Goal: Task Accomplishment & Management: Manage account settings

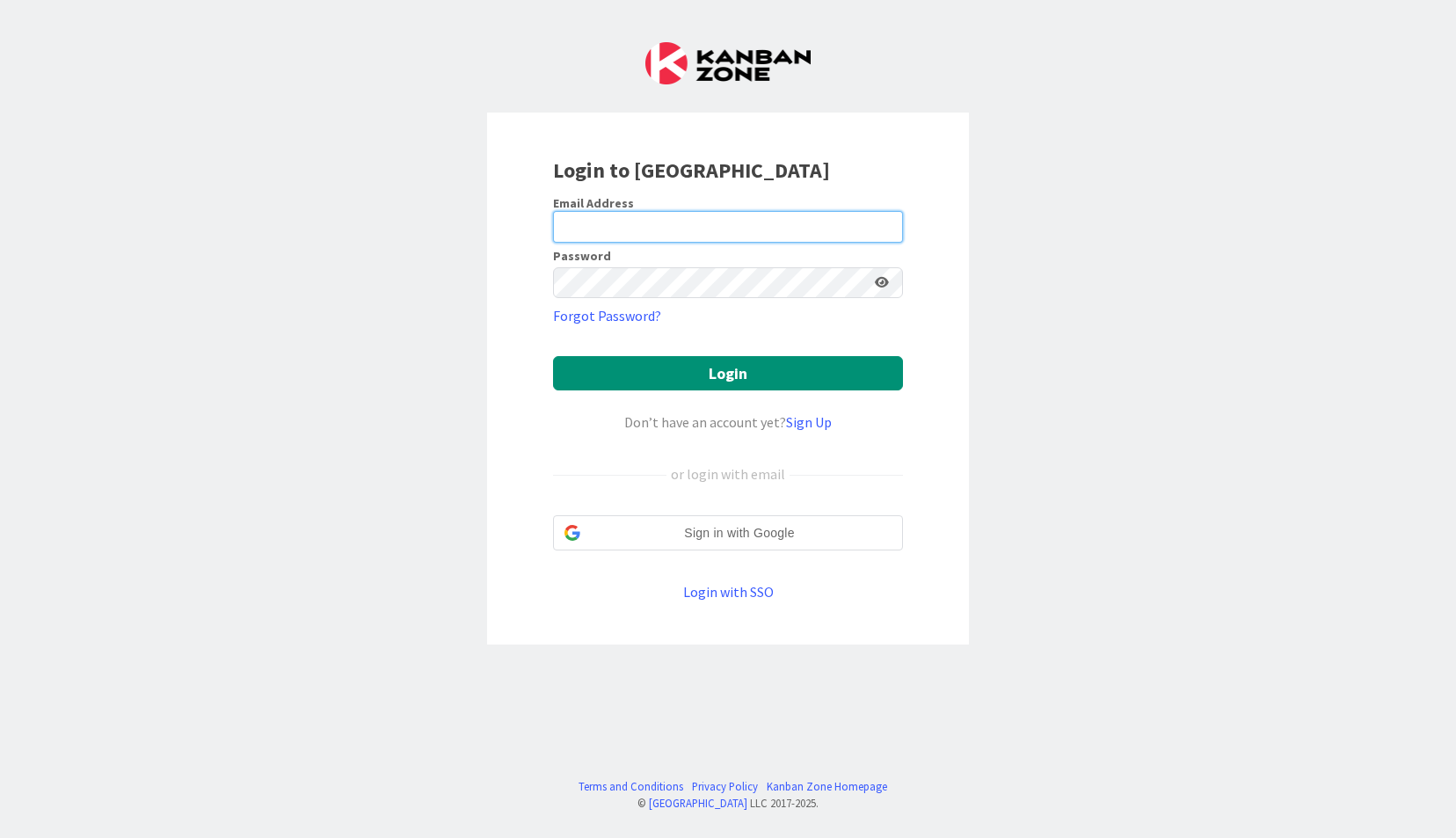
type input "smehmood@covalagroup.com"
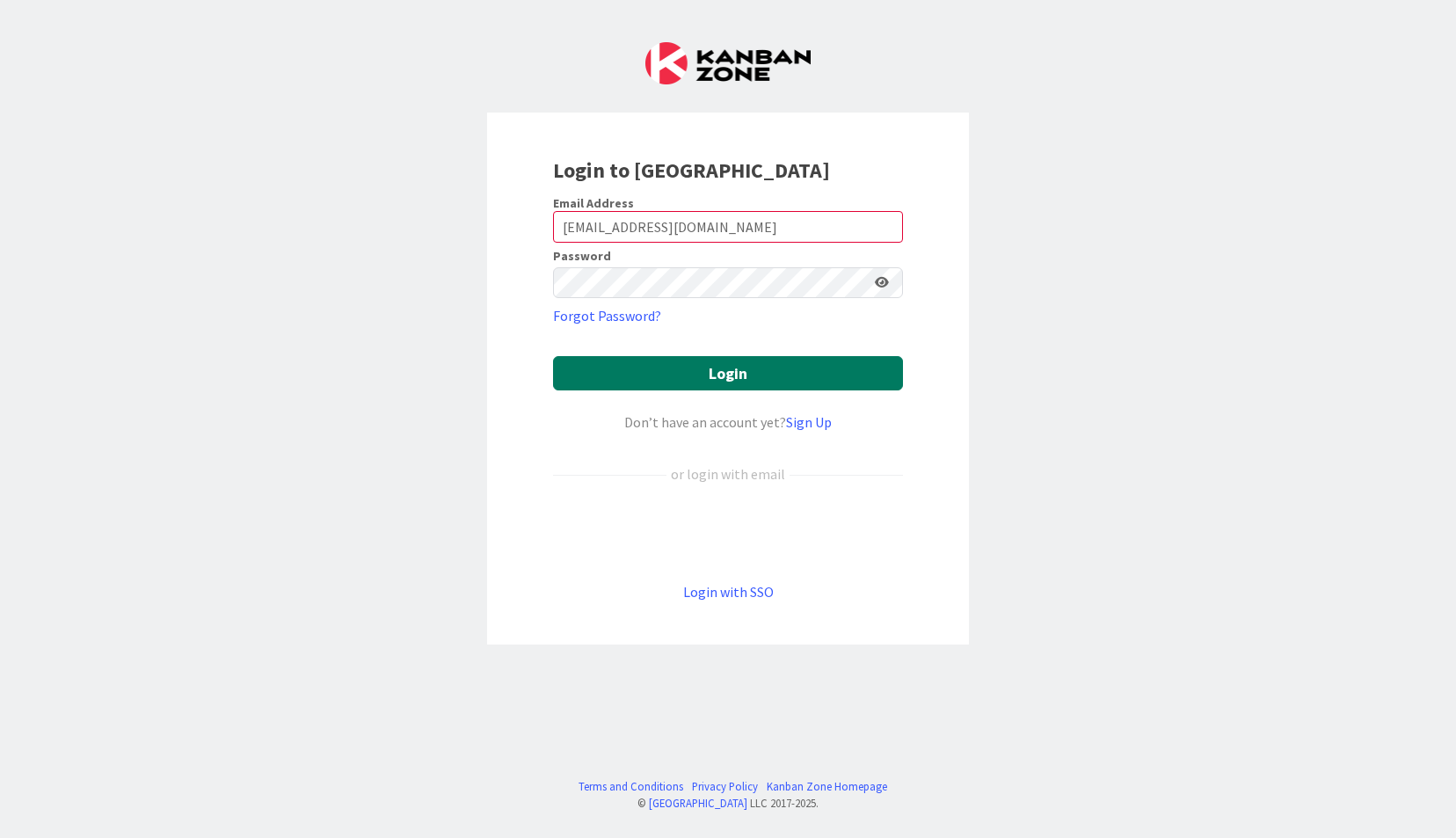
click at [636, 362] on button "Login" at bounding box center [728, 373] width 350 height 35
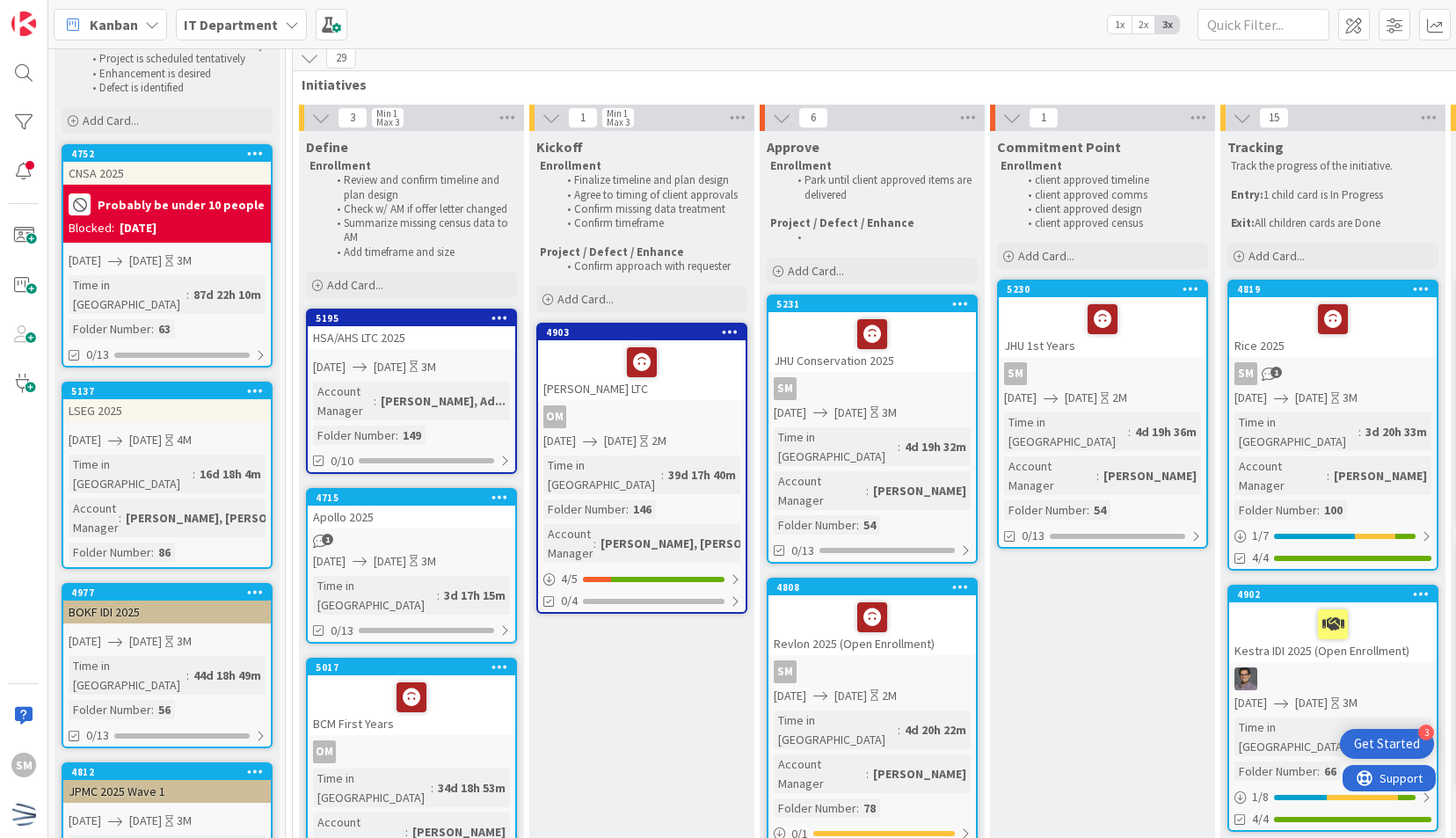
scroll to position [67, 0]
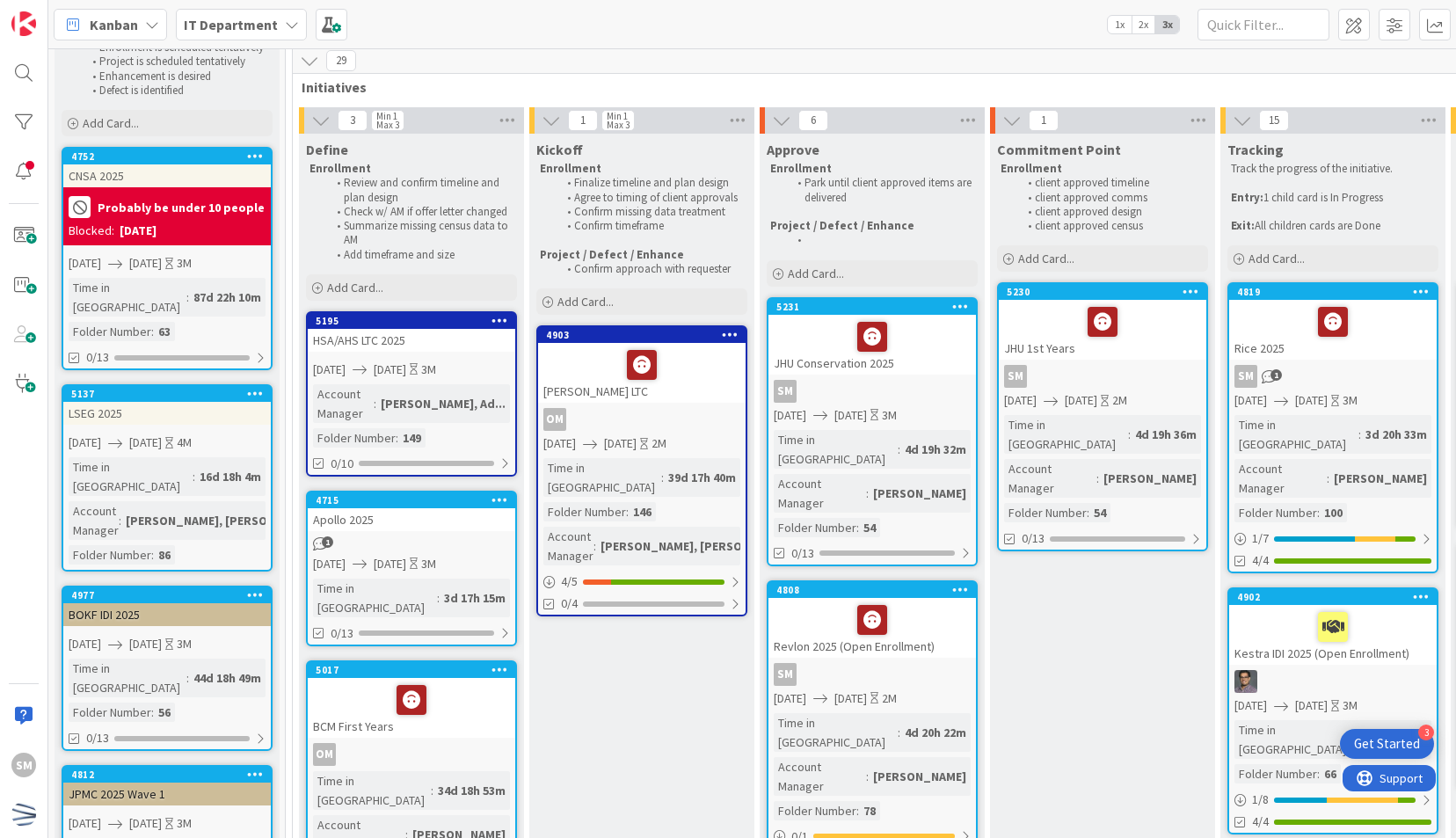
click at [504, 314] on icon at bounding box center [500, 320] width 17 height 12
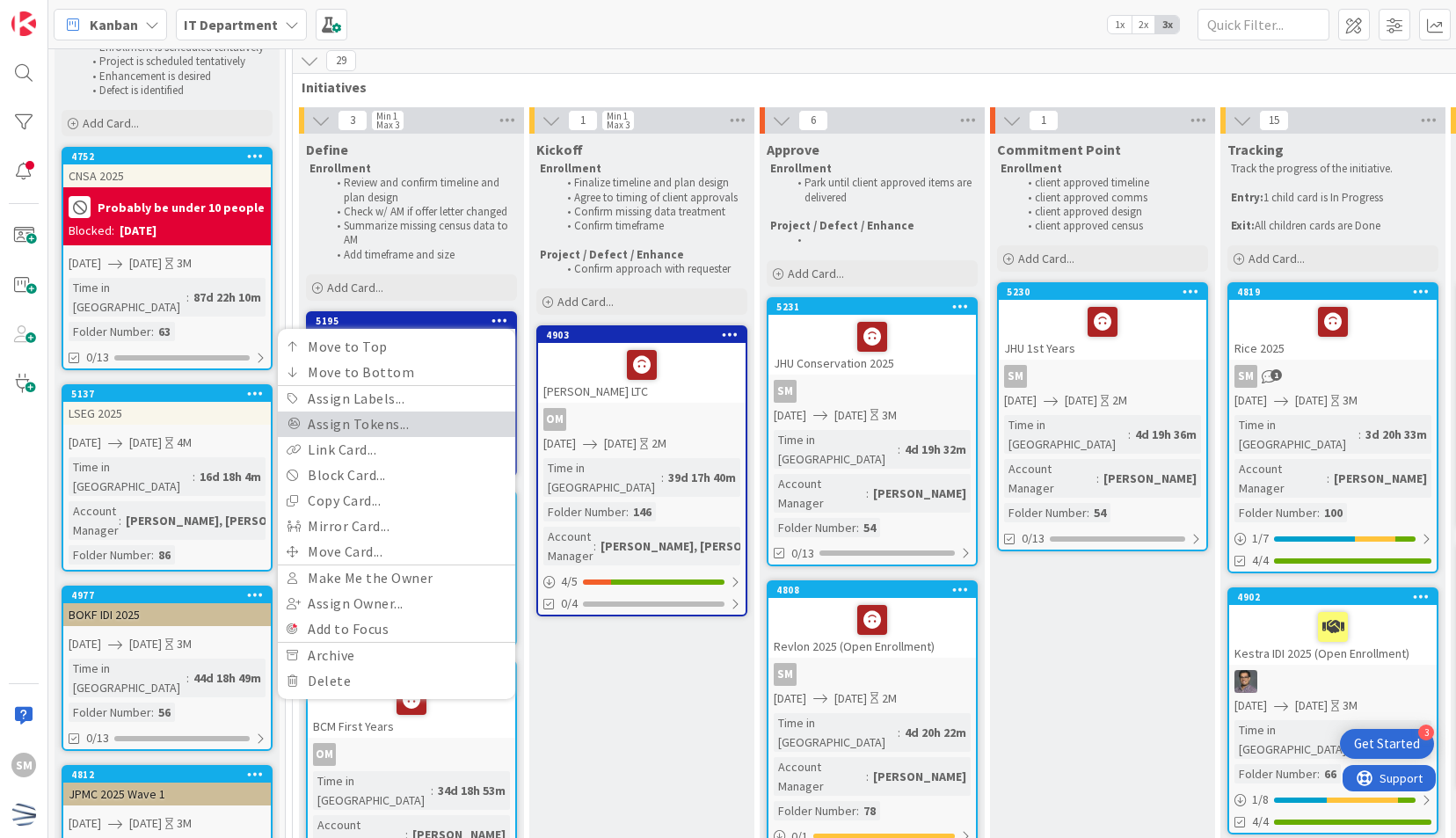
click at [434, 424] on link "Assign Tokens..." at bounding box center [397, 424] width 237 height 25
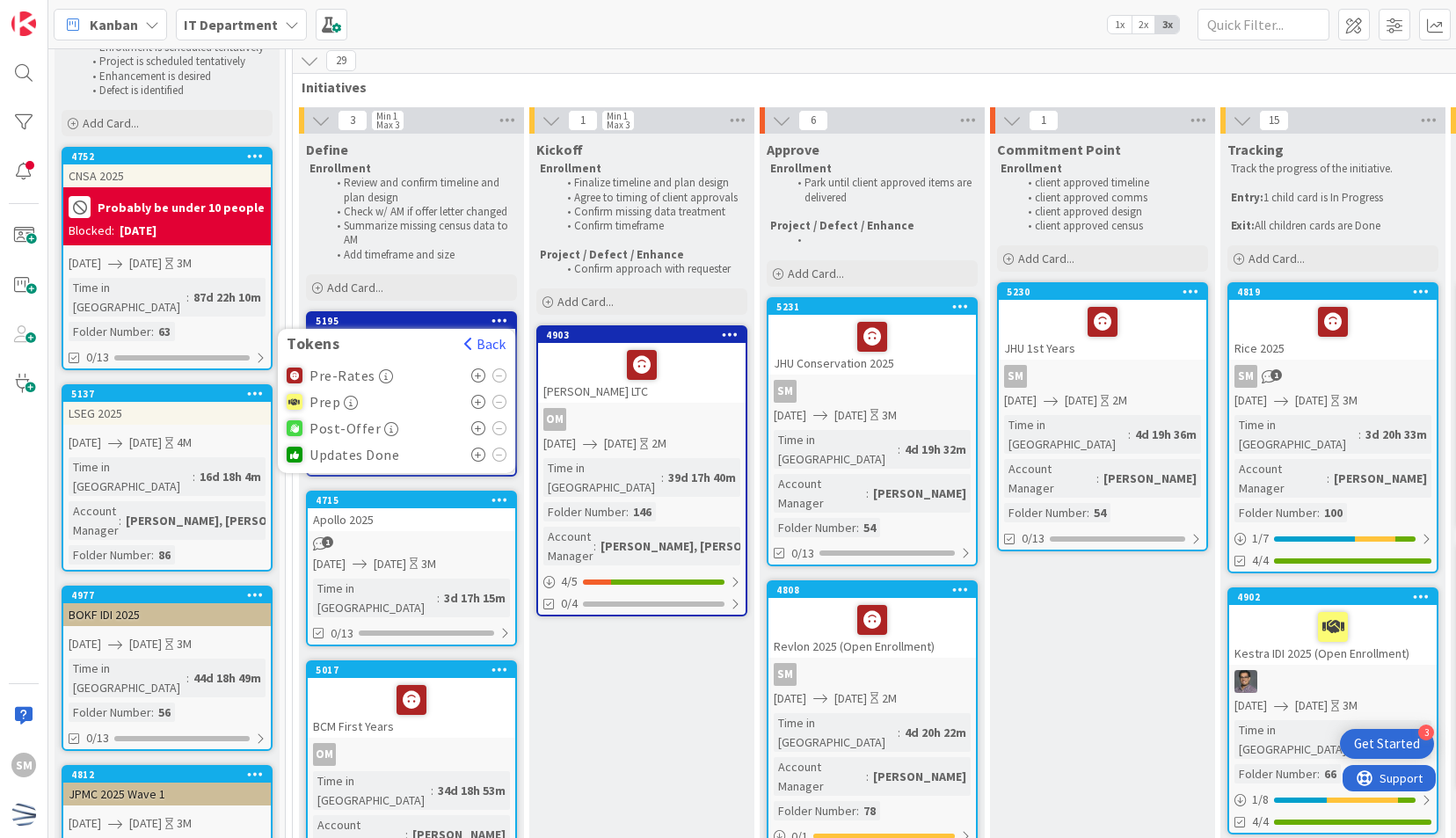
click at [478, 365] on div "Pre-Rates" at bounding box center [396, 376] width 219 height 26
click at [475, 376] on icon at bounding box center [479, 376] width 15 height 14
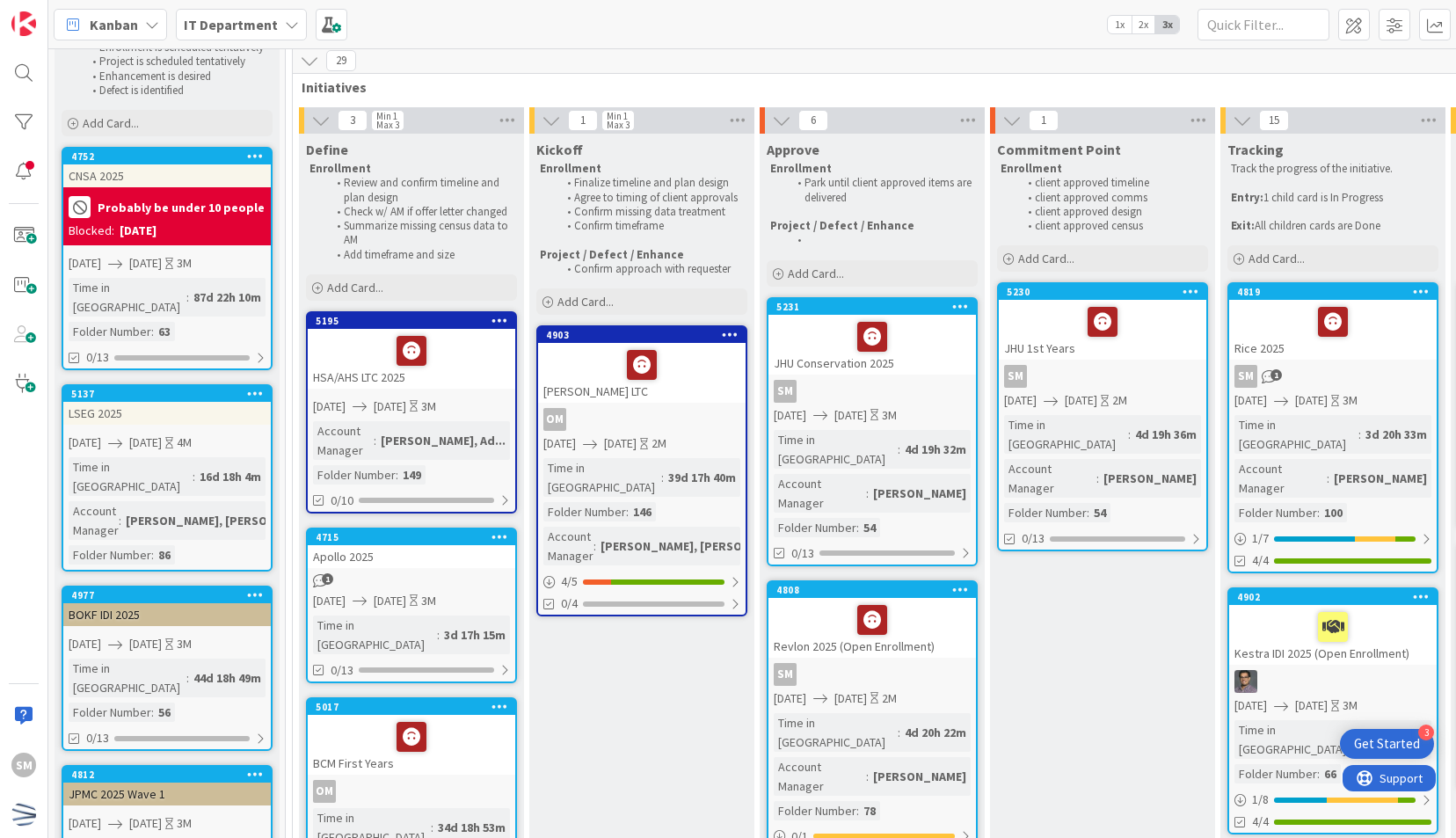
click at [505, 531] on icon at bounding box center [500, 536] width 17 height 12
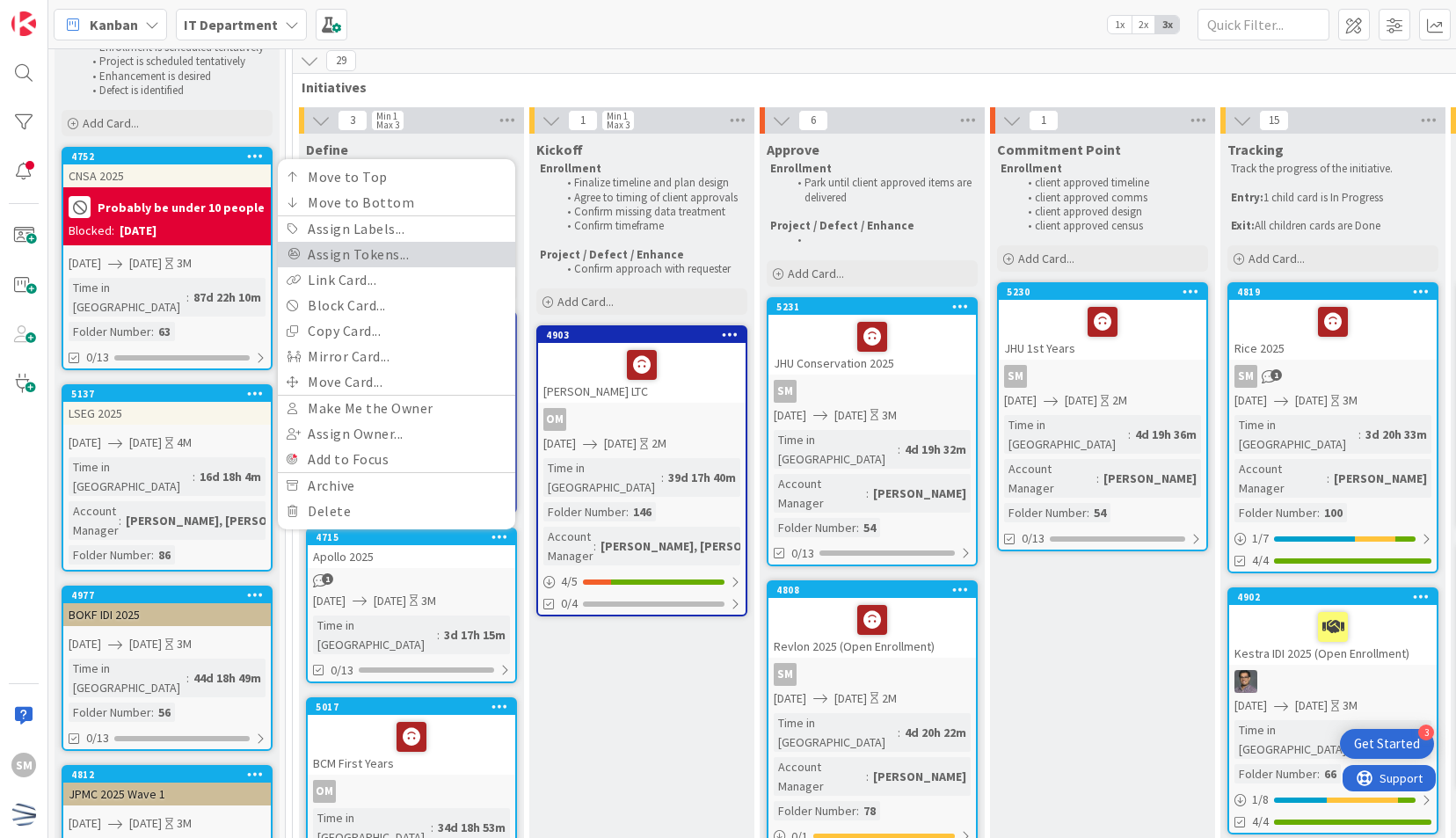
click at [401, 242] on link "Assign Tokens..." at bounding box center [397, 254] width 237 height 25
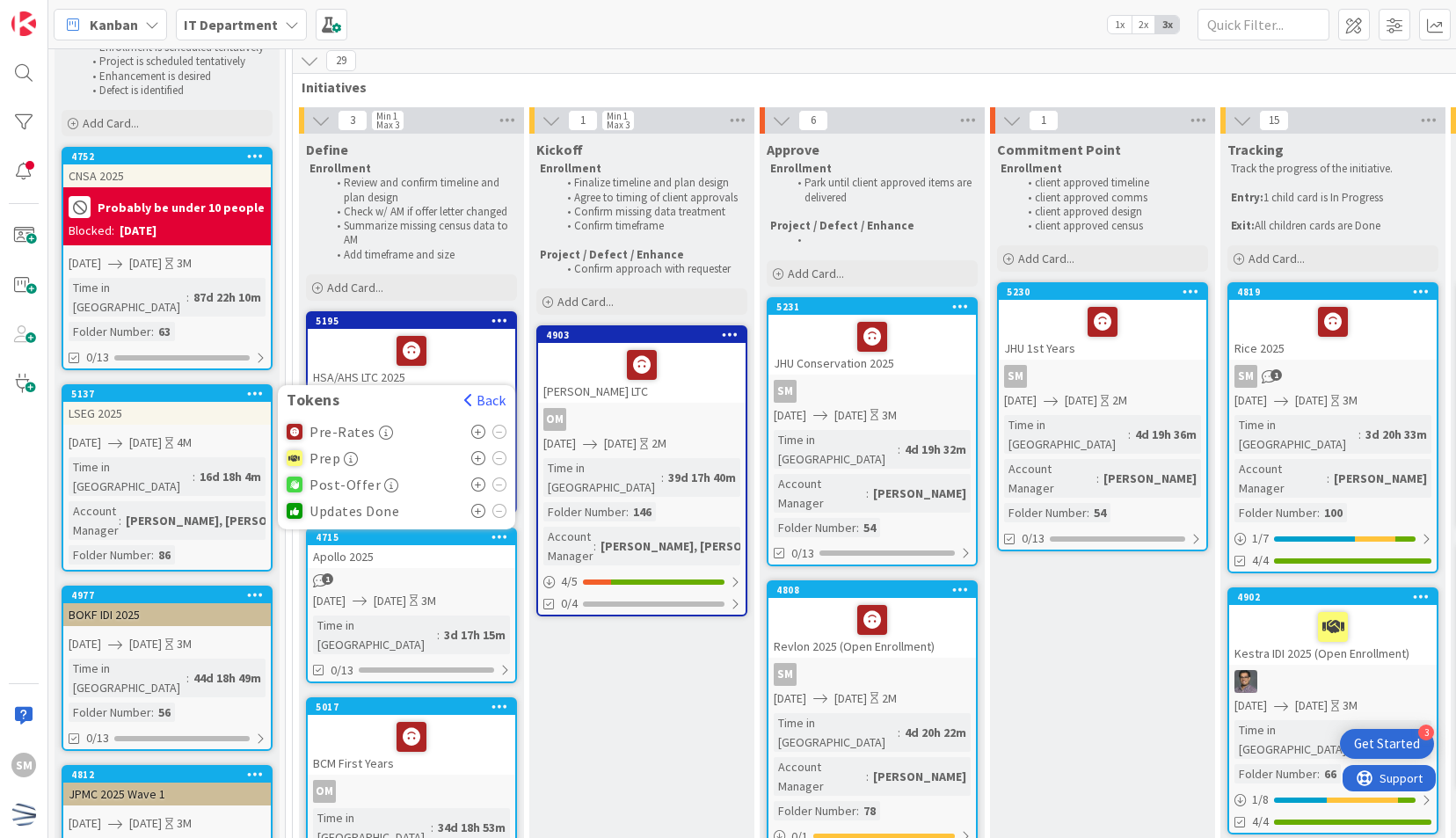
click at [475, 425] on icon at bounding box center [479, 432] width 15 height 14
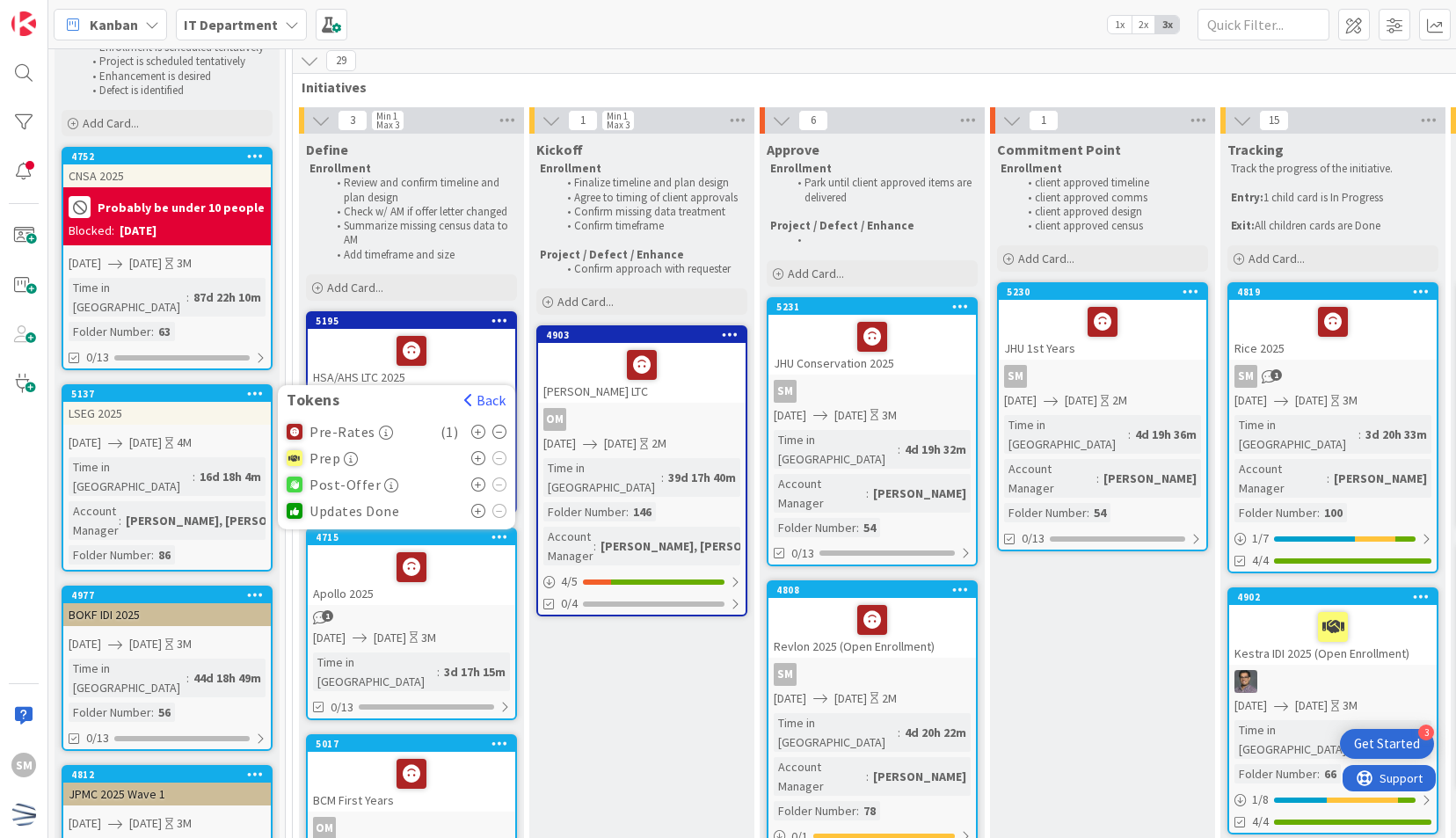
click at [713, 384] on div "Warren Averett LTC" at bounding box center [642, 373] width 207 height 60
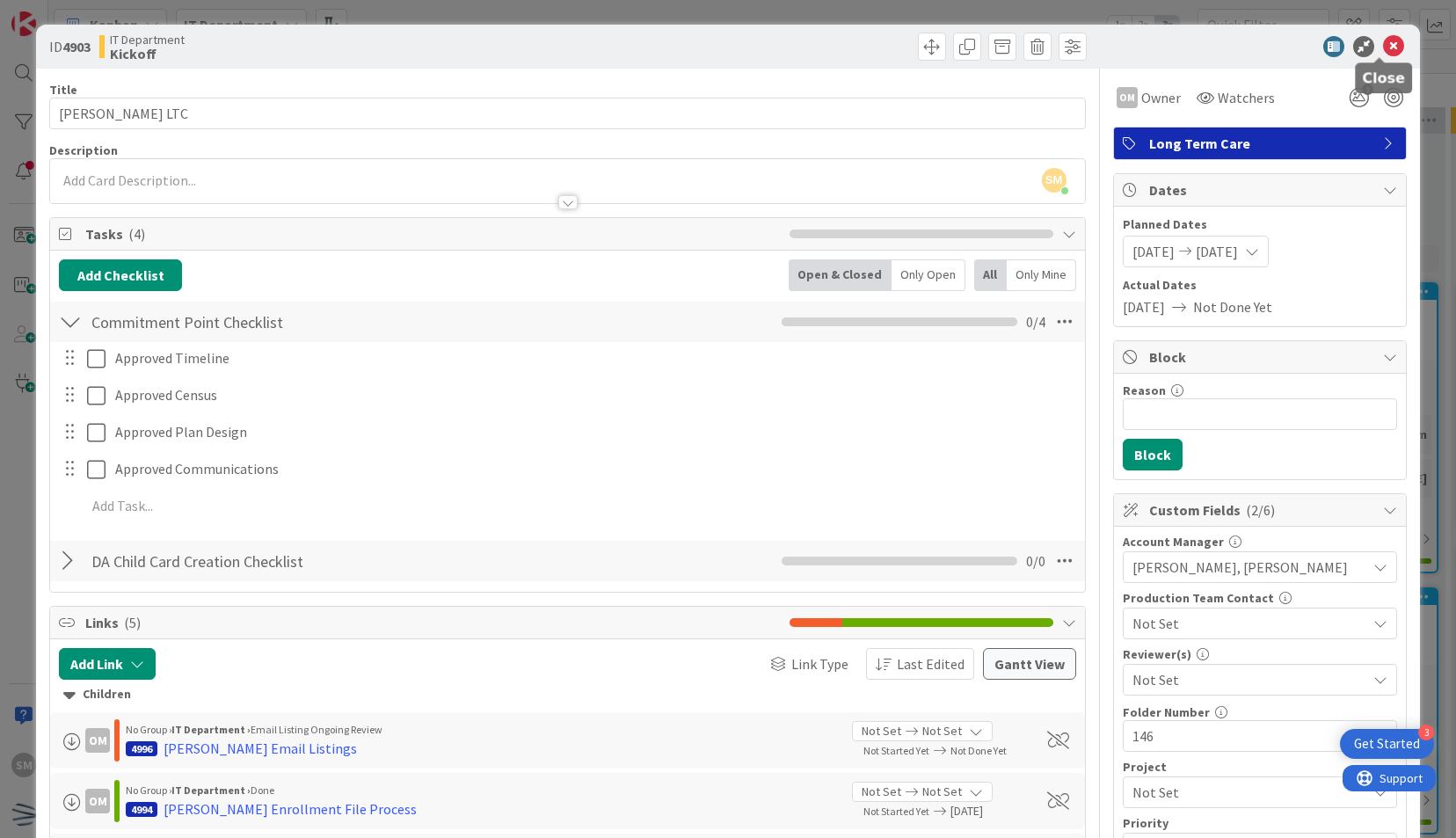
click at [1383, 52] on icon at bounding box center [1393, 47] width 21 height 21
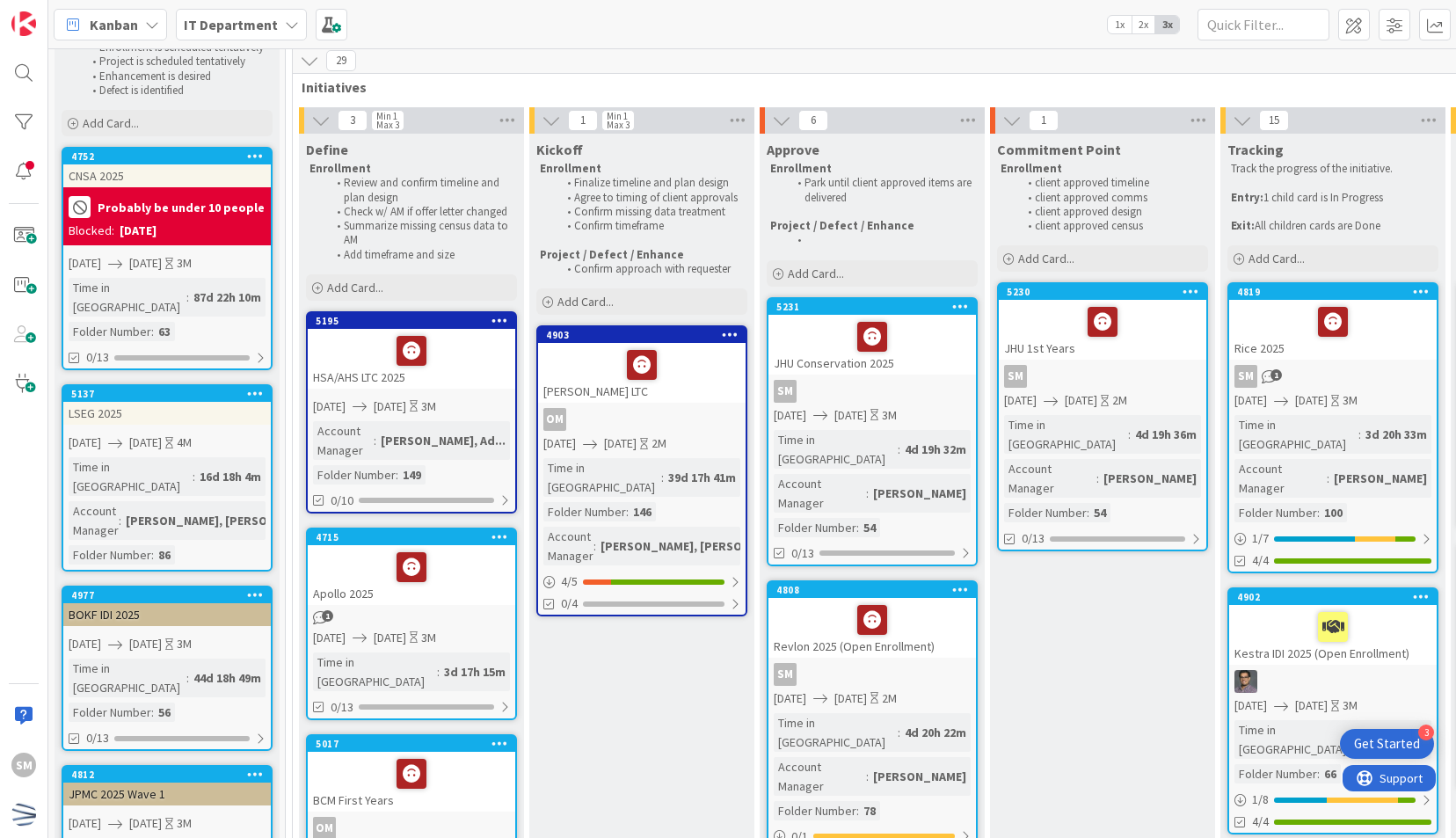
click at [731, 339] on icon at bounding box center [730, 334] width 17 height 12
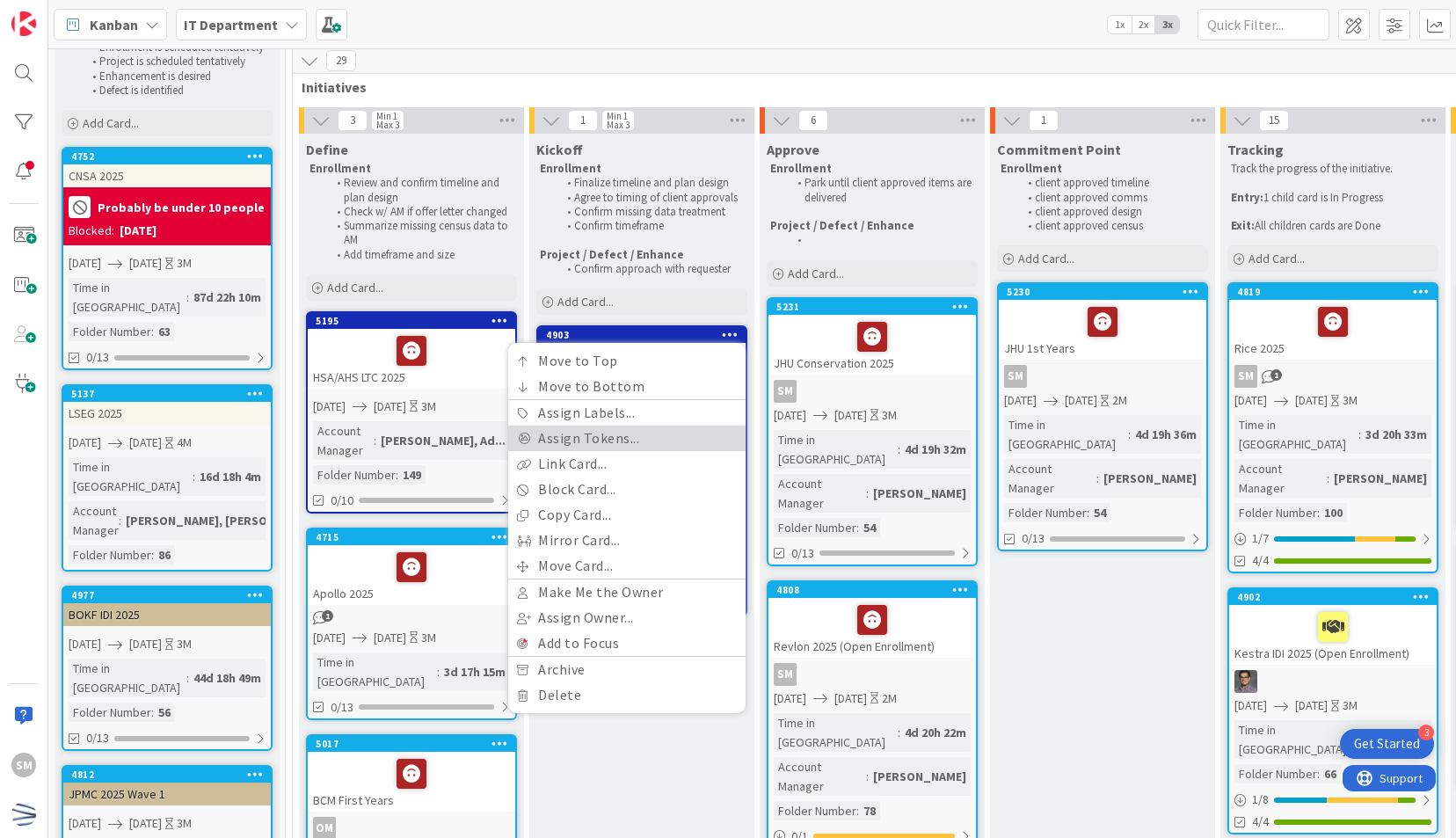
click at [665, 434] on link "Assign Tokens..." at bounding box center [627, 438] width 237 height 25
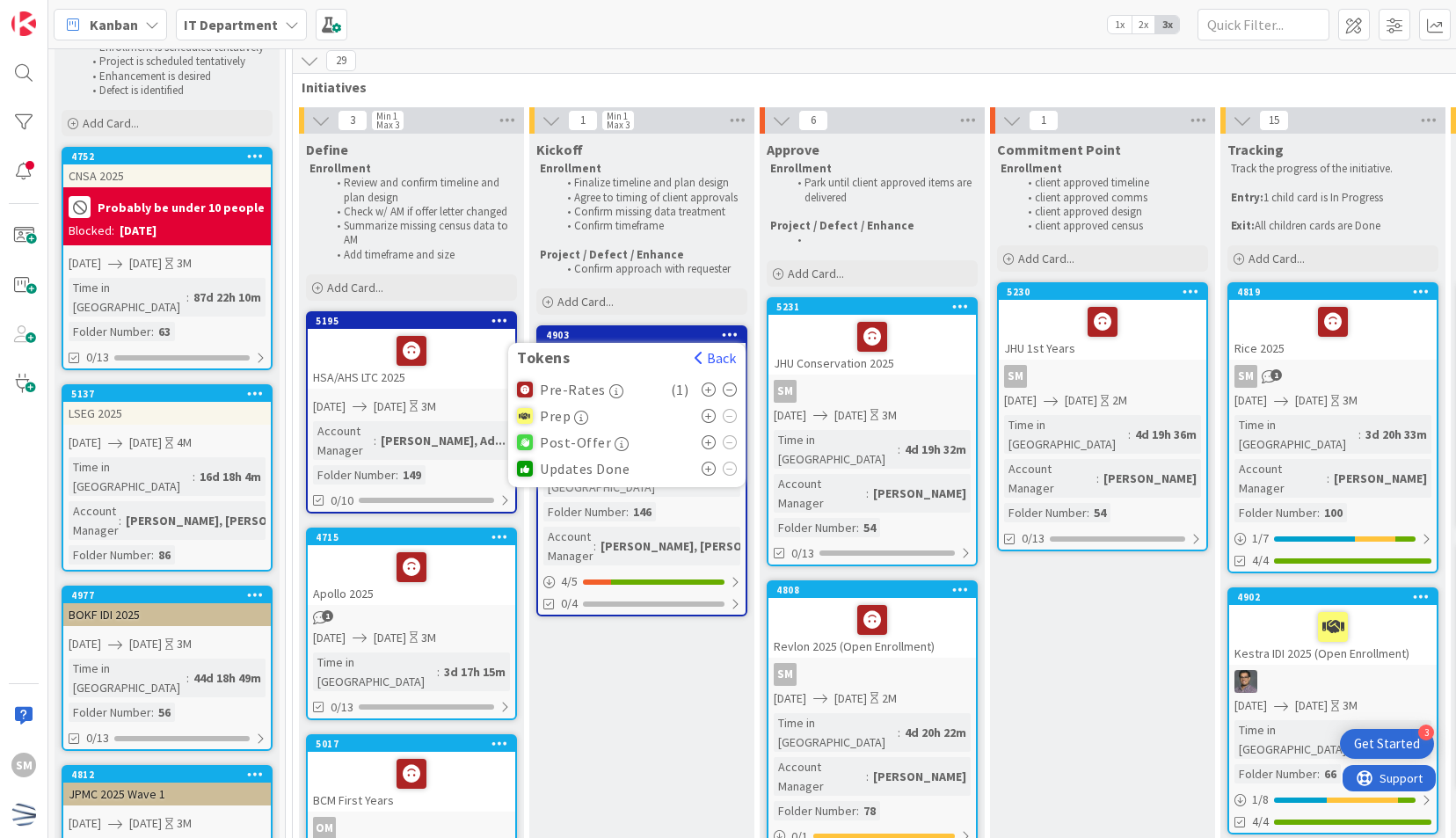
click at [731, 385] on icon at bounding box center [730, 390] width 15 height 14
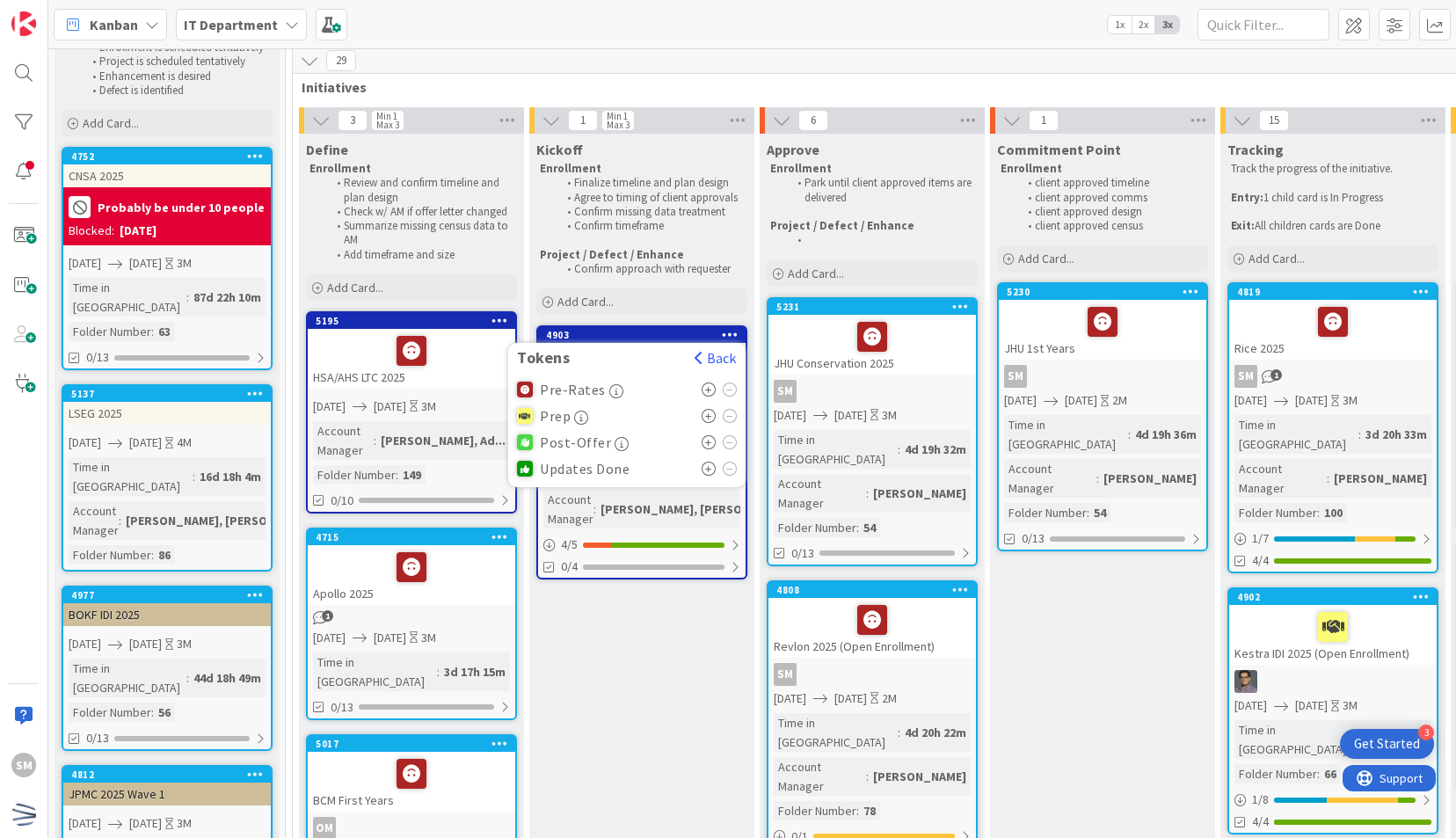
click at [704, 442] on icon at bounding box center [709, 442] width 15 height 14
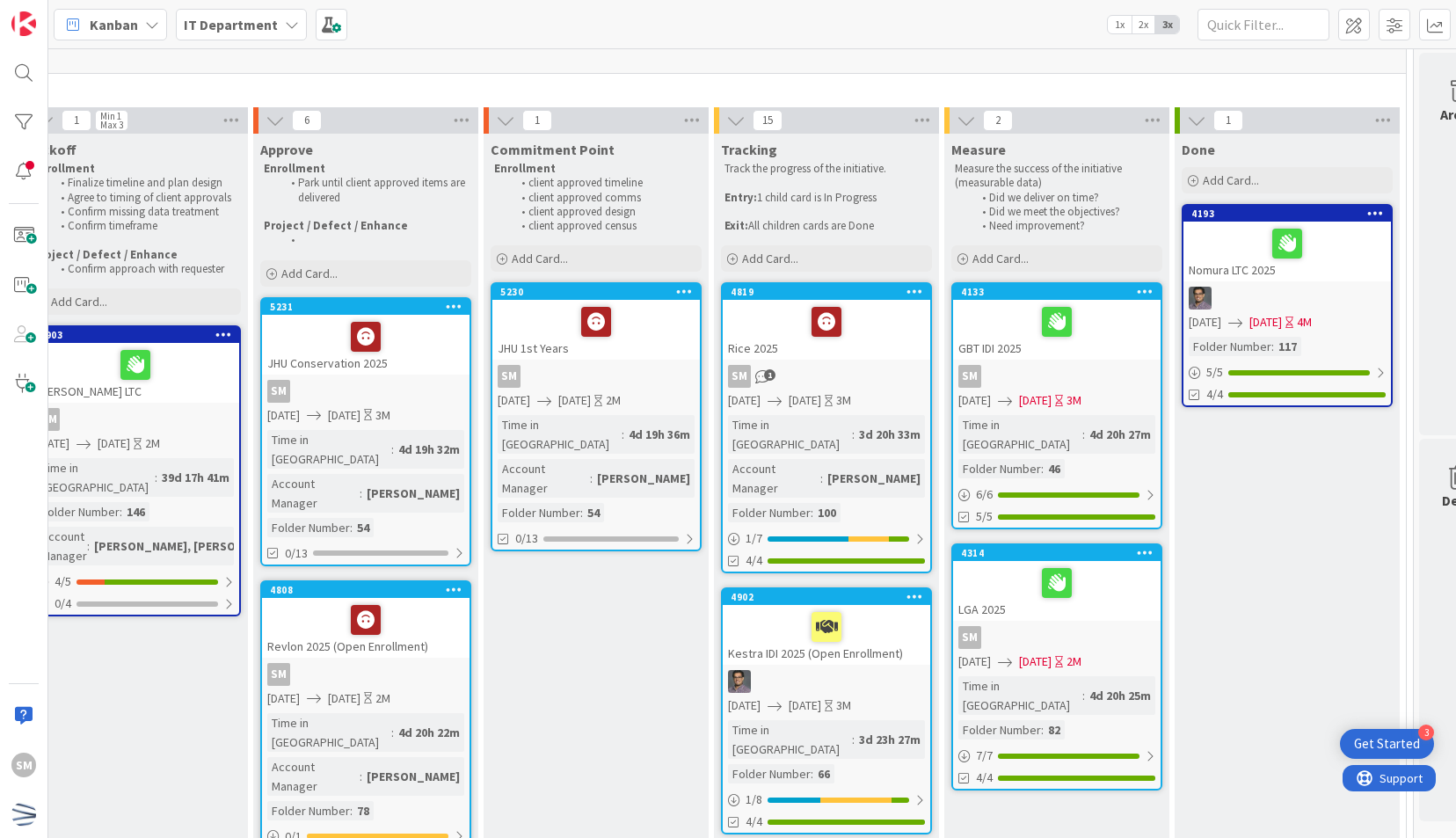
scroll to position [67, 508]
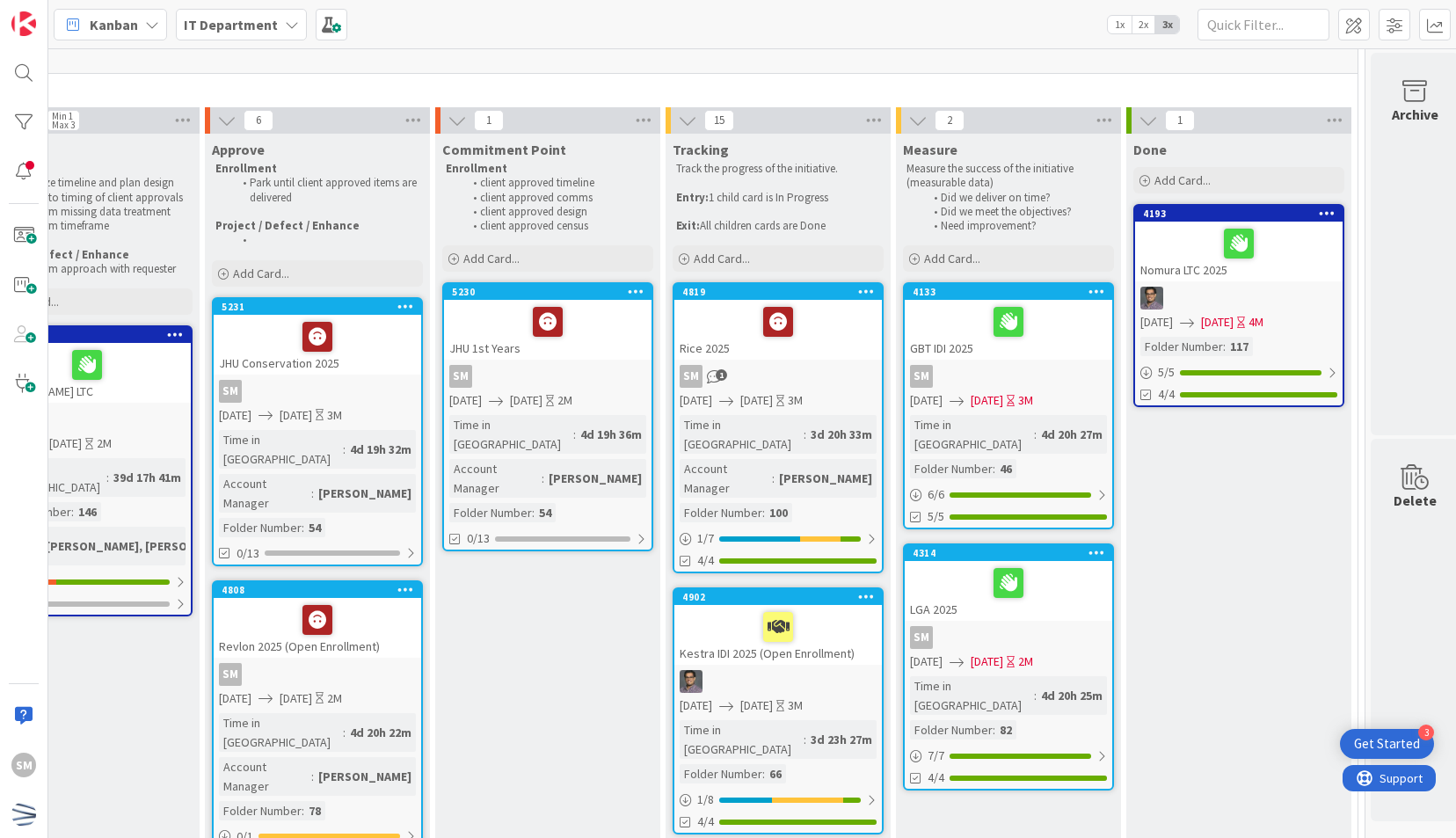
scroll to position [67, 575]
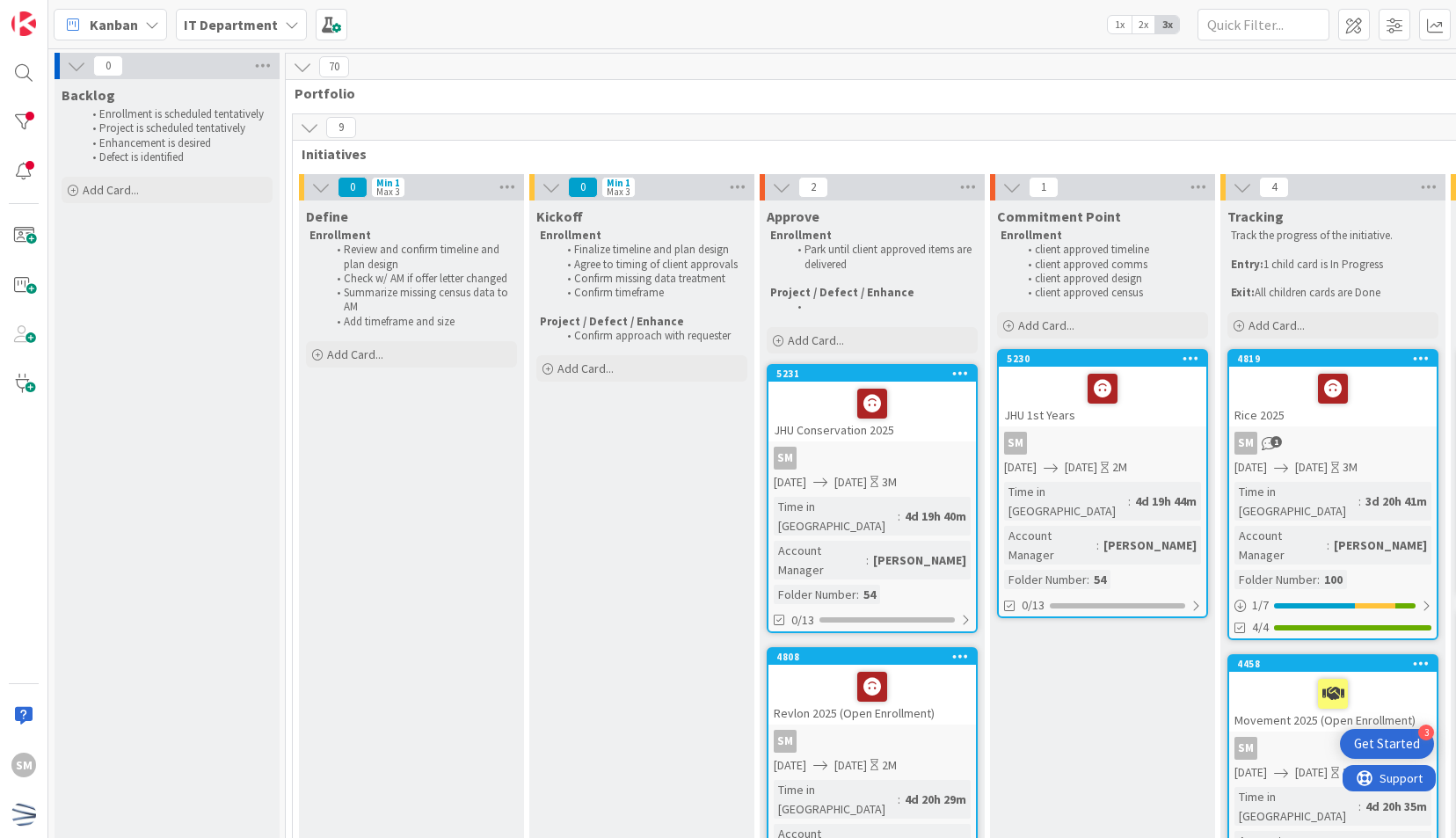
click at [496, 81] on div "70 Portfolio" at bounding box center [1103, 78] width 1634 height 51
click at [30, 121] on div at bounding box center [24, 122] width 35 height 36
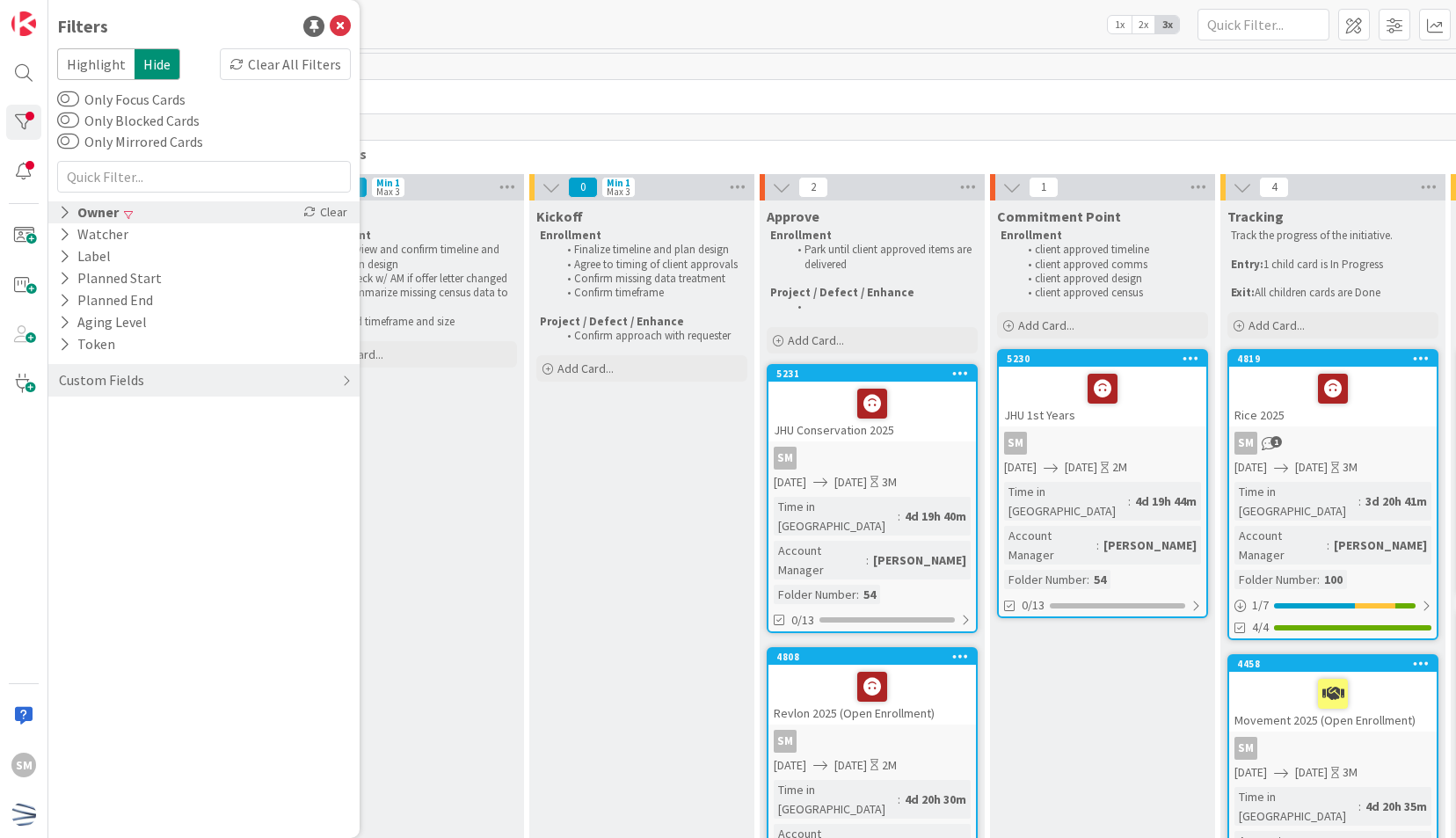
click at [144, 208] on div "Owner Clear" at bounding box center [204, 213] width 311 height 22
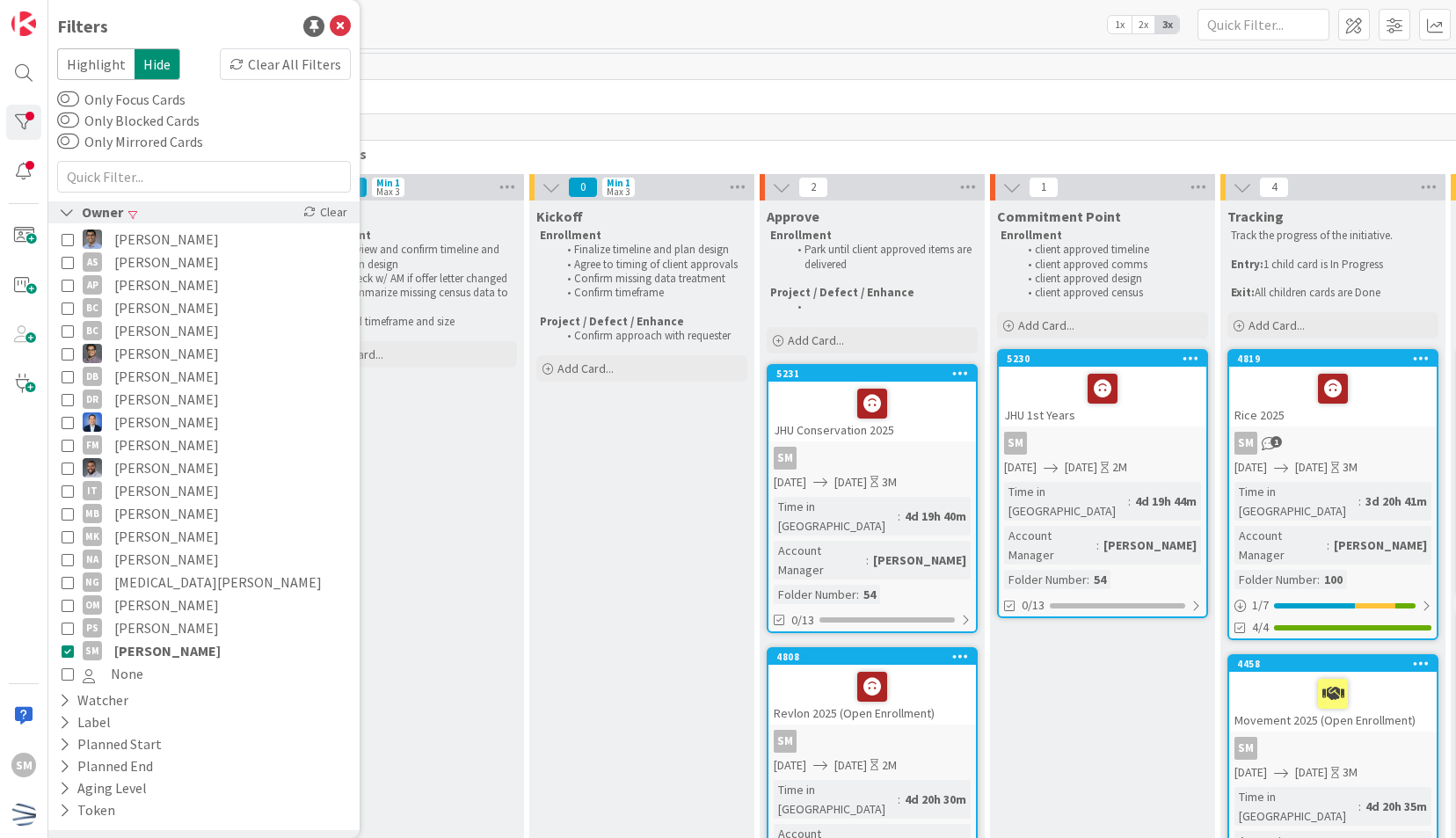
click at [144, 208] on div "Owner Clear" at bounding box center [204, 213] width 311 height 22
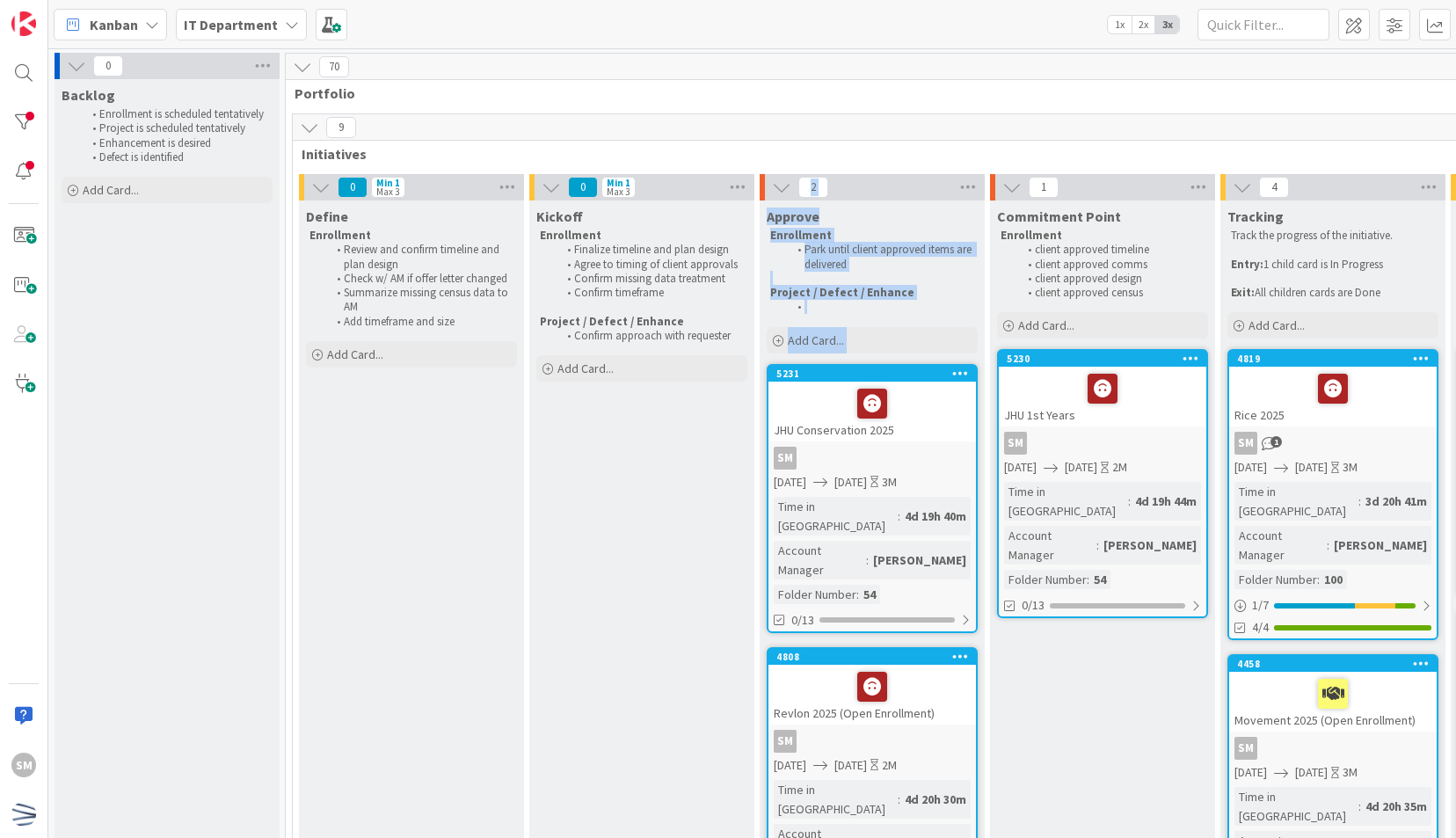
drag, startPoint x: 639, startPoint y: 498, endPoint x: 844, endPoint y: 560, distance: 214.2
drag, startPoint x: 844, startPoint y: 560, endPoint x: 933, endPoint y: 382, distance: 199.0
click at [933, 382] on div "JHU Conservation 2025" at bounding box center [872, 412] width 207 height 60
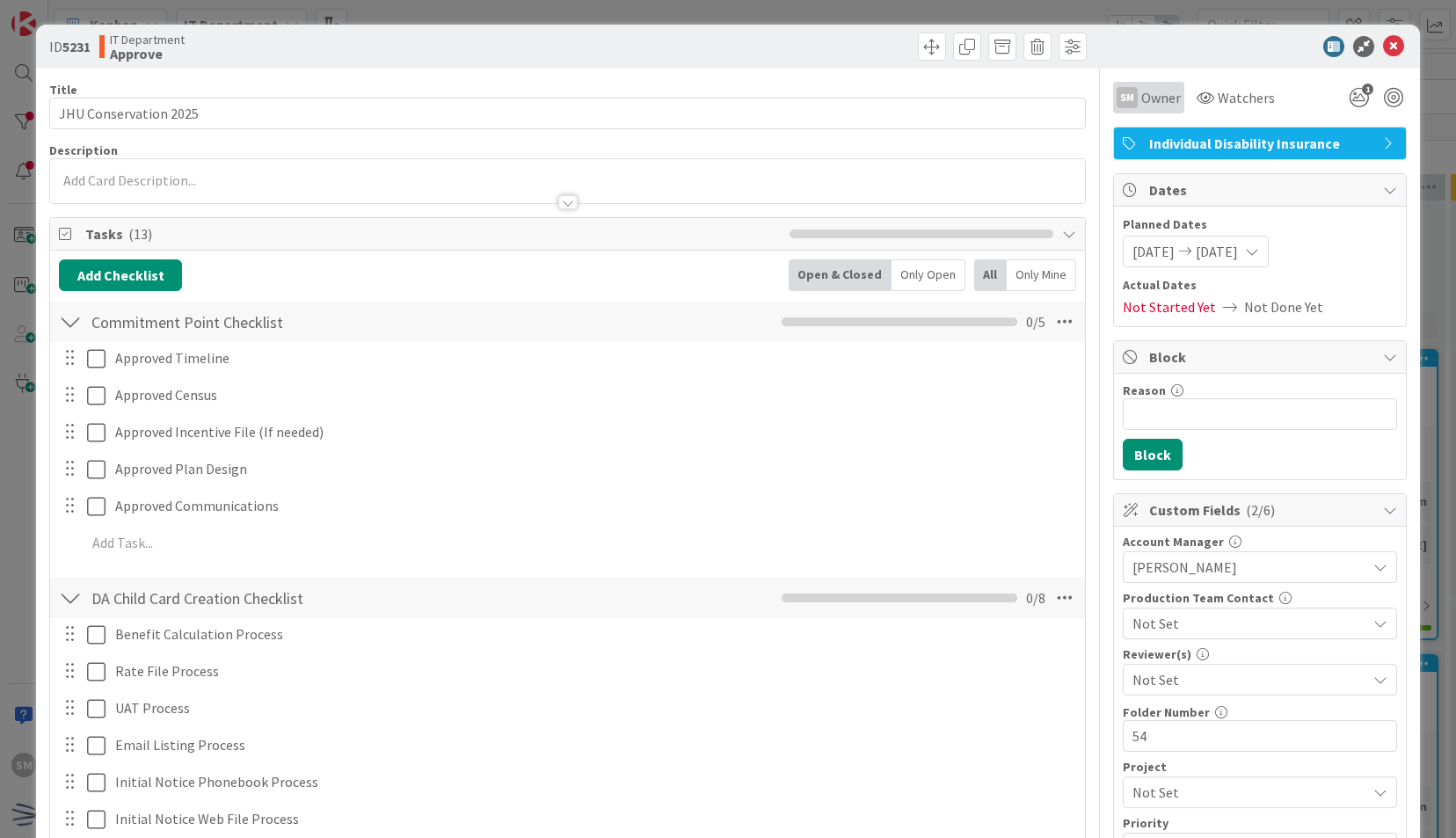
click at [1141, 90] on span "Owner" at bounding box center [1161, 97] width 39 height 21
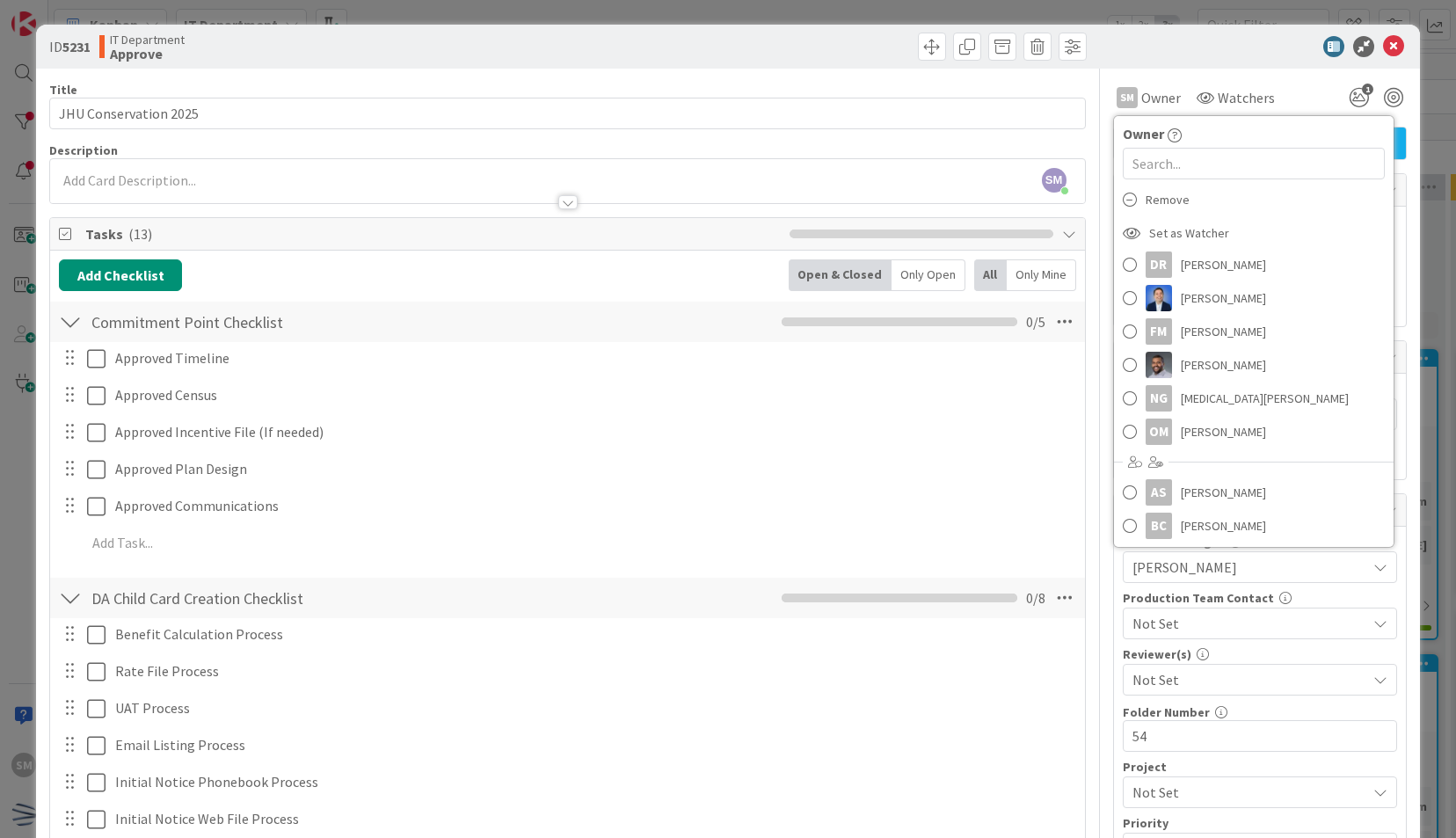
scroll to position [199, 0]
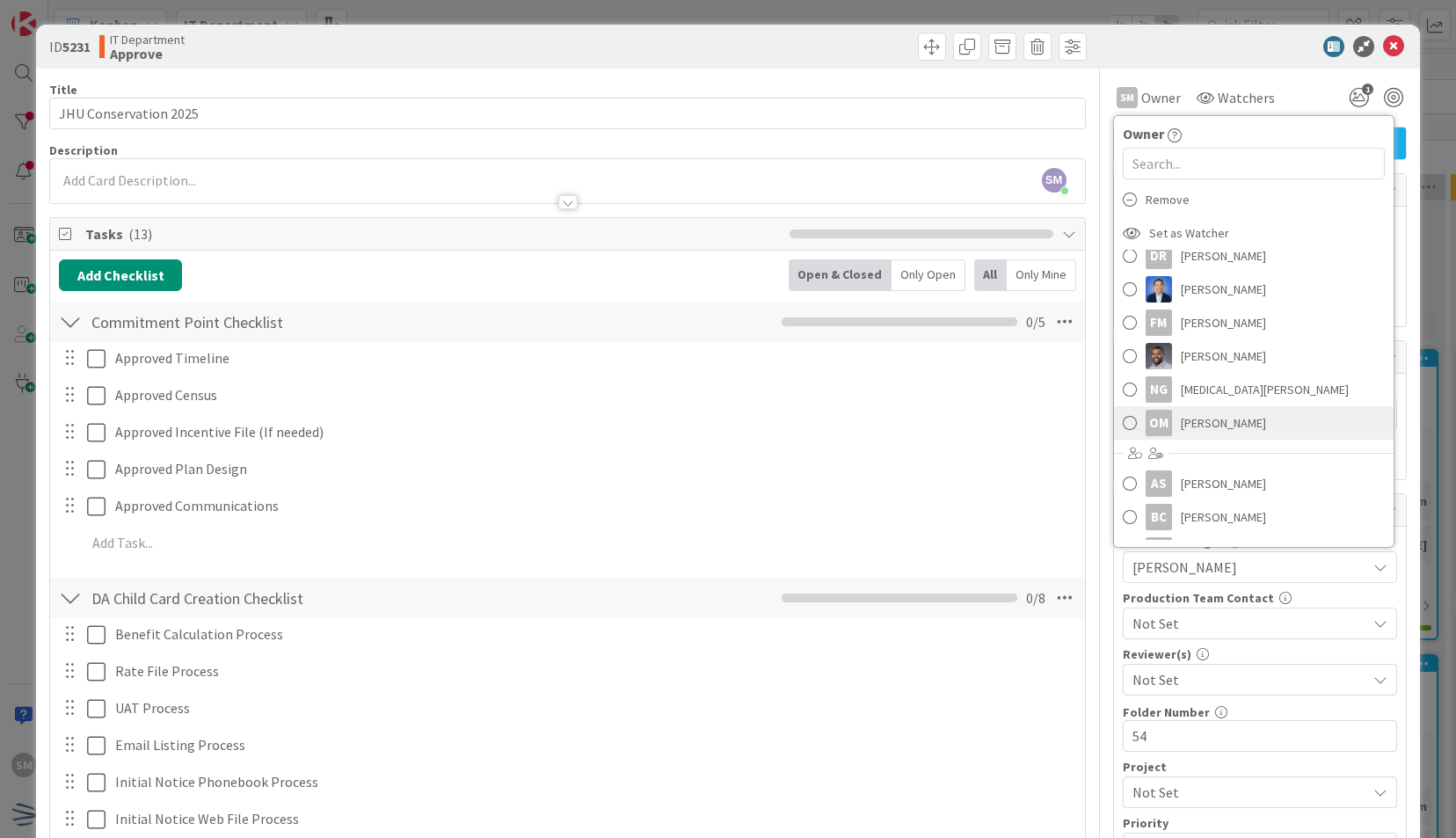
click at [1124, 424] on span at bounding box center [1130, 423] width 14 height 26
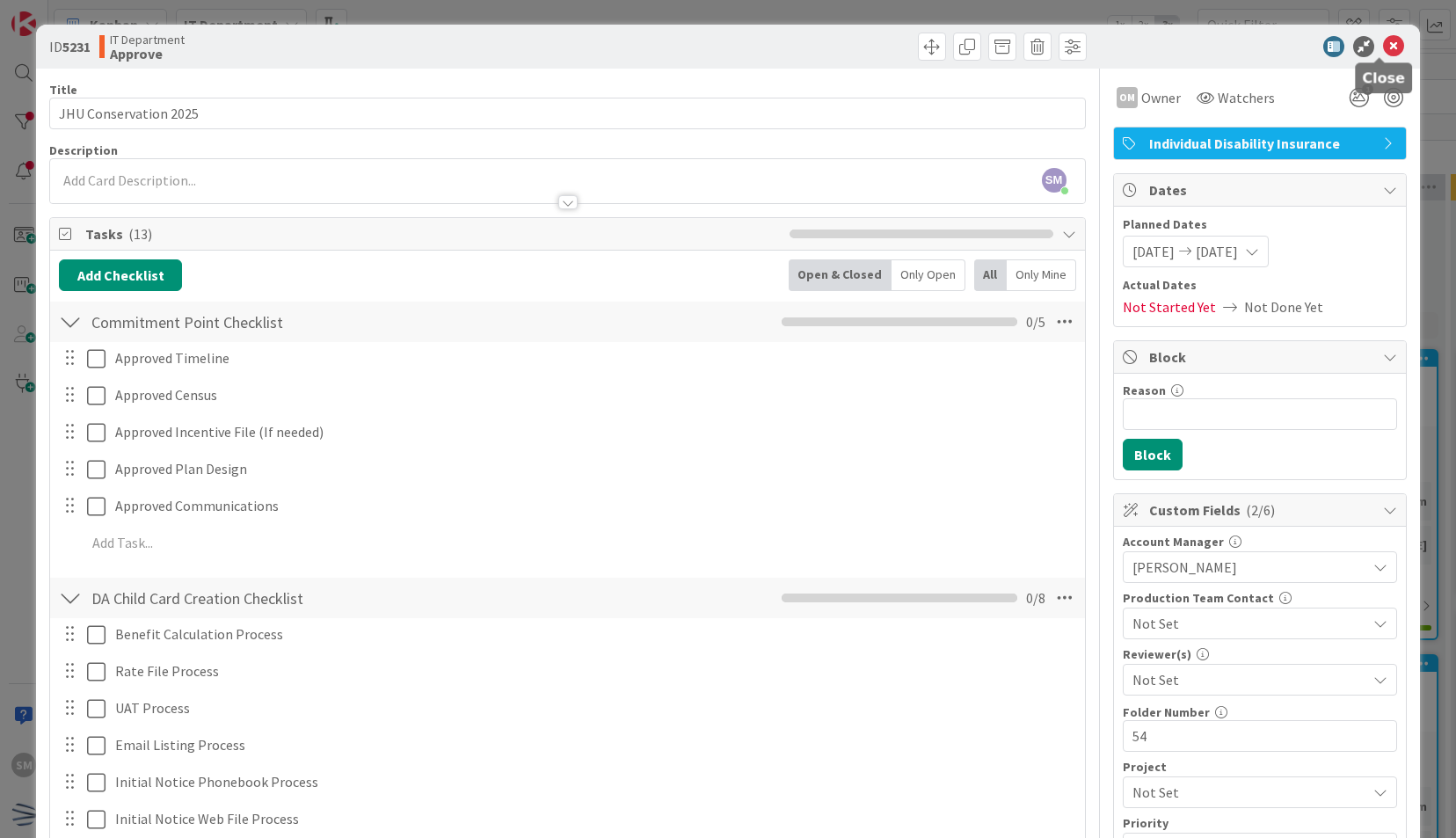
click at [1383, 44] on icon at bounding box center [1393, 47] width 21 height 21
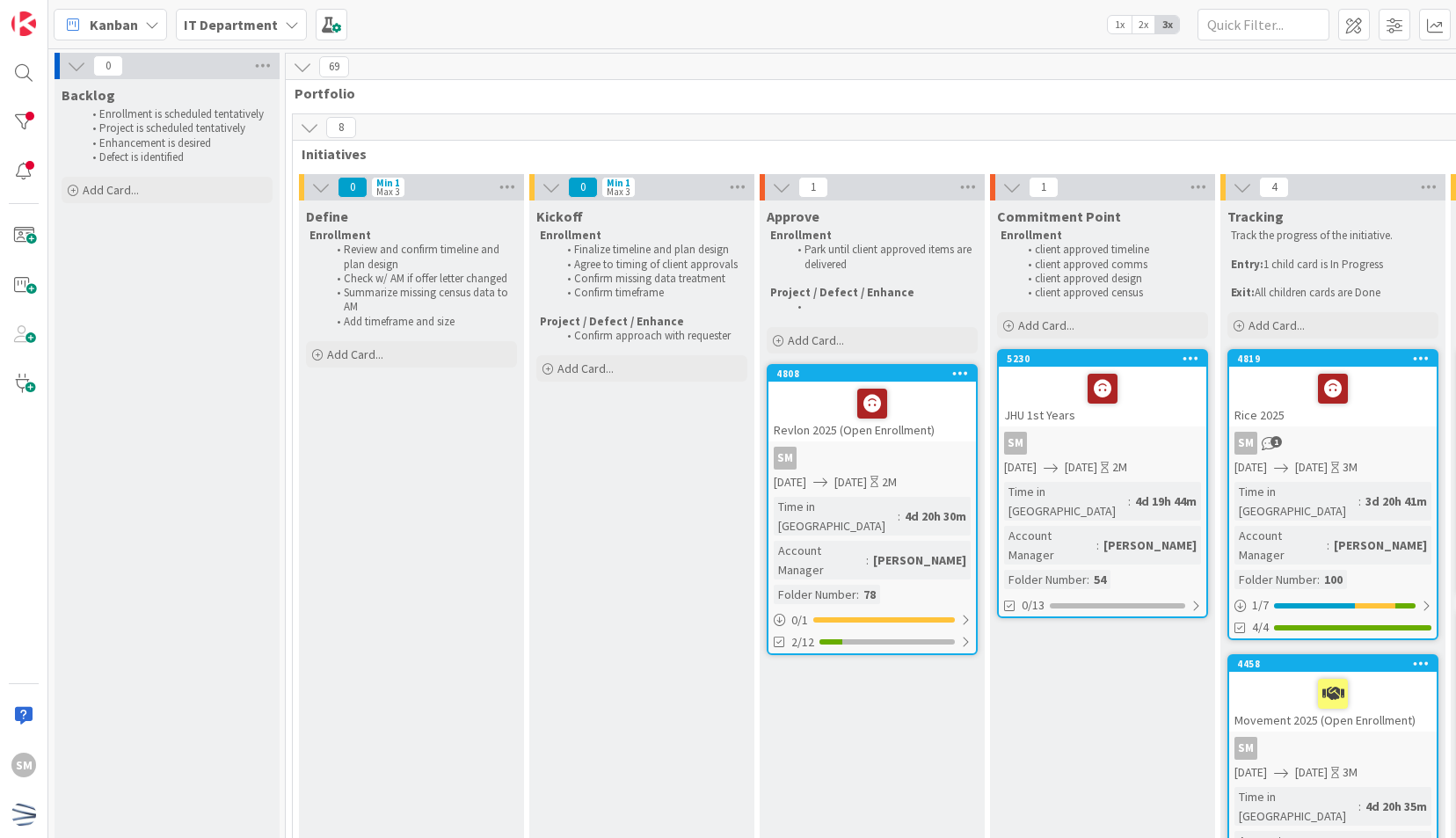
click at [945, 419] on div at bounding box center [872, 404] width 197 height 37
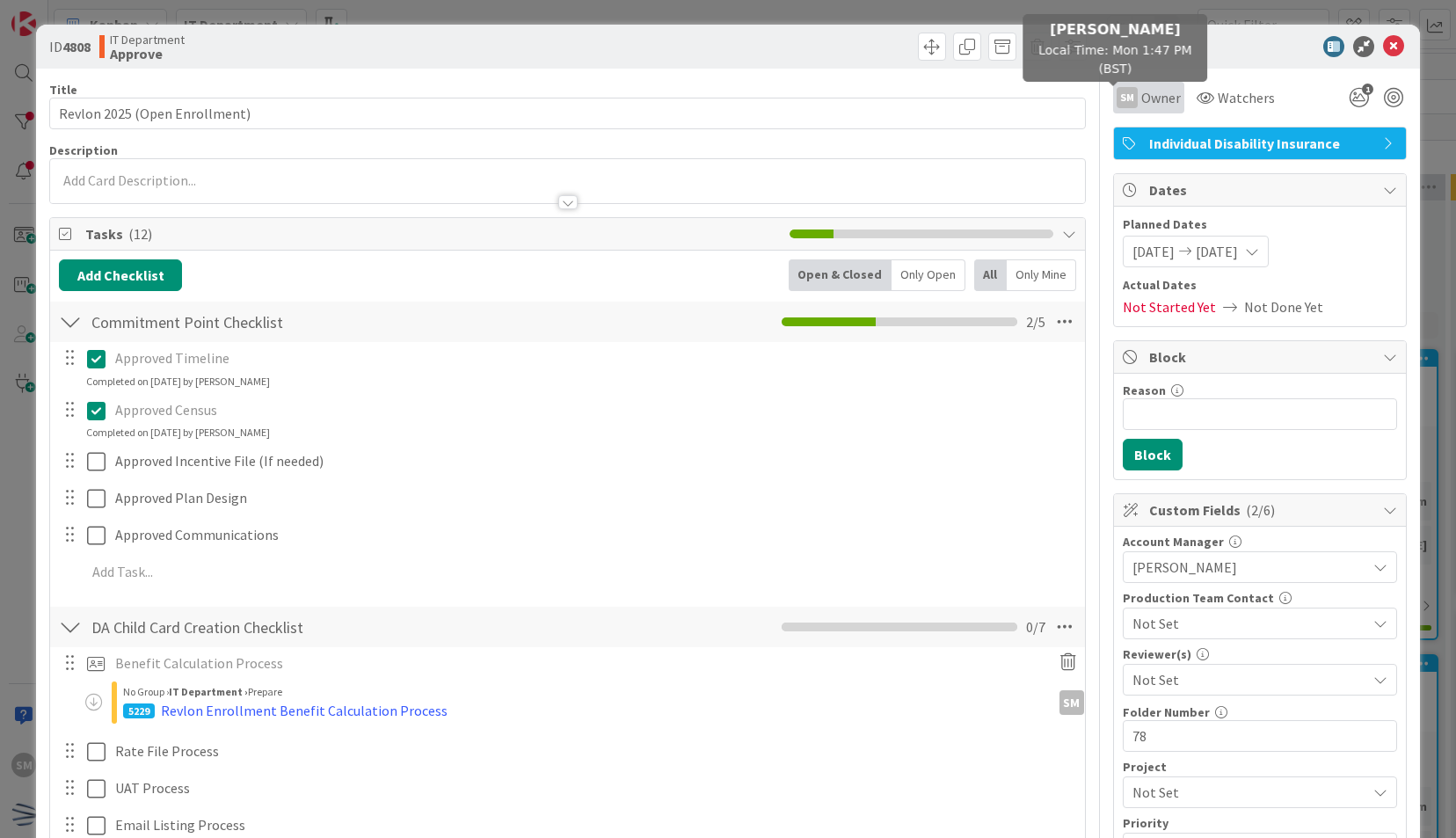
click at [1119, 93] on div "SM" at bounding box center [1127, 97] width 21 height 21
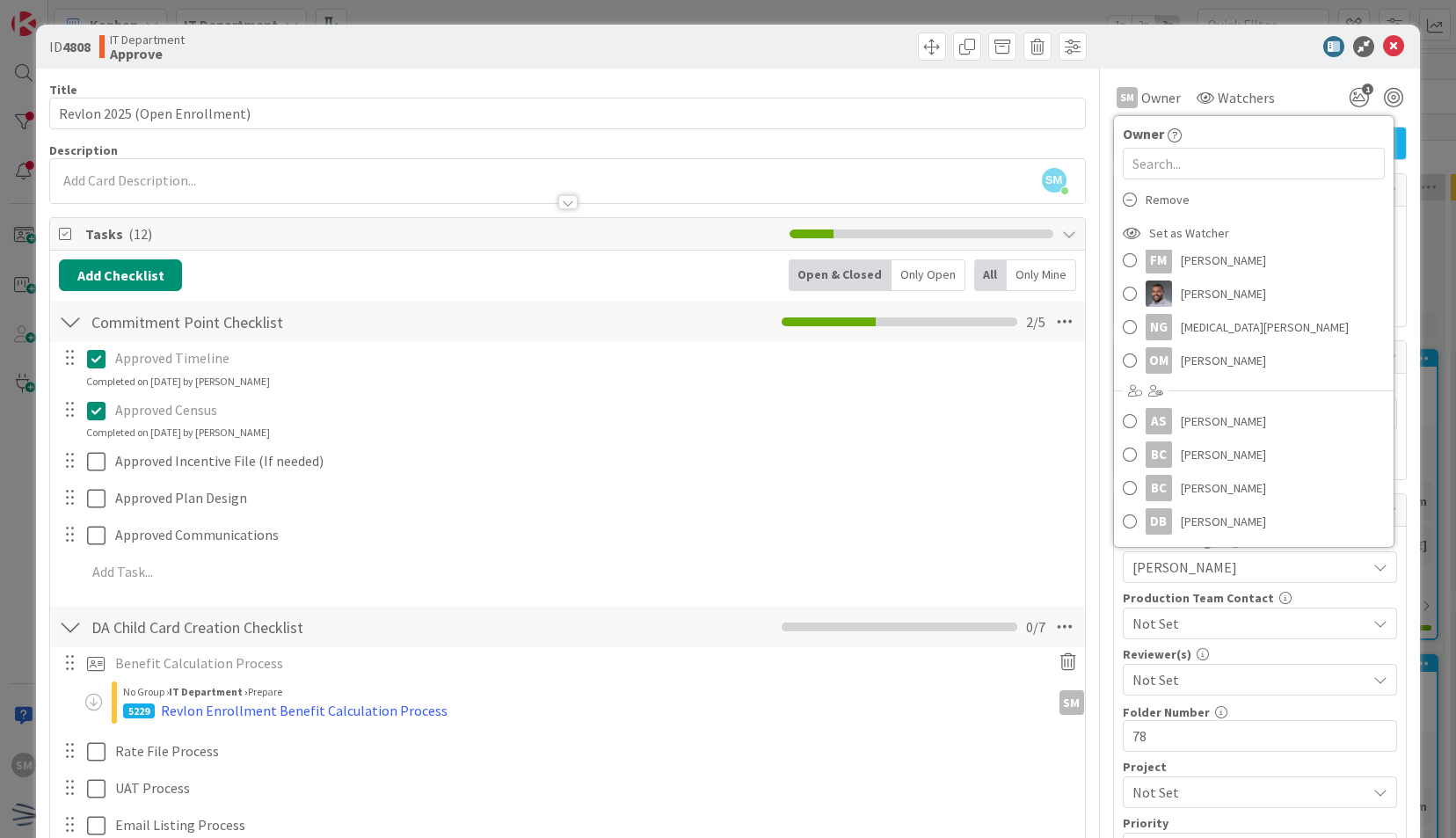
scroll to position [264, 0]
click at [1124, 360] on span at bounding box center [1130, 358] width 14 height 26
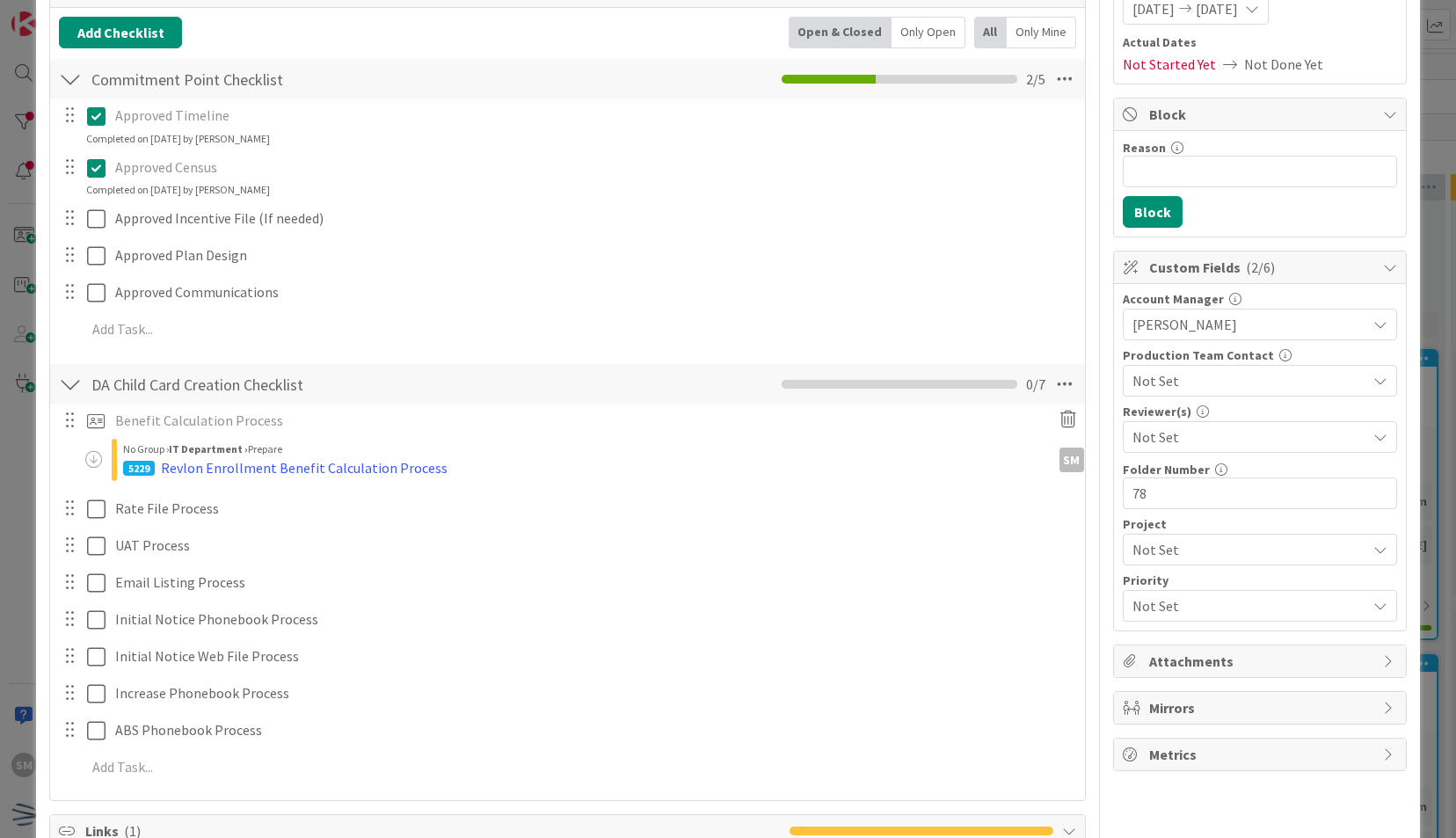
scroll to position [321, 0]
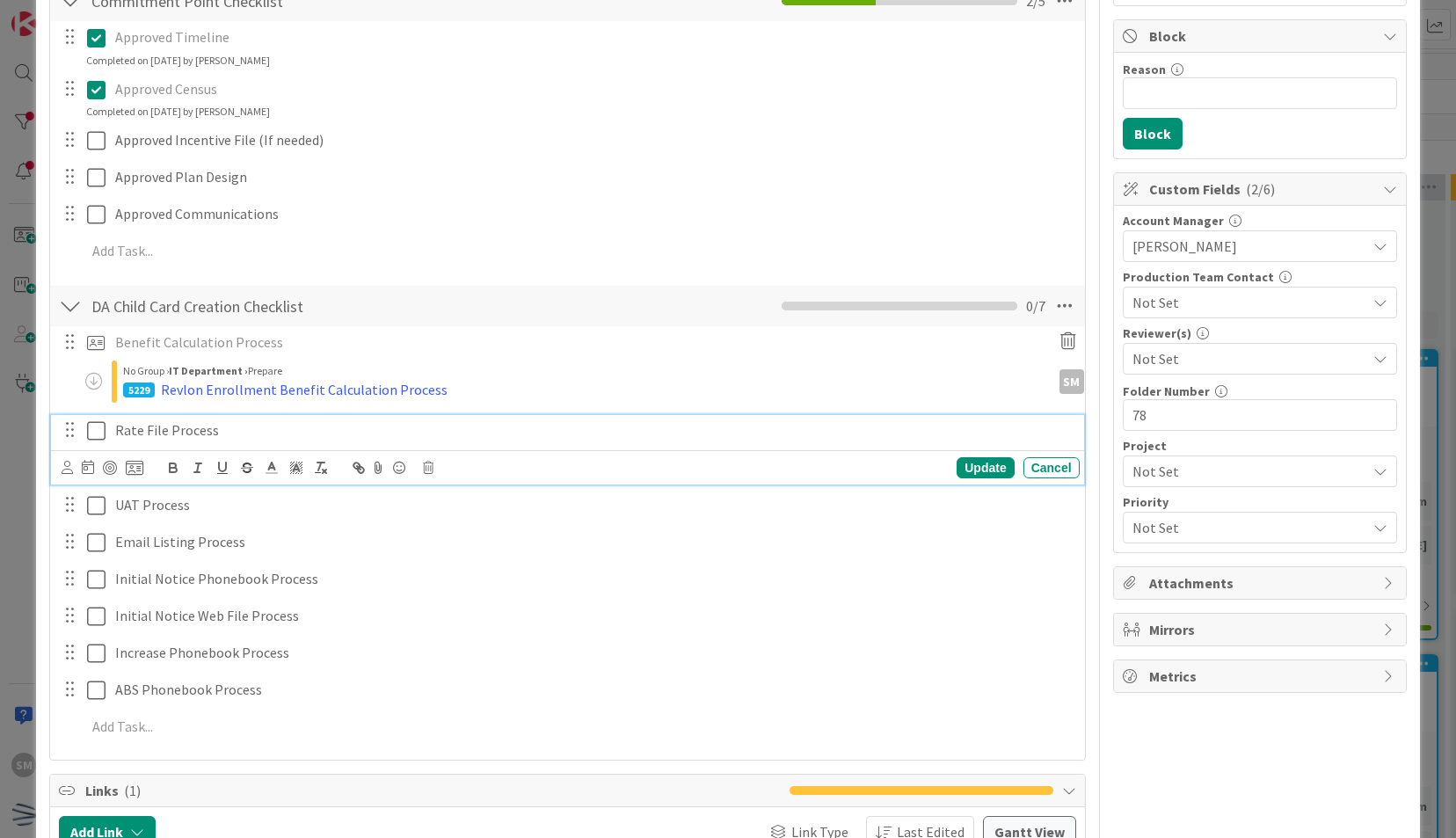
click at [245, 415] on div "Rate File Process" at bounding box center [594, 430] width 972 height 31
click at [137, 458] on div at bounding box center [103, 468] width 82 height 21
click at [135, 462] on icon at bounding box center [134, 467] width 18 height 16
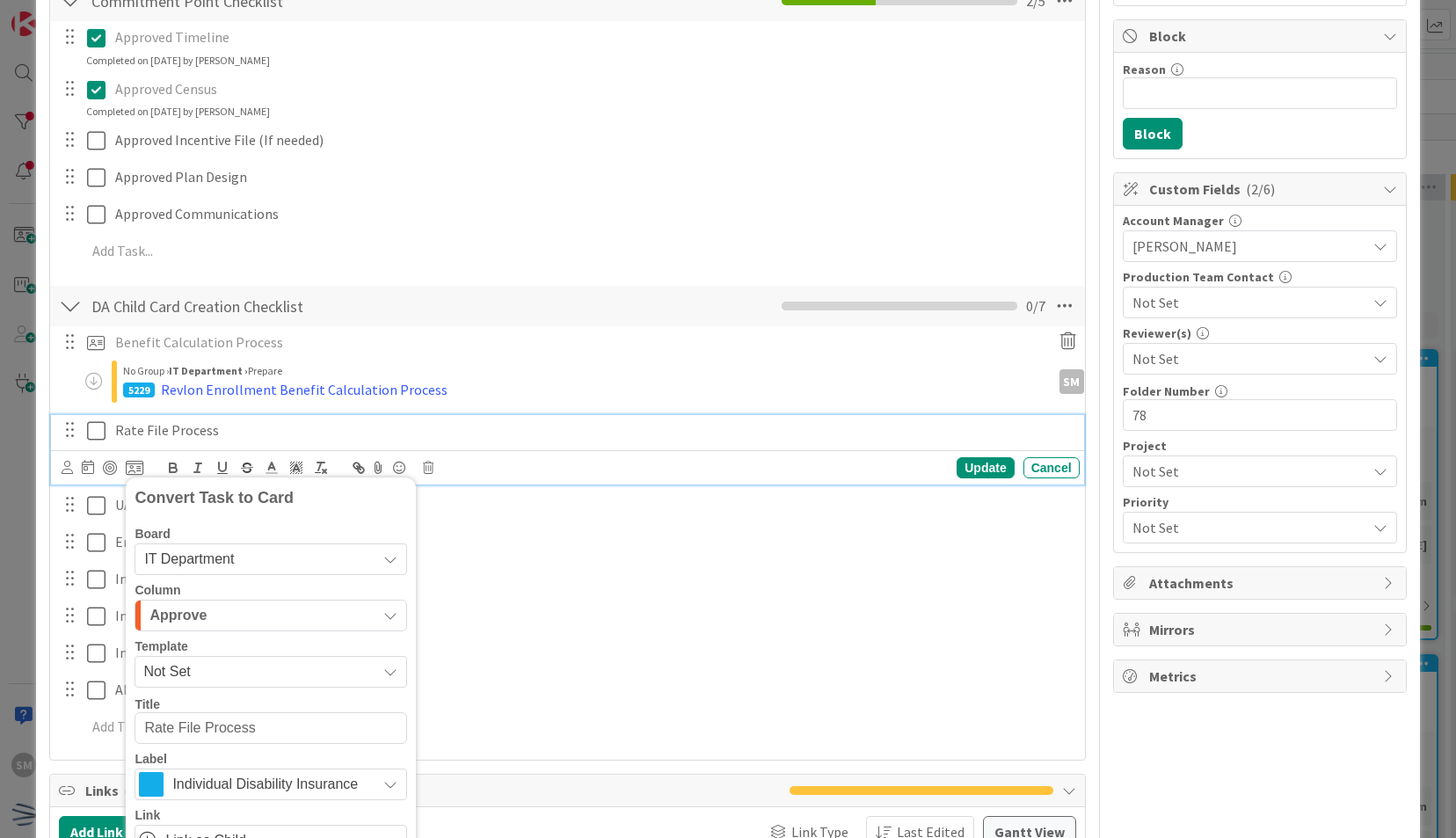
click at [223, 674] on span "Not Set" at bounding box center [252, 672] width 219 height 22
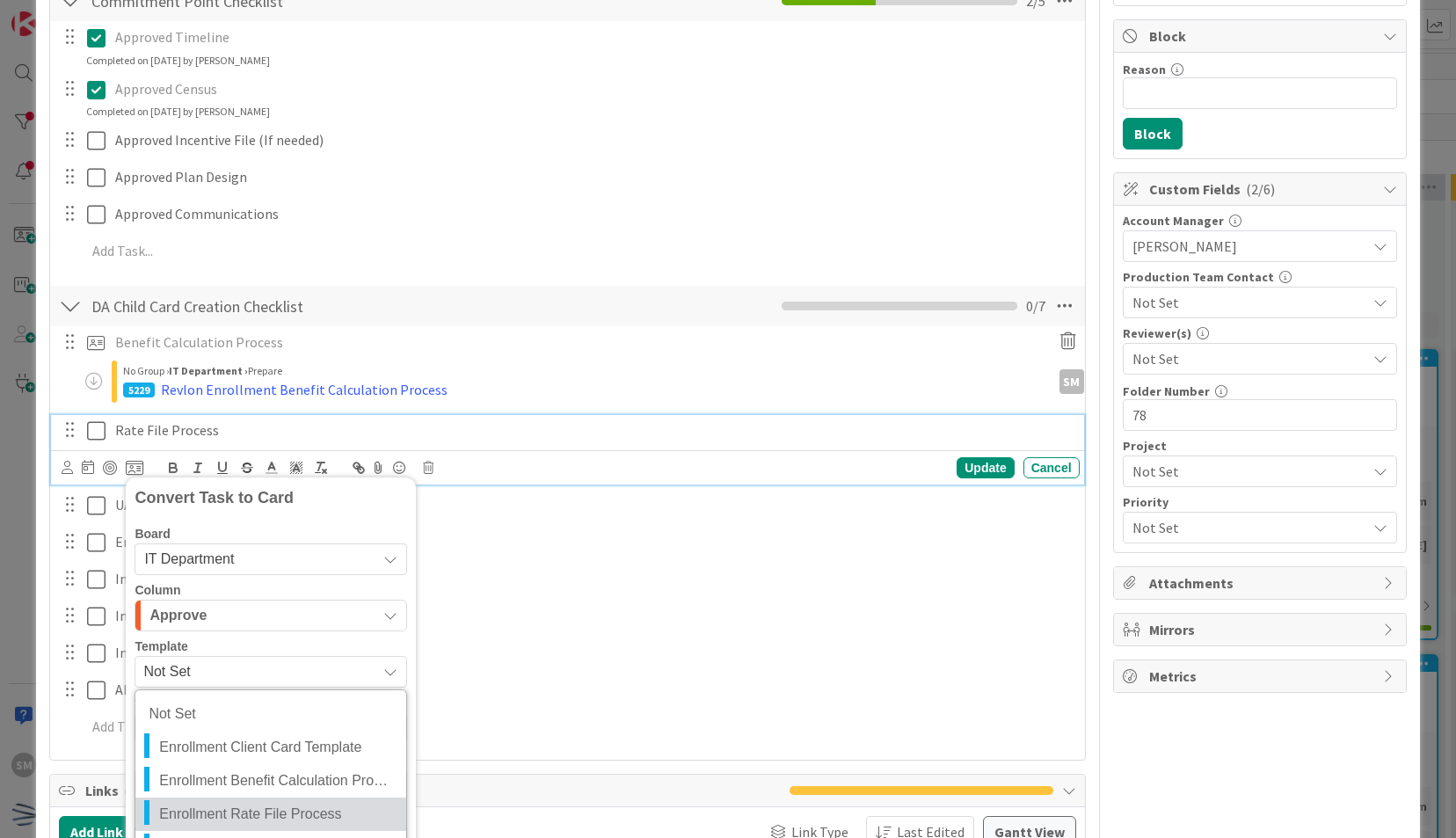
click at [289, 813] on span "Enrollment Rate File Process" at bounding box center [276, 815] width 233 height 22
type textarea "x"
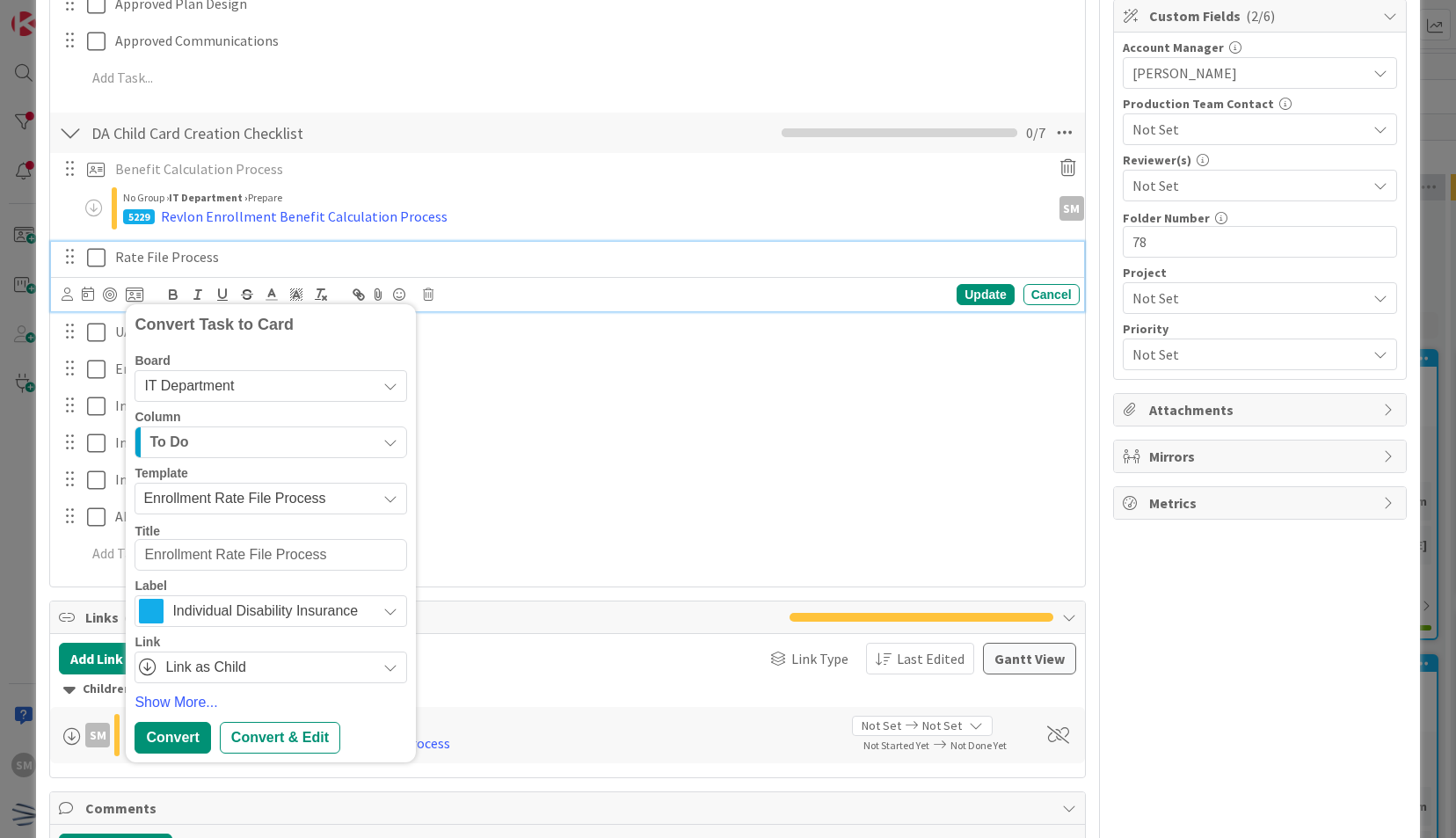
scroll to position [495, 0]
click at [143, 552] on textarea "Enrollment Rate File Process" at bounding box center [271, 554] width 273 height 32
type textarea "REnrollment Rate File Process"
type textarea "x"
type textarea "ReEnrollment Rate File Process"
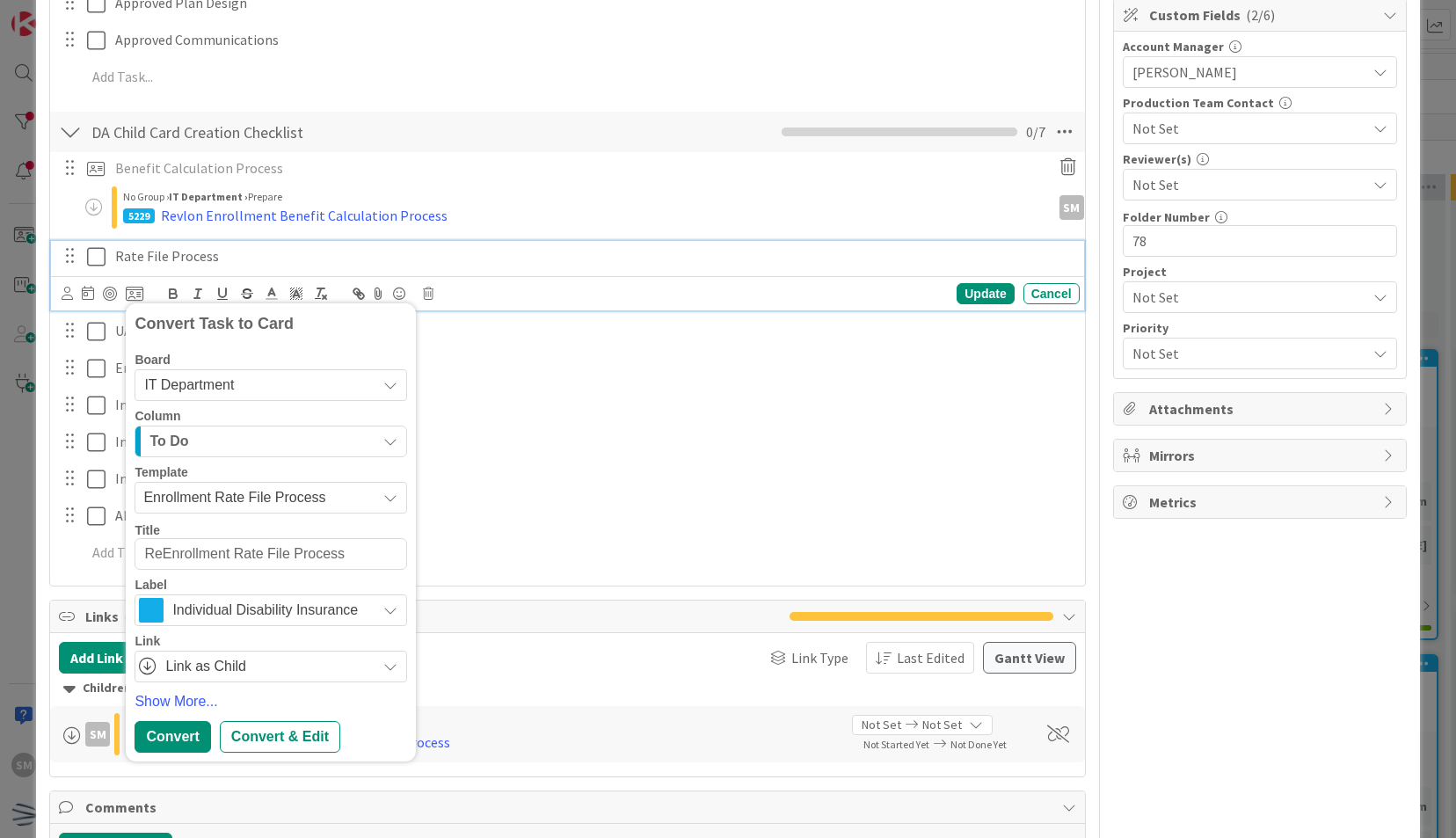
type textarea "x"
type textarea "RevEnrollment Rate File Process"
type textarea "x"
type textarea "RevlEnrollment Rate File Process"
type textarea "x"
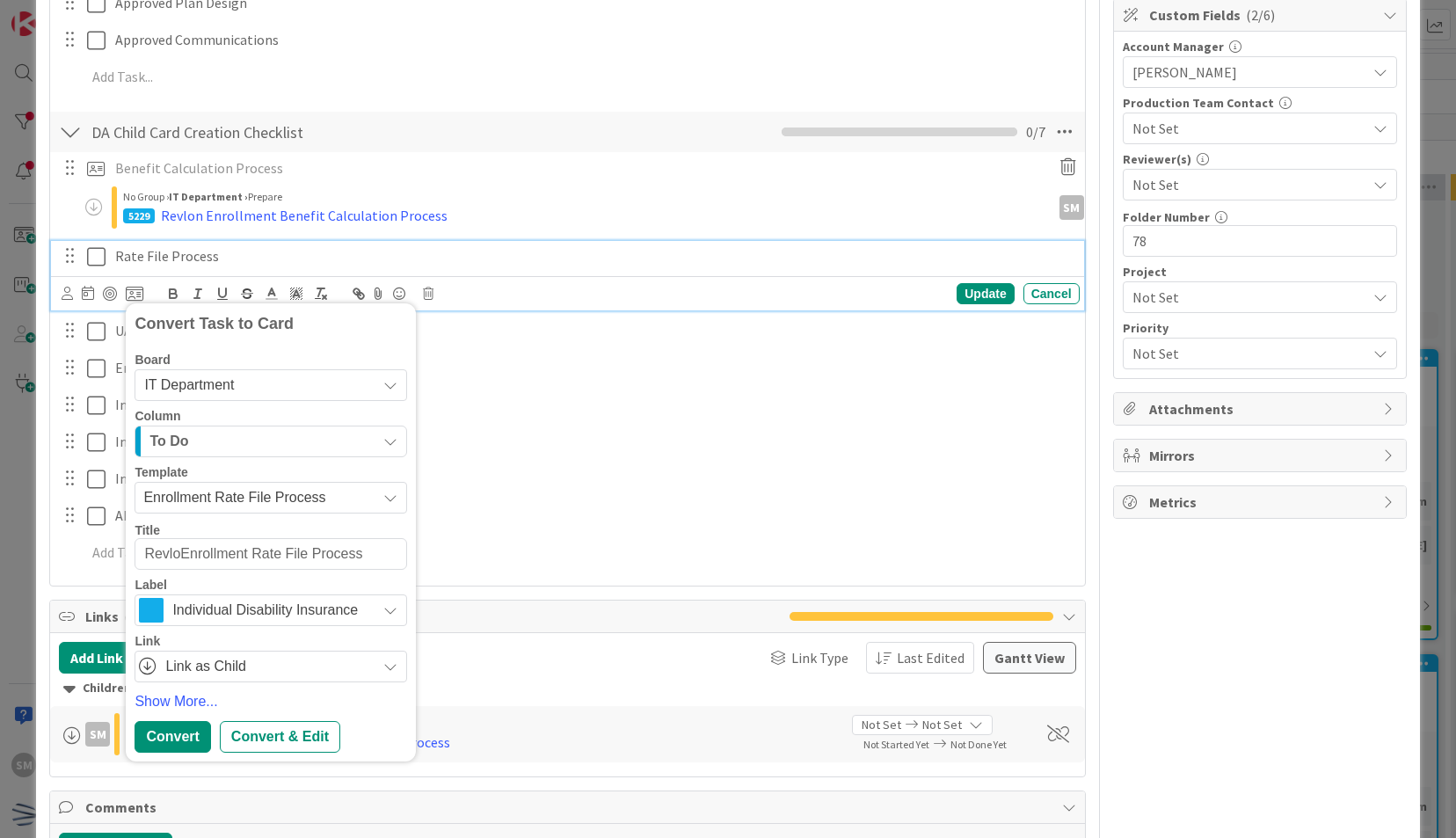
type textarea "RevlonEnrollment Rate File Process"
type textarea "x"
type textarea "Revlon Enrollment Rate File Process"
click at [181, 737] on div "Convert" at bounding box center [172, 737] width 76 height 32
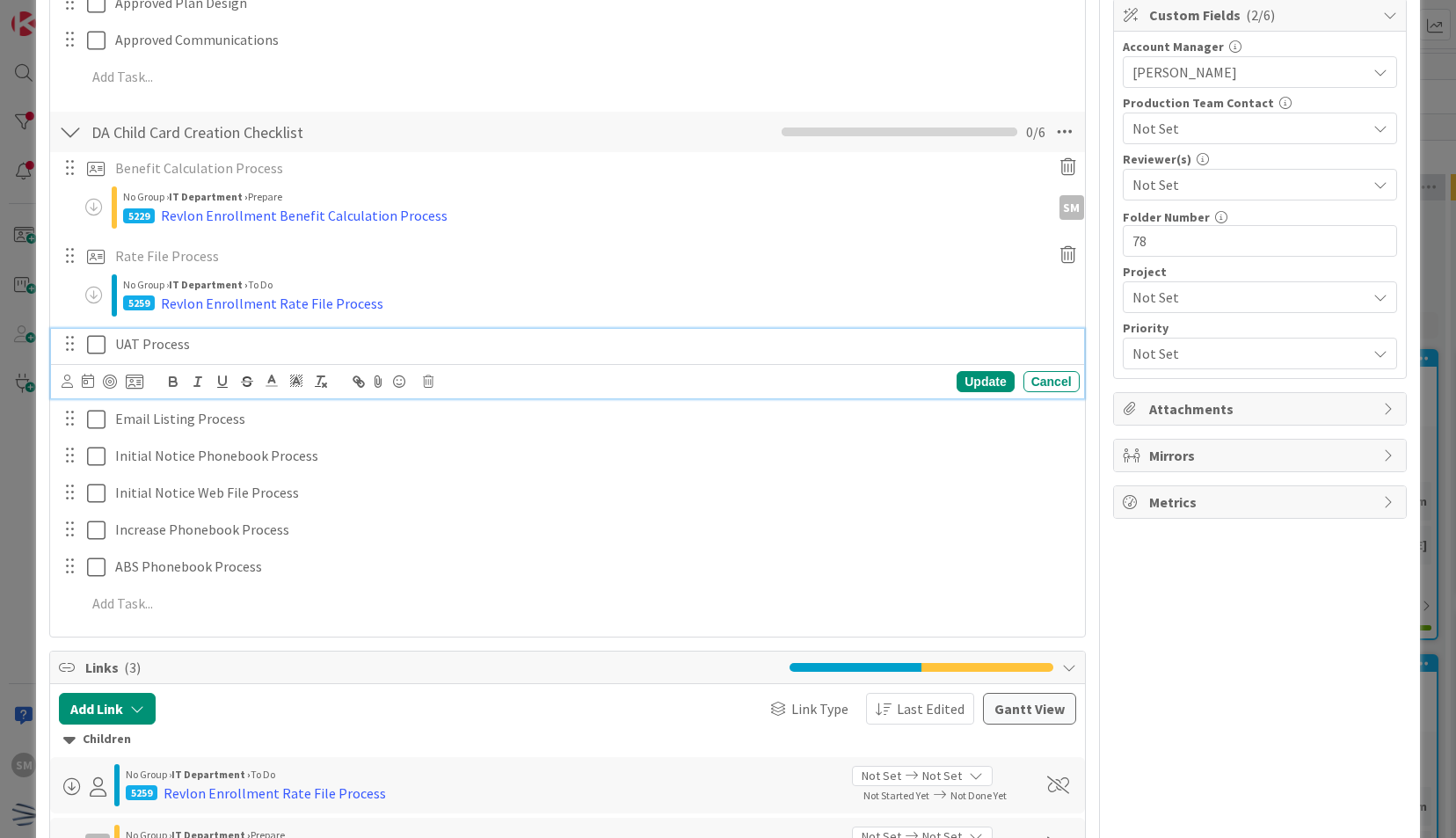
click at [302, 347] on p "UAT Process" at bounding box center [593, 345] width 957 height 21
click at [134, 380] on icon at bounding box center [134, 381] width 18 height 16
type textarea "x"
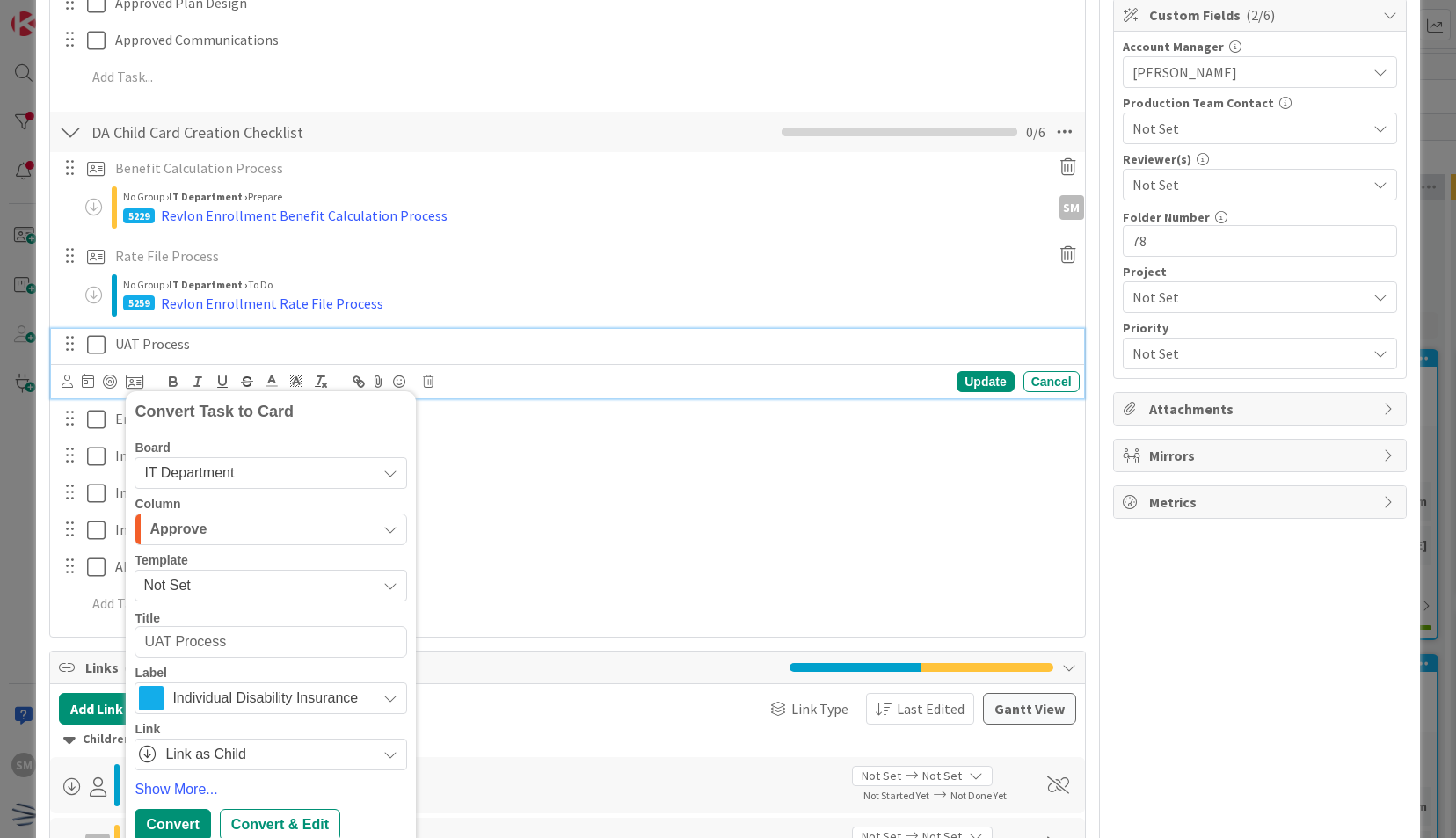
type textarea "RUAT Process"
type textarea "x"
type textarea "ReUAT Process"
type textarea "x"
type textarea "RevUAT Process"
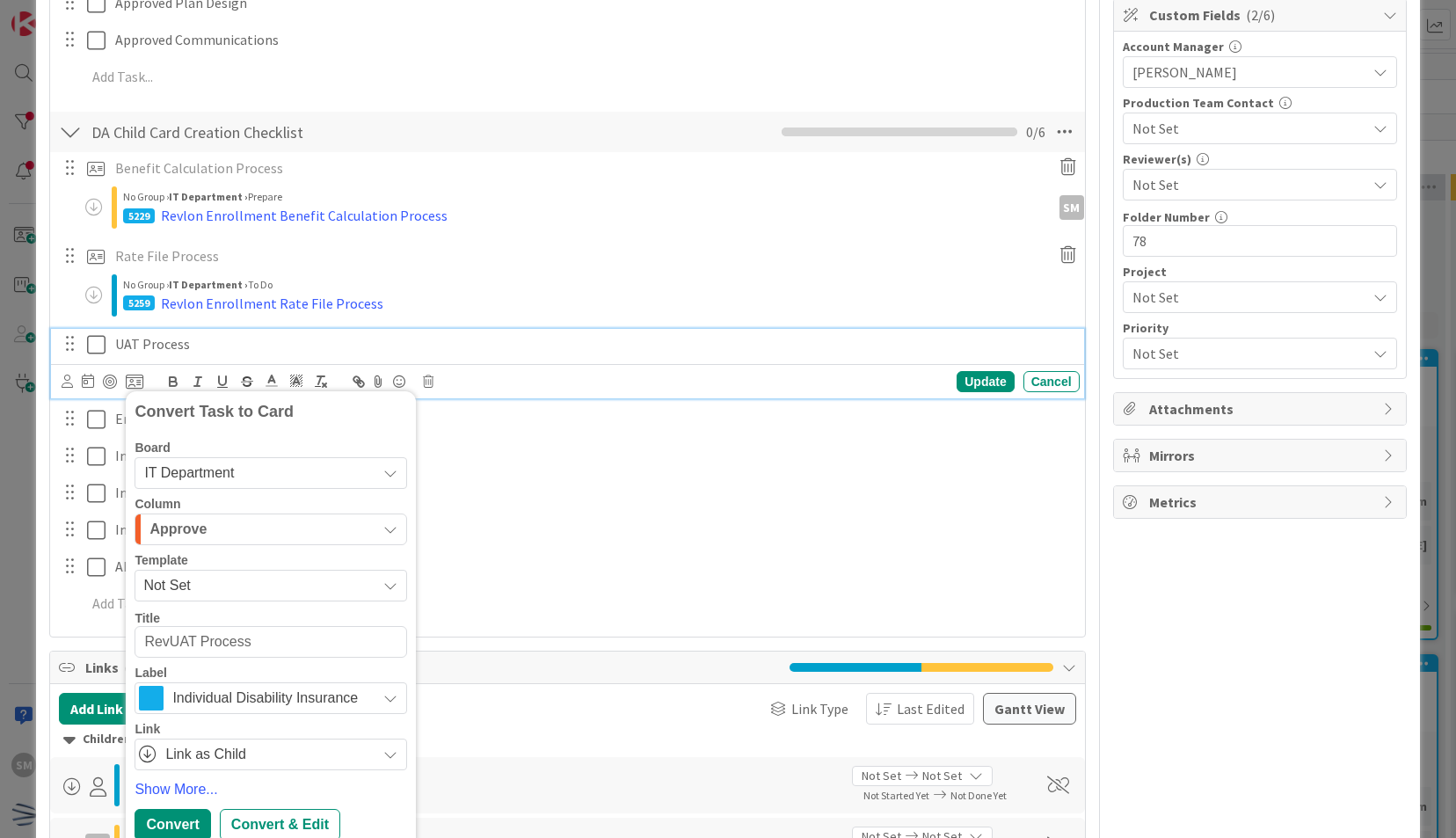
type textarea "x"
type textarea "RevlUAT Process"
type textarea "x"
type textarea "RevlonUAT Process"
type textarea "x"
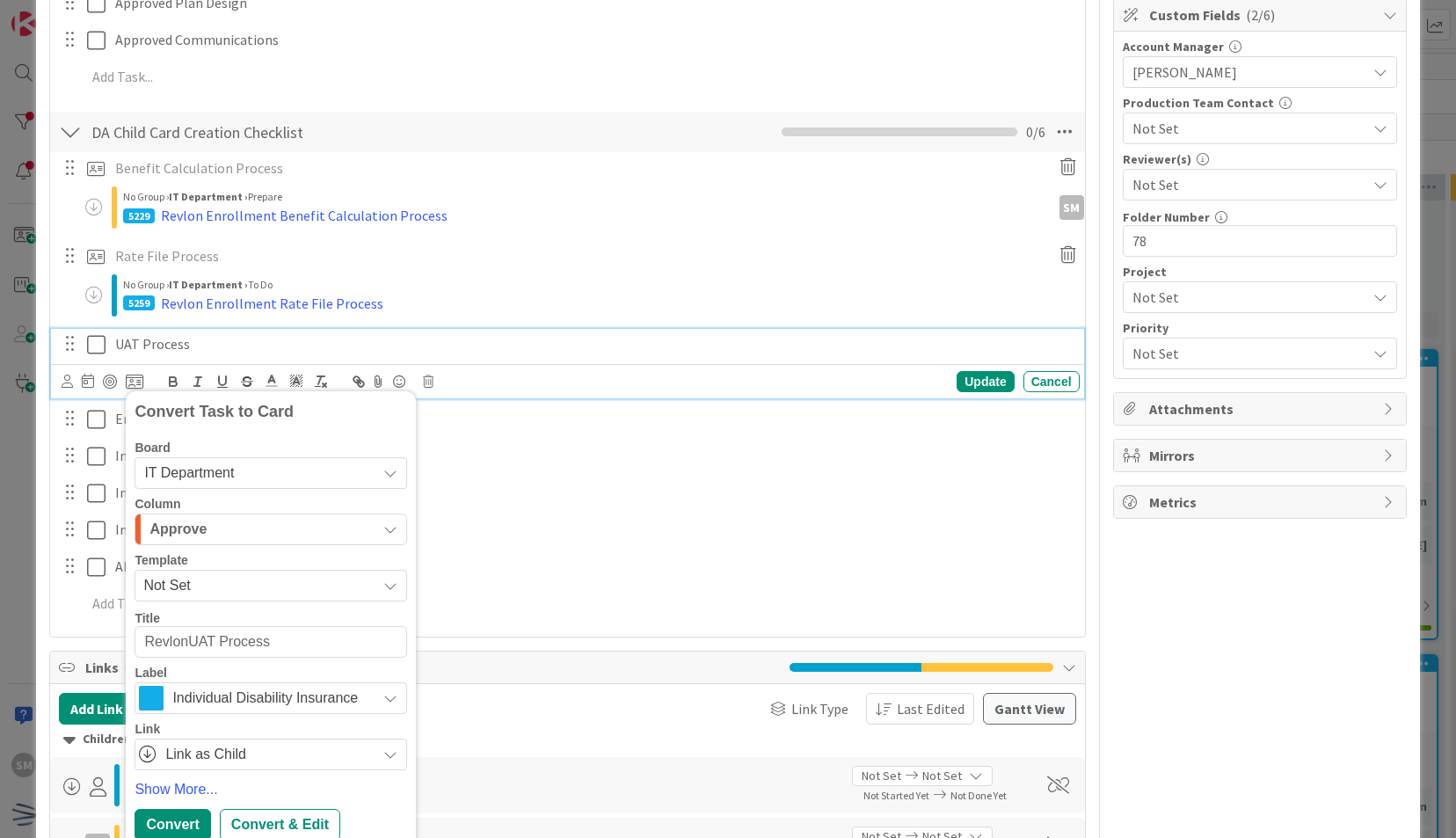
type textarea "Revlon UAT Process"
type textarea "x"
type textarea "UAT Process"
click at [1093, 301] on div "Title 29 / 128 Revlon 2025 (Open Enrollment) Description SM [PERSON_NAME] just …" at bounding box center [728, 303] width 1357 height 1459
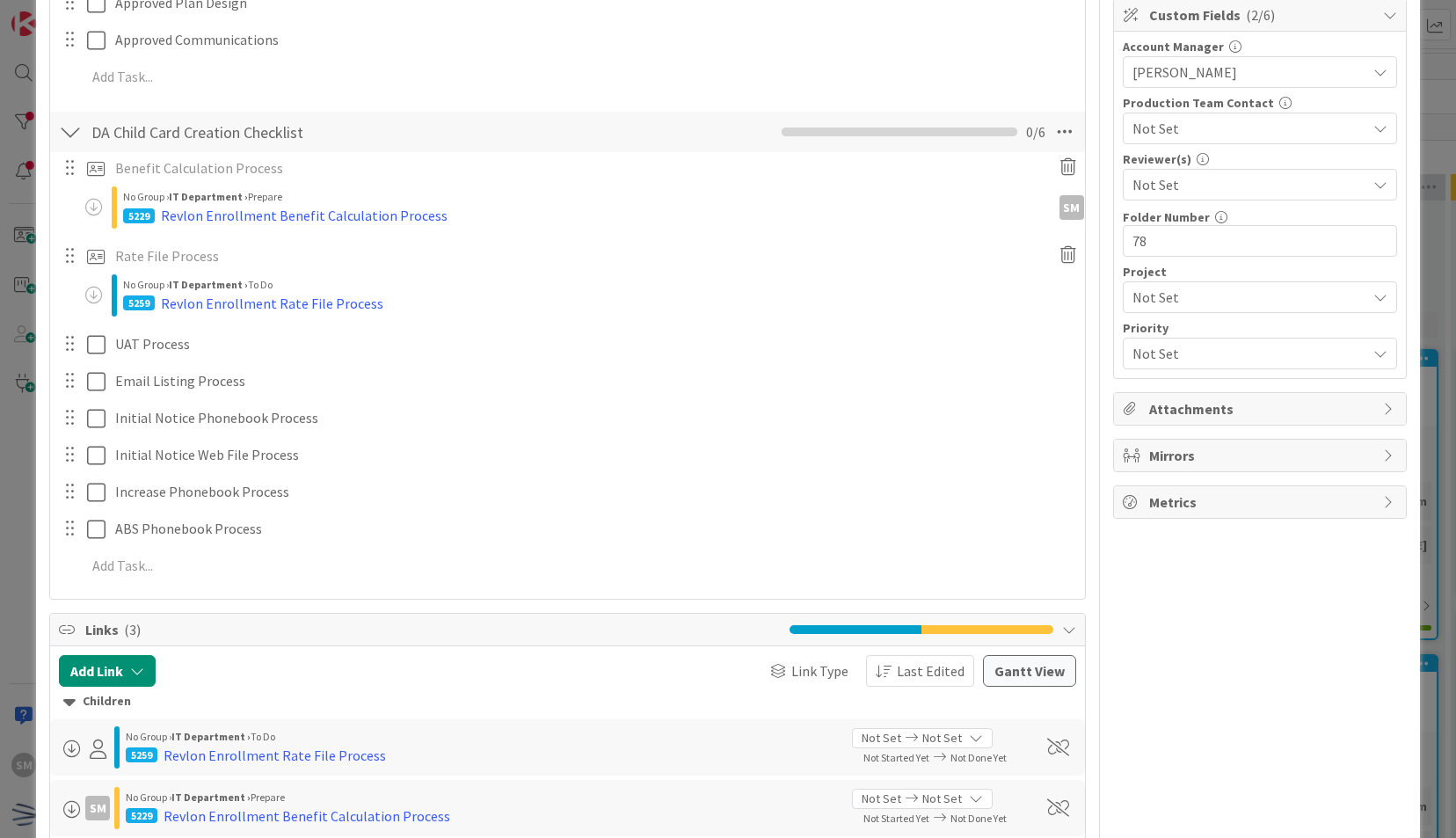
scroll to position [0, 0]
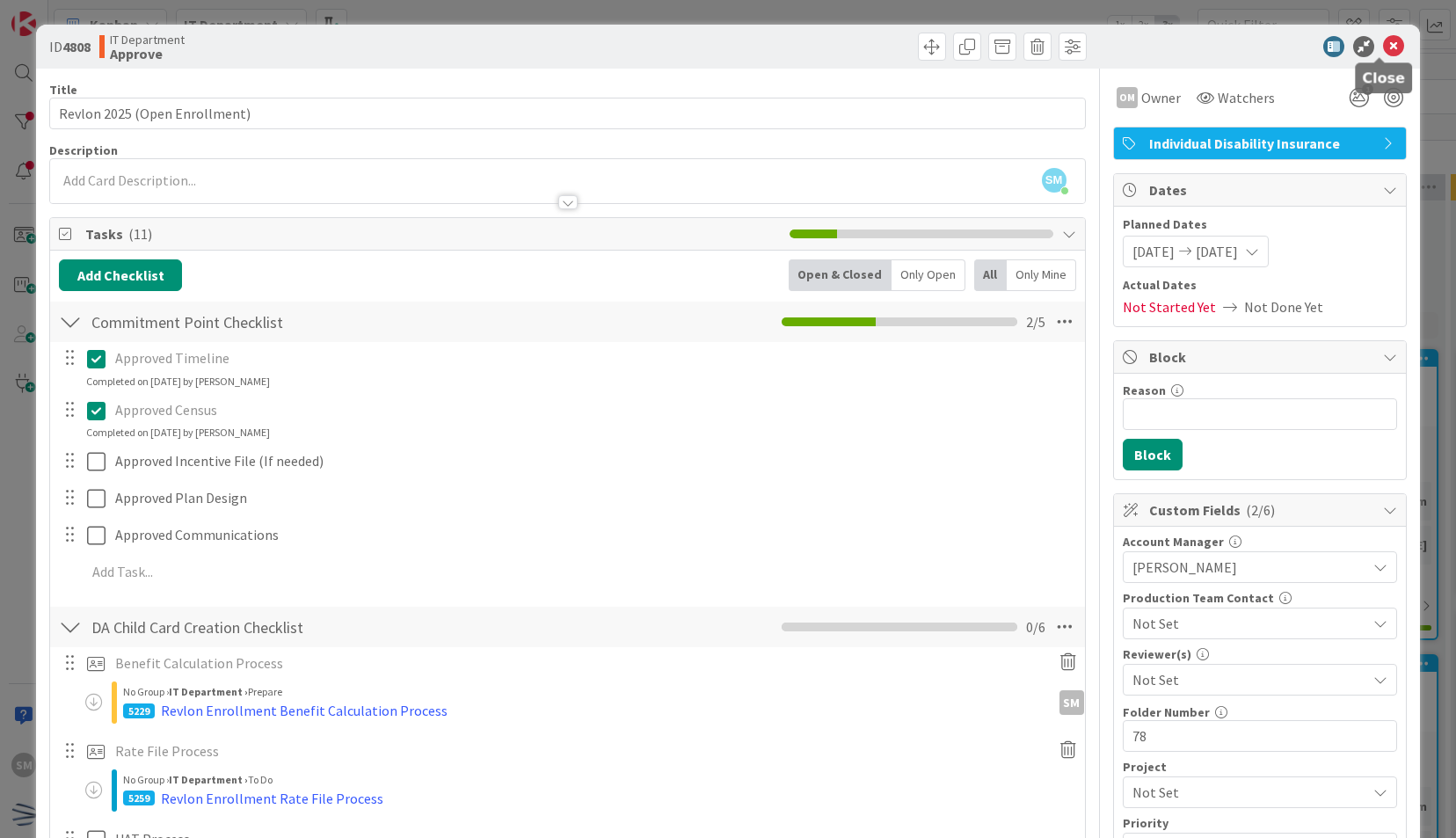
click at [1383, 53] on icon at bounding box center [1393, 47] width 21 height 21
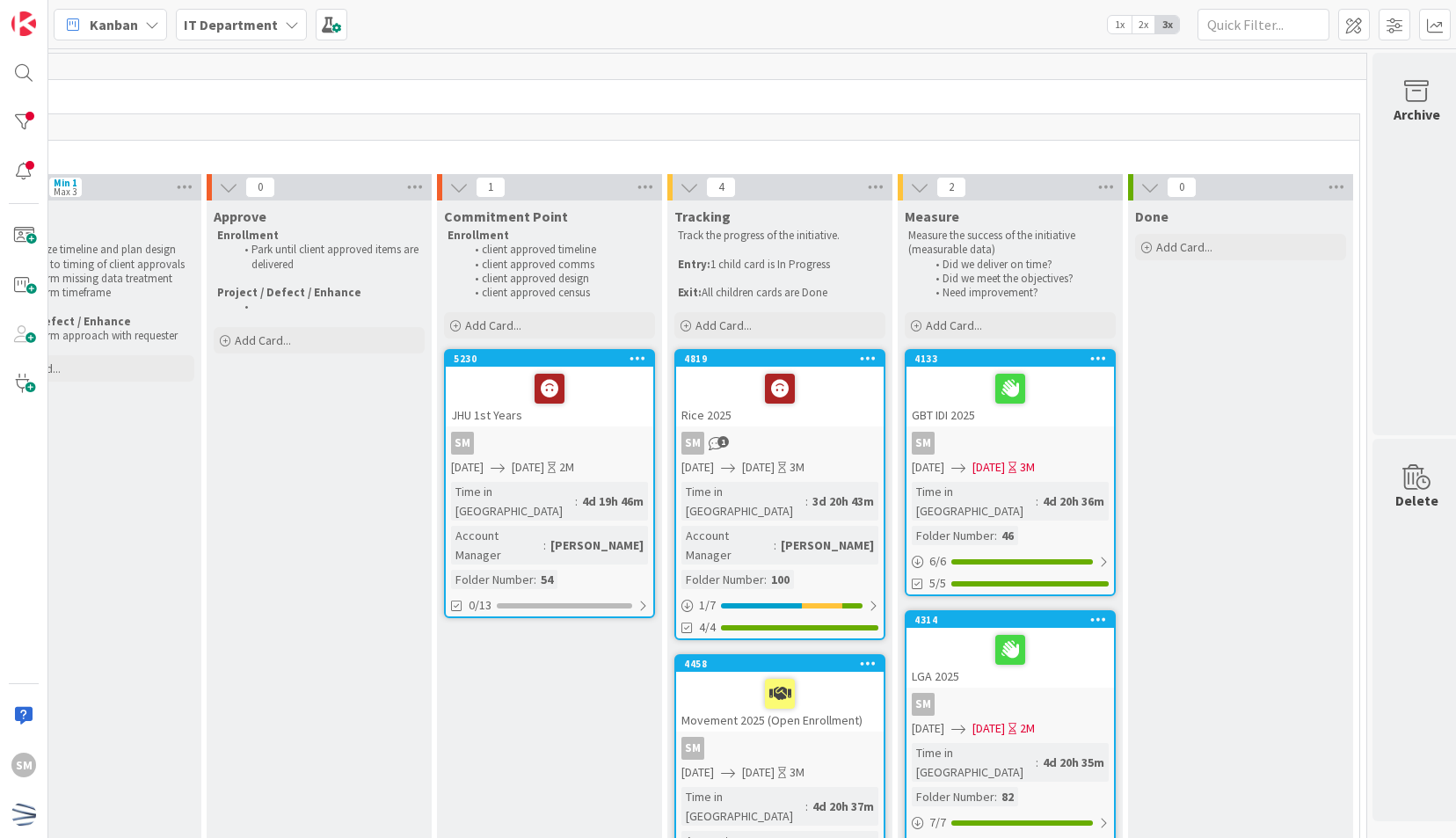
scroll to position [0, 575]
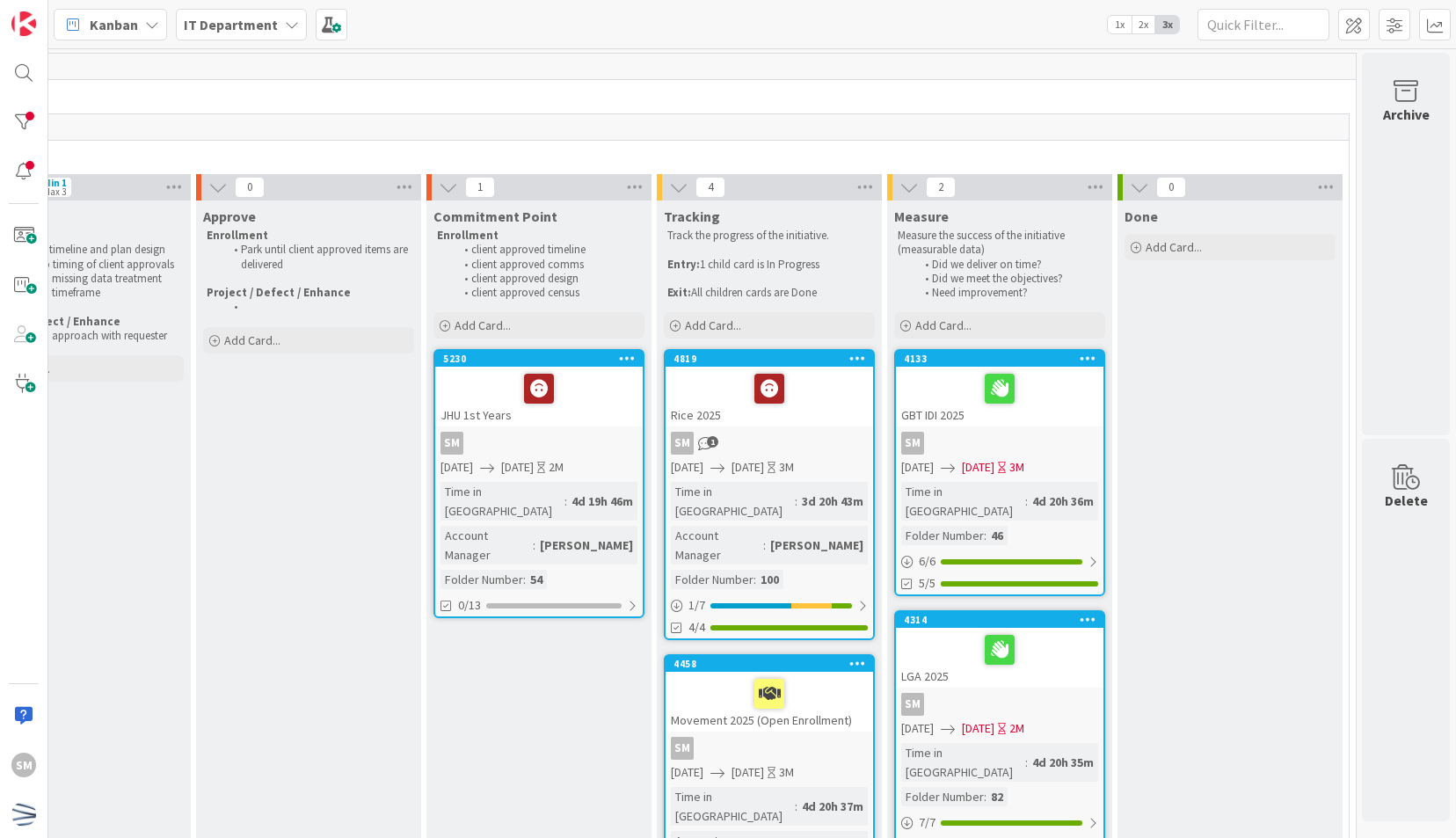
click at [566, 400] on div at bounding box center [539, 389] width 197 height 37
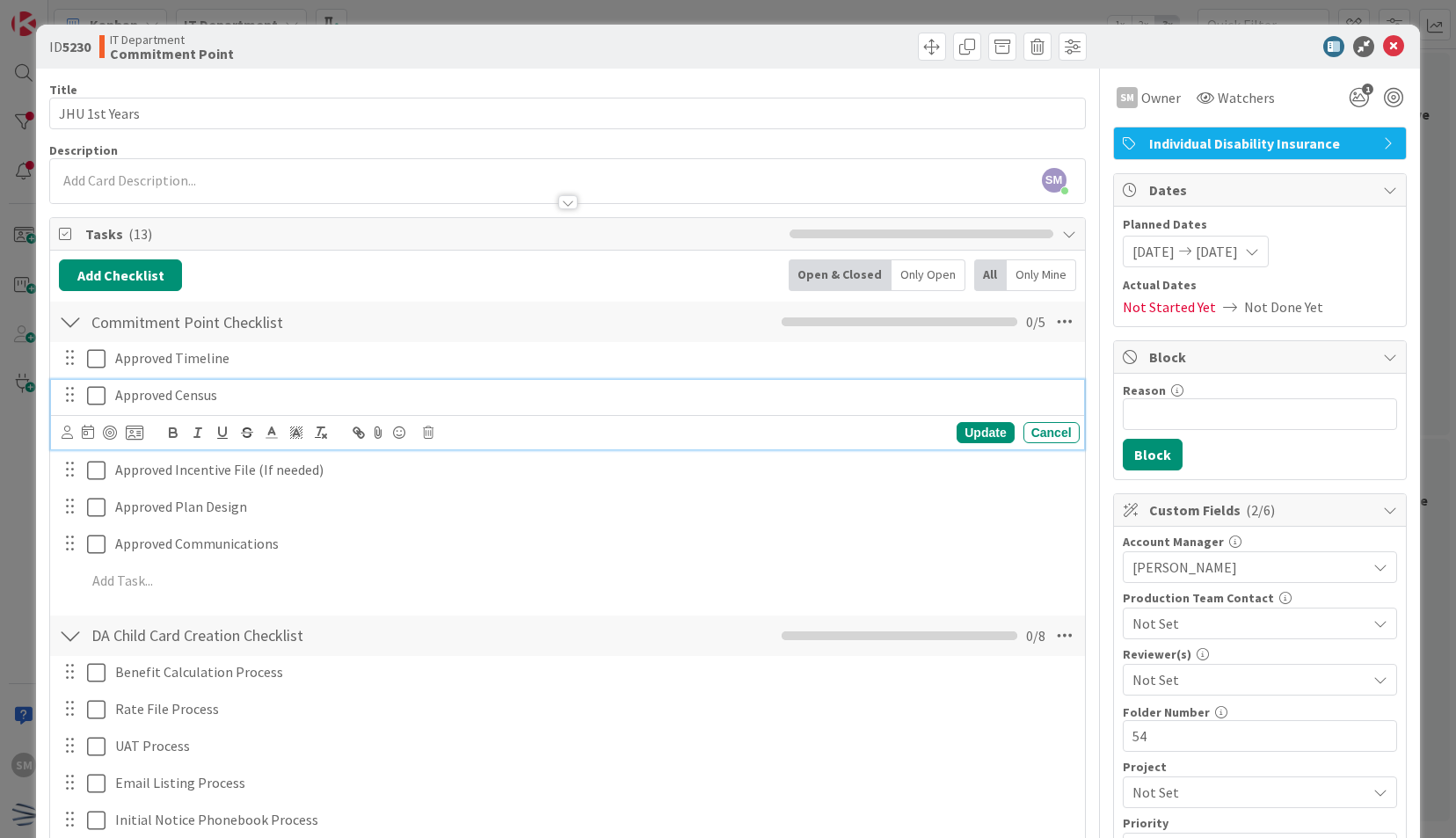
click at [98, 396] on icon at bounding box center [96, 395] width 19 height 21
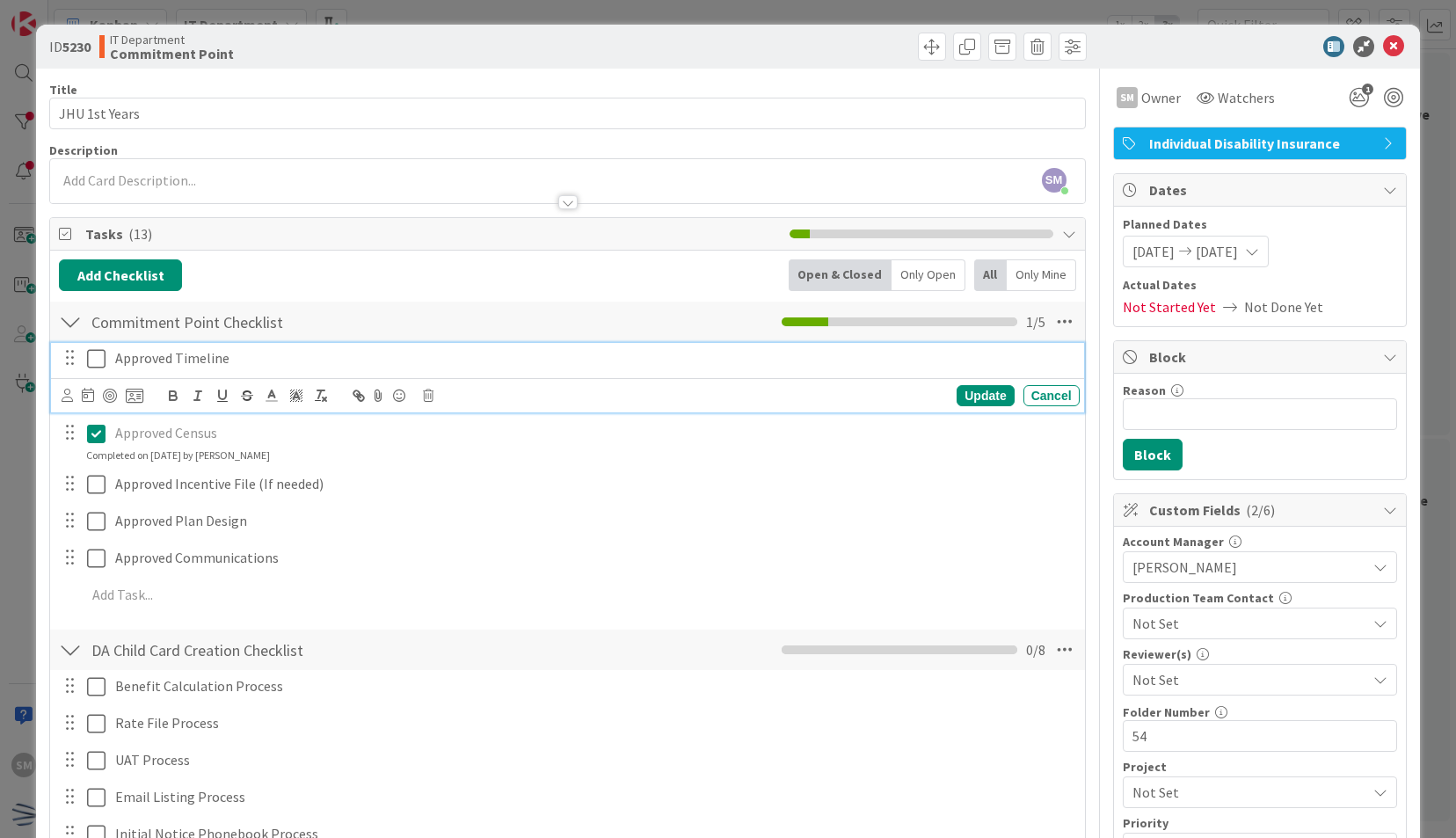
click at [106, 366] on button at bounding box center [97, 359] width 21 height 28
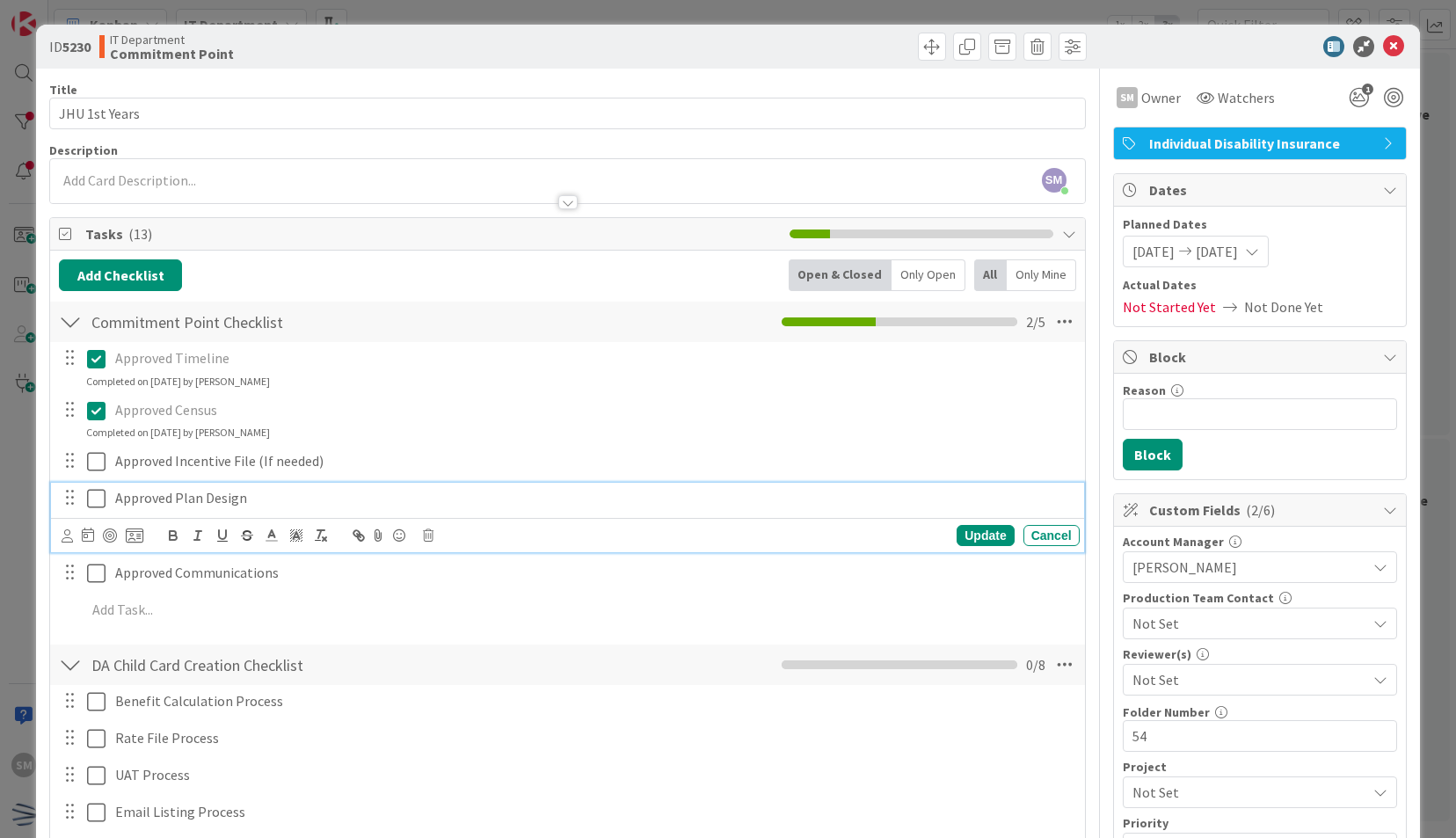
click at [92, 504] on icon at bounding box center [96, 499] width 19 height 21
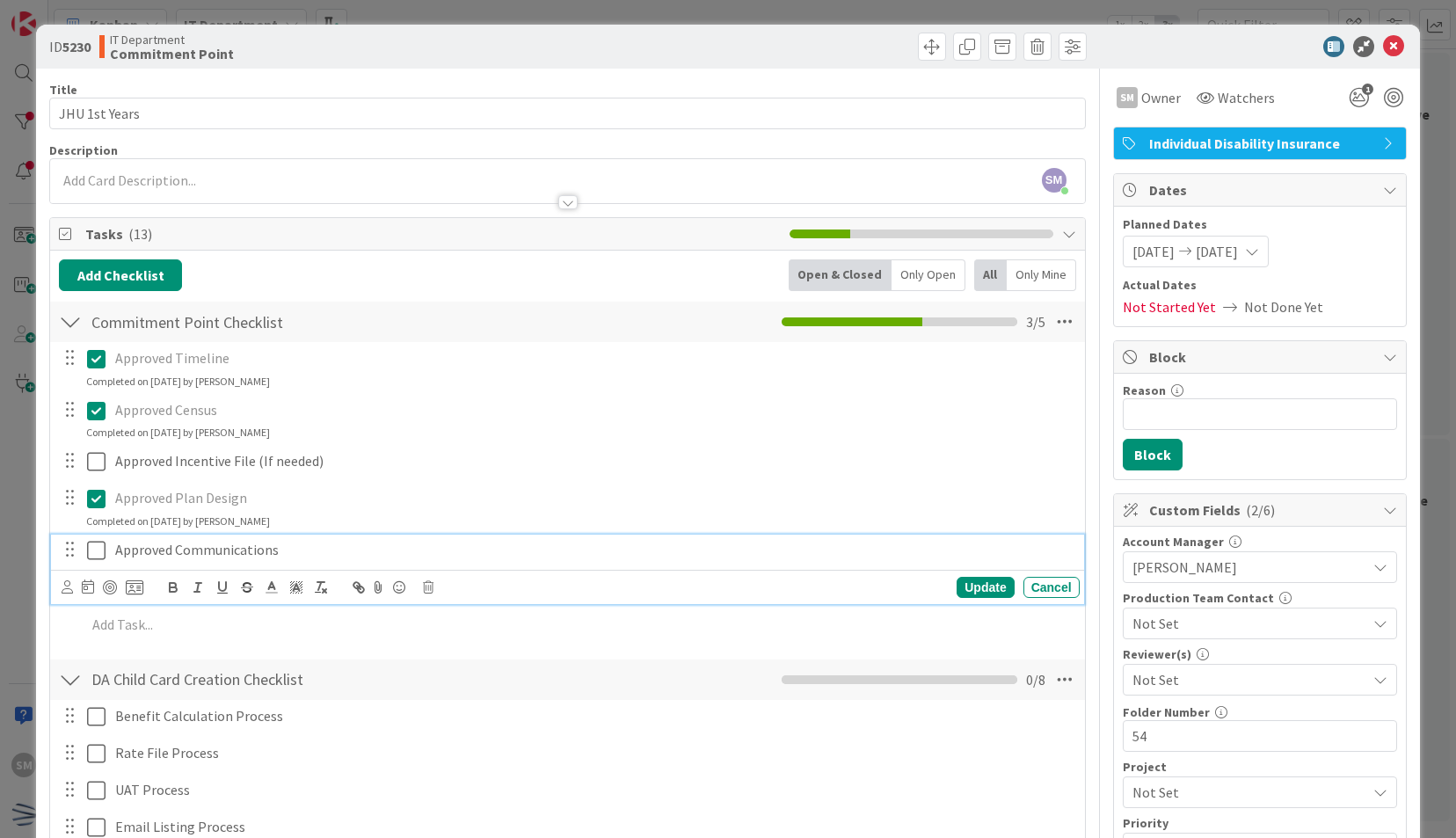
click at [105, 543] on button at bounding box center [97, 550] width 21 height 28
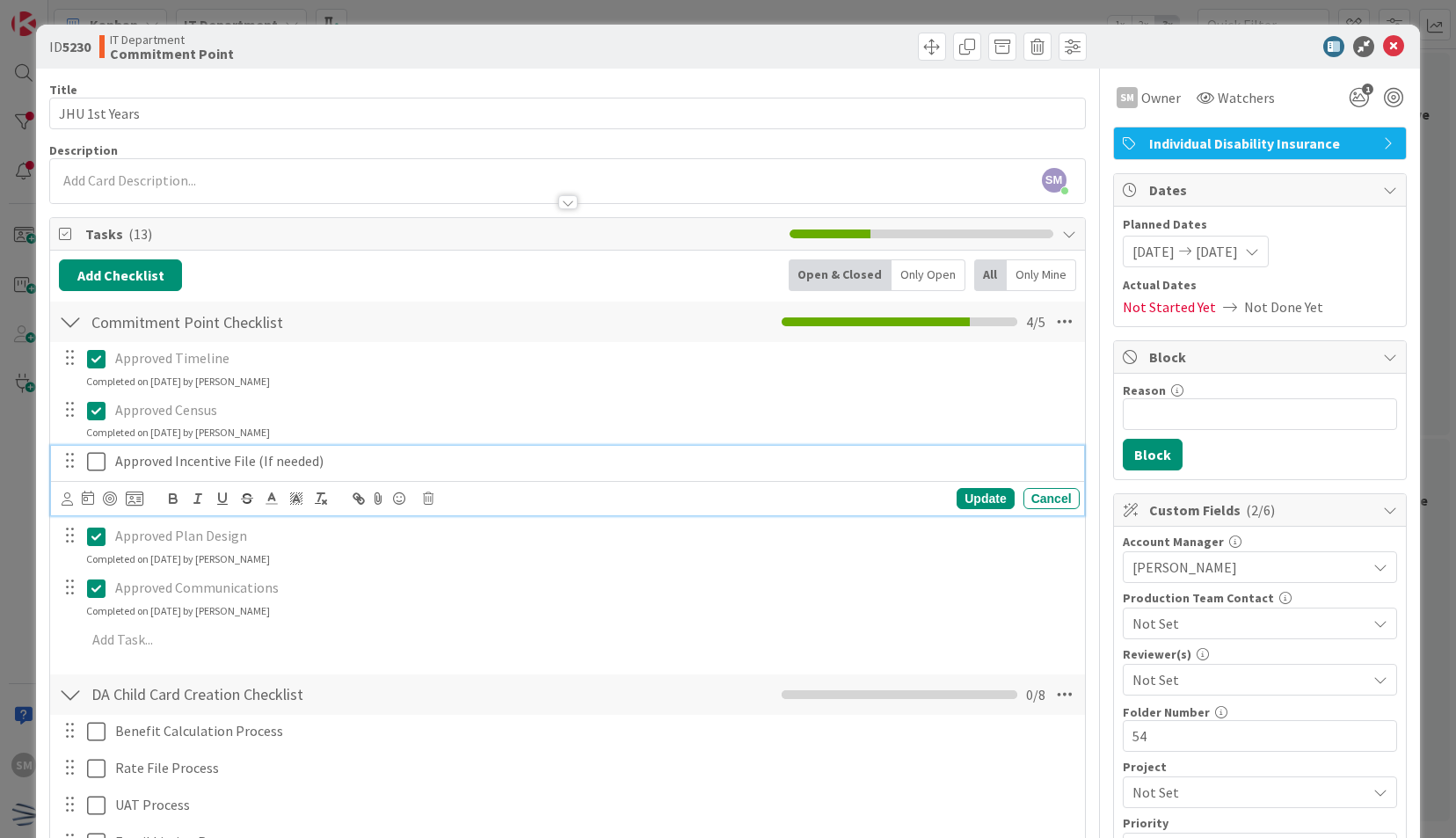
click at [370, 452] on p "Approved Incentive File (If needed)" at bounding box center [593, 462] width 957 height 21
click at [428, 494] on icon at bounding box center [428, 498] width 10 height 12
click at [474, 574] on div "Delete" at bounding box center [474, 574] width 65 height 32
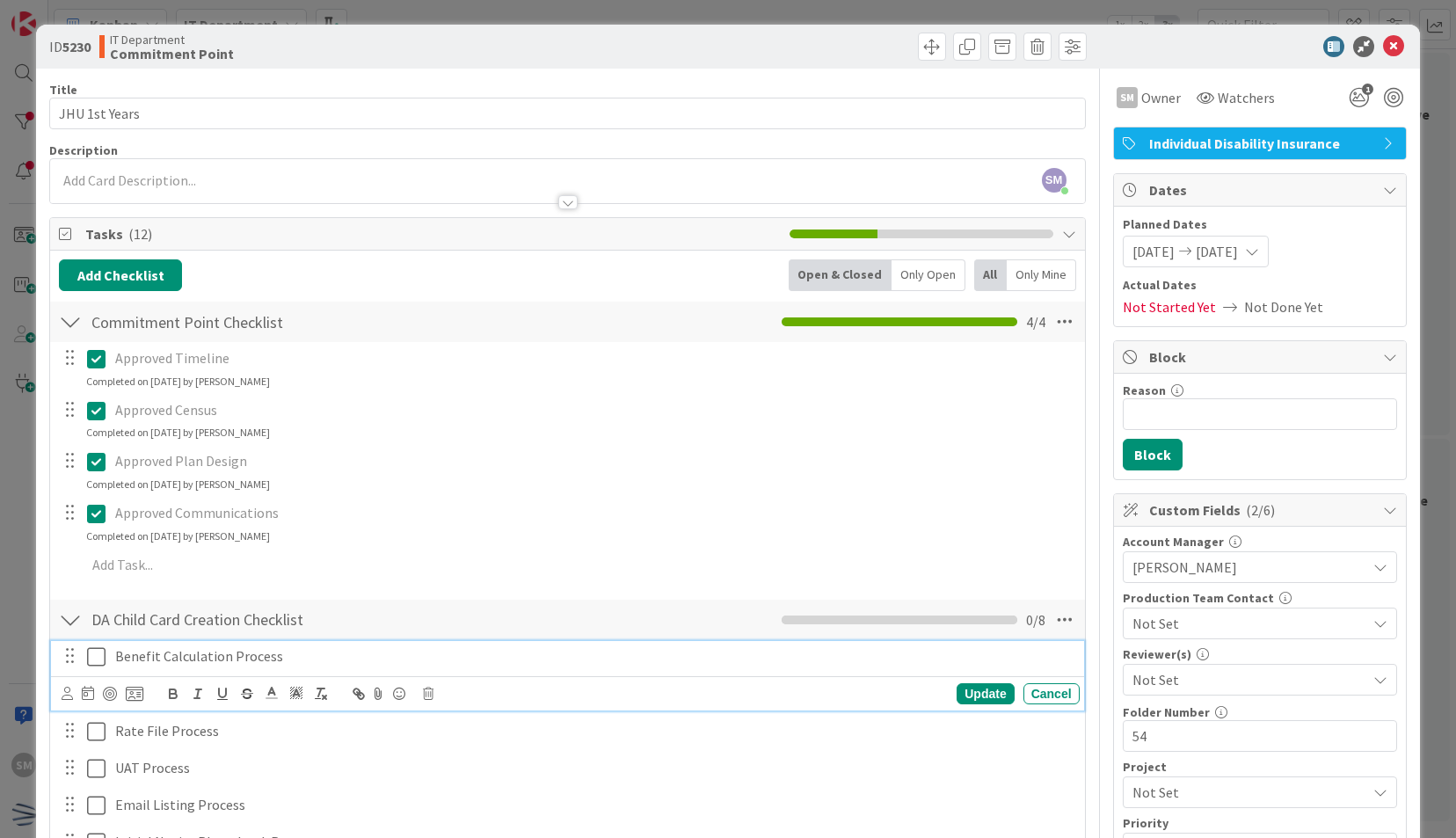
click at [275, 664] on div "Benefit Calculation Process" at bounding box center [594, 656] width 972 height 31
click at [135, 684] on div at bounding box center [103, 694] width 82 height 21
click at [134, 688] on icon at bounding box center [134, 694] width 18 height 16
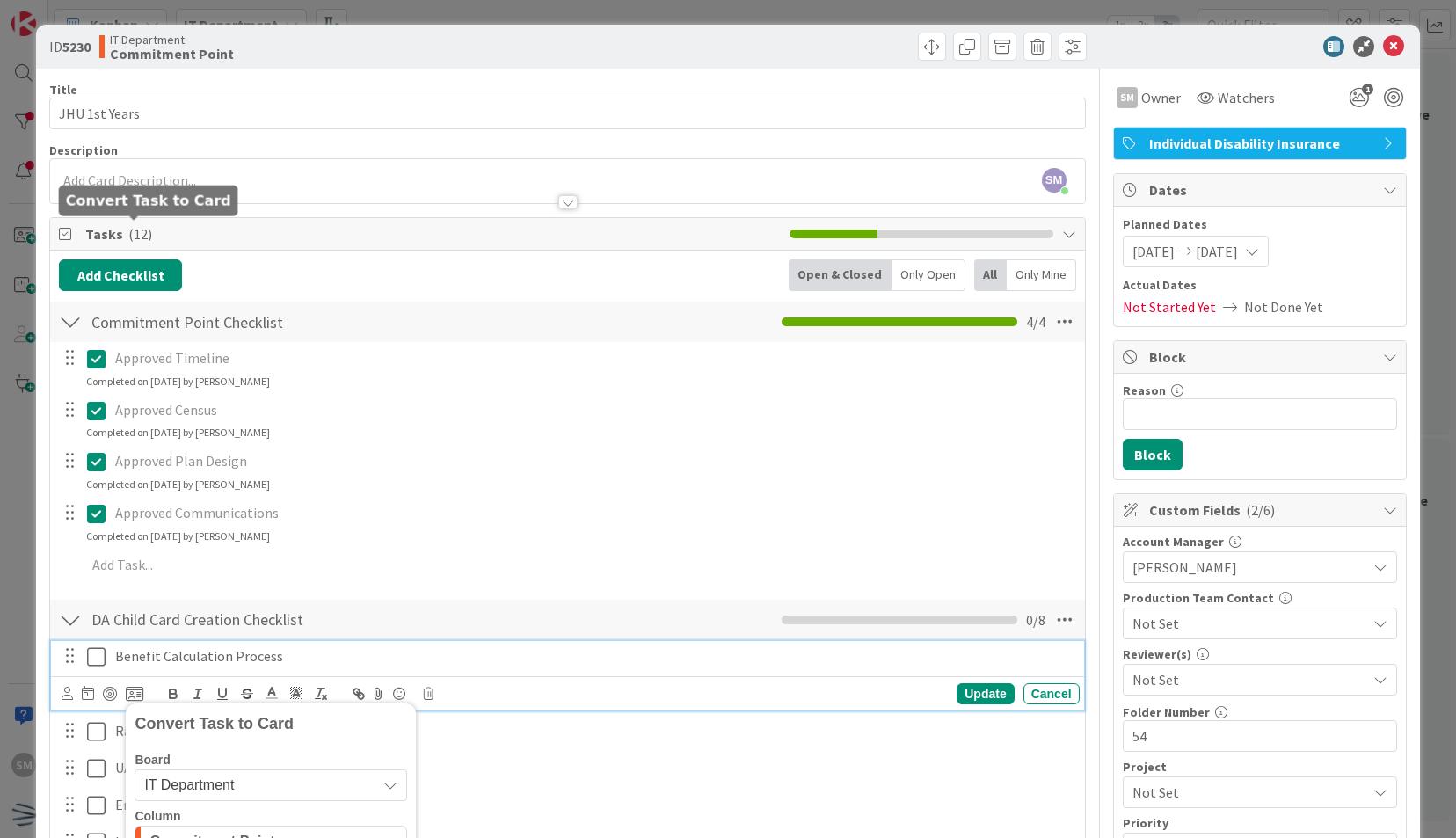
scroll to position [462, 0]
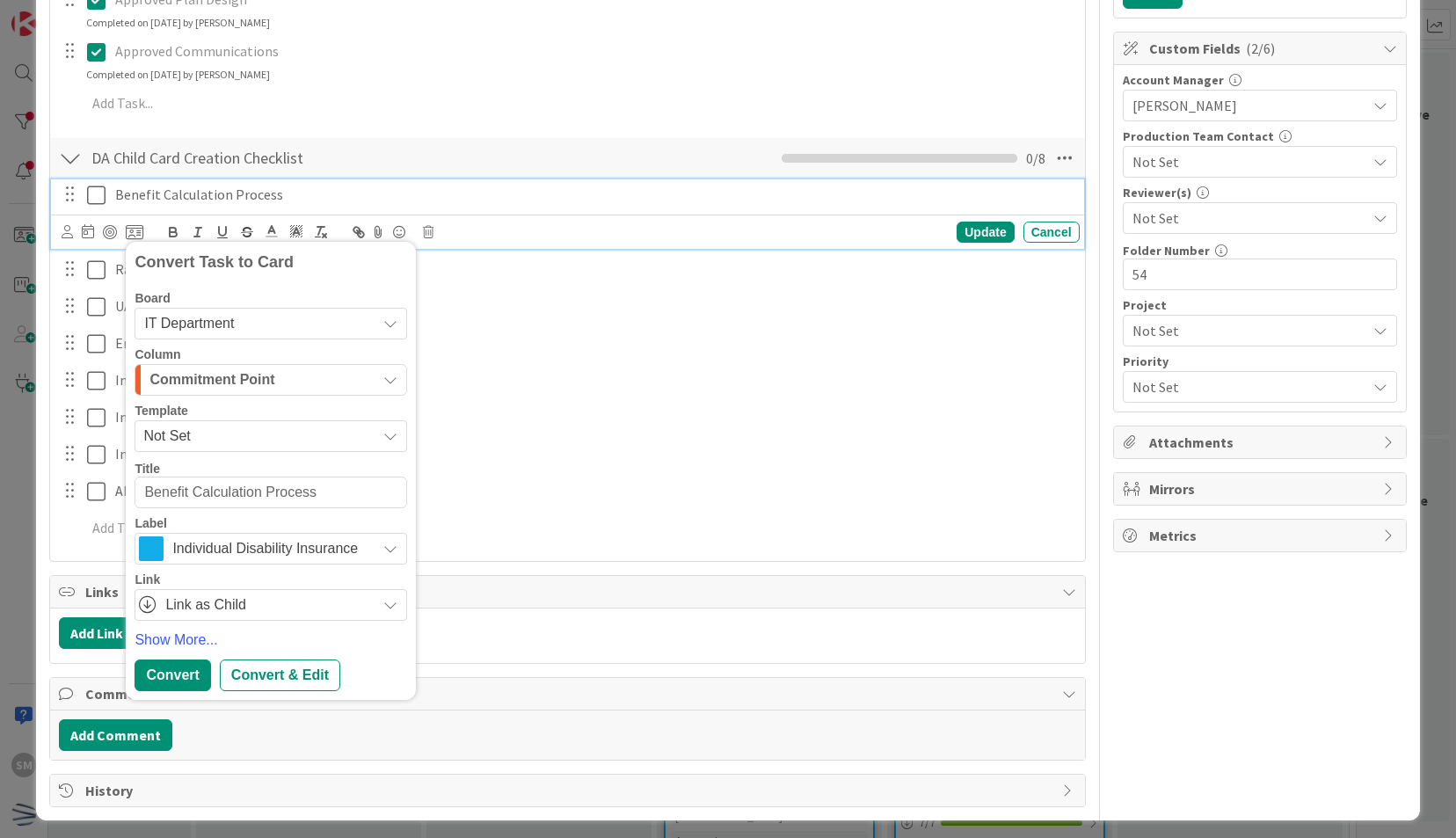
type textarea "x"
type textarea "JBenefit Calculation Process"
type textarea "x"
type textarea "JHBenefit Calculation Process"
type textarea "x"
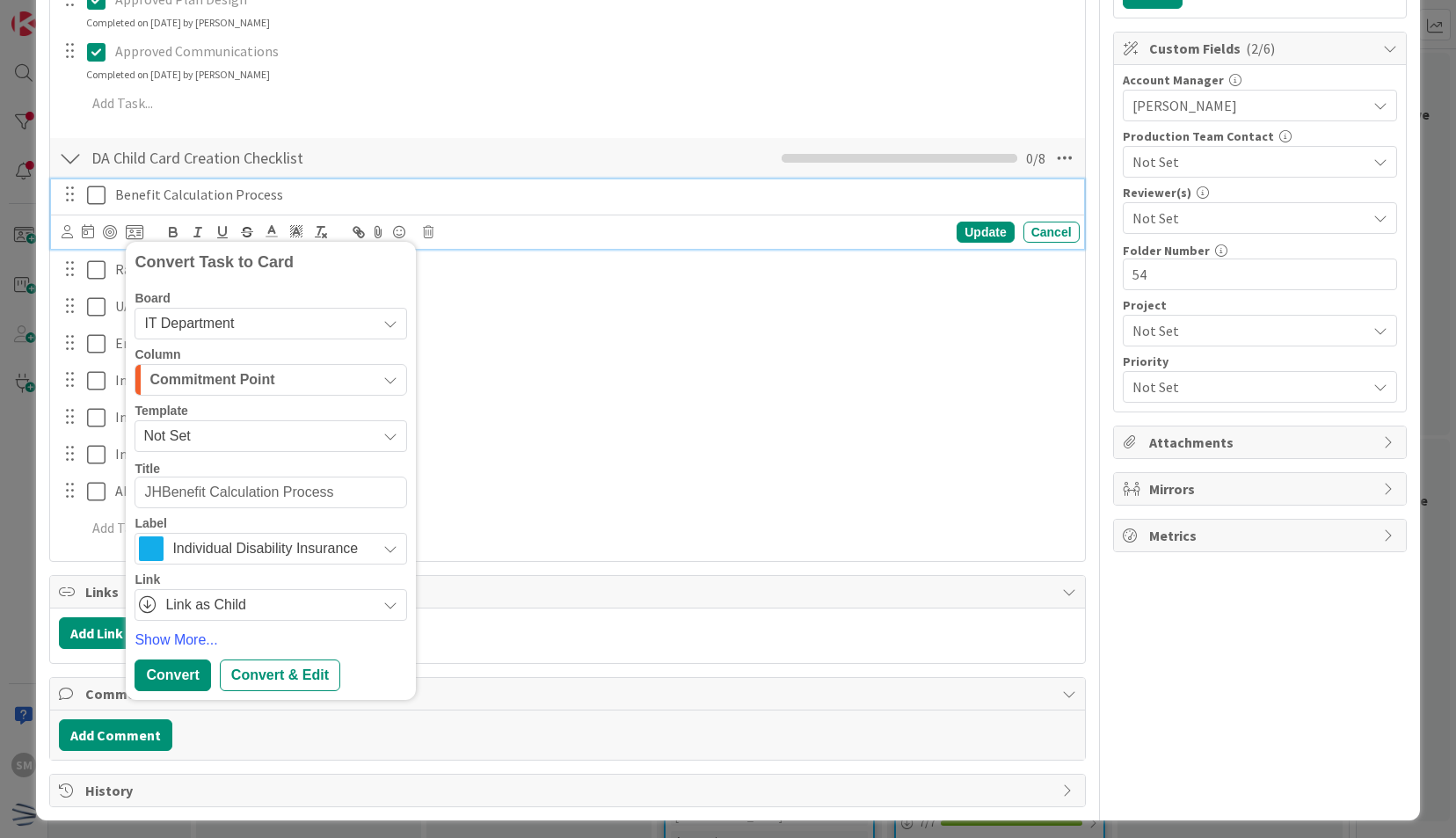
type textarea "JHUBenefit Calculation Process"
type textarea "x"
type textarea "JHU Benefit Calculation Process"
type textarea "x"
type textarea "JHU 1Benefit Calculation Process"
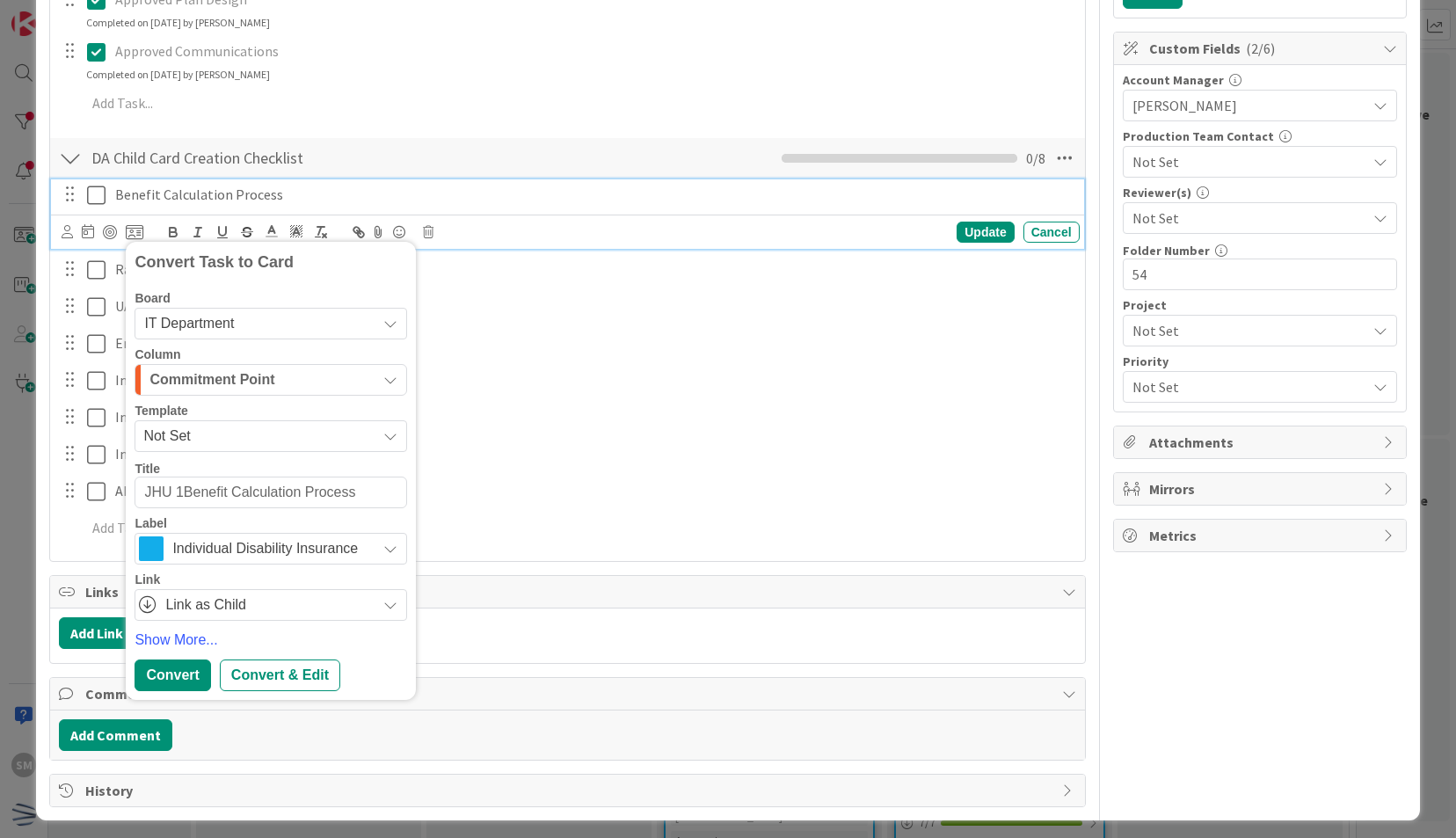
type textarea "x"
type textarea "JHU 1sBenefit Calculation Process"
type textarea "x"
type textarea "JHU 1stBenefit Calculation Process"
type textarea "x"
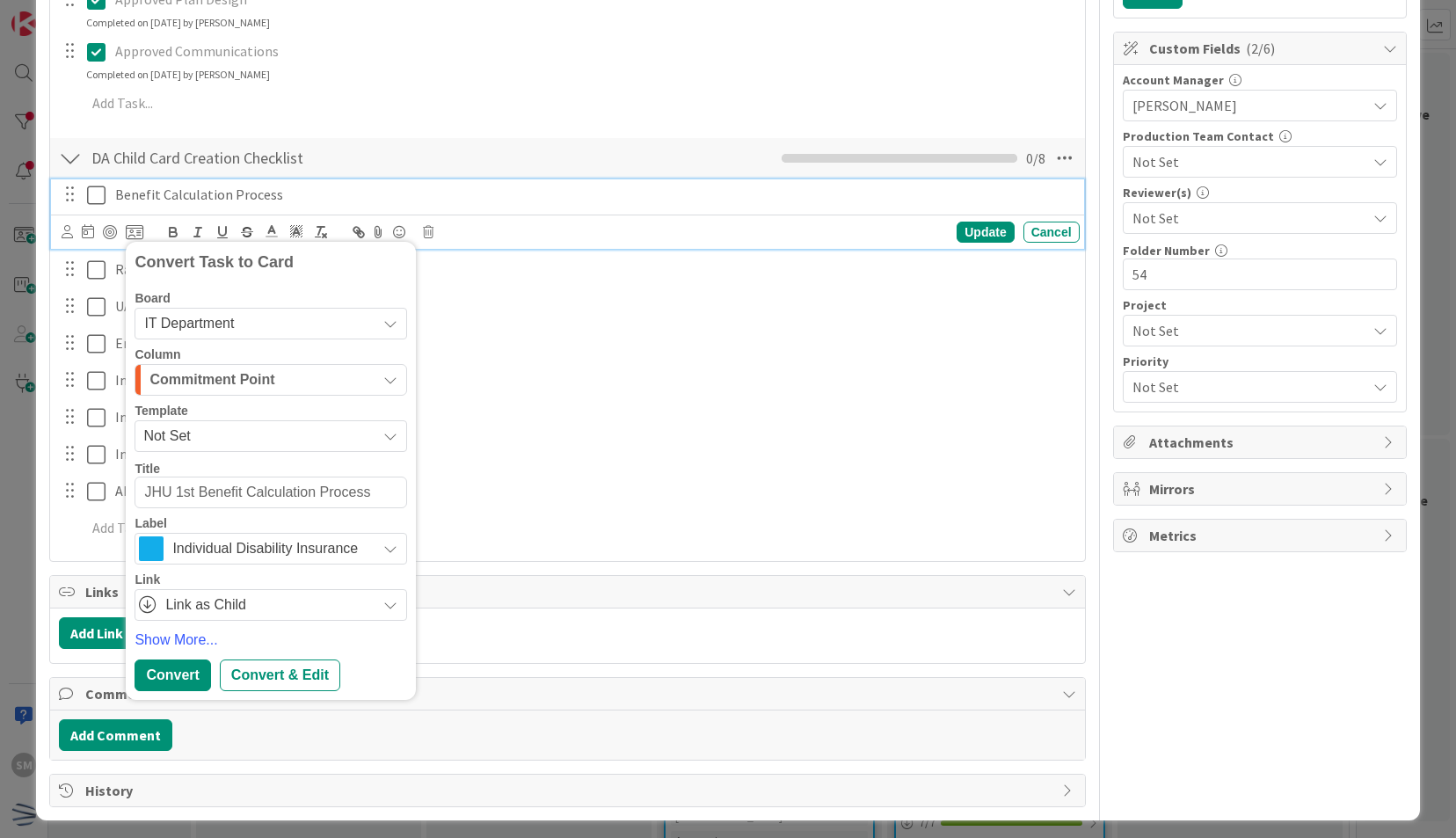
type textarea "JHU 1st YBenefit Calculation Process"
type textarea "x"
type textarea "JHU 1st YrBenefit Calculation Process"
type textarea "x"
type textarea "JHU 1st YrsBenefit Calculation Process"
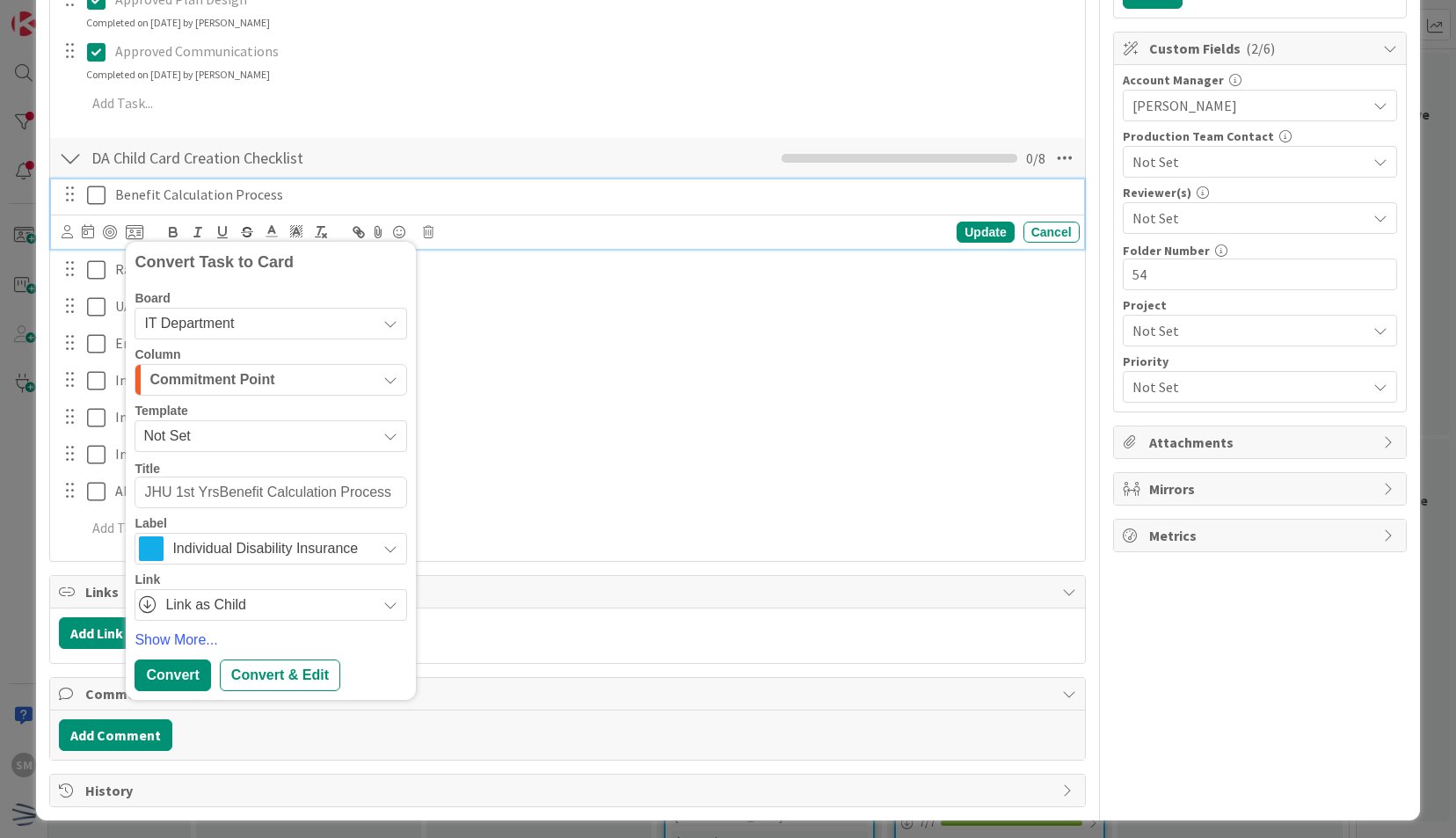
type textarea "x"
type textarea "JHU 1st Yrs Benefit Calculation Process"
click at [255, 433] on span "Not Set" at bounding box center [252, 436] width 219 height 22
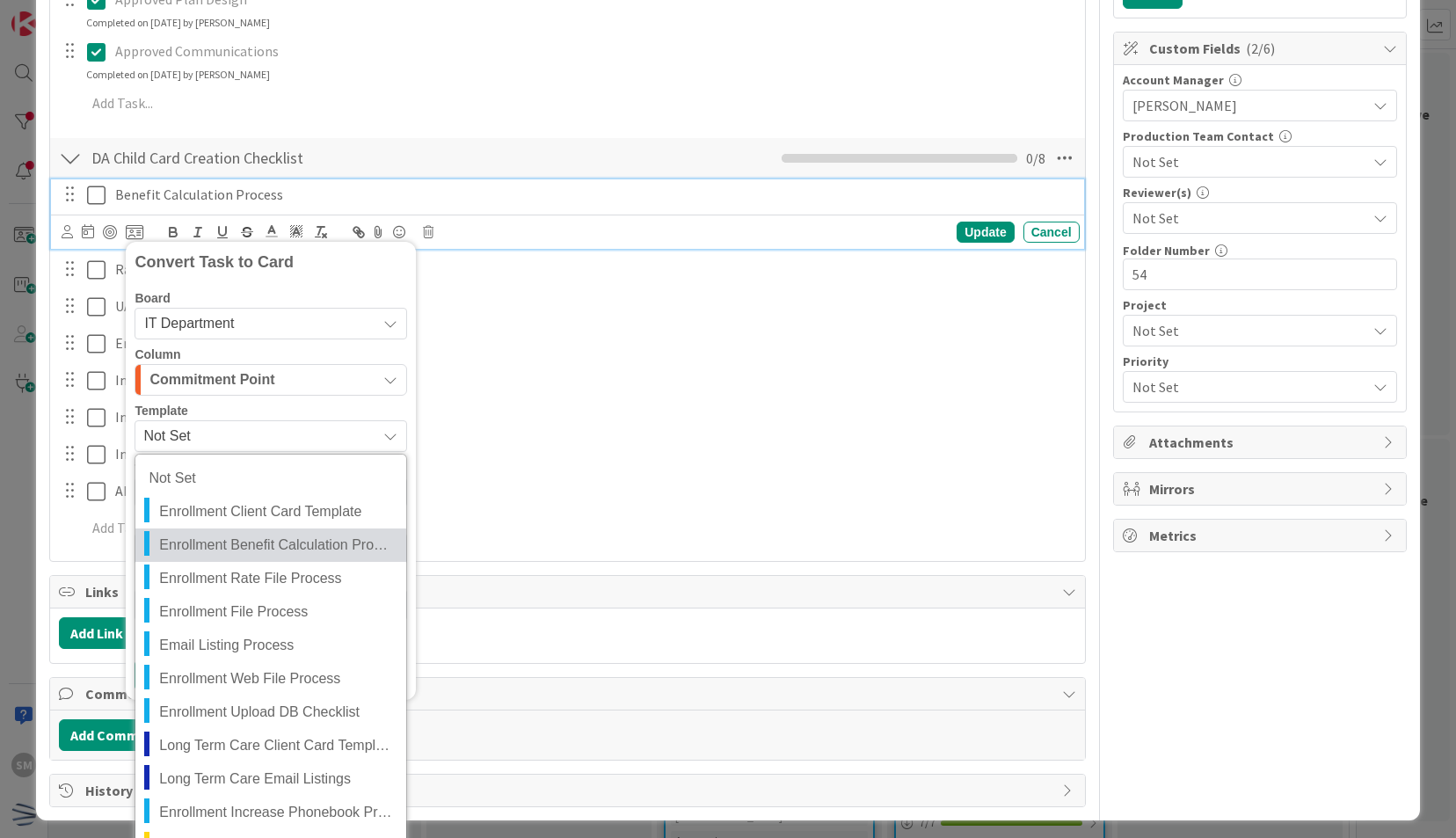
click at [261, 551] on span "Enrollment Benefit Calculation Process" at bounding box center [276, 546] width 233 height 22
type textarea "x"
type textarea "Enrollment Benefit Calculation Process"
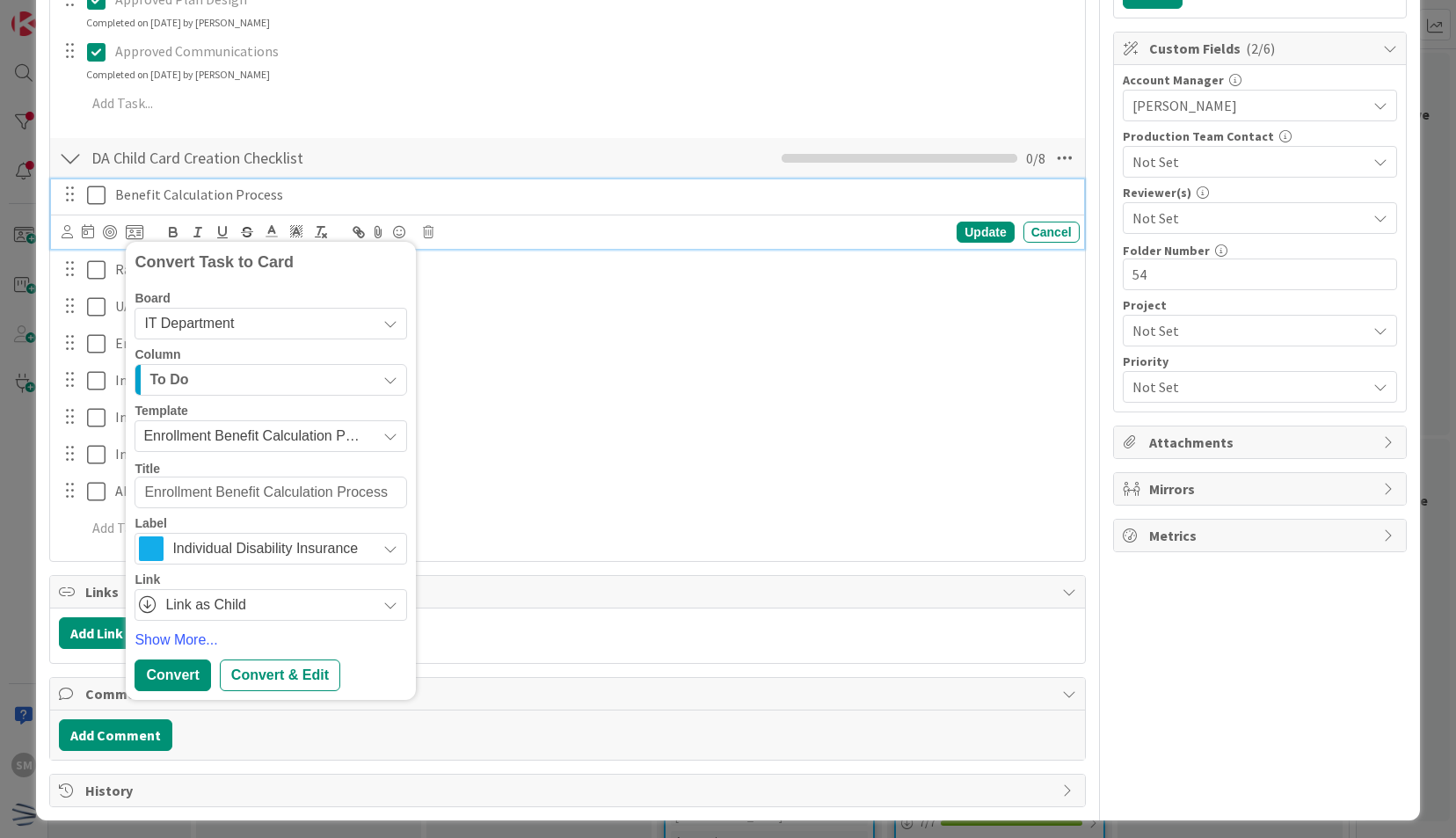
click at [144, 483] on textarea "Enrollment Benefit Calculation Process" at bounding box center [271, 492] width 273 height 32
type textarea "x"
type textarea "JEnrollment Benefit Calculation Process"
type textarea "x"
type textarea "JHEnrollment Benefit Calculation Process"
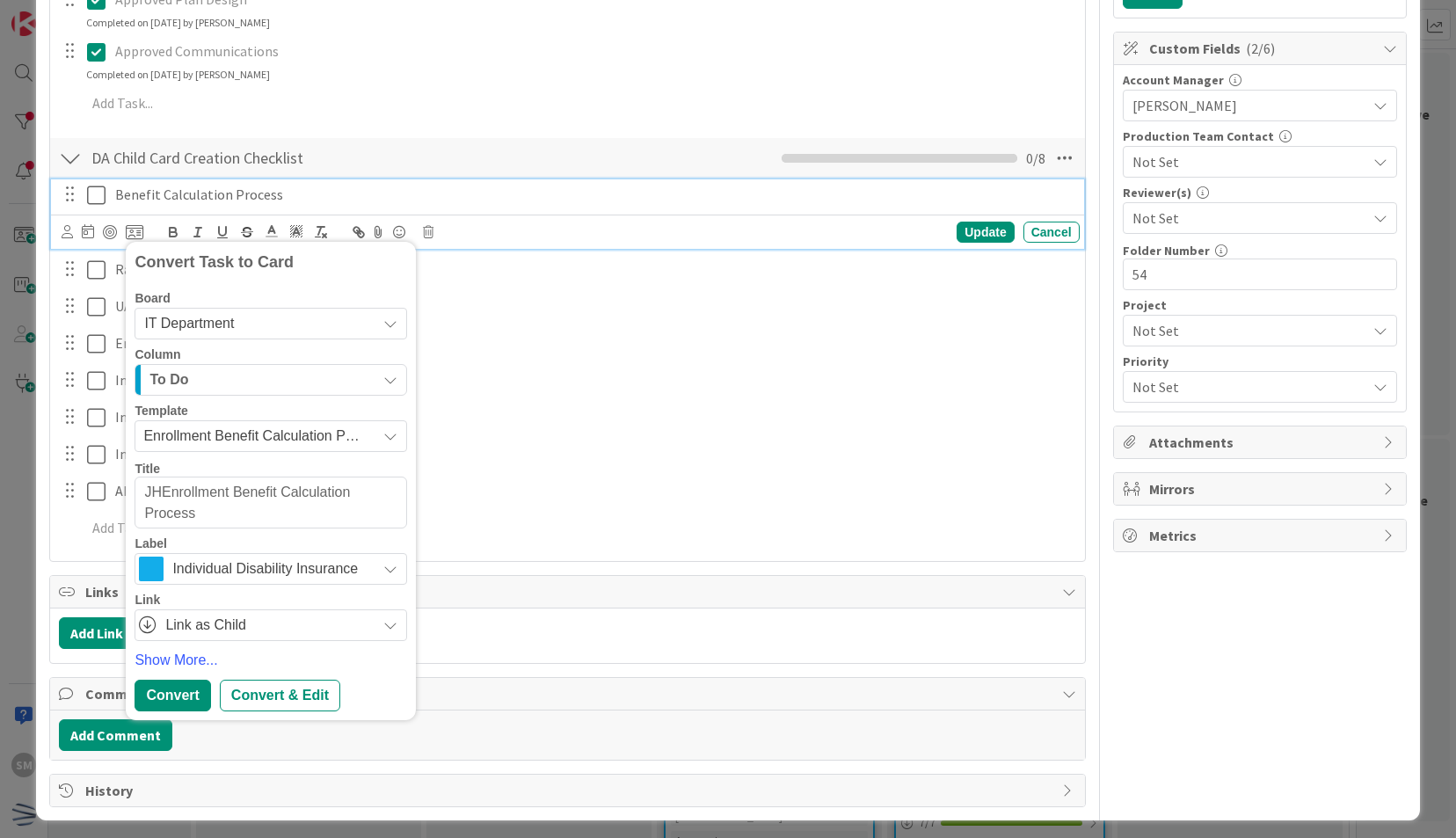
type textarea "x"
type textarea "JHUEnrollment Benefit Calculation Process"
type textarea "x"
type textarea "JHU Enrollment Benefit Calculation Process"
type textarea "x"
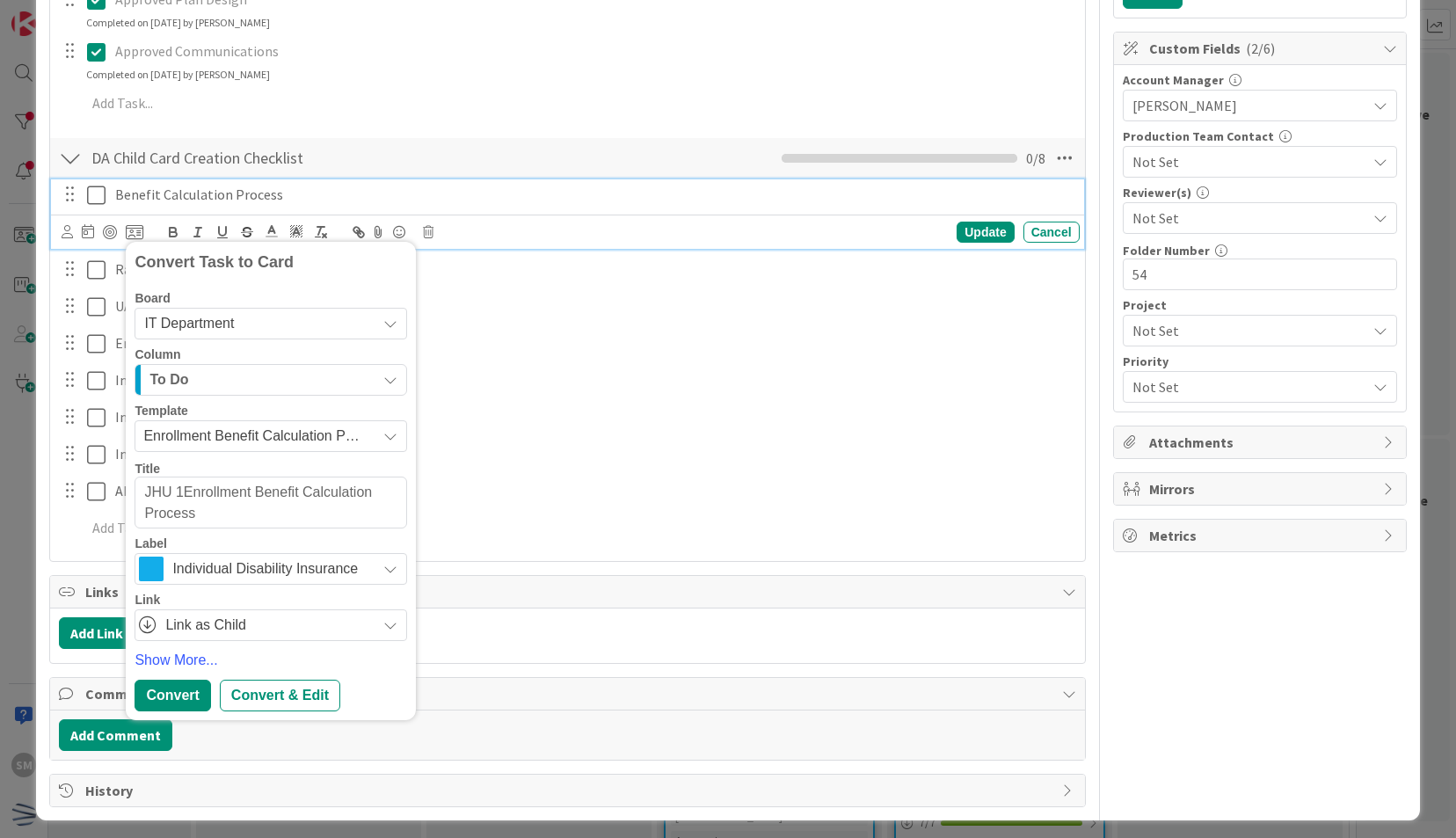
type textarea "JHU 1sEnrollment Benefit Calculation Process"
type textarea "x"
type textarea "JHU 1stEnrollment Benefit Calculation Process"
type textarea "x"
type textarea "JHU 1st YEnrollment Benefit Calculation Process"
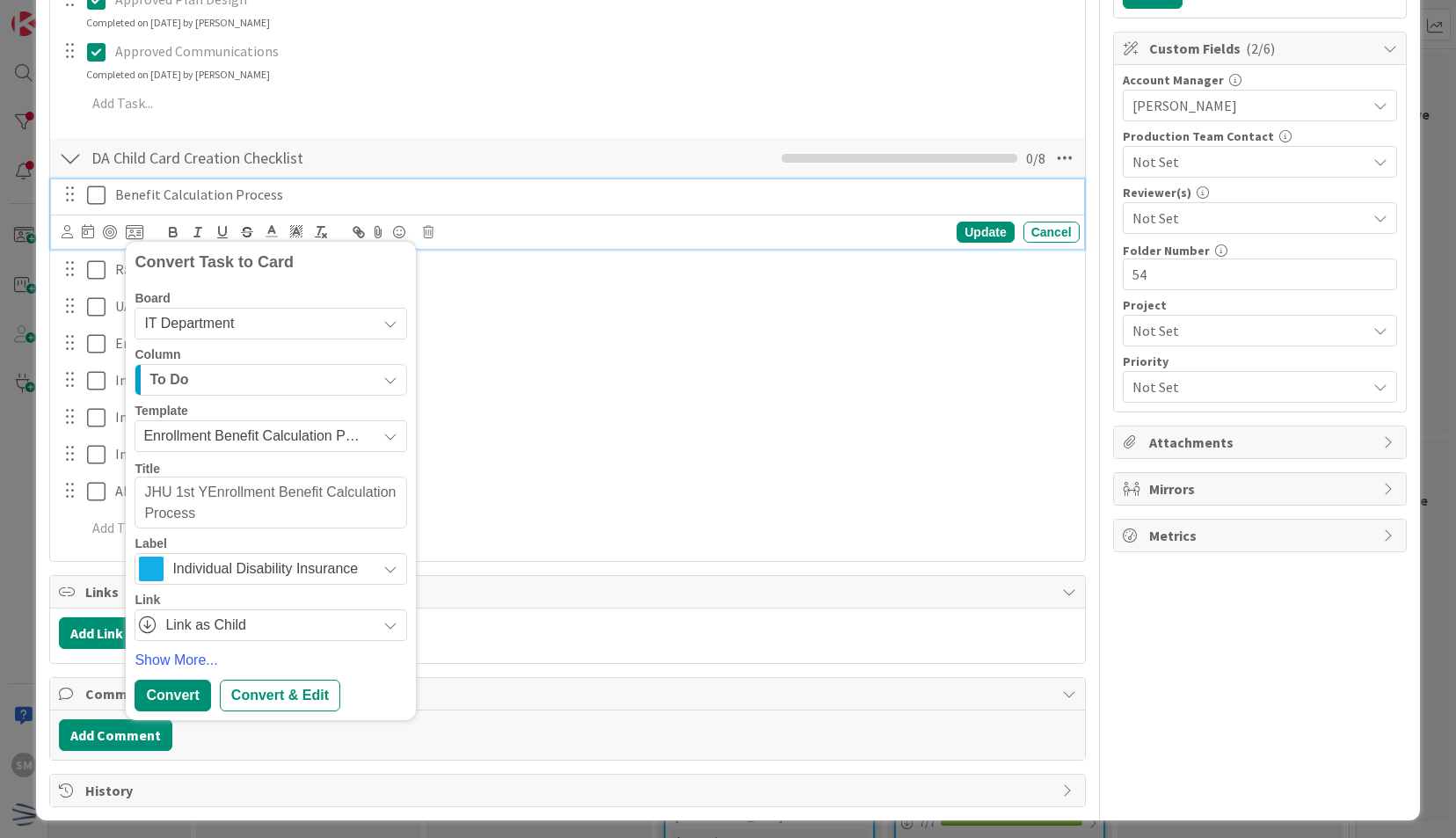
type textarea "x"
type textarea "JHU 1st YrEnrollment Benefit Calculation Process"
type textarea "x"
type textarea "JHU 1st YrsEnrollment Benefit Calculation Process"
type textarea "x"
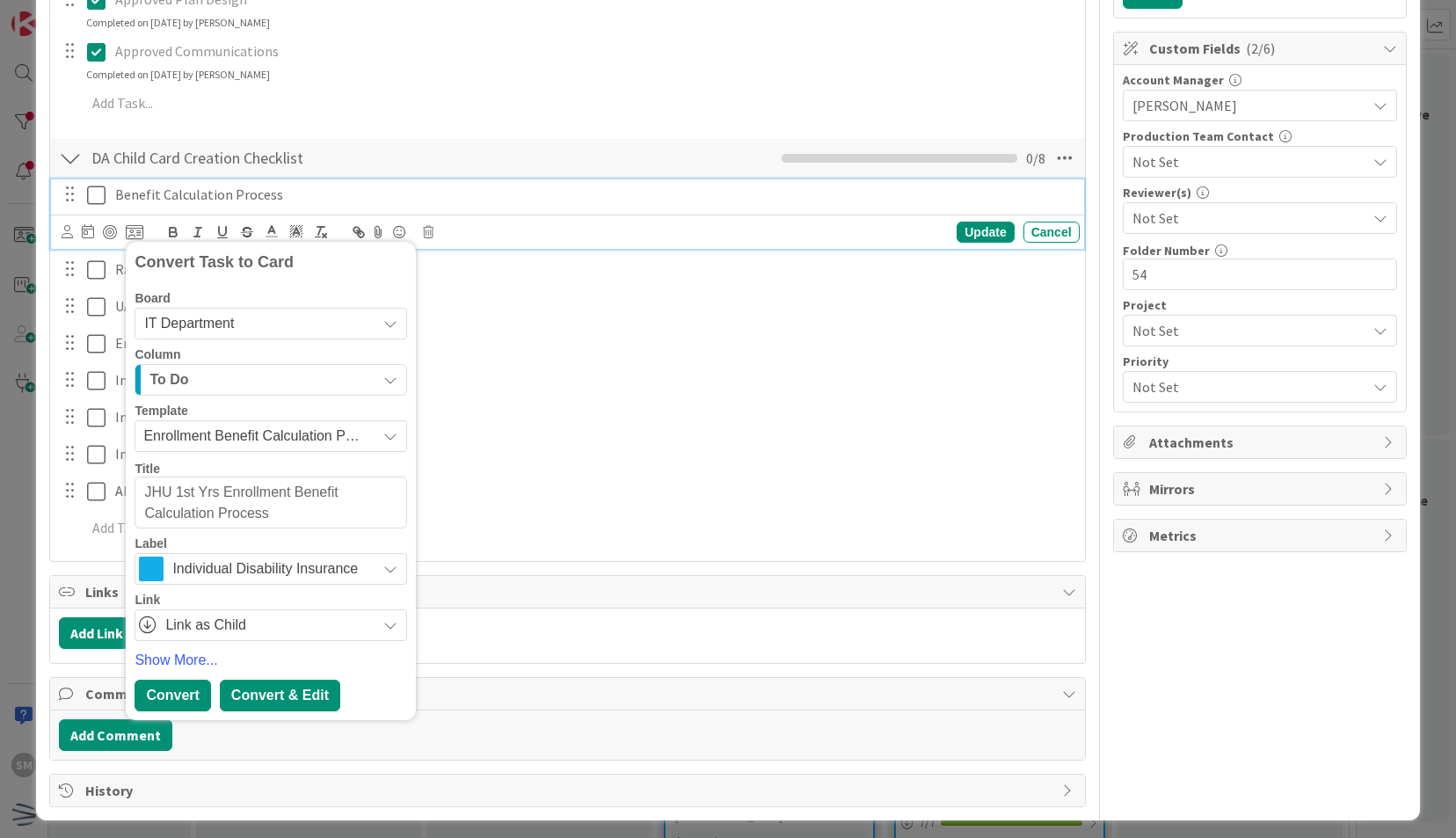
type textarea "JHU 1st Yrs Enrollment Benefit Calculation Process"
click at [287, 702] on div "Convert & Edit" at bounding box center [279, 696] width 120 height 32
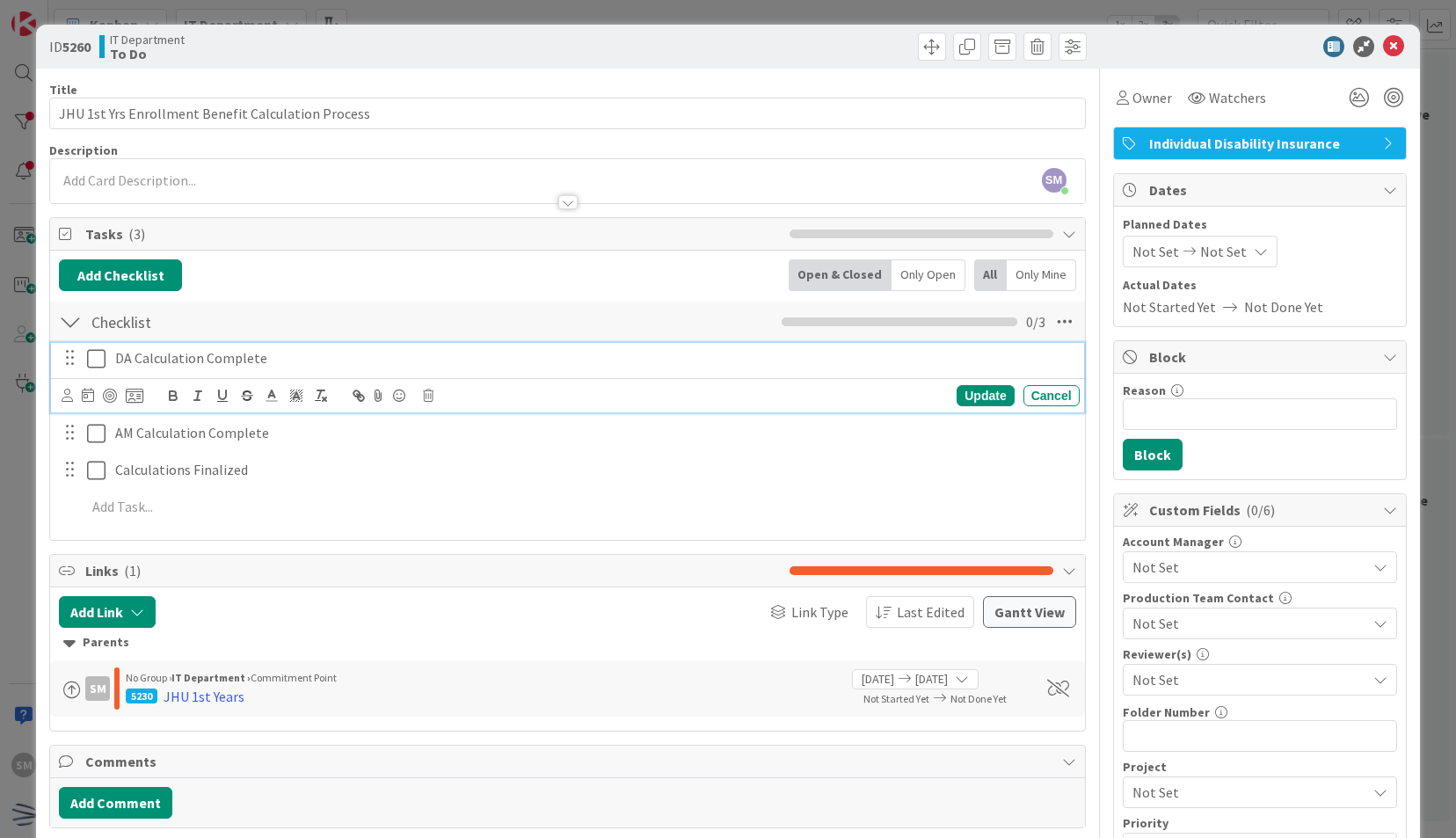
click at [90, 353] on icon at bounding box center [96, 359] width 19 height 21
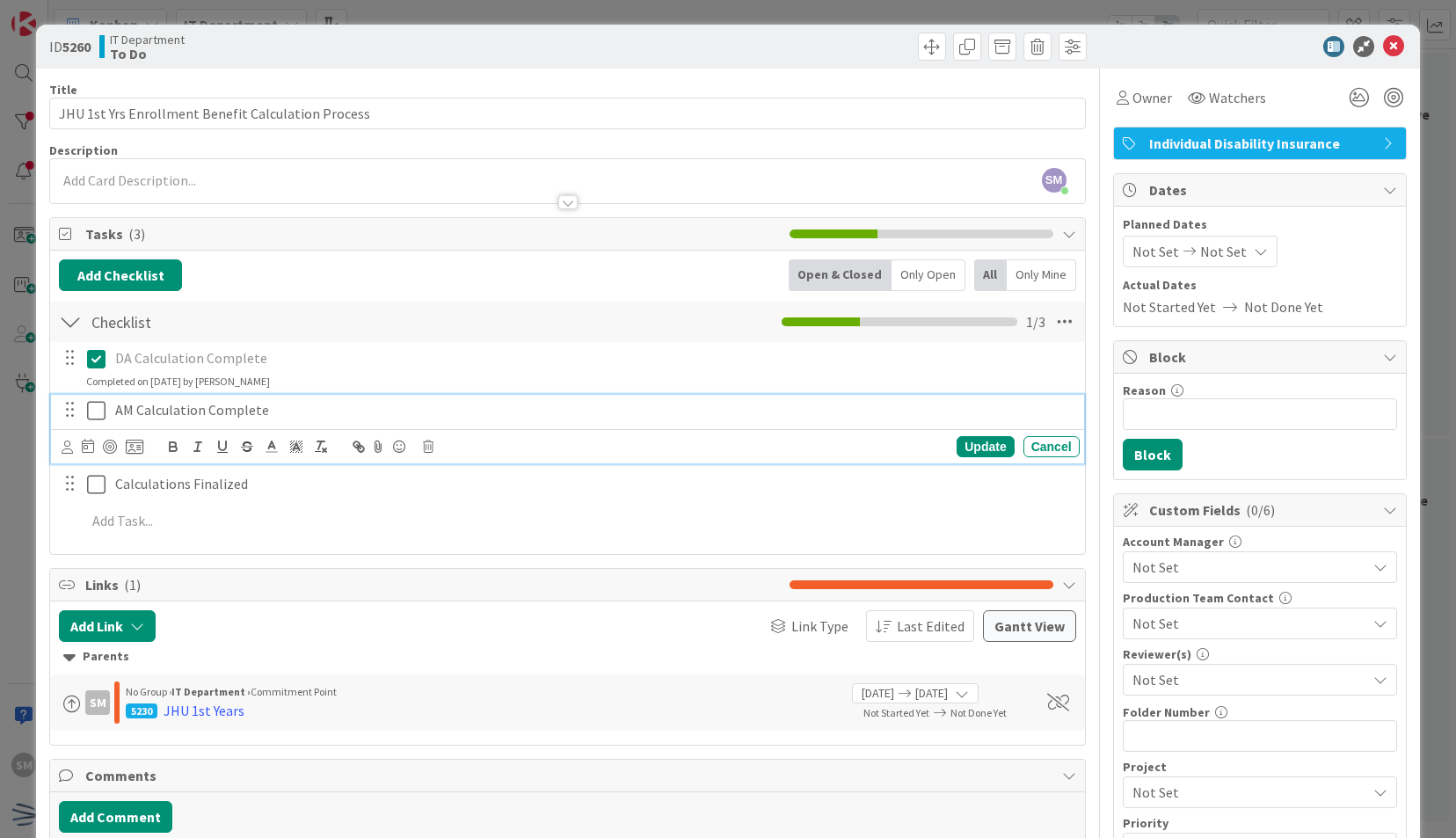
click at [100, 415] on icon at bounding box center [96, 410] width 19 height 21
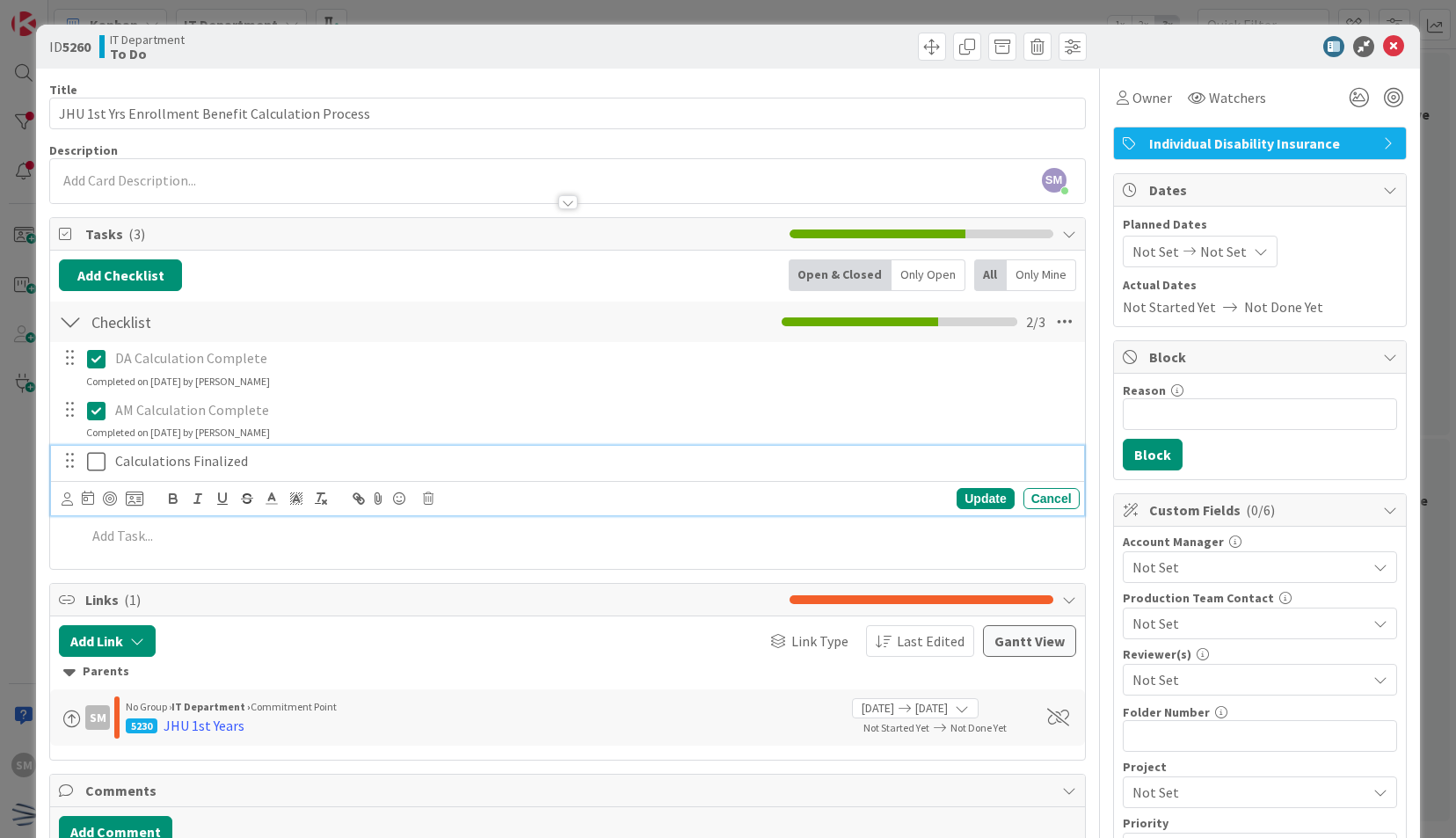
click at [105, 456] on button at bounding box center [97, 462] width 21 height 28
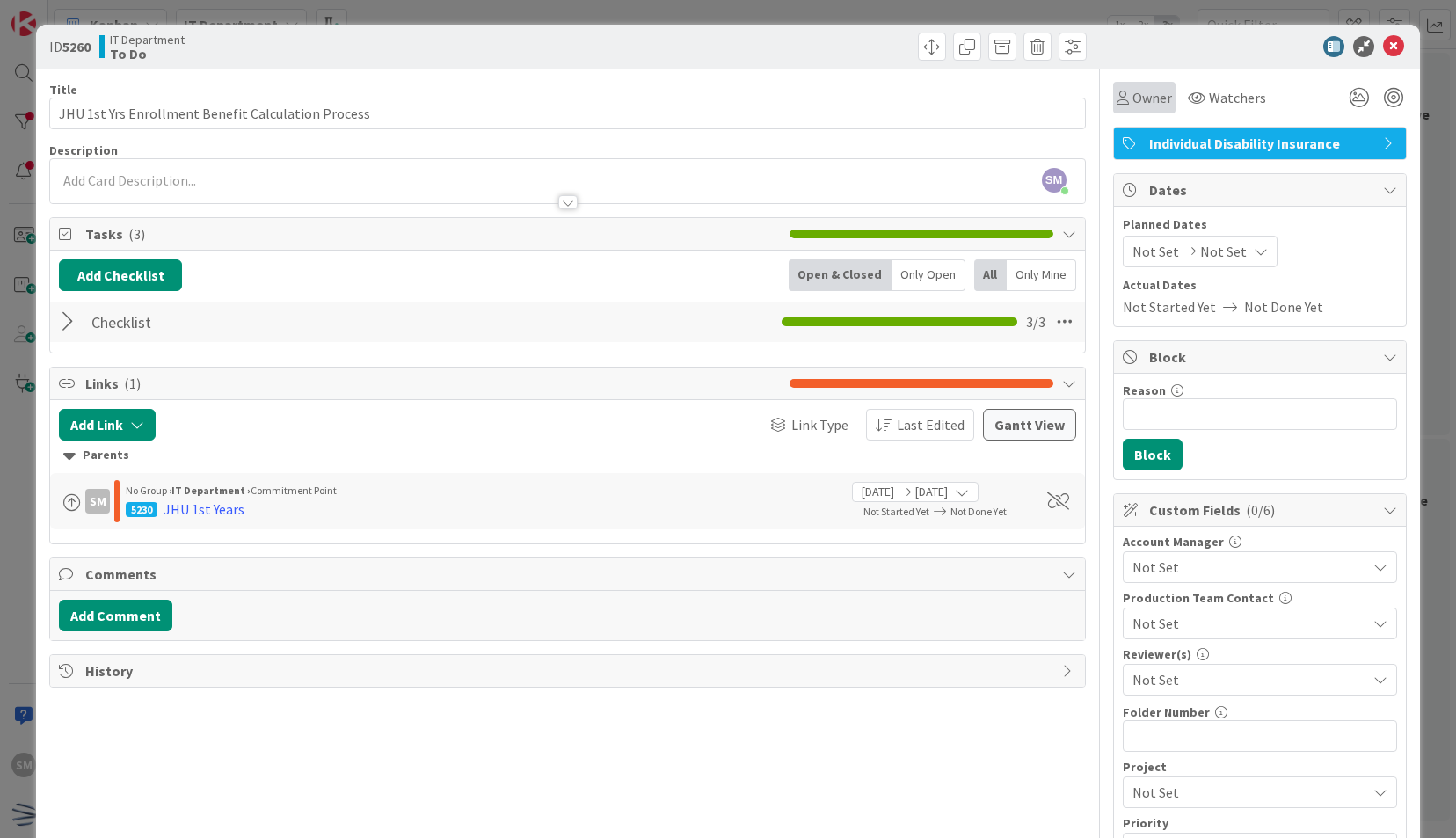
click at [1114, 110] on div "Owner" at bounding box center [1144, 98] width 63 height 32
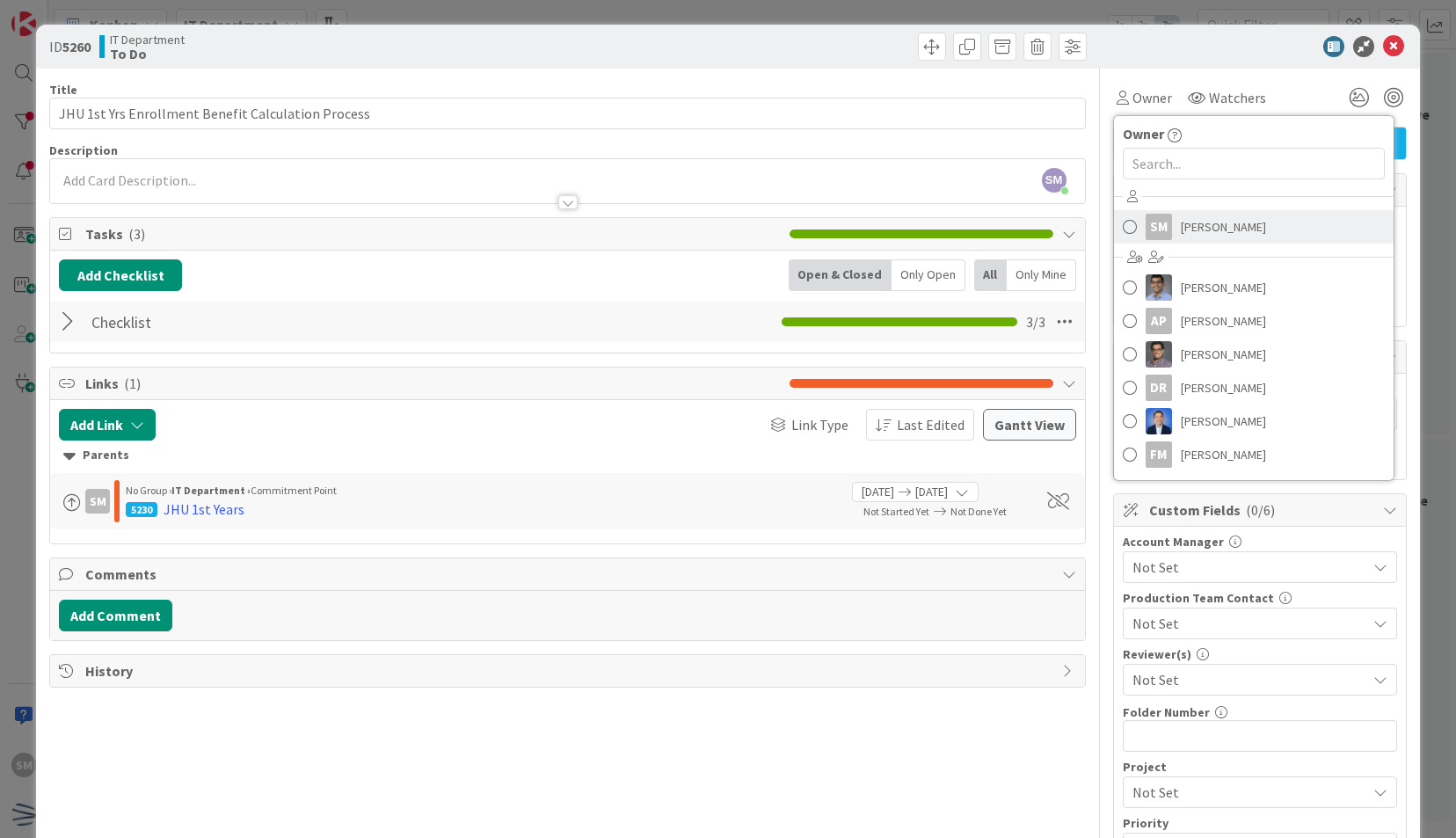
click at [1166, 228] on link "SM [PERSON_NAME]" at bounding box center [1253, 227] width 279 height 34
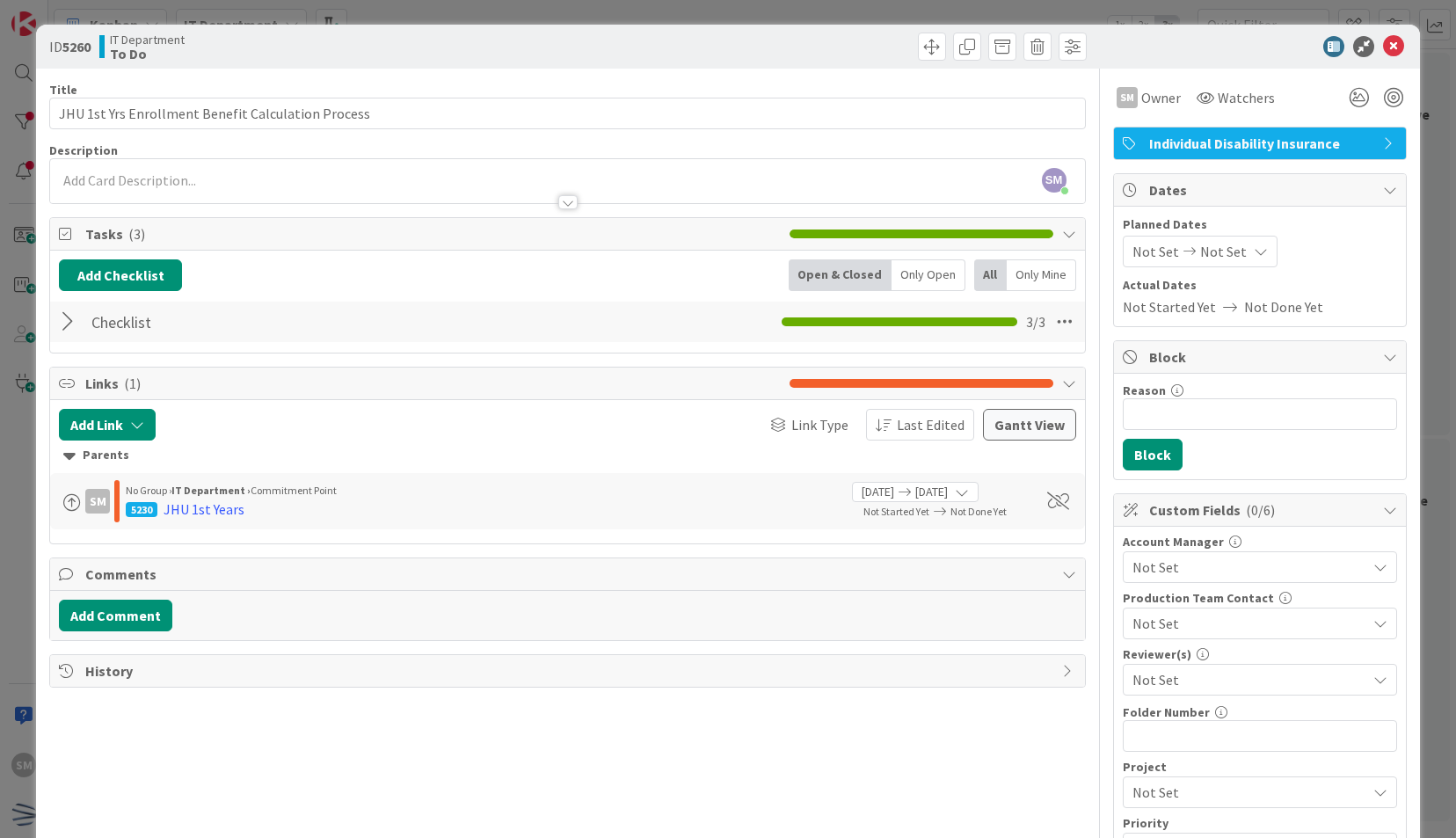
click at [915, 62] on div "ID 5260 IT Department To Do" at bounding box center [728, 46] width 1383 height 44
click at [918, 56] on span at bounding box center [932, 47] width 28 height 28
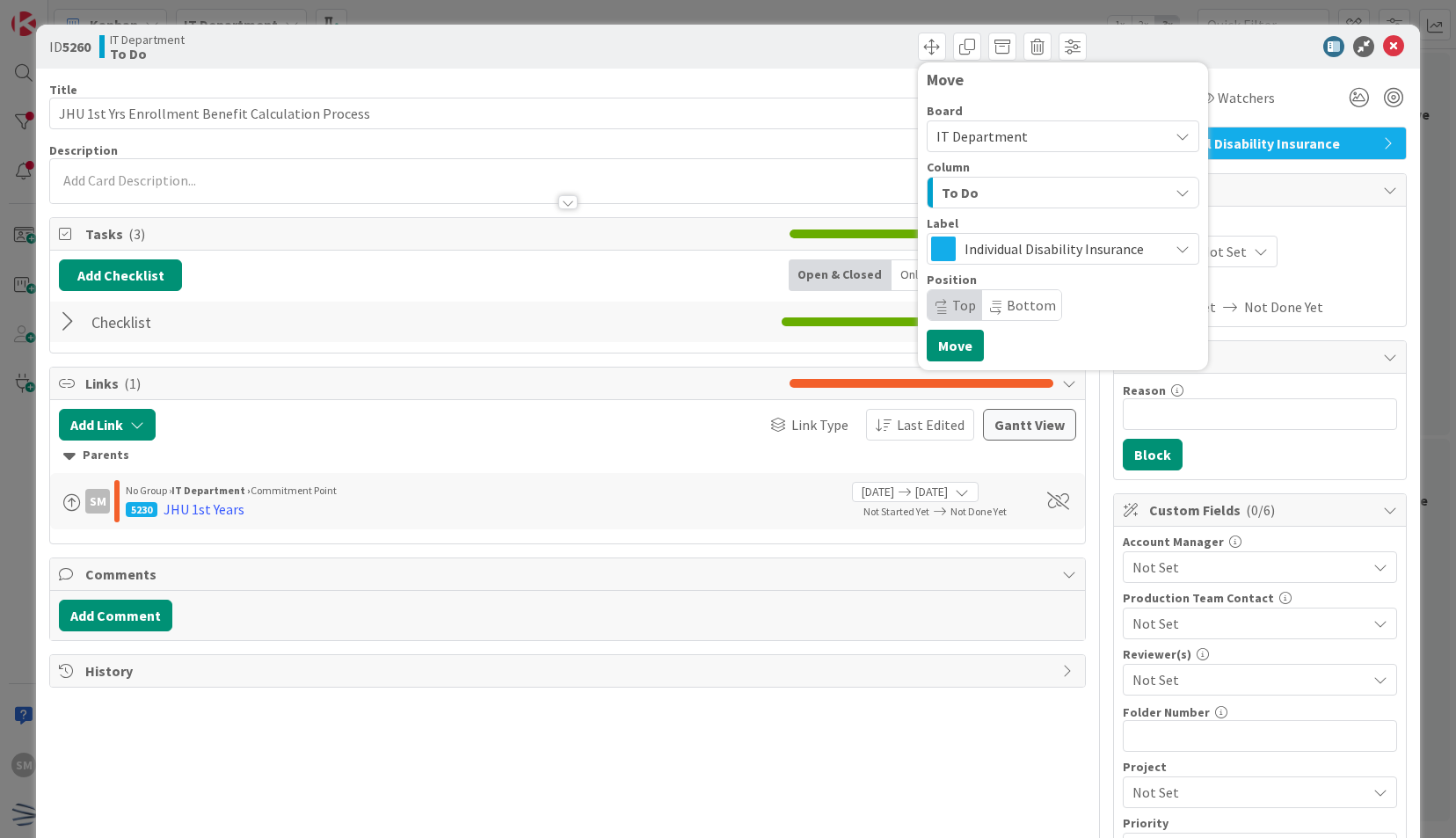
click at [1002, 183] on div "To Do" at bounding box center [1053, 192] width 232 height 28
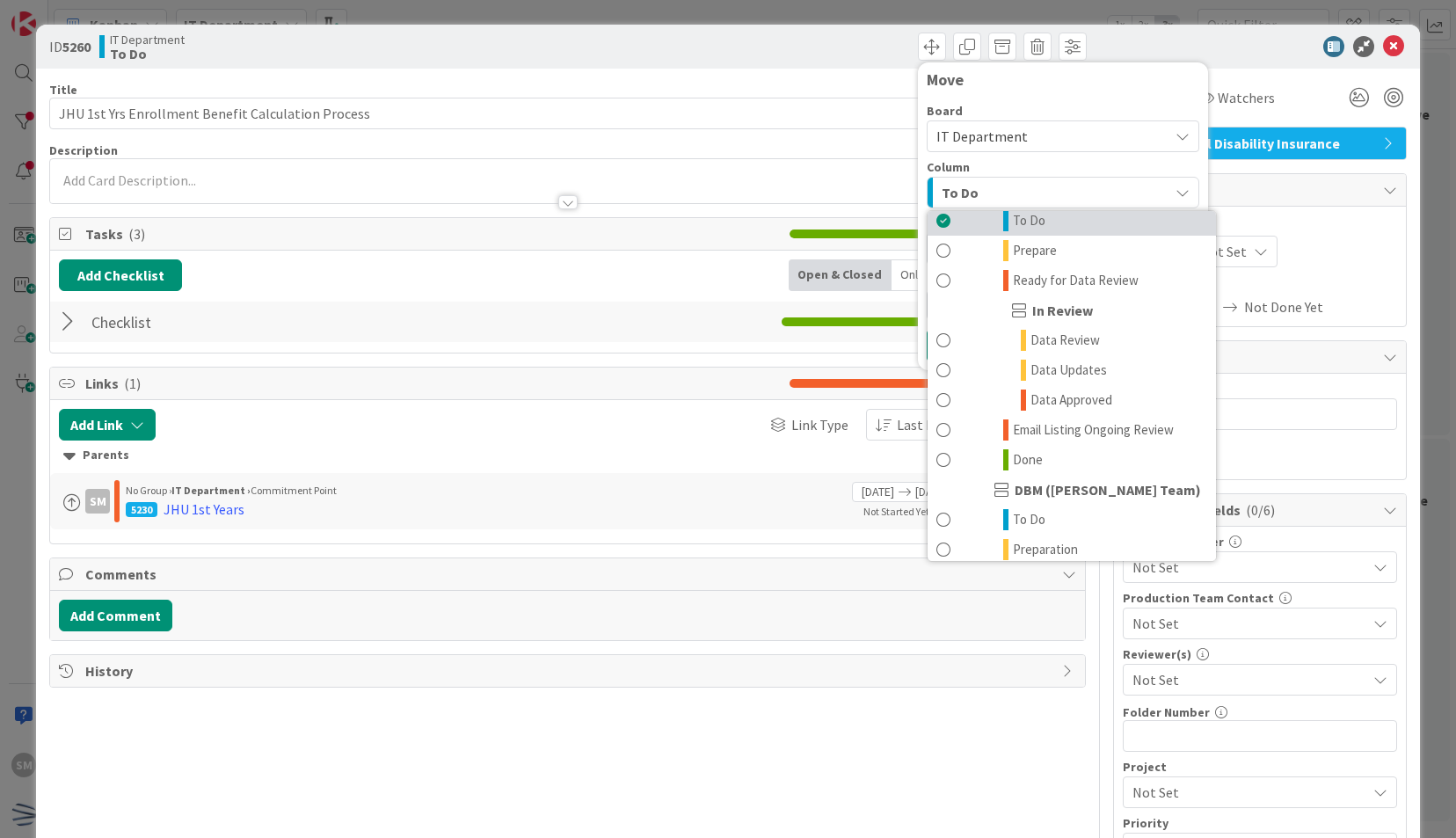
scroll to position [551, 0]
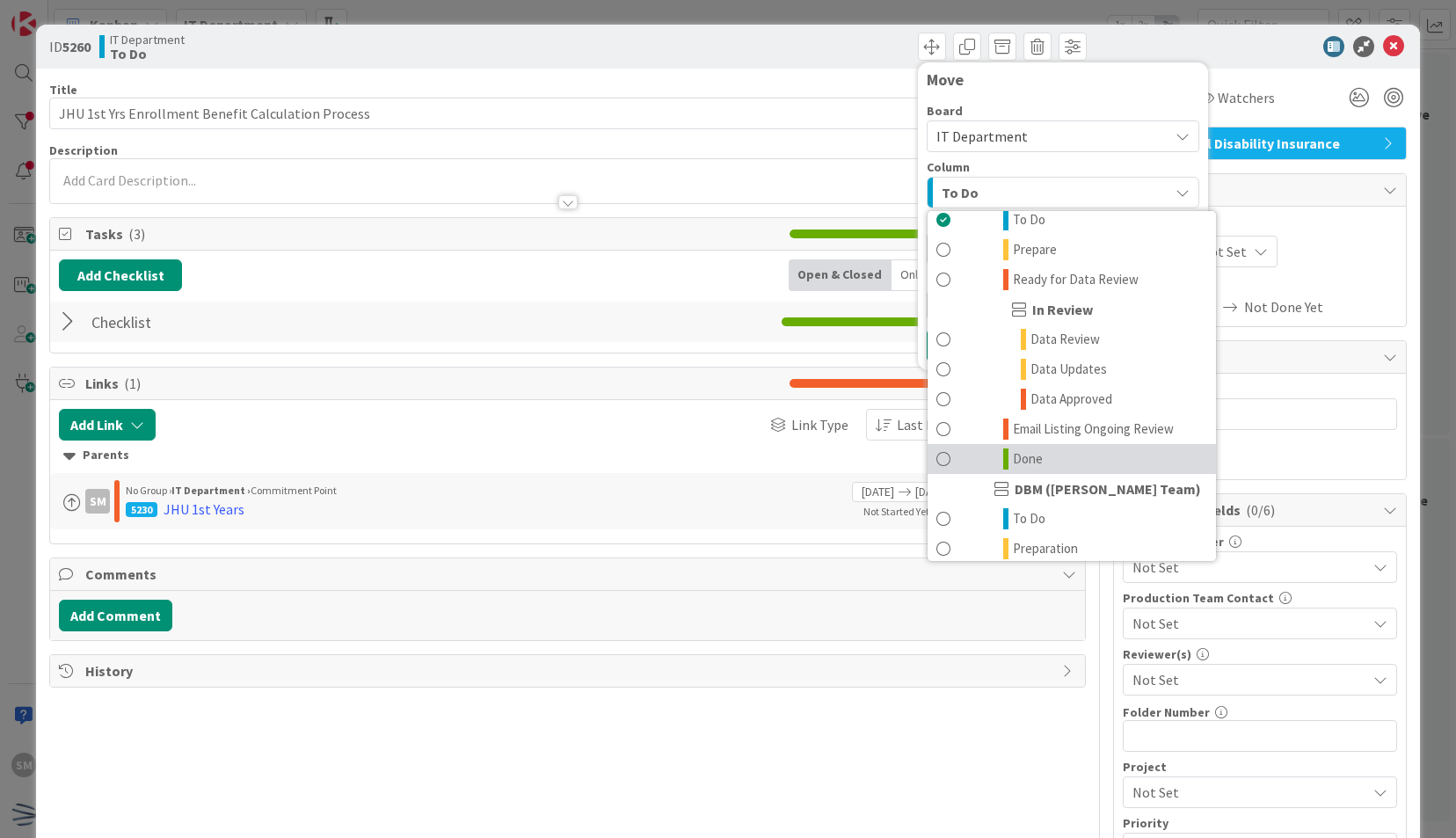
click at [1031, 466] on link "Done" at bounding box center [1071, 460] width 289 height 30
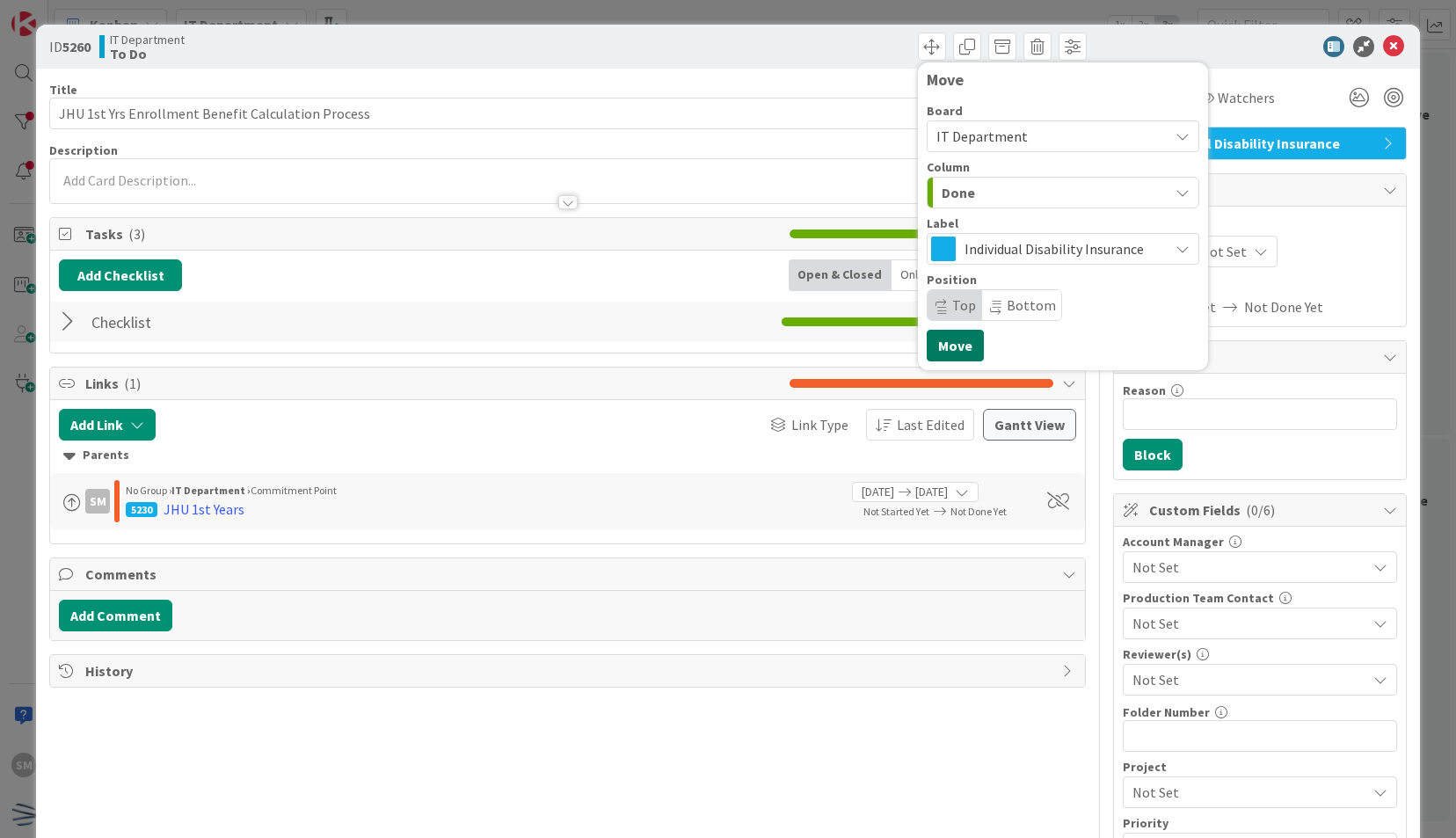
click at [930, 347] on button "Move" at bounding box center [955, 346] width 57 height 32
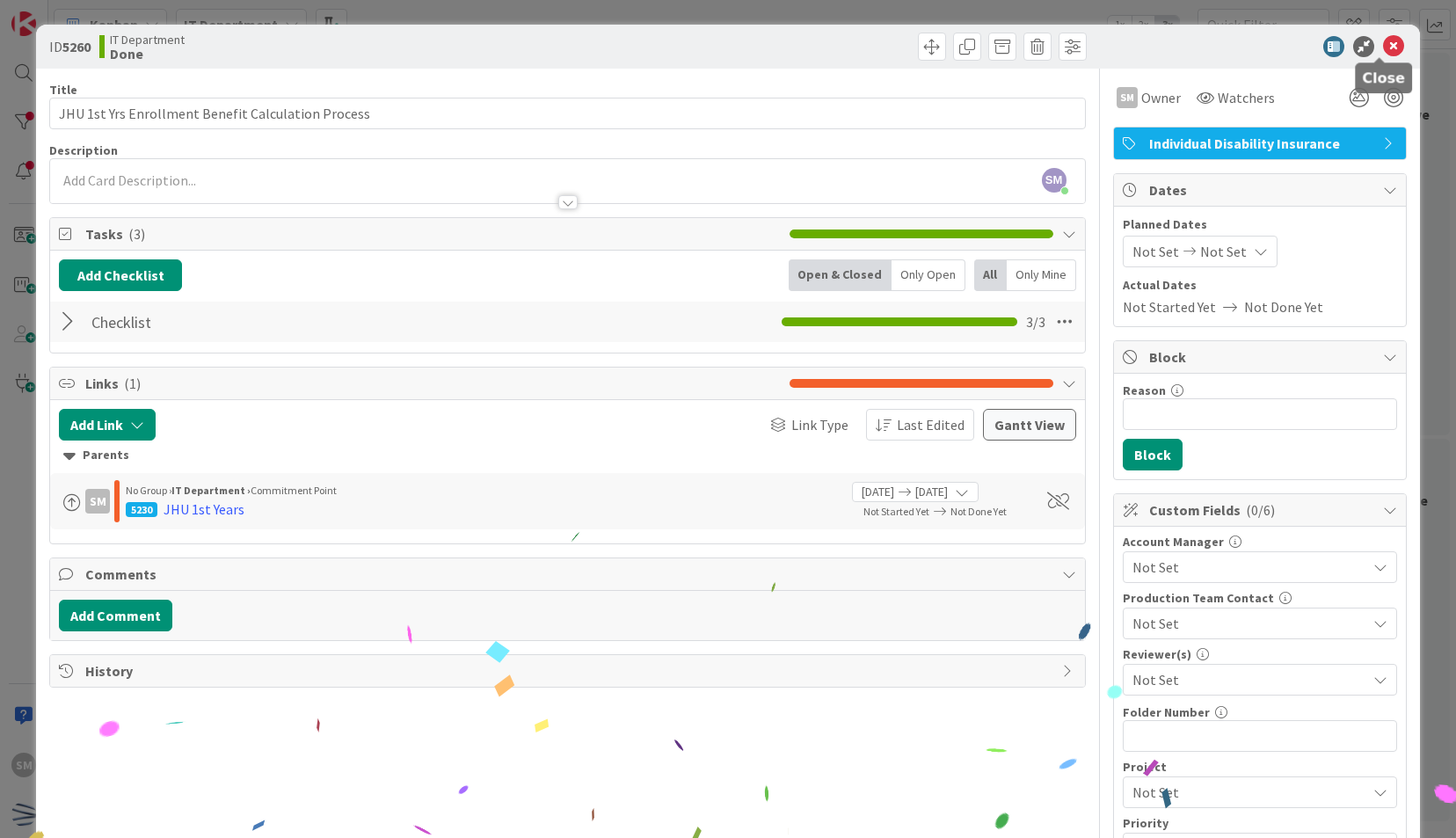
click at [1388, 40] on icon at bounding box center [1393, 47] width 21 height 21
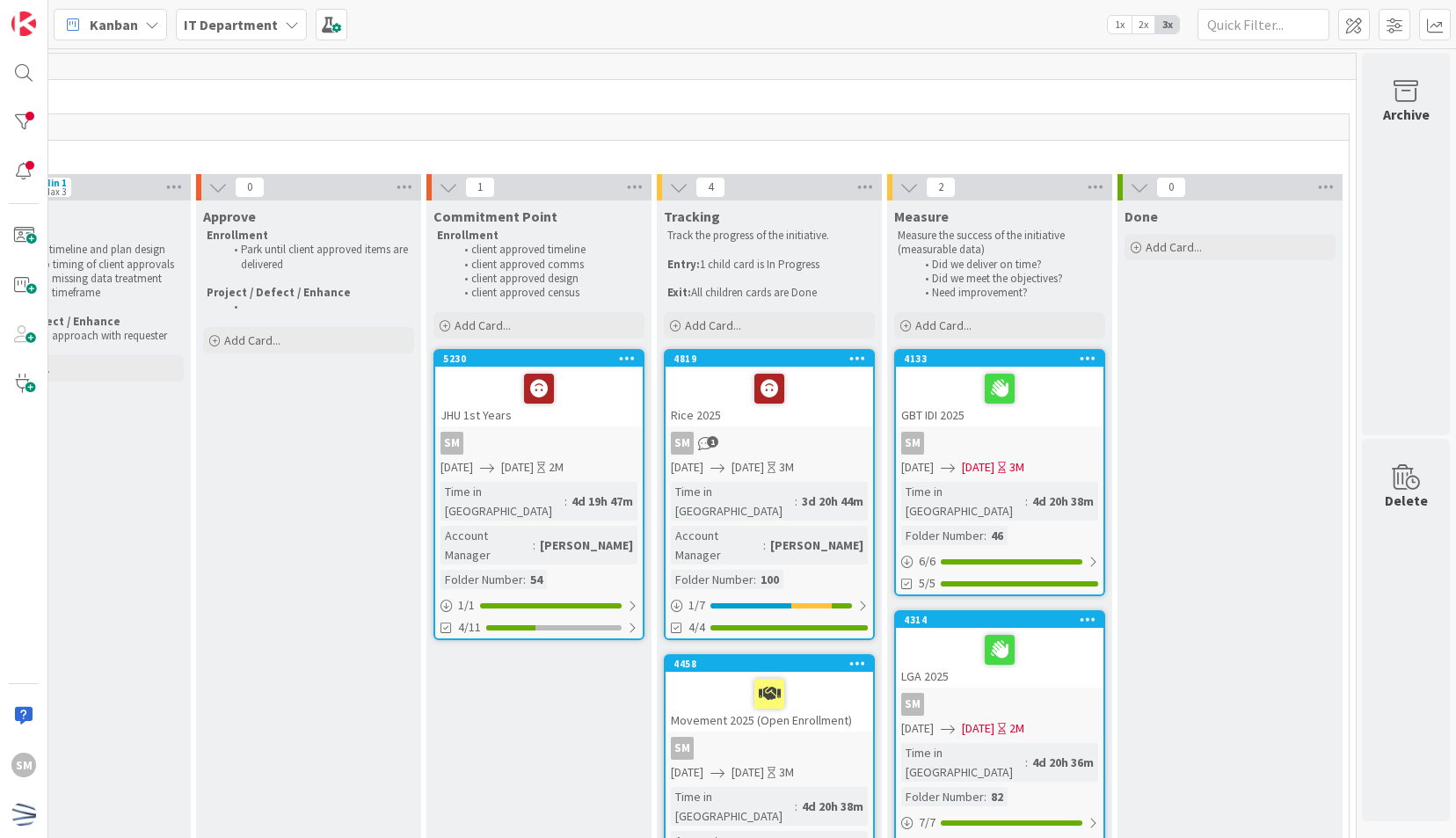
click at [997, 81] on div "69 Portfolio" at bounding box center [539, 78] width 1634 height 51
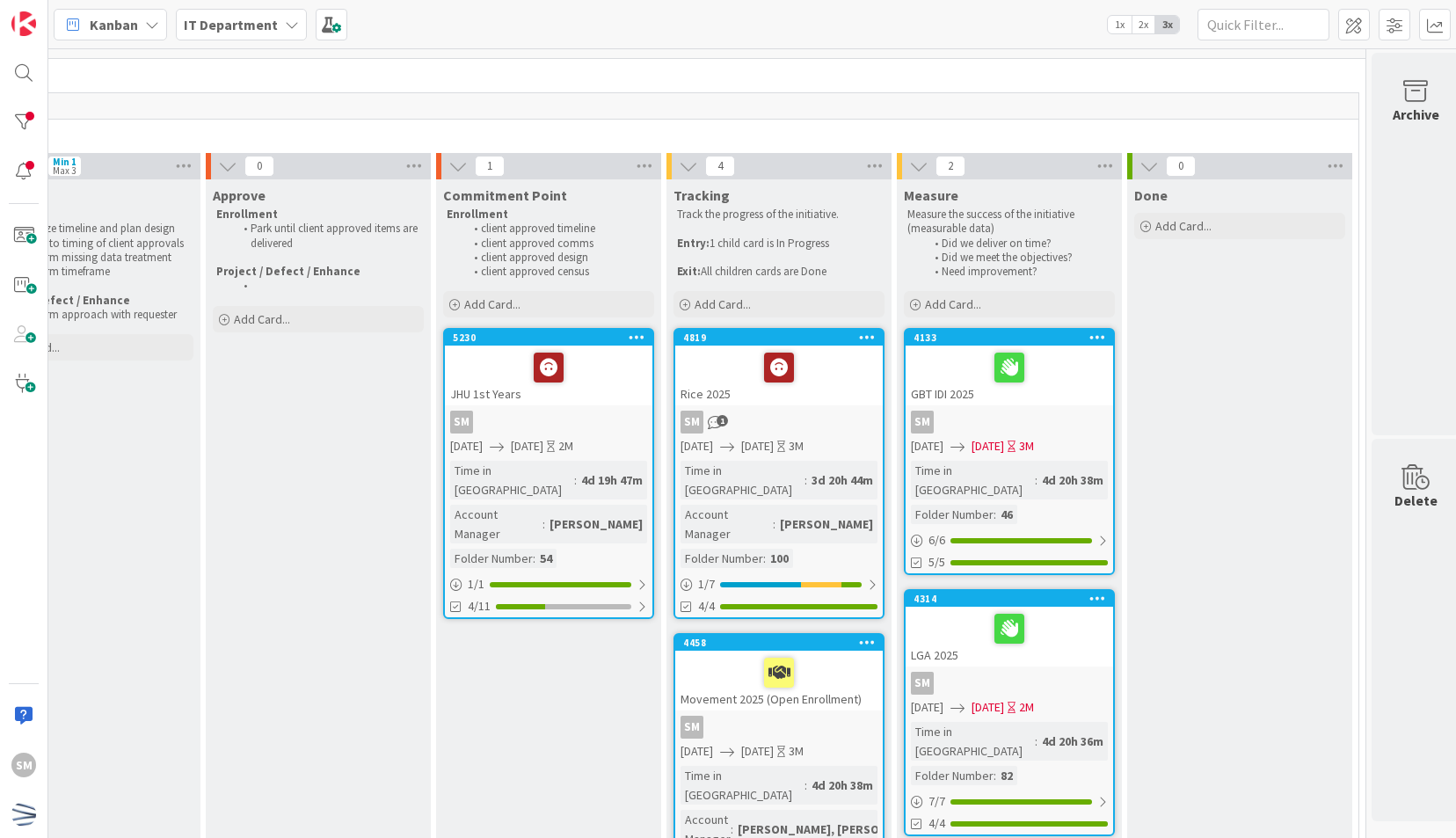
scroll to position [21, 554]
click at [609, 102] on div "7" at bounding box center [548, 107] width 1620 height 26
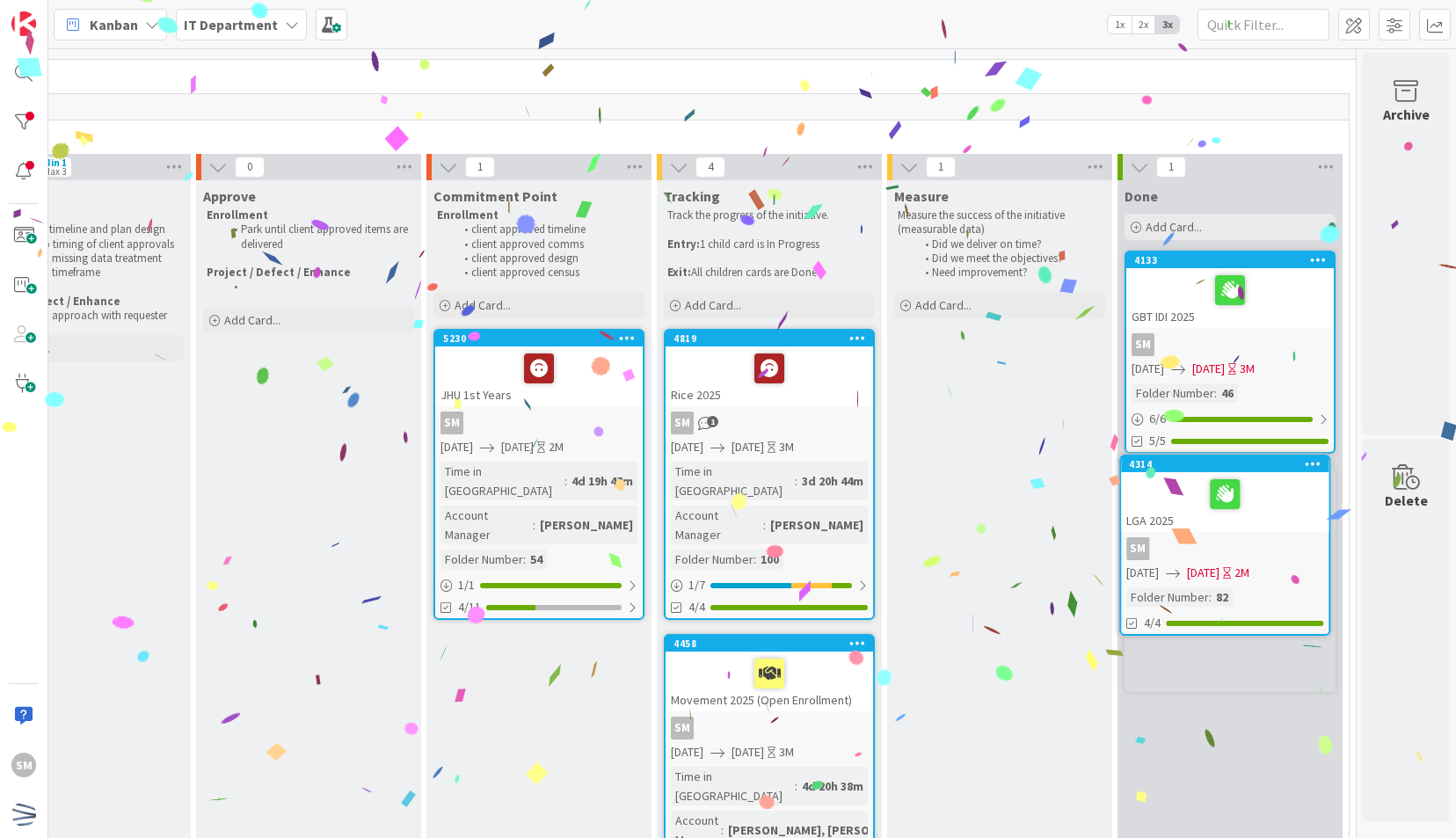
scroll to position [21, 575]
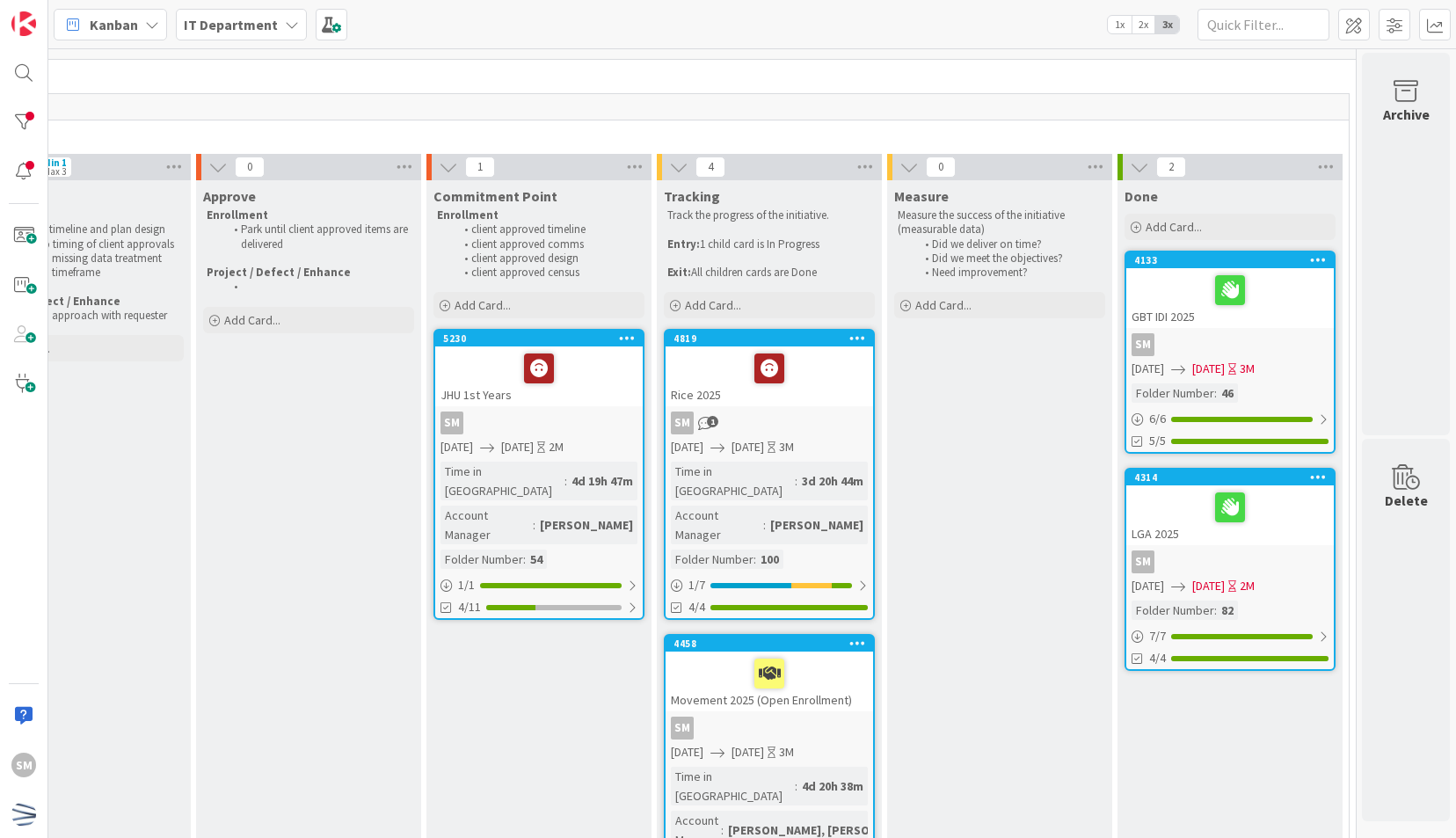
click at [521, 418] on div "SM" at bounding box center [539, 423] width 207 height 22
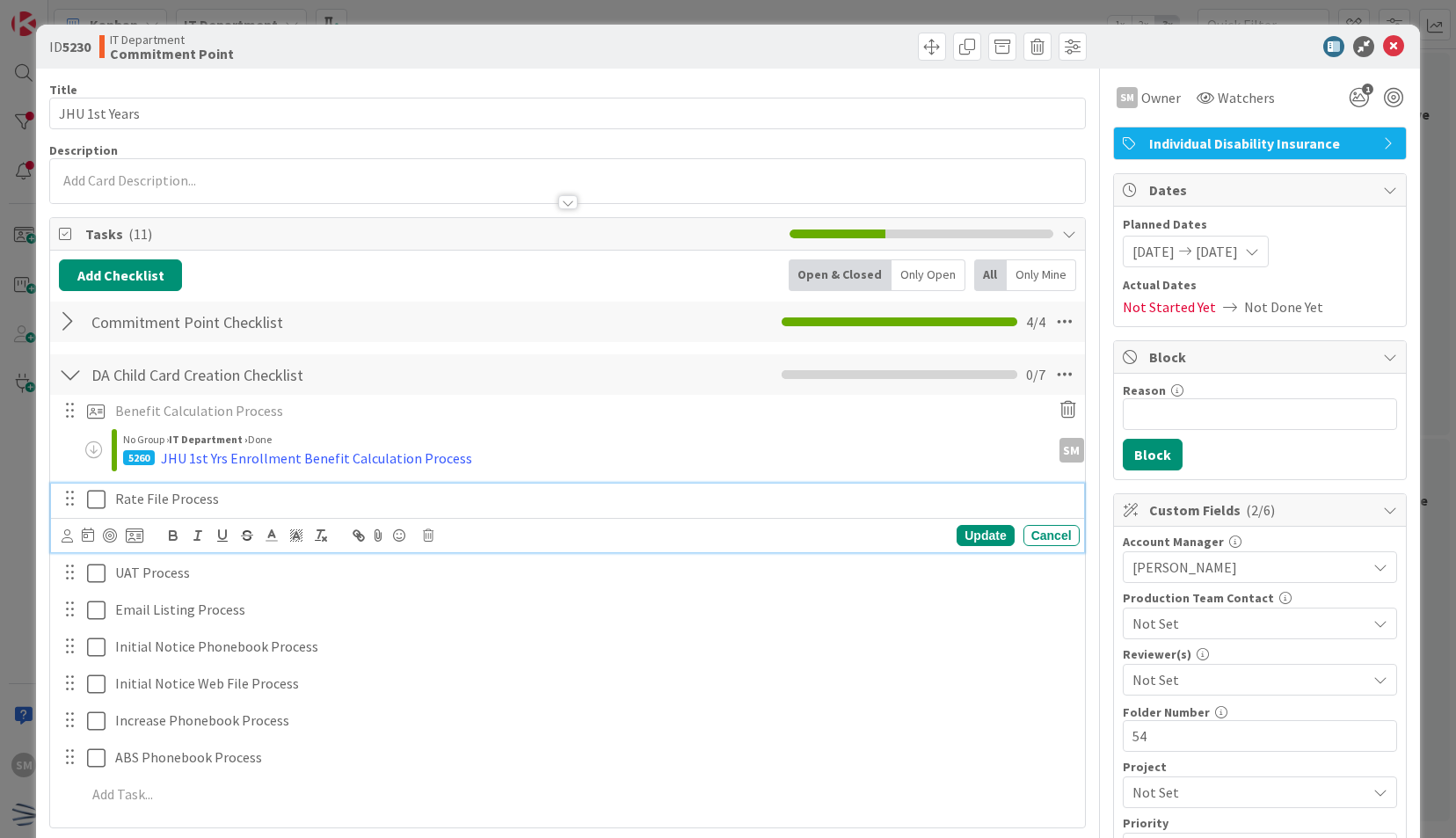
click at [264, 507] on div "Rate File Process" at bounding box center [594, 499] width 972 height 31
click at [139, 530] on icon at bounding box center [134, 535] width 18 height 16
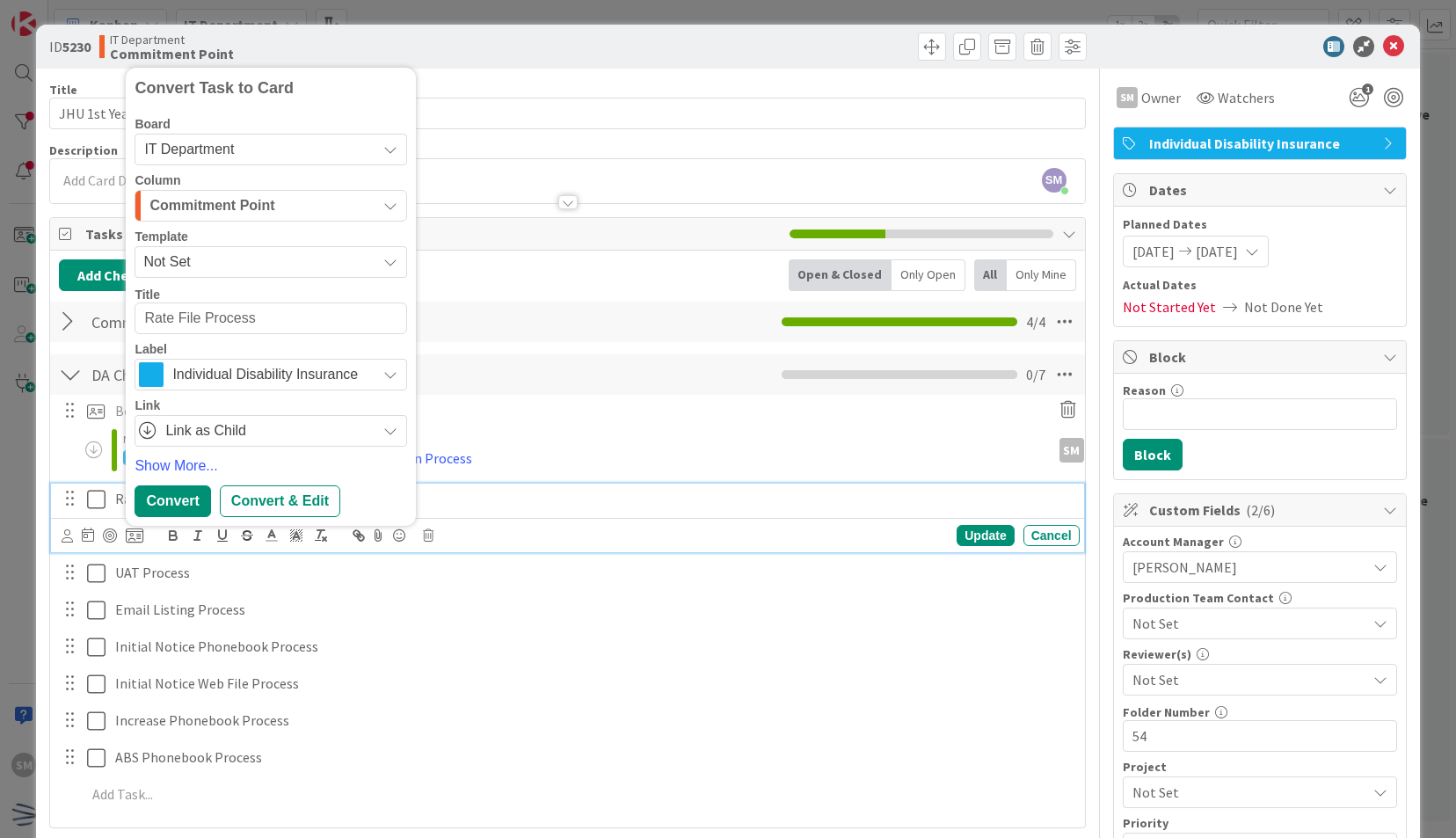
click at [278, 254] on span "Not Set" at bounding box center [252, 262] width 219 height 22
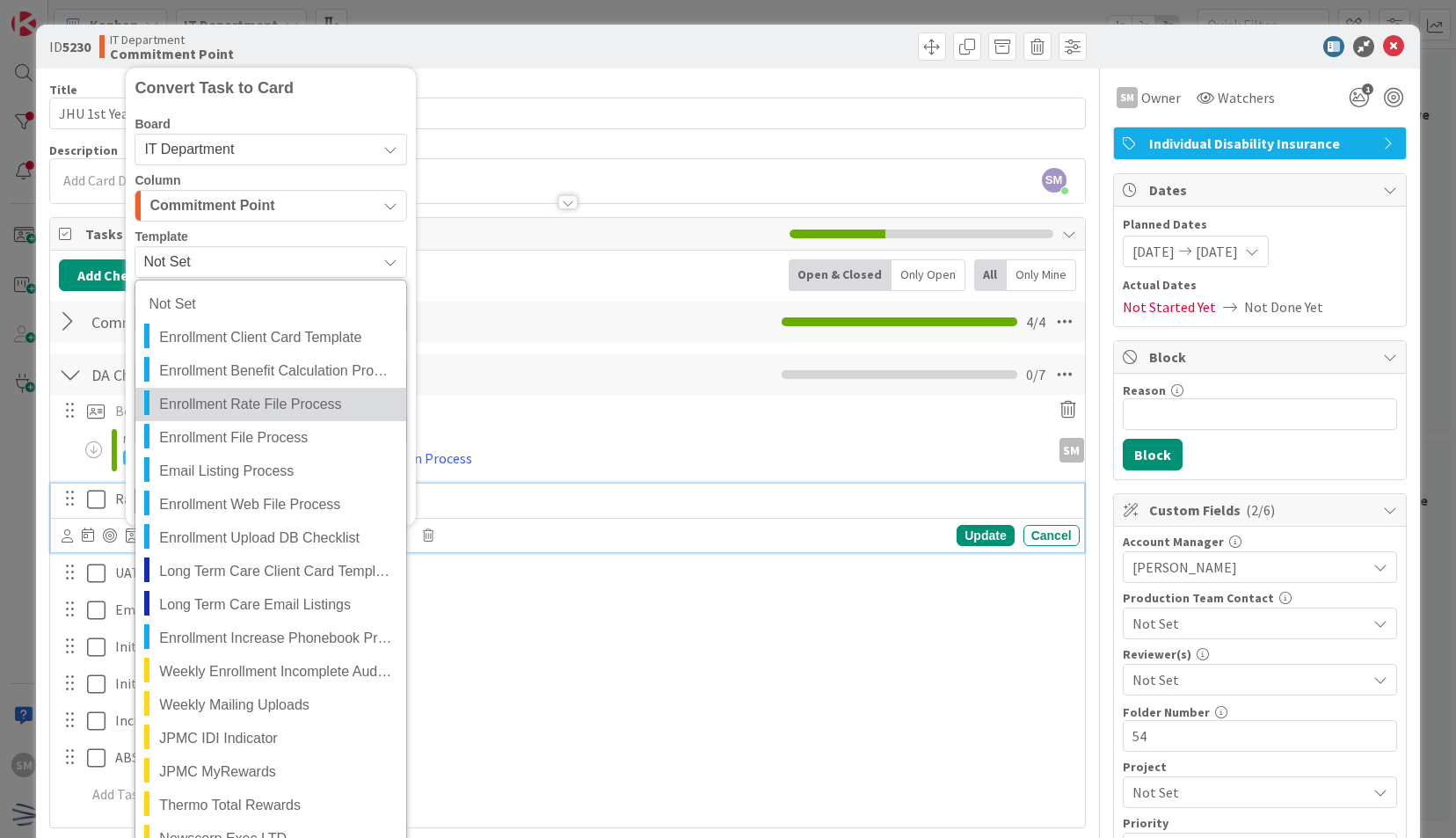
click at [248, 397] on span "Enrollment Rate File Process" at bounding box center [276, 405] width 233 height 22
type textarea "x"
type textarea "Enrollment Rate File Process"
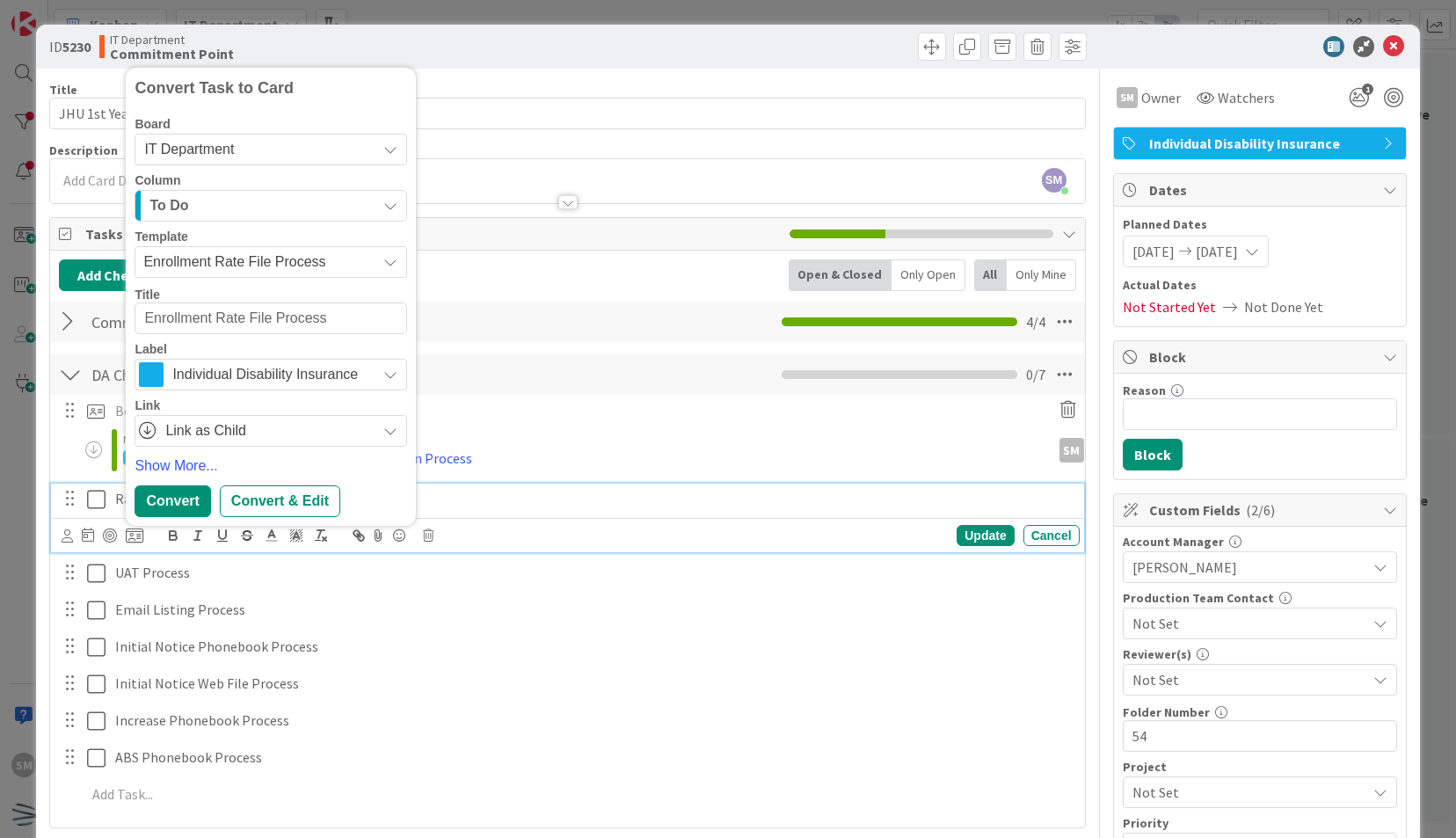
click at [141, 312] on textarea "Enrollment Rate File Process" at bounding box center [271, 319] width 273 height 32
type textarea "x"
type textarea "JEnrollment Rate File Process"
type textarea "x"
type textarea "JHEnrollment Rate File Process"
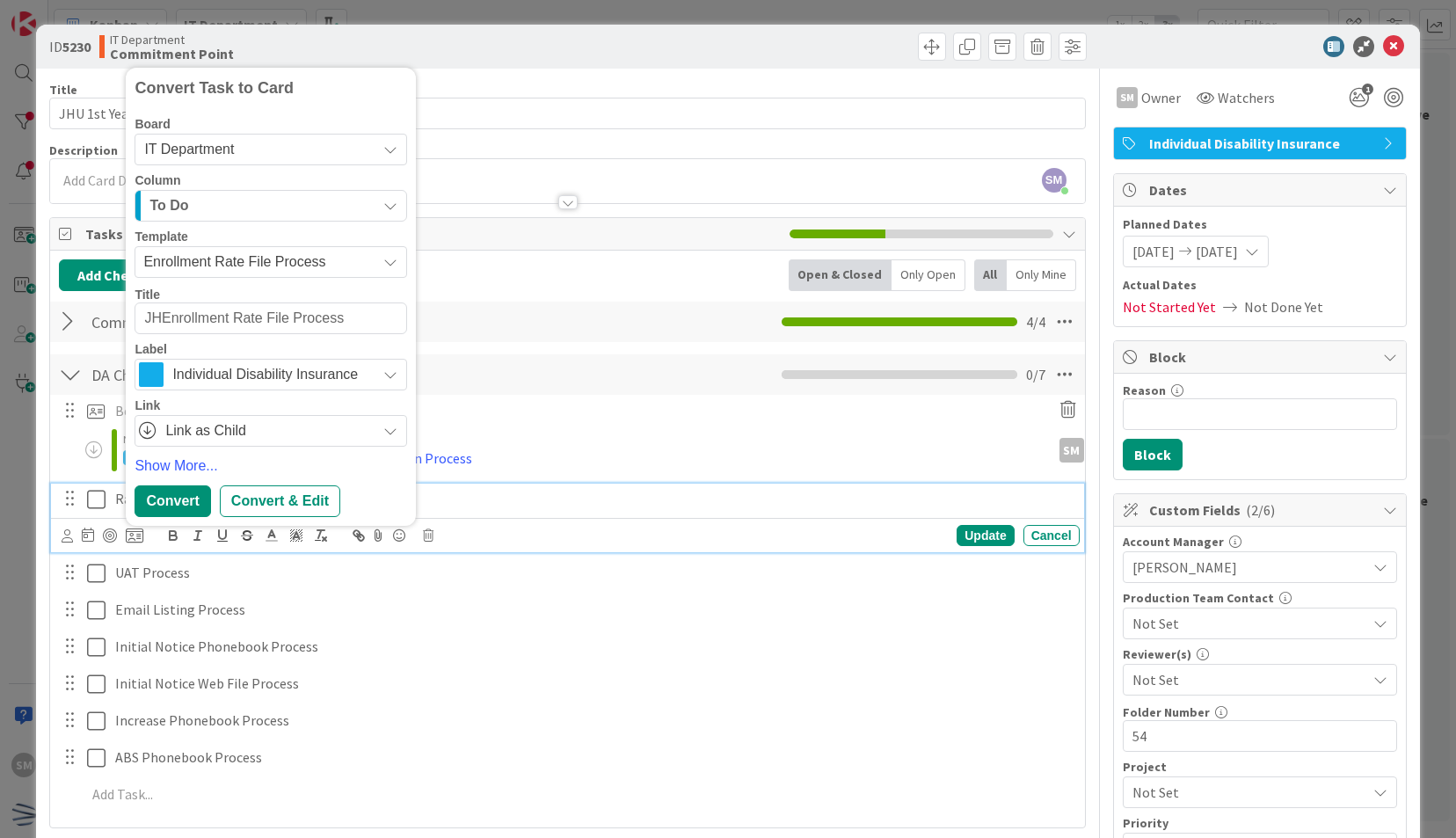
type textarea "x"
type textarea "JHUEnrollment Rate File Process"
type textarea "x"
type textarea "JHU Enrollment Rate File Process"
type textarea "x"
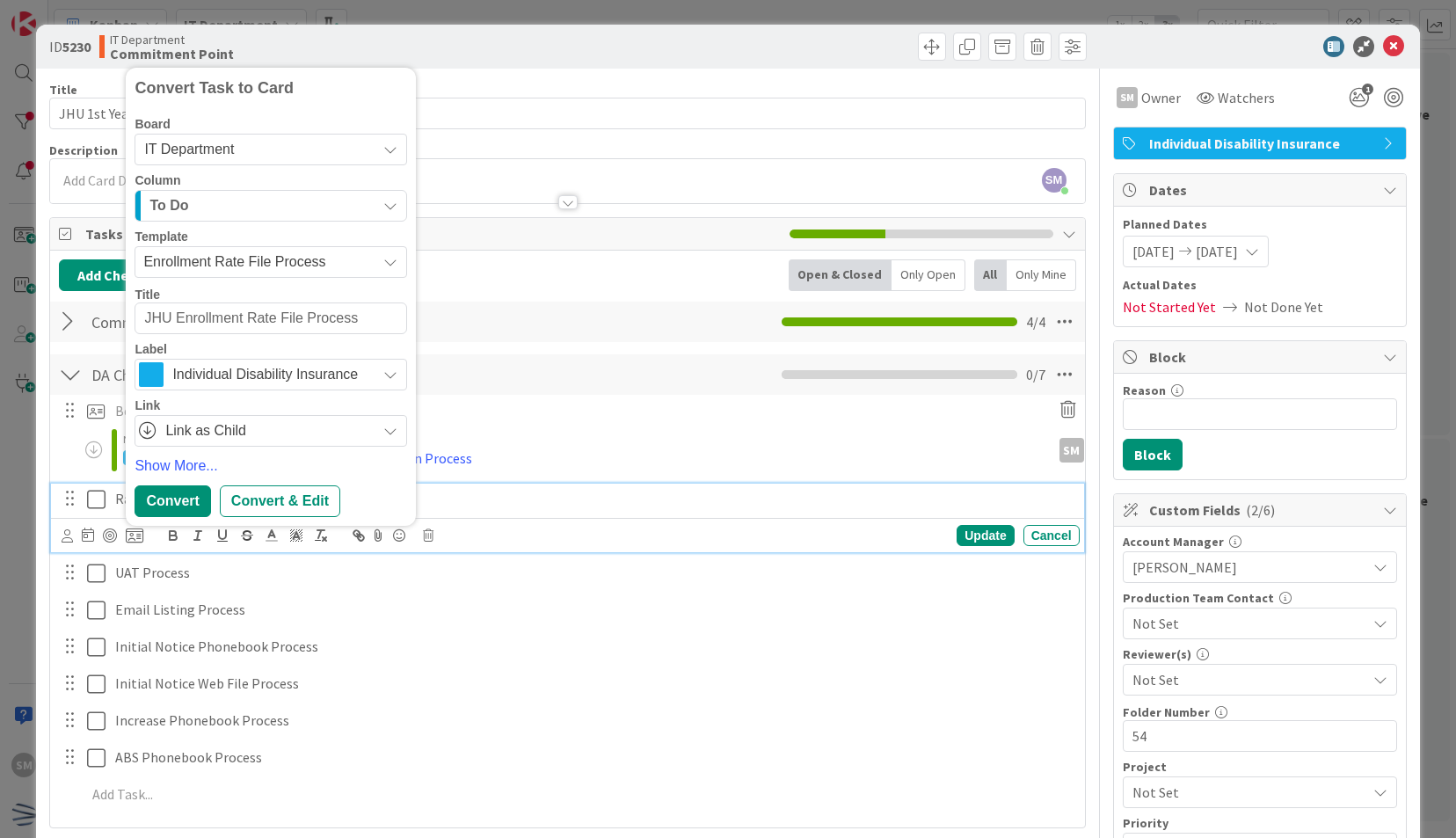
type textarea "JHU 1Enrollment Rate File Process"
type textarea "x"
type textarea "JHU 1sEnrollment Rate File Process"
type textarea "x"
type textarea "JHU 1stEnrollment Rate File Process"
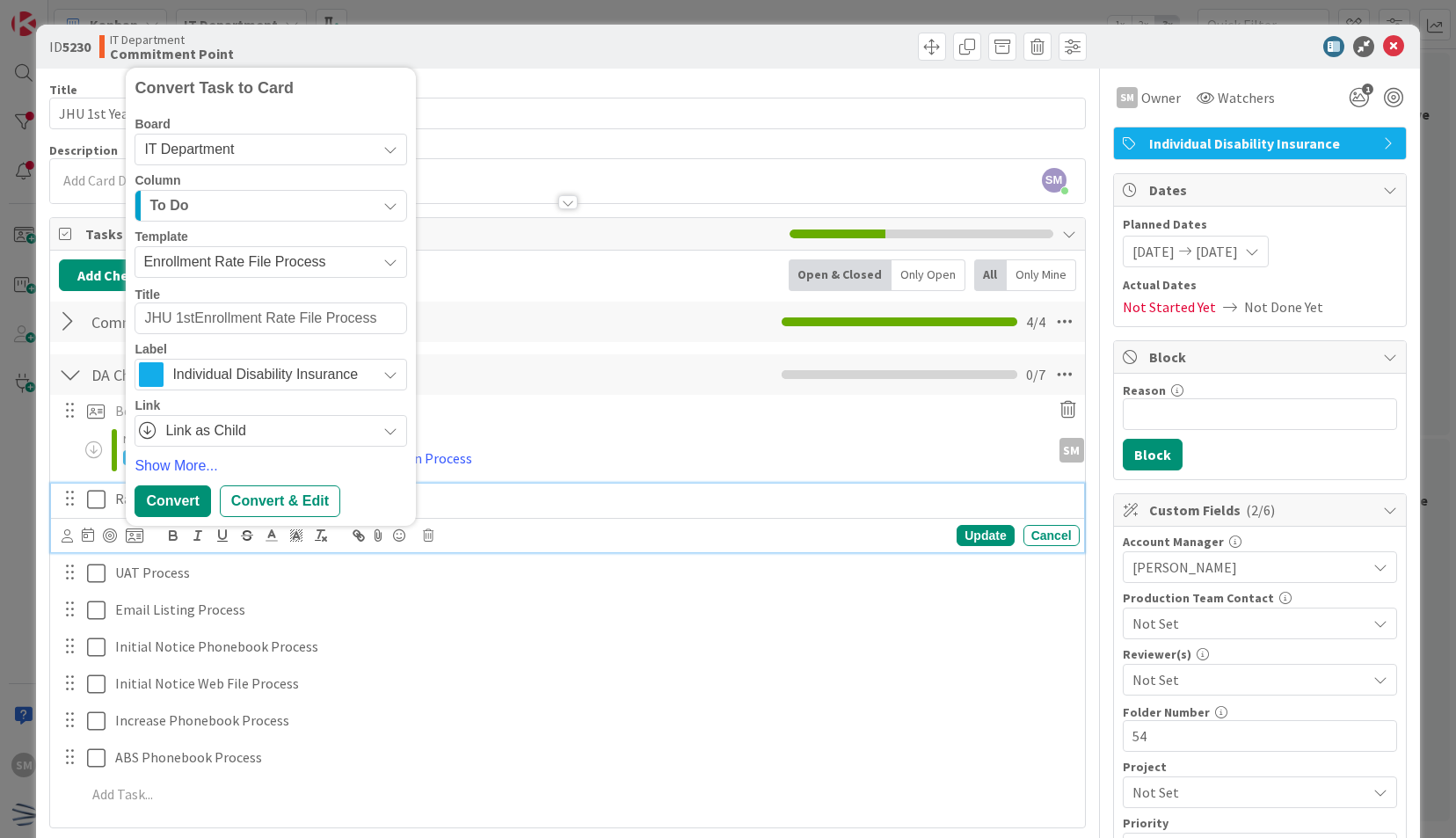
type textarea "x"
type textarea "JHU 1st Enrollment Rate File Process"
type textarea "x"
type textarea "JHU 1st YEnrollment Rate File Process"
type textarea "x"
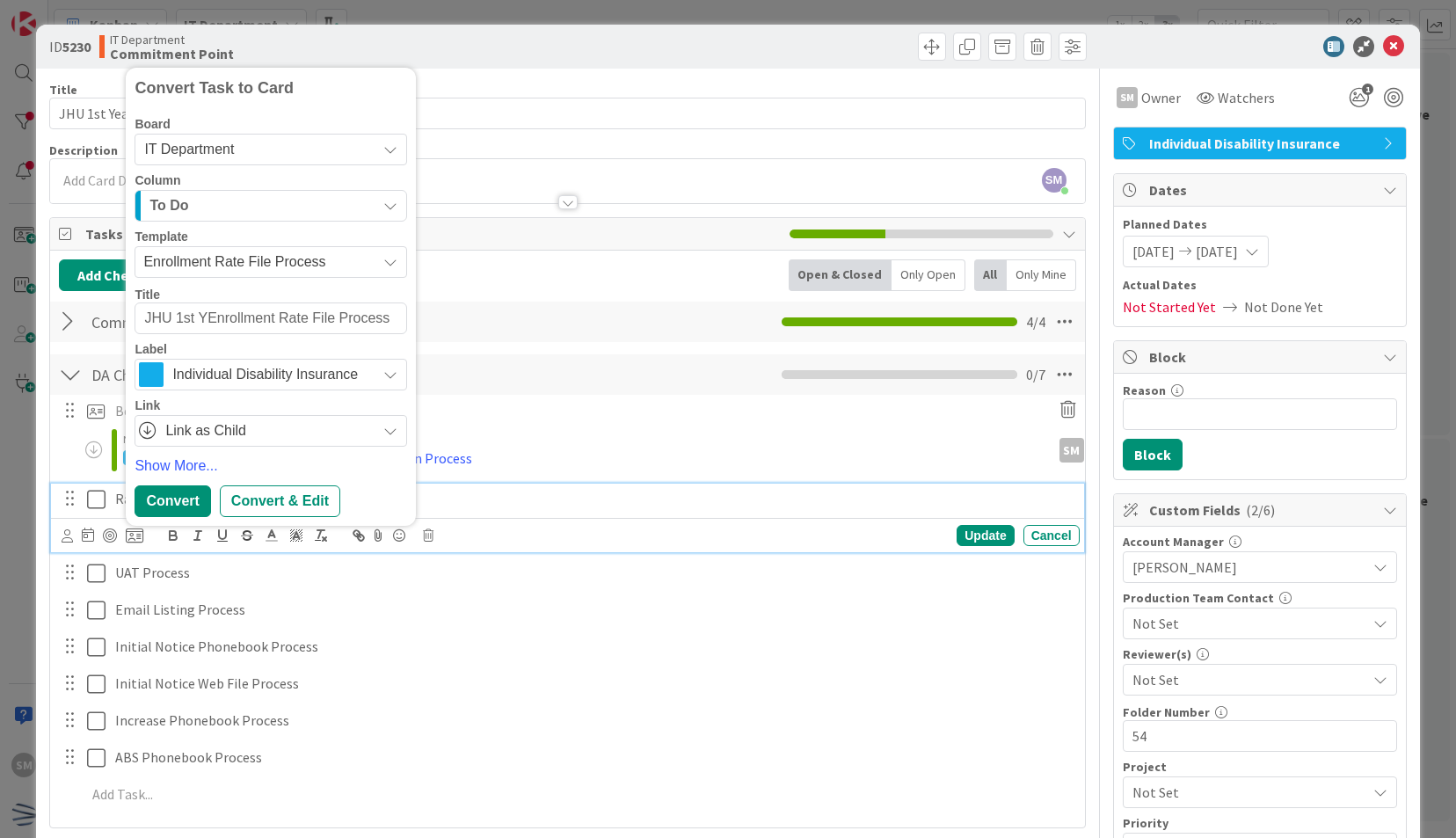
type textarea "JHU 1st YrEnrollment Rate File Process"
type textarea "x"
type textarea "JHU 1st YrsEnrollment Rate File Process"
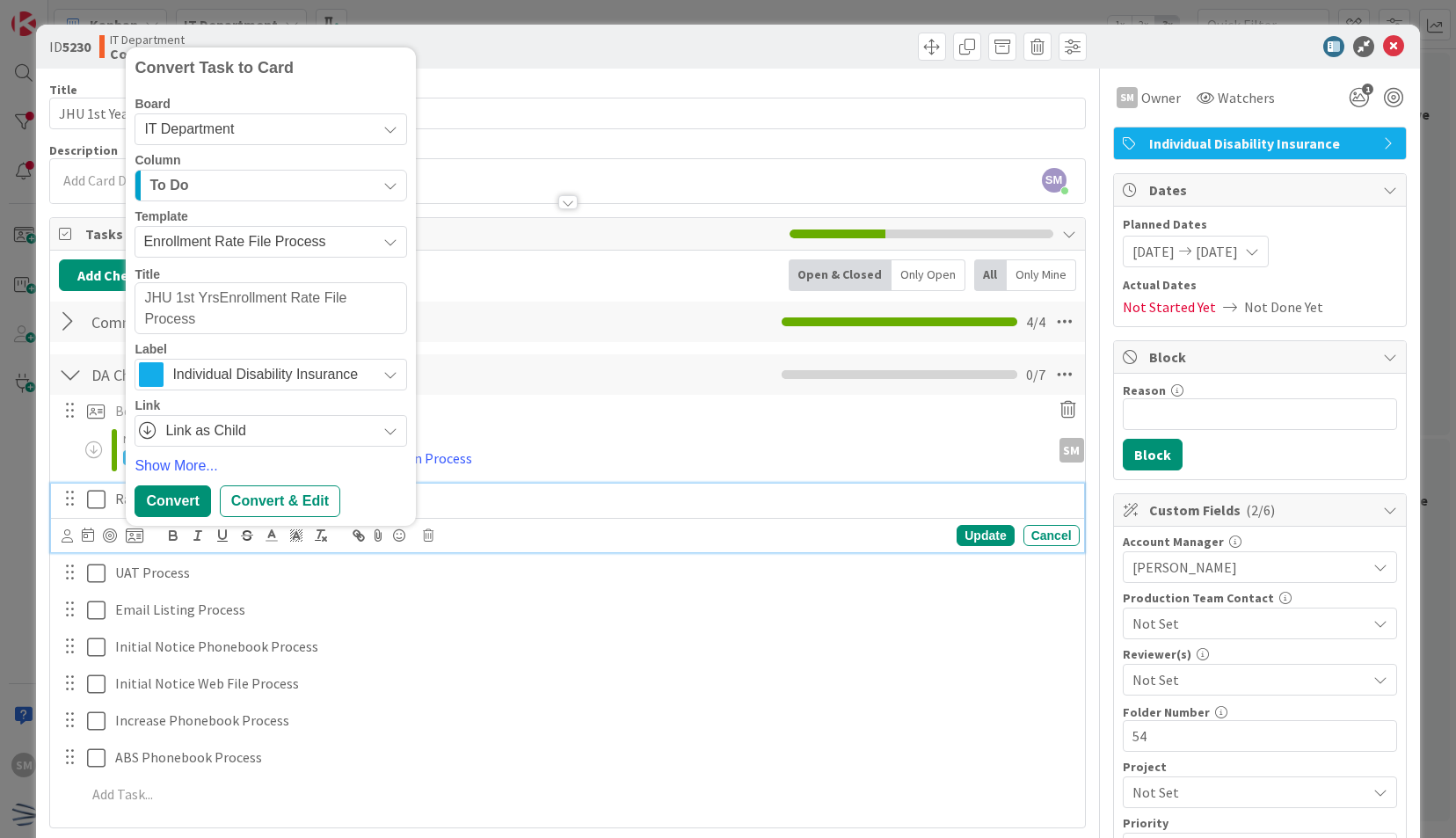
type textarea "x"
type textarea "JHU 1st Yrs Enrollment Rate File Process"
click at [271, 490] on div "Convert & Edit" at bounding box center [279, 502] width 120 height 32
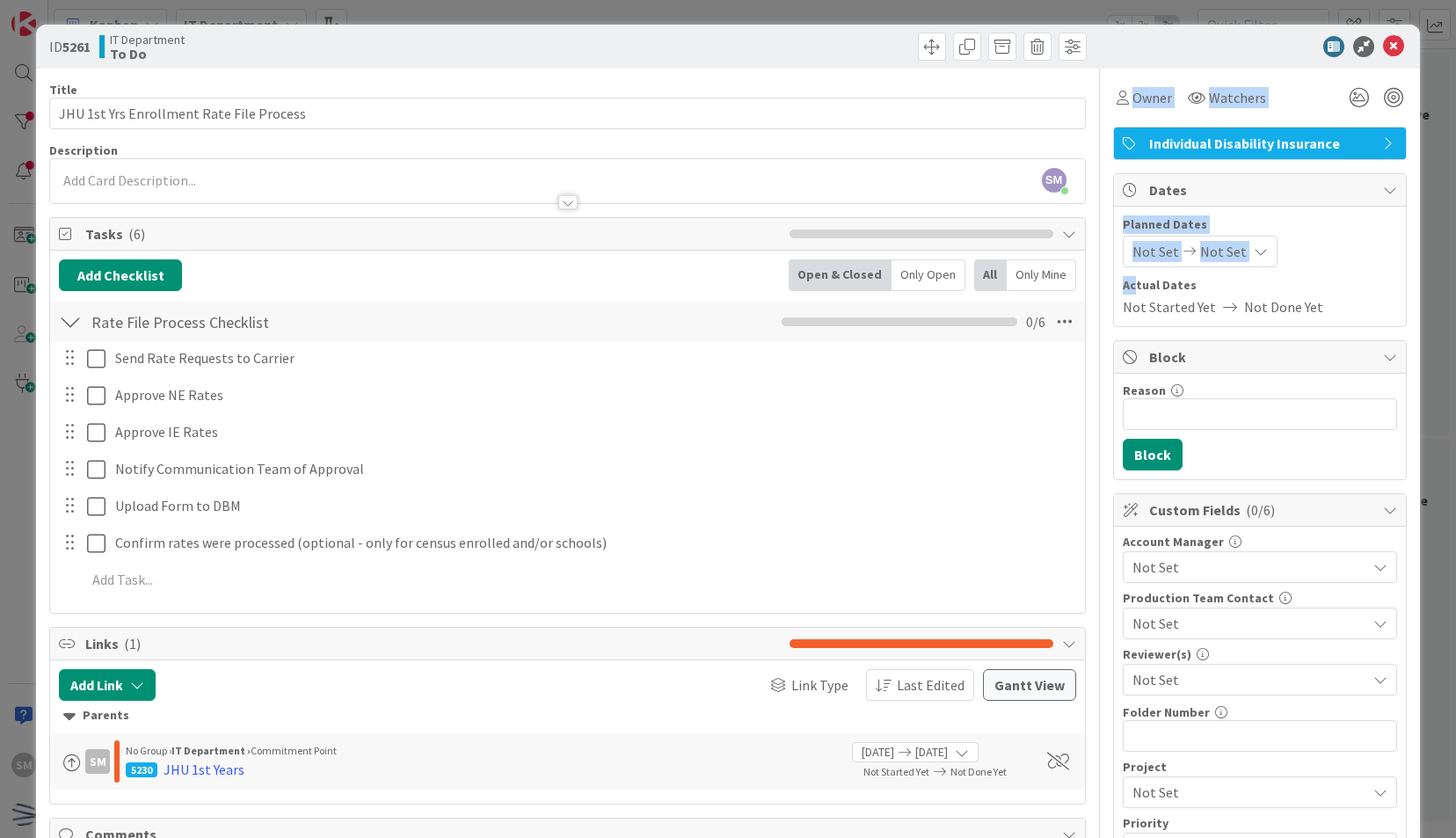
drag, startPoint x: 1123, startPoint y: 277, endPoint x: 1083, endPoint y: 405, distance: 134.1
click at [1083, 405] on div "Title 40 / 128 JHU 1st Yrs Enrollment Rate File Process Description SM [PERSON_…" at bounding box center [728, 541] width 1357 height 945
click at [1133, 97] on span "Owner" at bounding box center [1152, 97] width 39 height 21
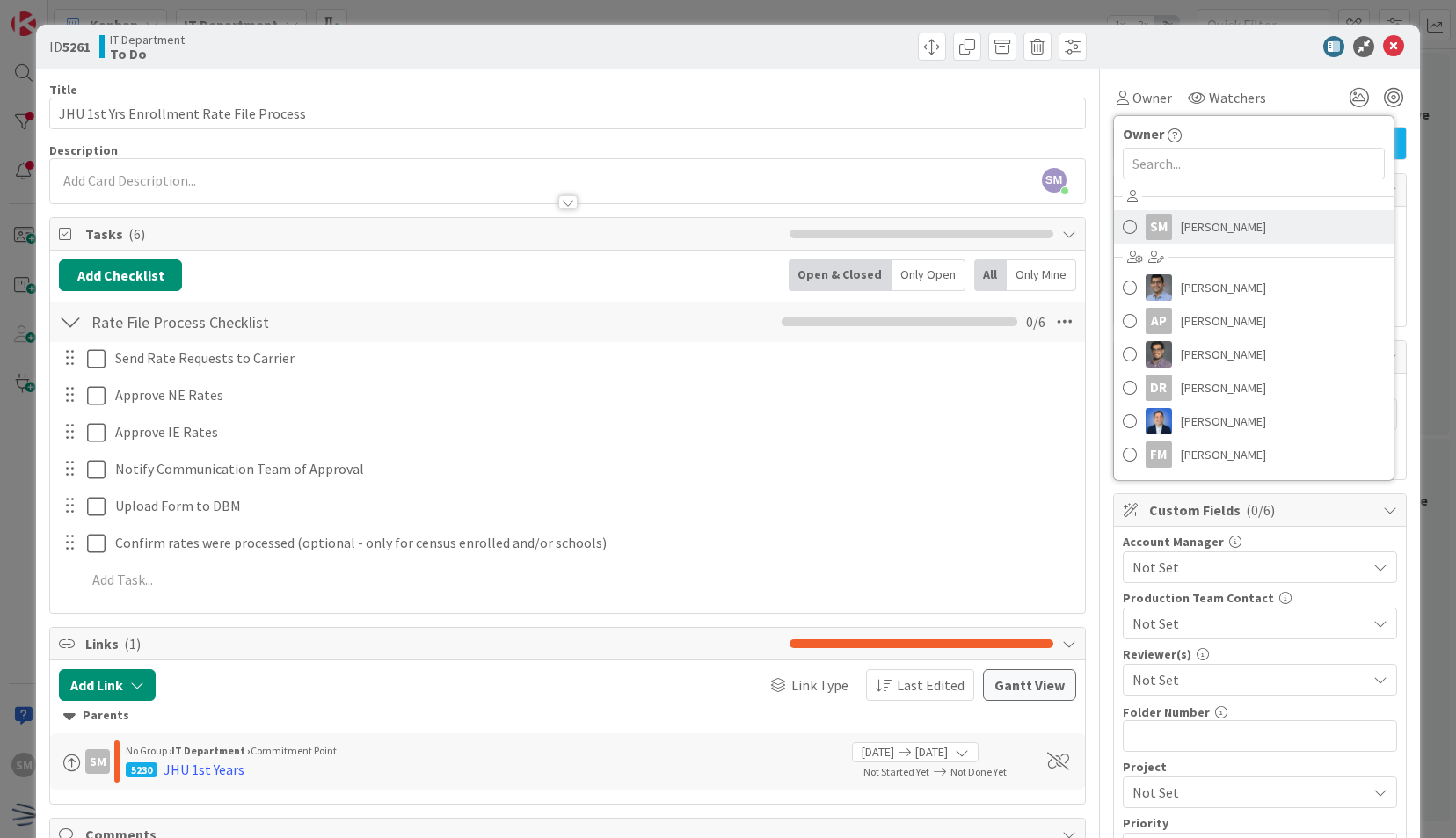
click at [1124, 219] on span at bounding box center [1130, 227] width 14 height 26
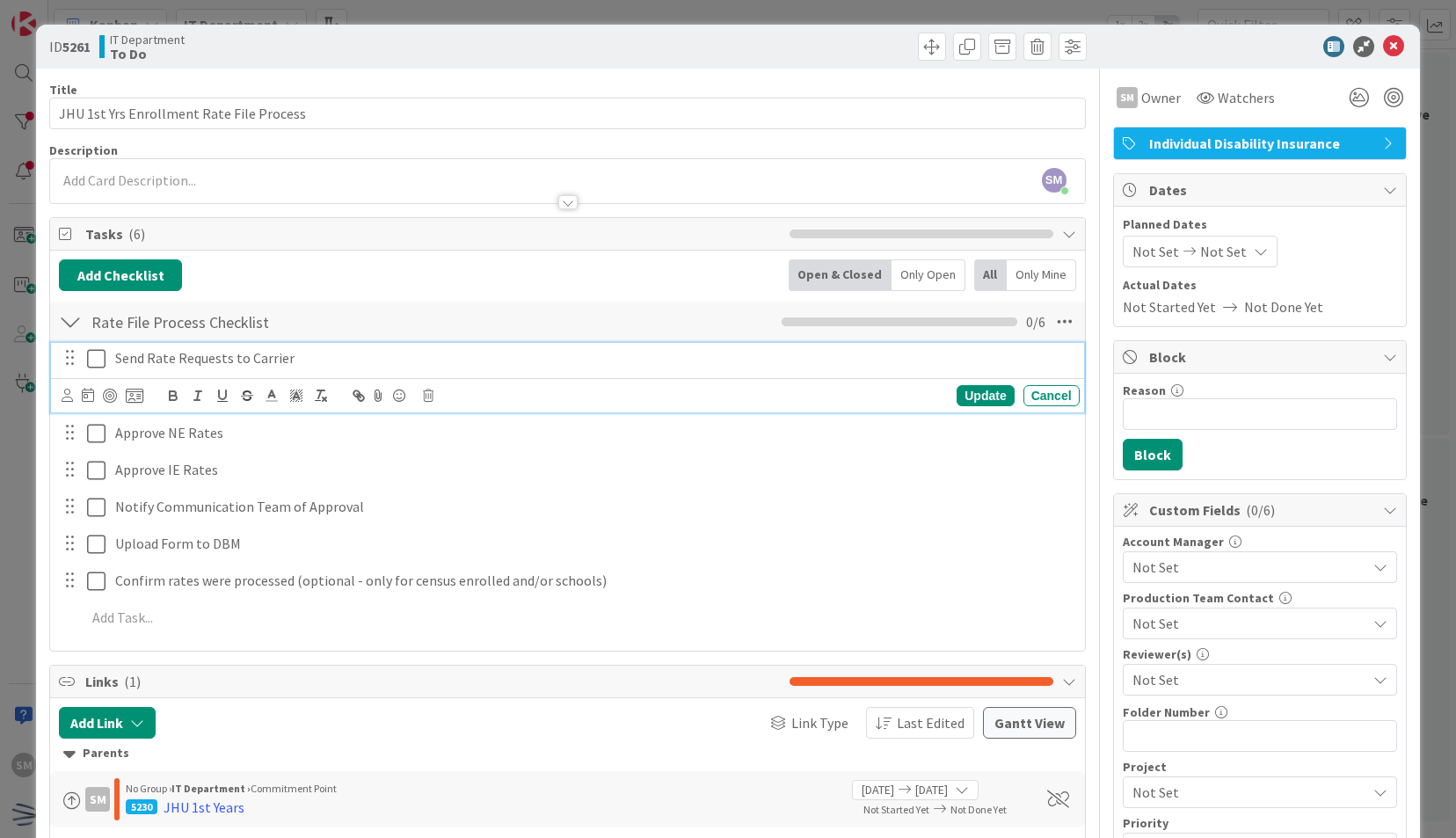
click at [92, 345] on button at bounding box center [97, 359] width 21 height 28
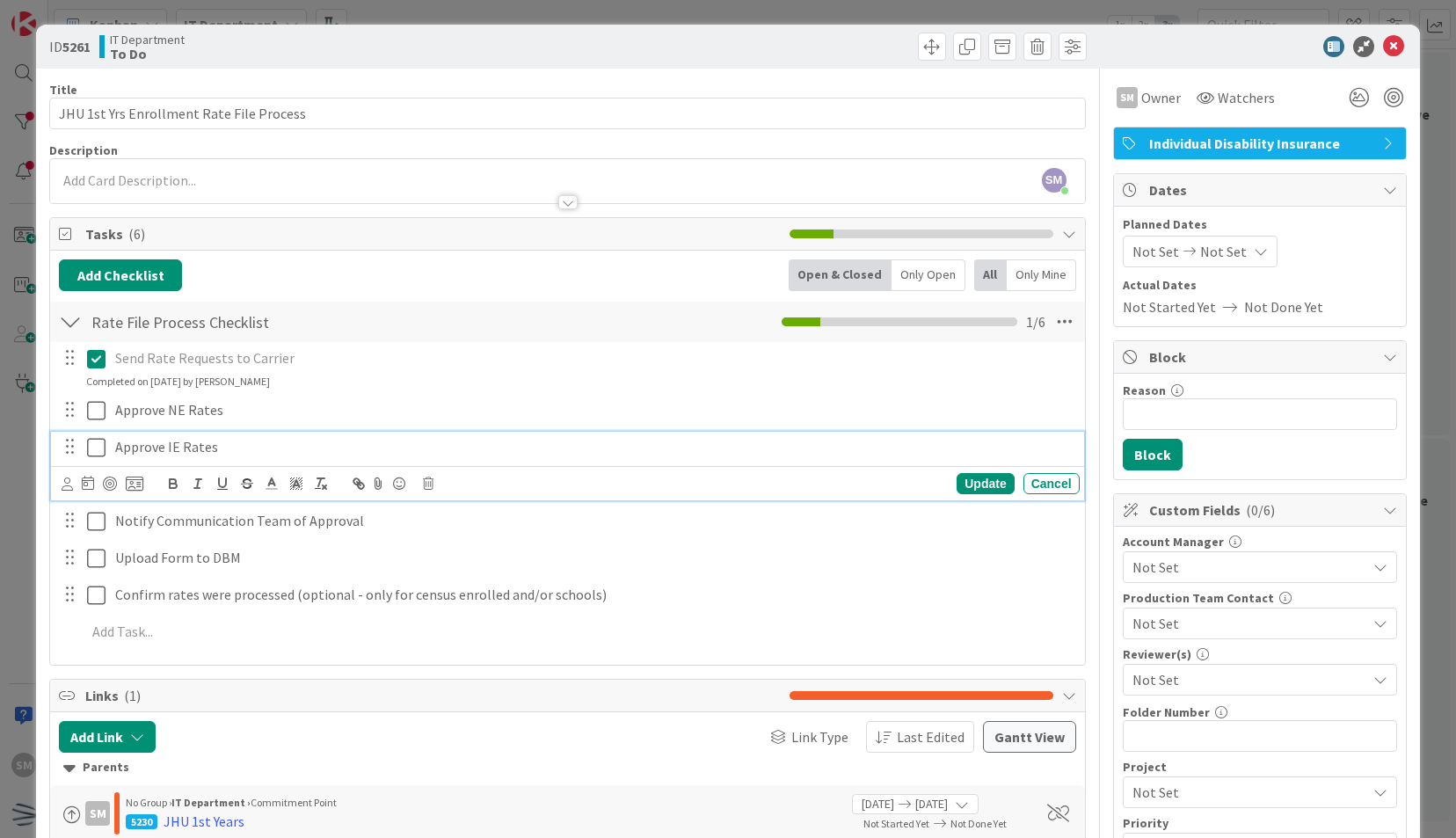
click at [269, 440] on p "Approve IE Rates" at bounding box center [593, 447] width 957 height 21
click at [430, 478] on icon at bounding box center [428, 483] width 10 height 12
click at [472, 553] on div "Delete" at bounding box center [474, 559] width 65 height 32
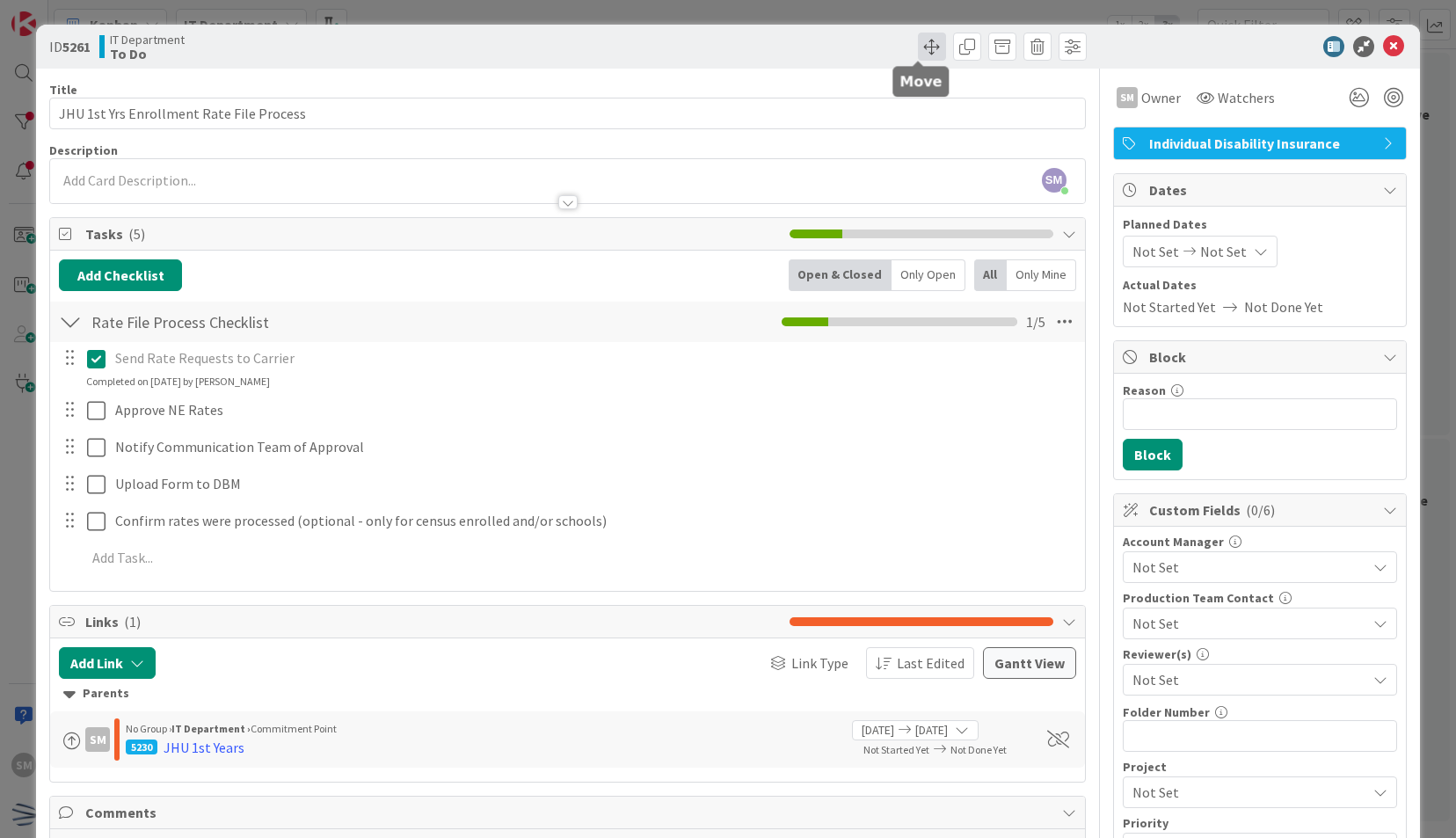
click at [922, 53] on span at bounding box center [932, 47] width 28 height 28
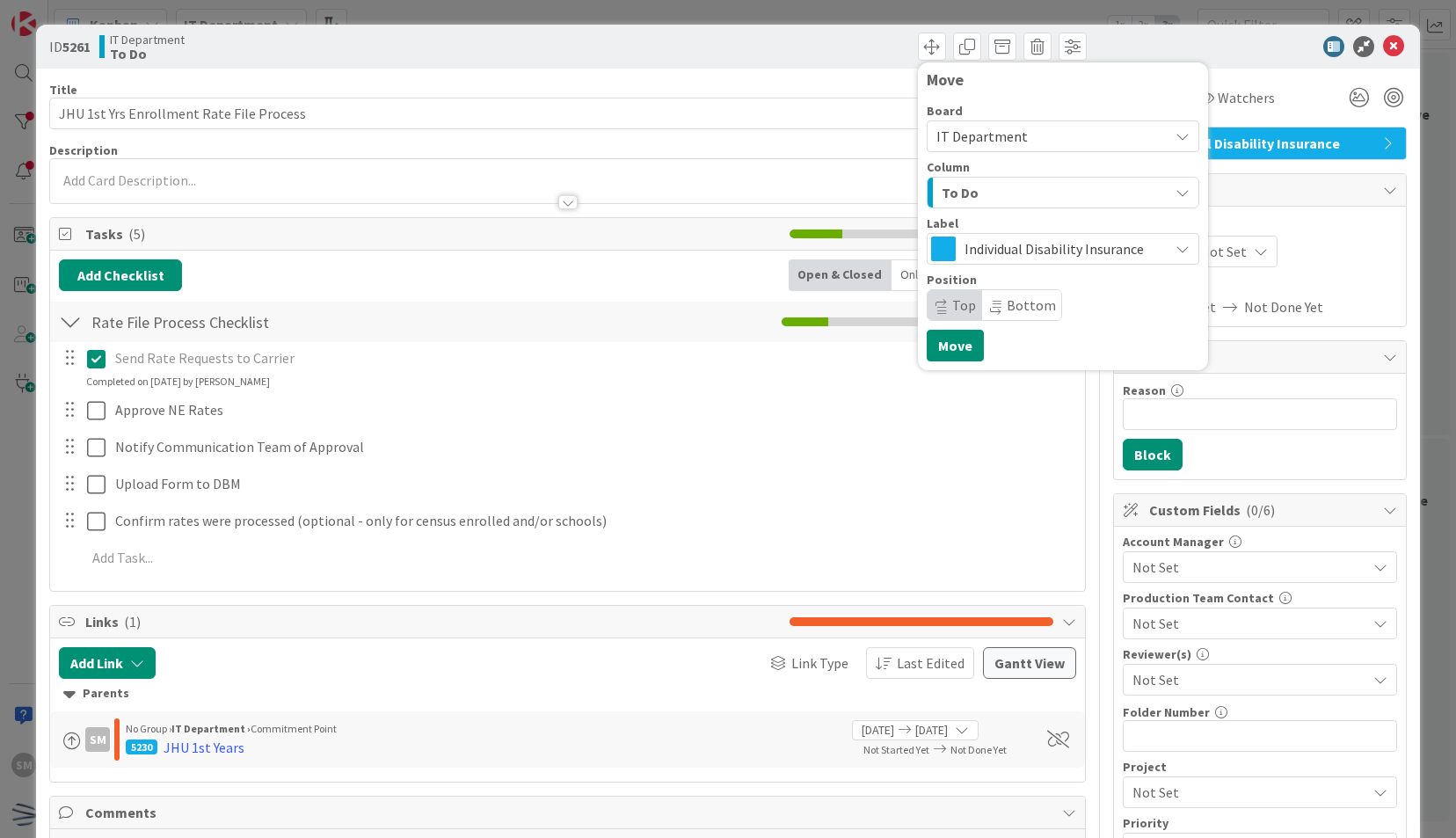
click at [1004, 202] on div "To Do" at bounding box center [1053, 192] width 232 height 28
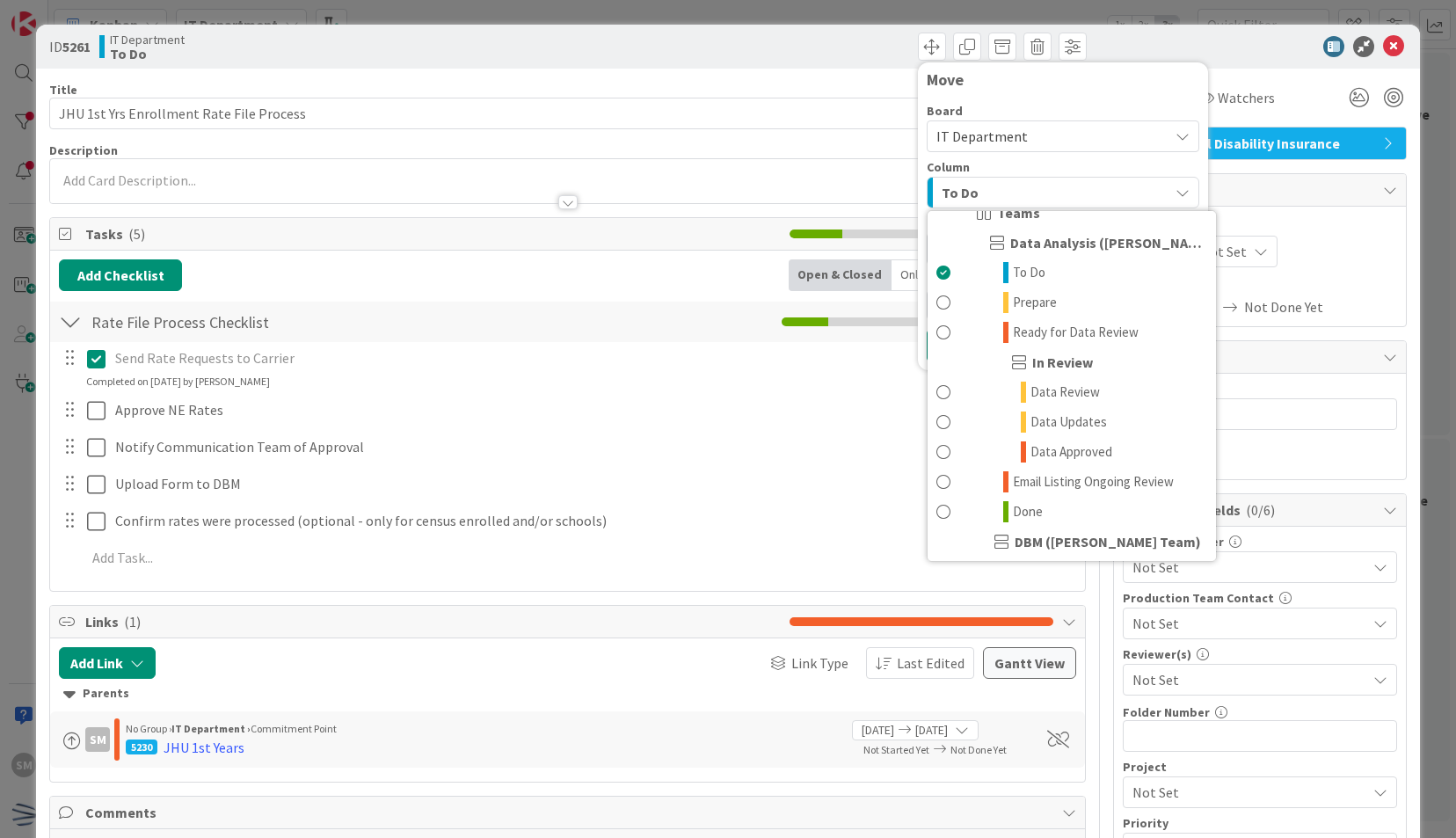
scroll to position [497, 0]
click at [1049, 382] on link "Data Review" at bounding box center [1071, 394] width 289 height 30
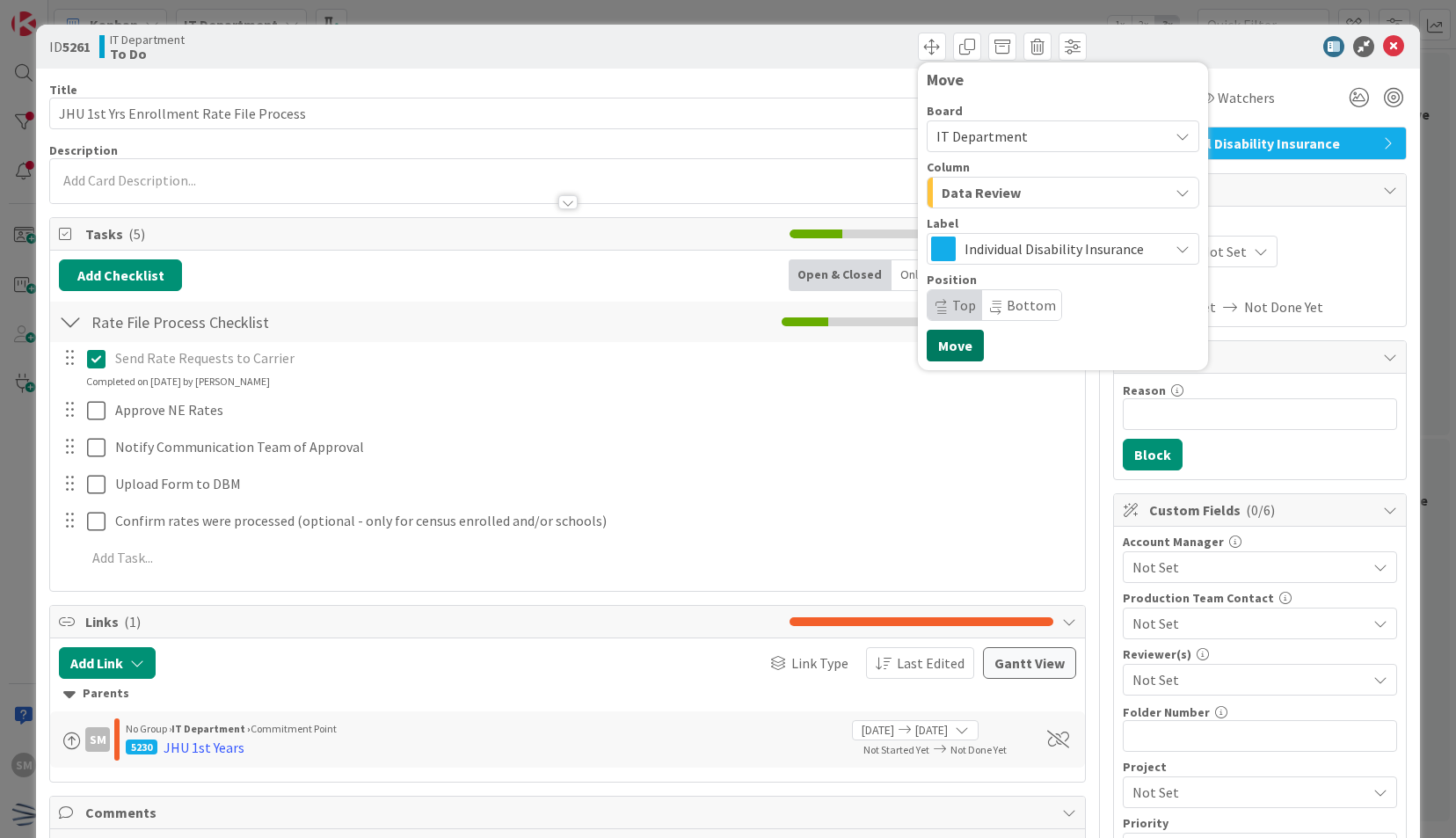
click at [942, 340] on button "Move" at bounding box center [955, 346] width 57 height 32
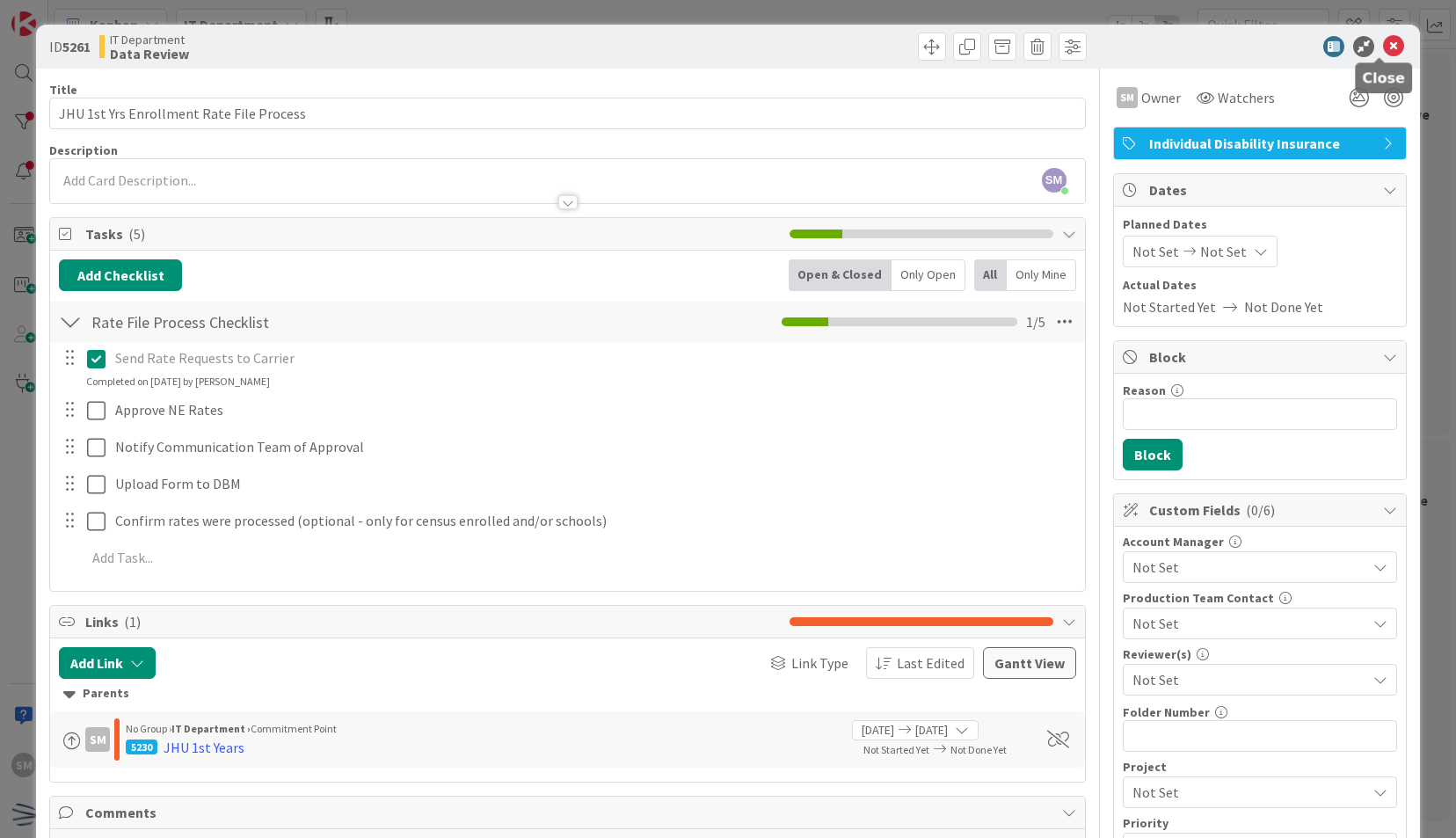
click at [1383, 54] on icon at bounding box center [1393, 47] width 21 height 21
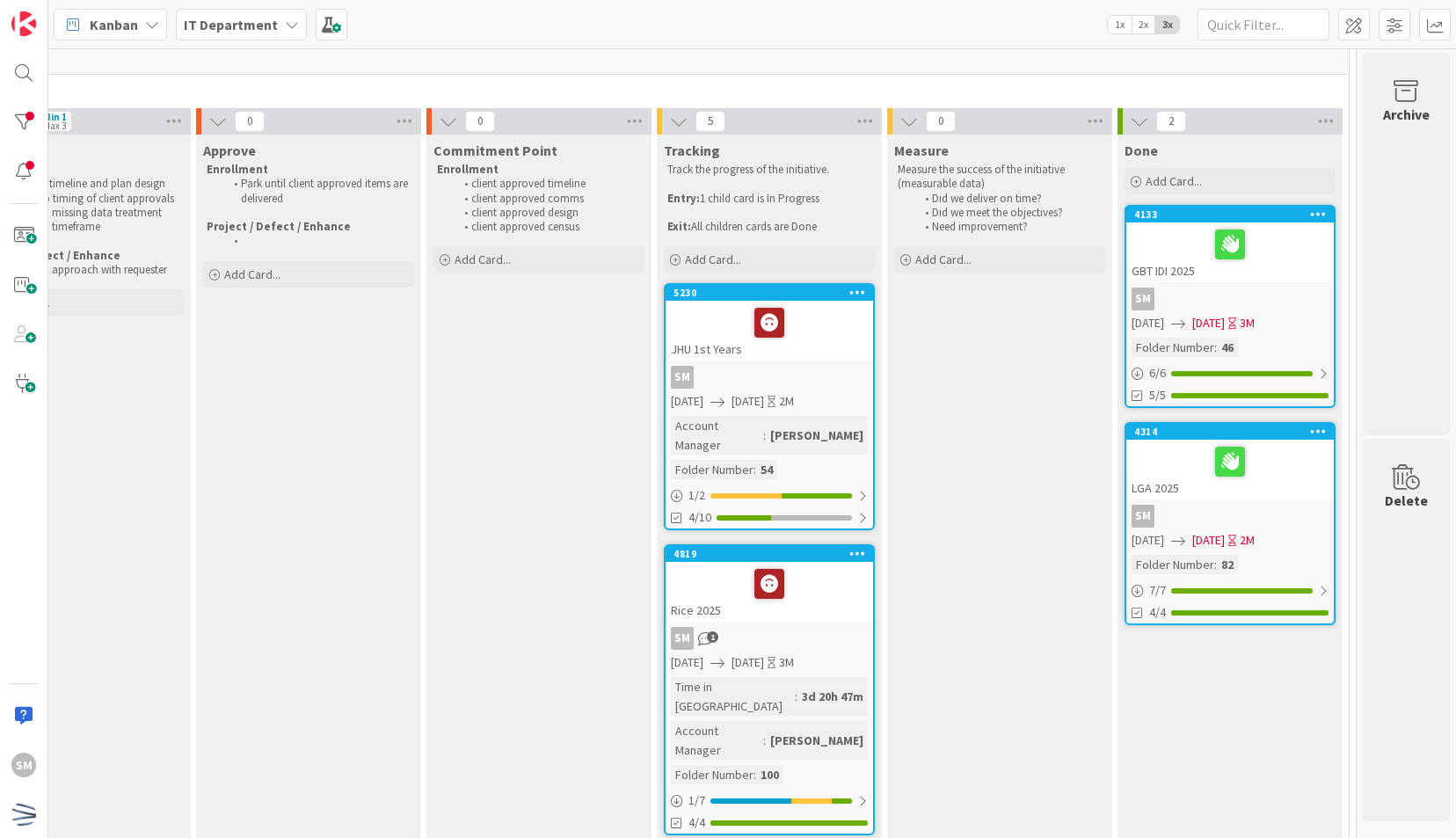
scroll to position [0, 575]
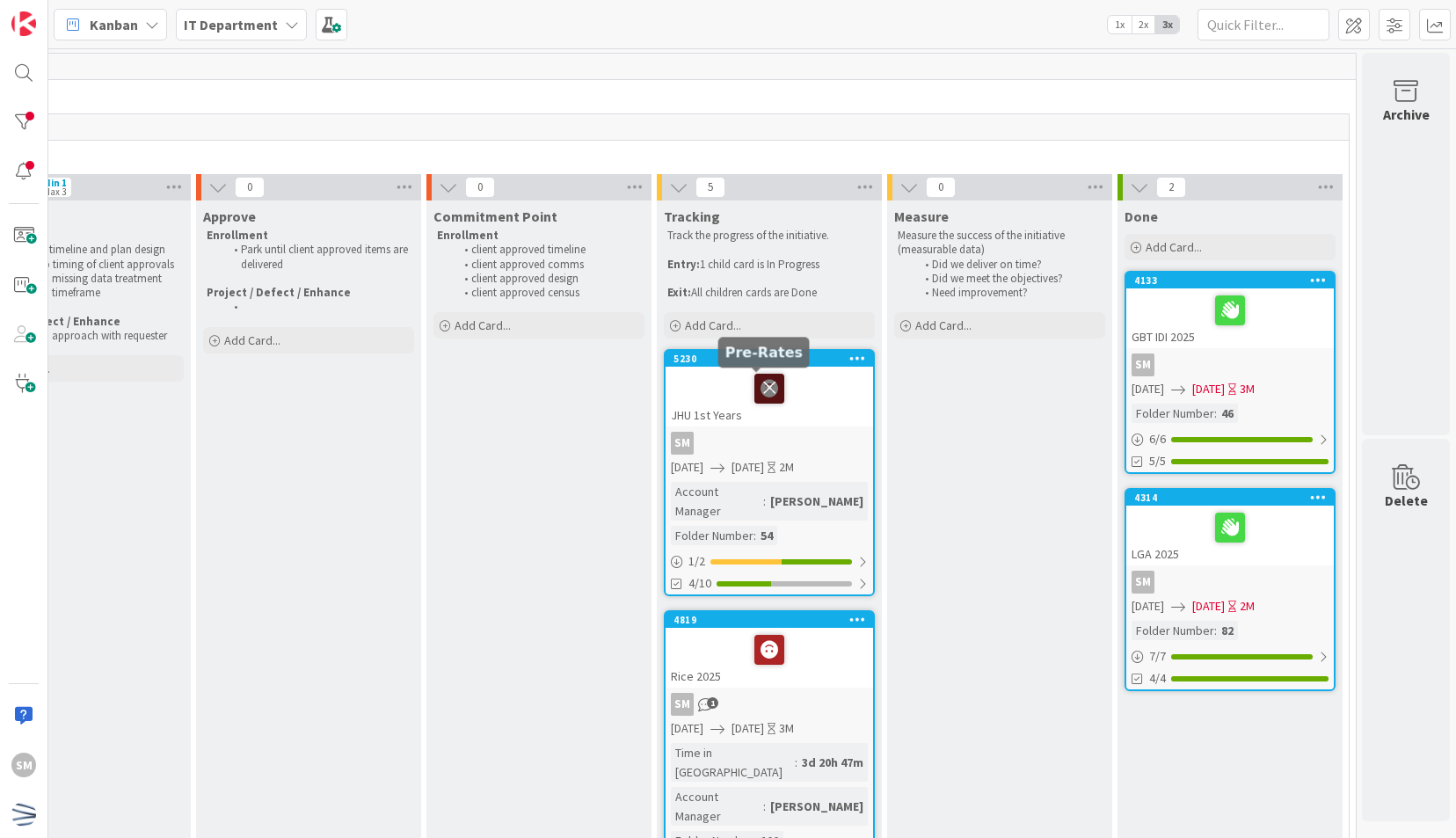
click at [769, 377] on icon at bounding box center [770, 388] width 30 height 28
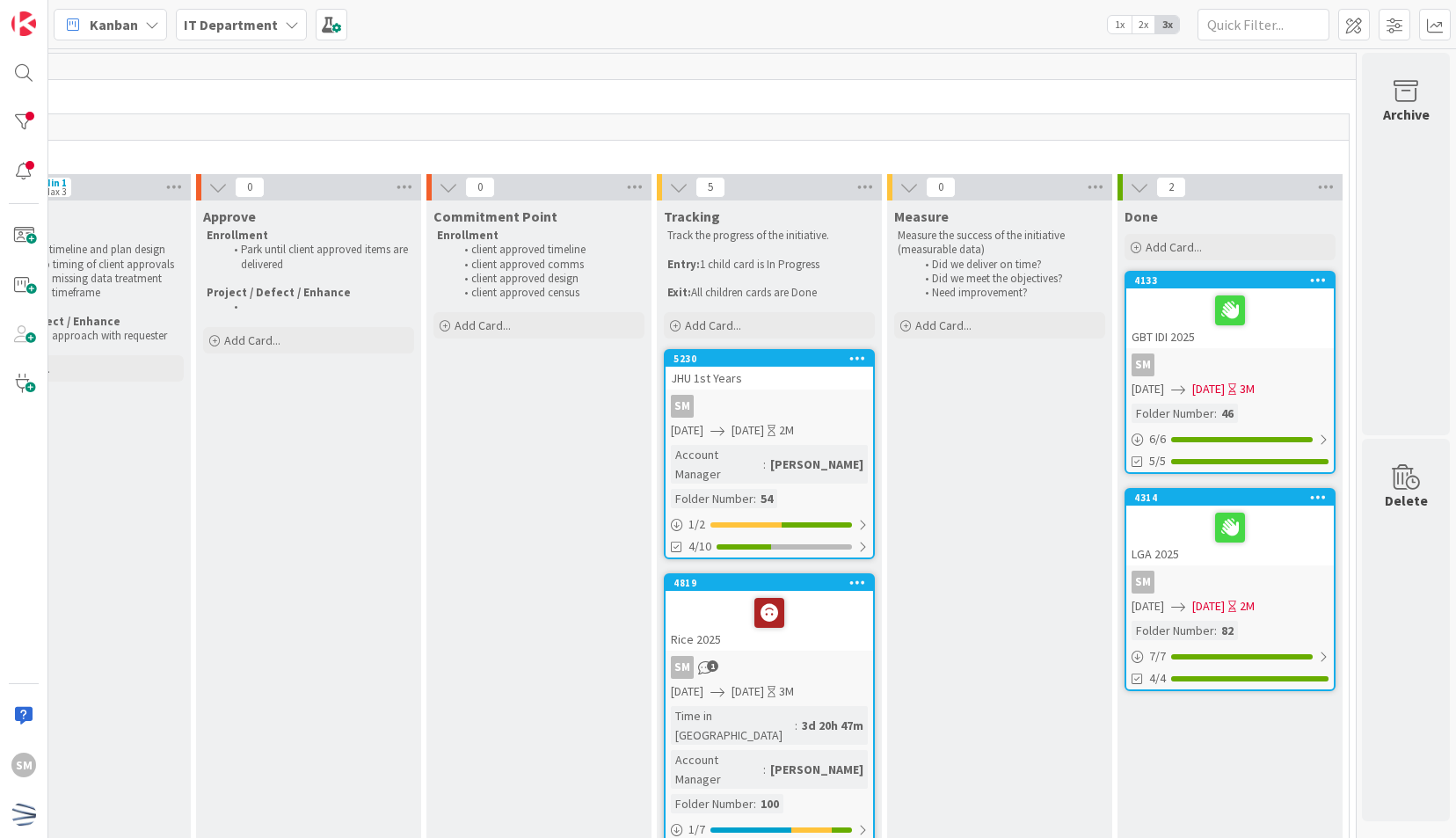
click at [850, 358] on icon at bounding box center [858, 358] width 17 height 12
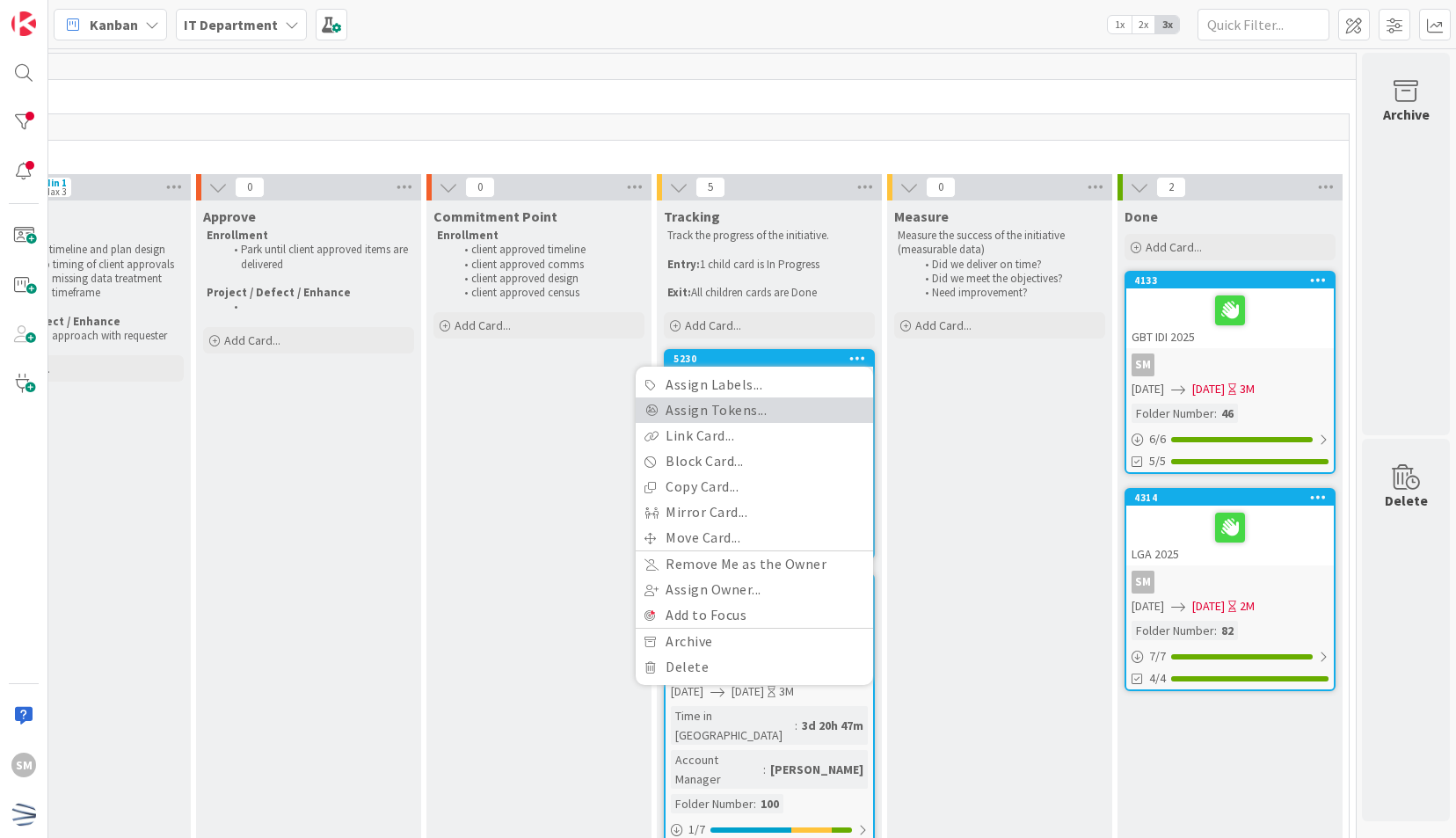
click at [792, 411] on link "Assign Tokens..." at bounding box center [755, 410] width 237 height 25
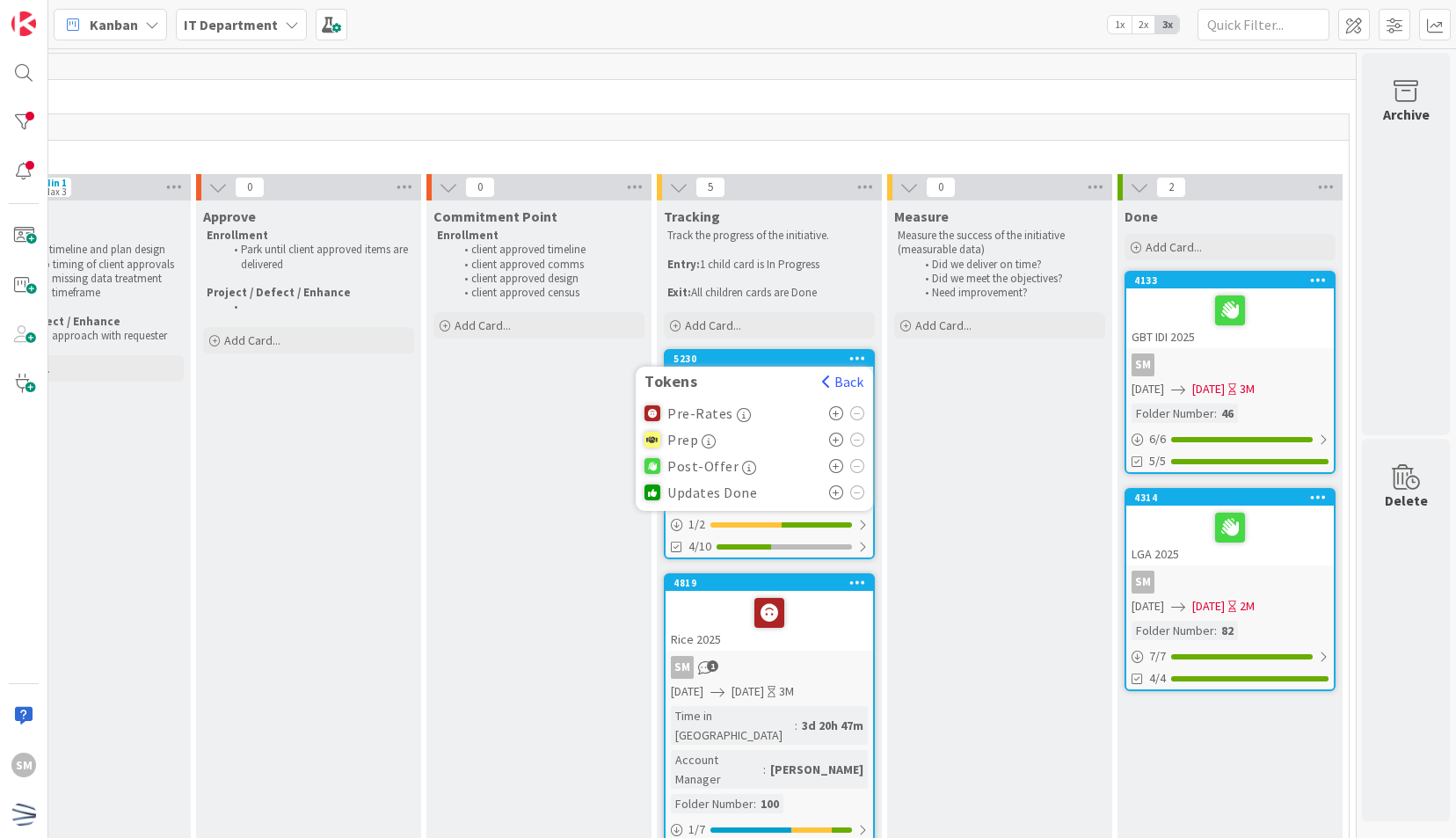
click at [829, 439] on icon at bounding box center [837, 439] width 15 height 14
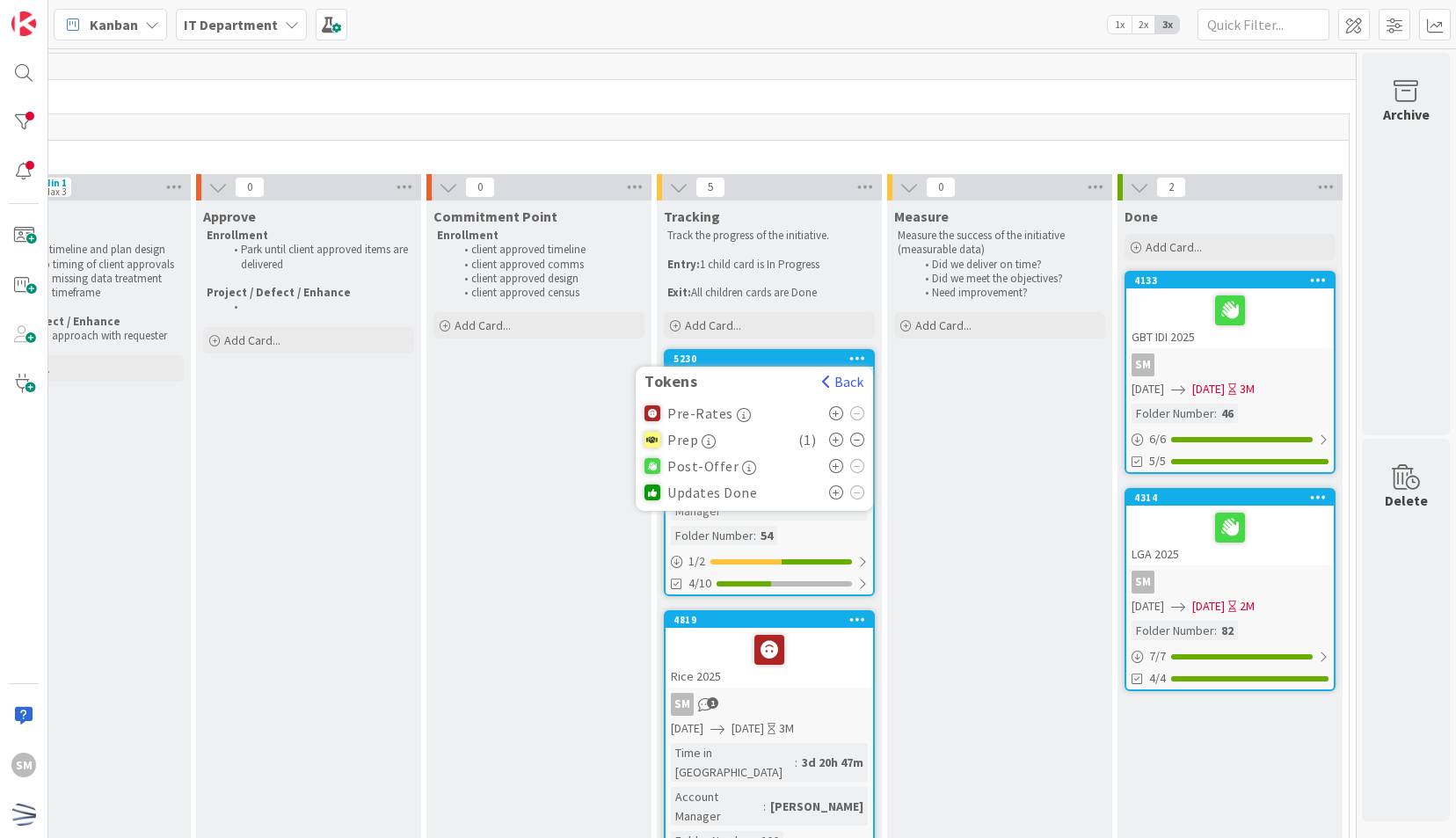
click at [835, 508] on div "Account Manager : [PERSON_NAME] Number : 54" at bounding box center [769, 514] width 197 height 64
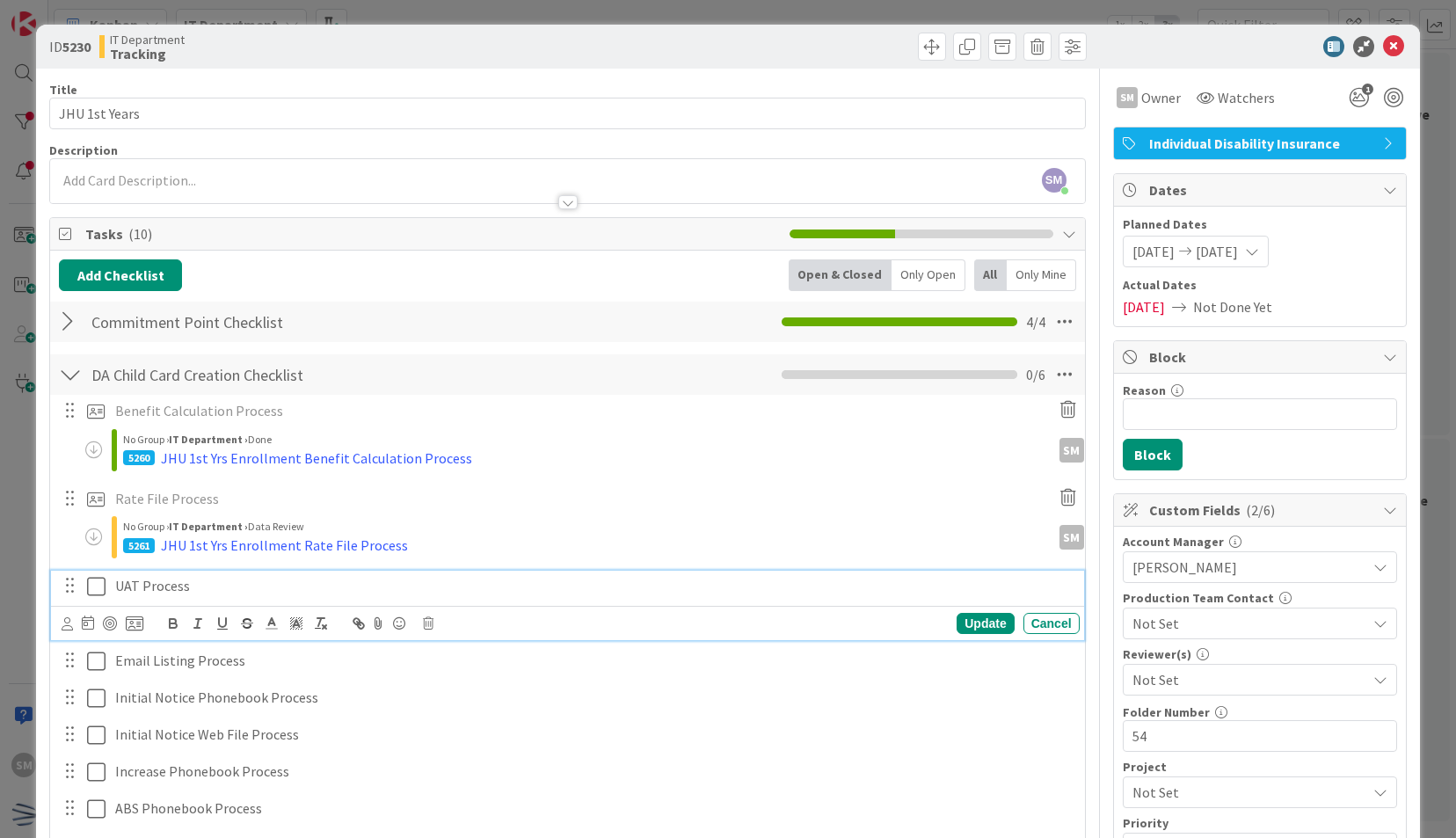
click at [223, 593] on p "UAT Process" at bounding box center [593, 587] width 957 height 21
click at [429, 625] on icon at bounding box center [428, 623] width 10 height 12
click at [466, 702] on div "Delete" at bounding box center [474, 699] width 65 height 32
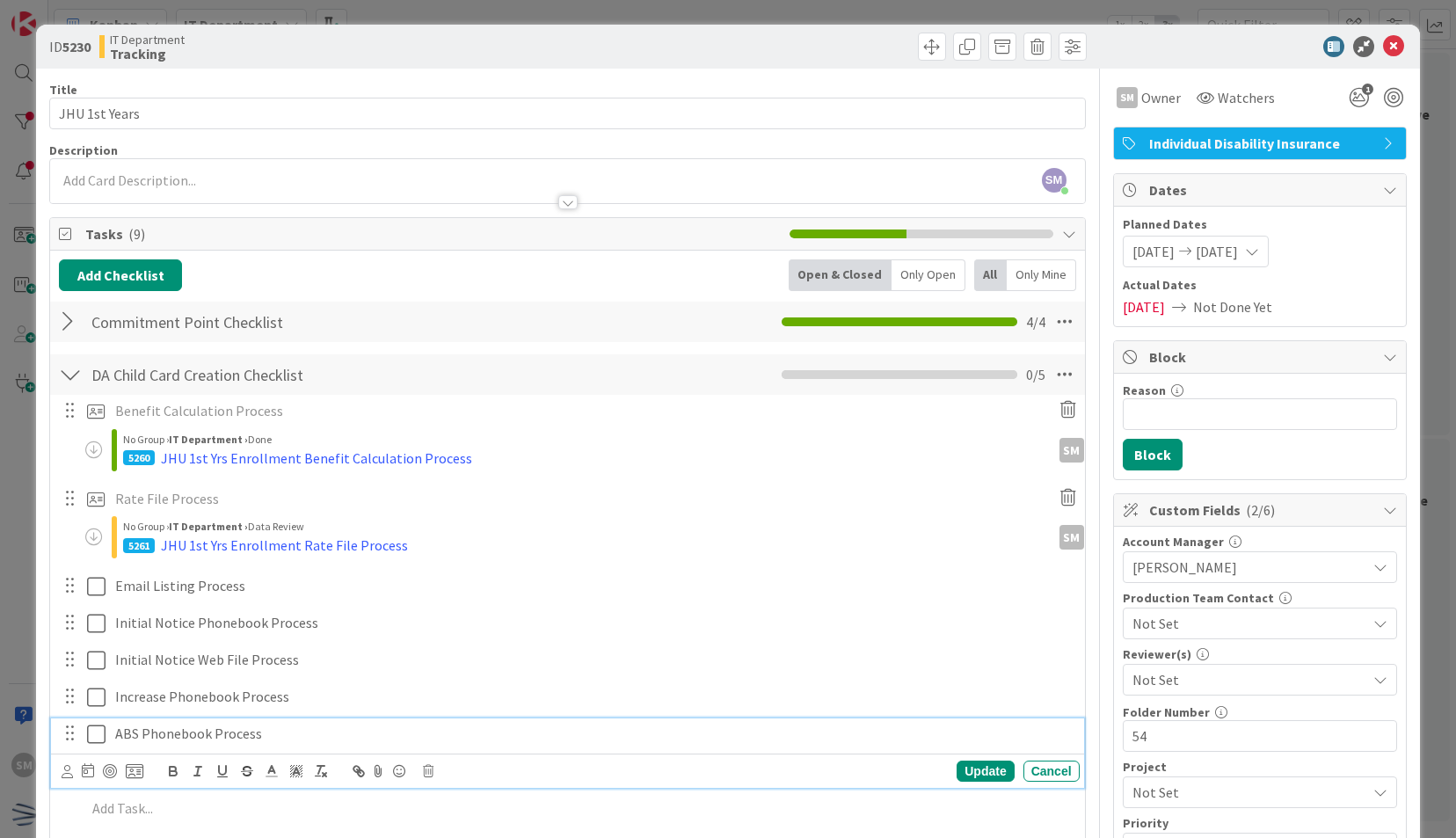
click at [324, 739] on p "ABS Phonebook Process" at bounding box center [593, 734] width 957 height 21
click at [423, 771] on icon at bounding box center [428, 771] width 10 height 12
click at [474, 742] on div "Delete" at bounding box center [474, 739] width 65 height 32
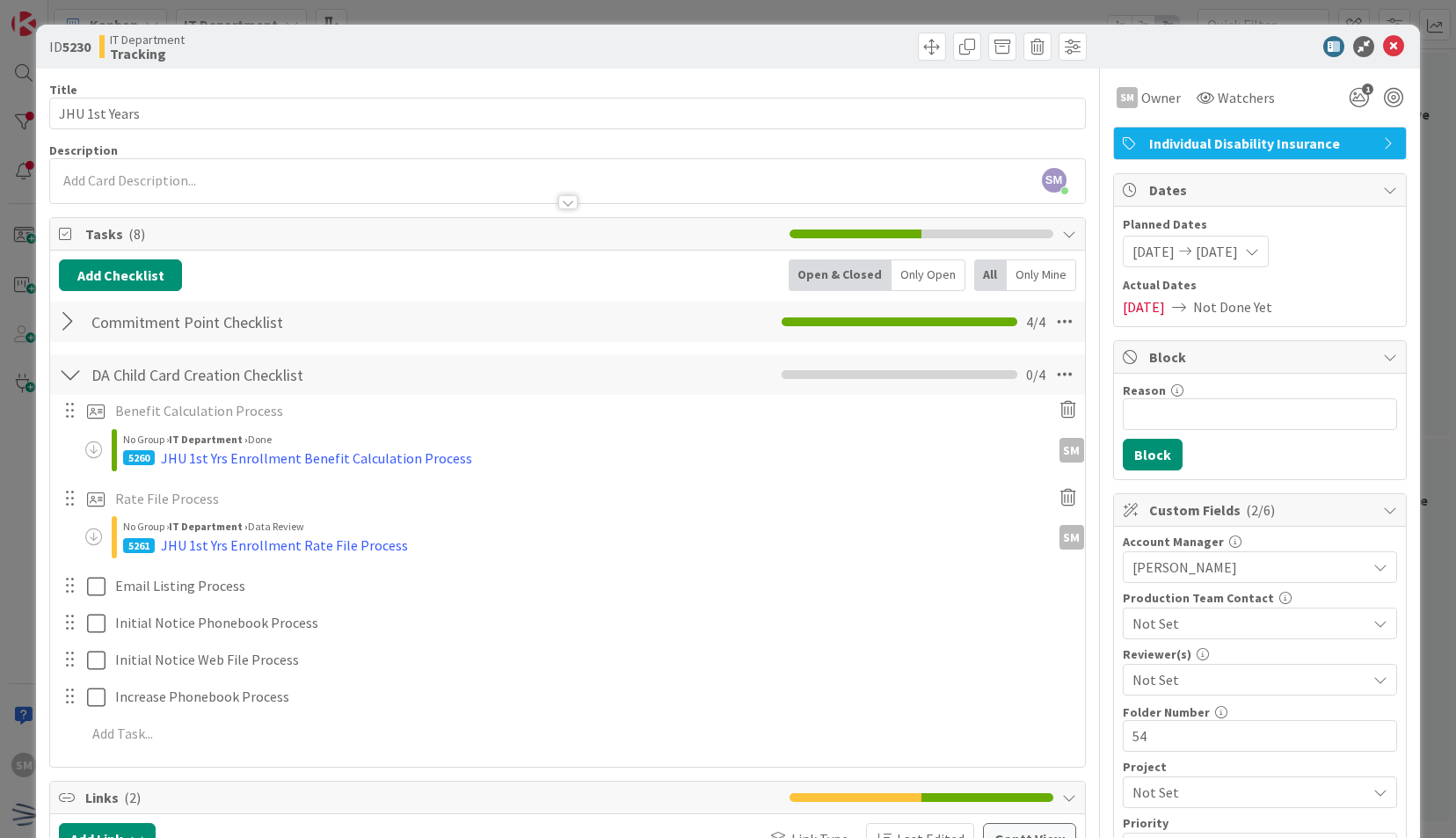
click at [346, 711] on div "Increase Phonebook Process Update Cancel" at bounding box center [568, 698] width 1033 height 32
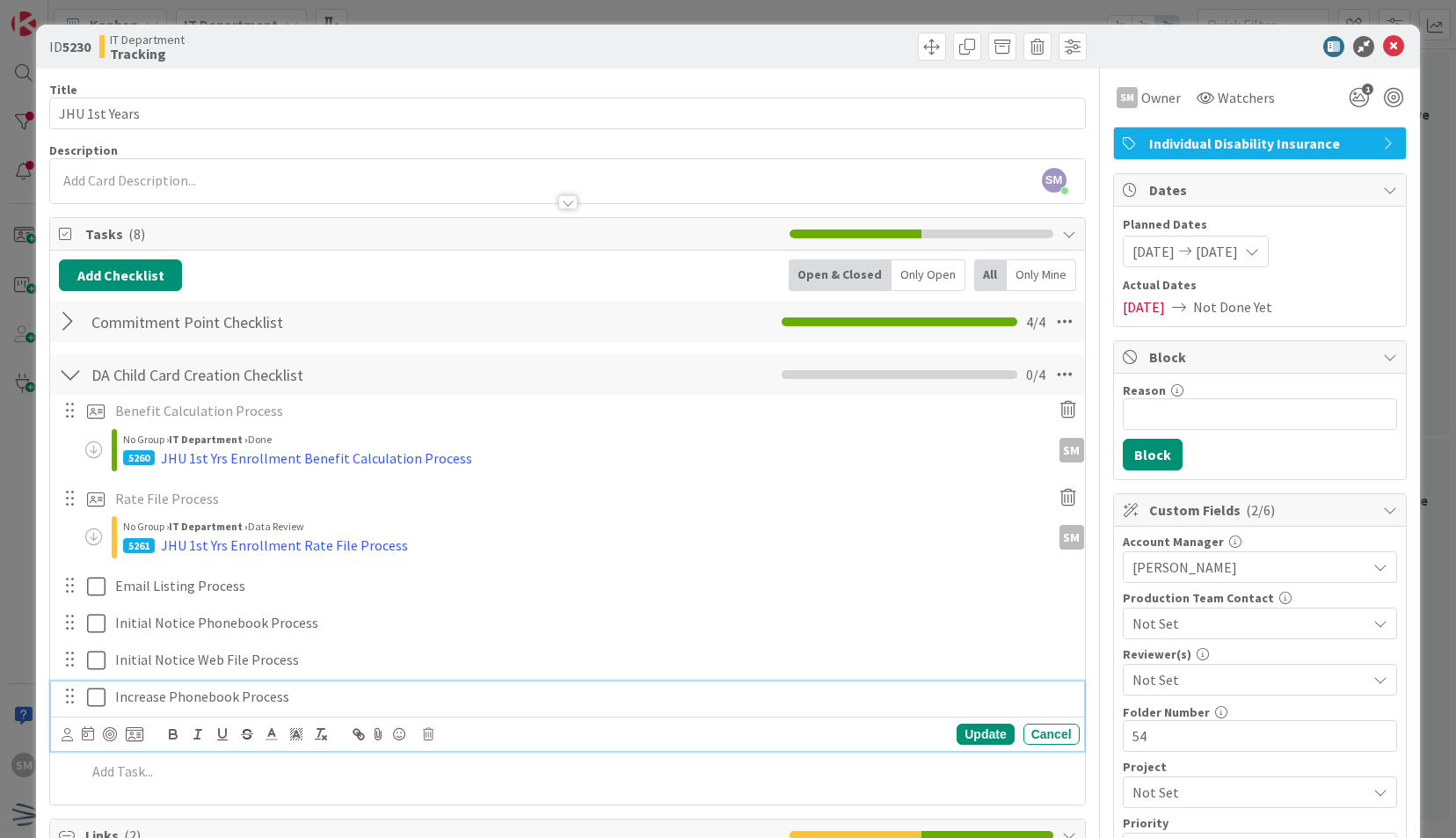
click at [310, 690] on p "Increase Phonebook Process" at bounding box center [593, 697] width 957 height 21
click at [427, 729] on icon at bounding box center [428, 734] width 10 height 12
click at [471, 803] on div "Delete" at bounding box center [474, 809] width 65 height 32
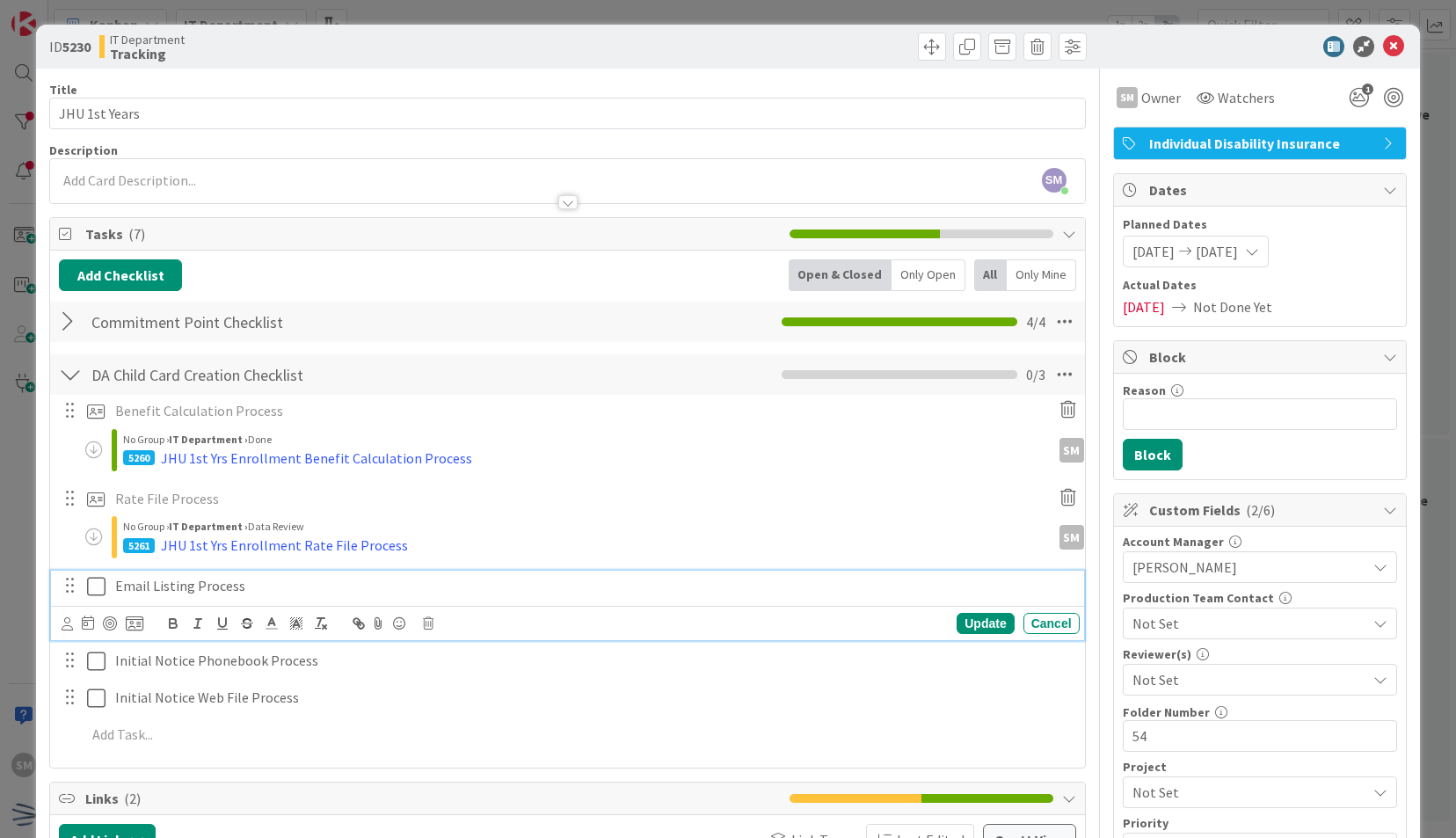
click at [257, 587] on p "Email Listing Process" at bounding box center [593, 587] width 957 height 21
click at [139, 621] on icon at bounding box center [134, 623] width 18 height 16
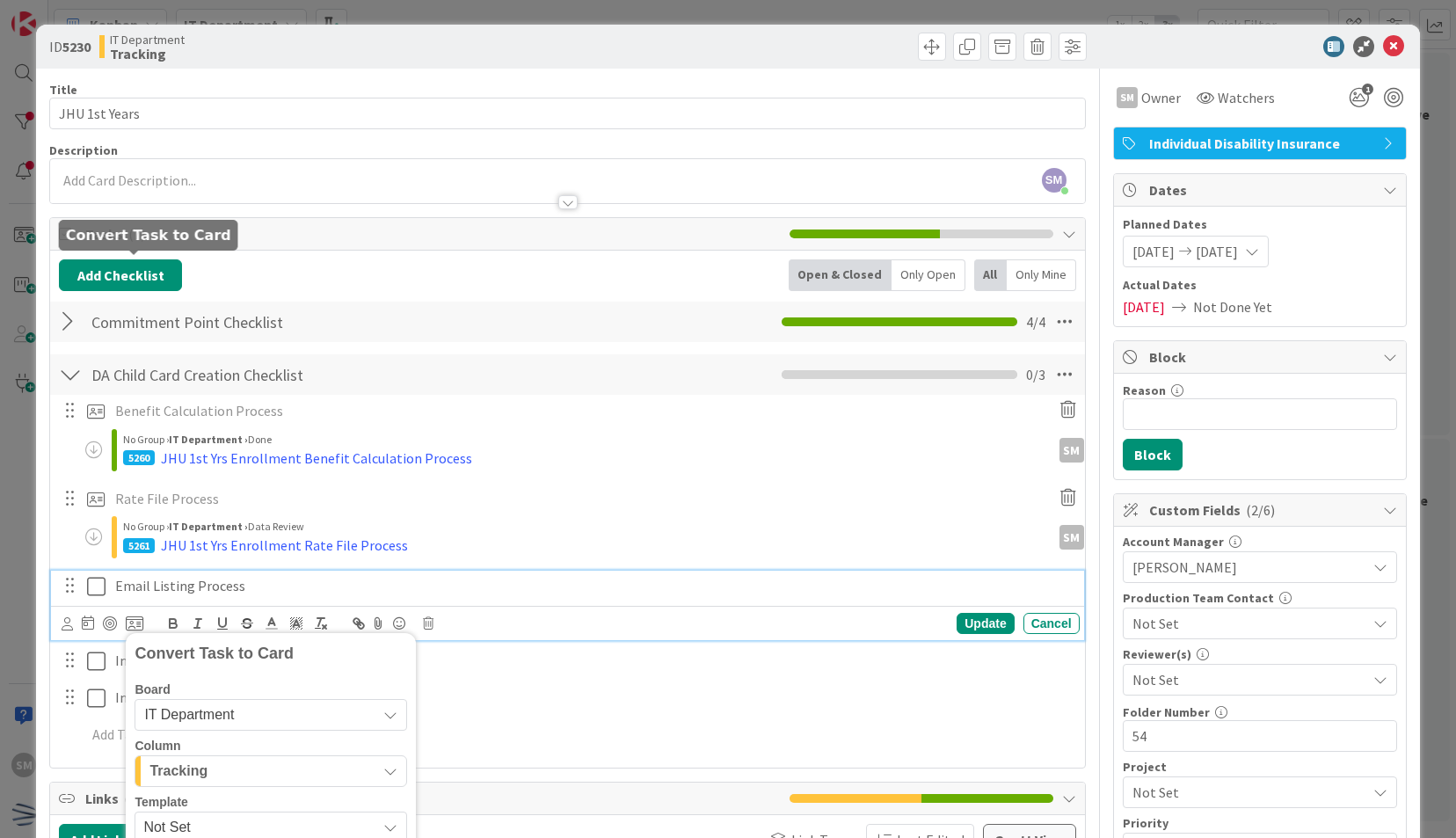
scroll to position [357, 0]
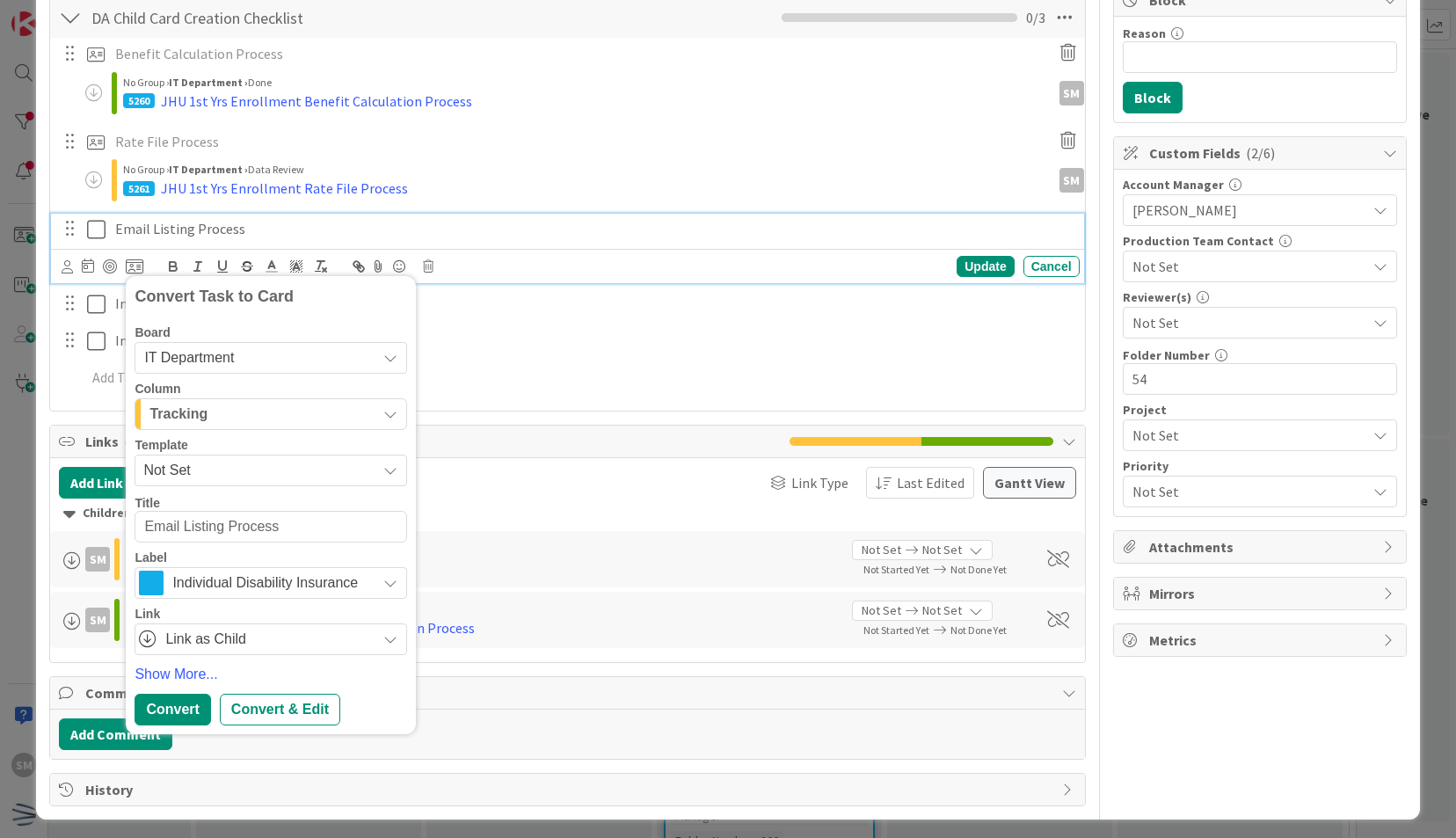
click at [203, 463] on span "Not Set" at bounding box center [252, 471] width 219 height 22
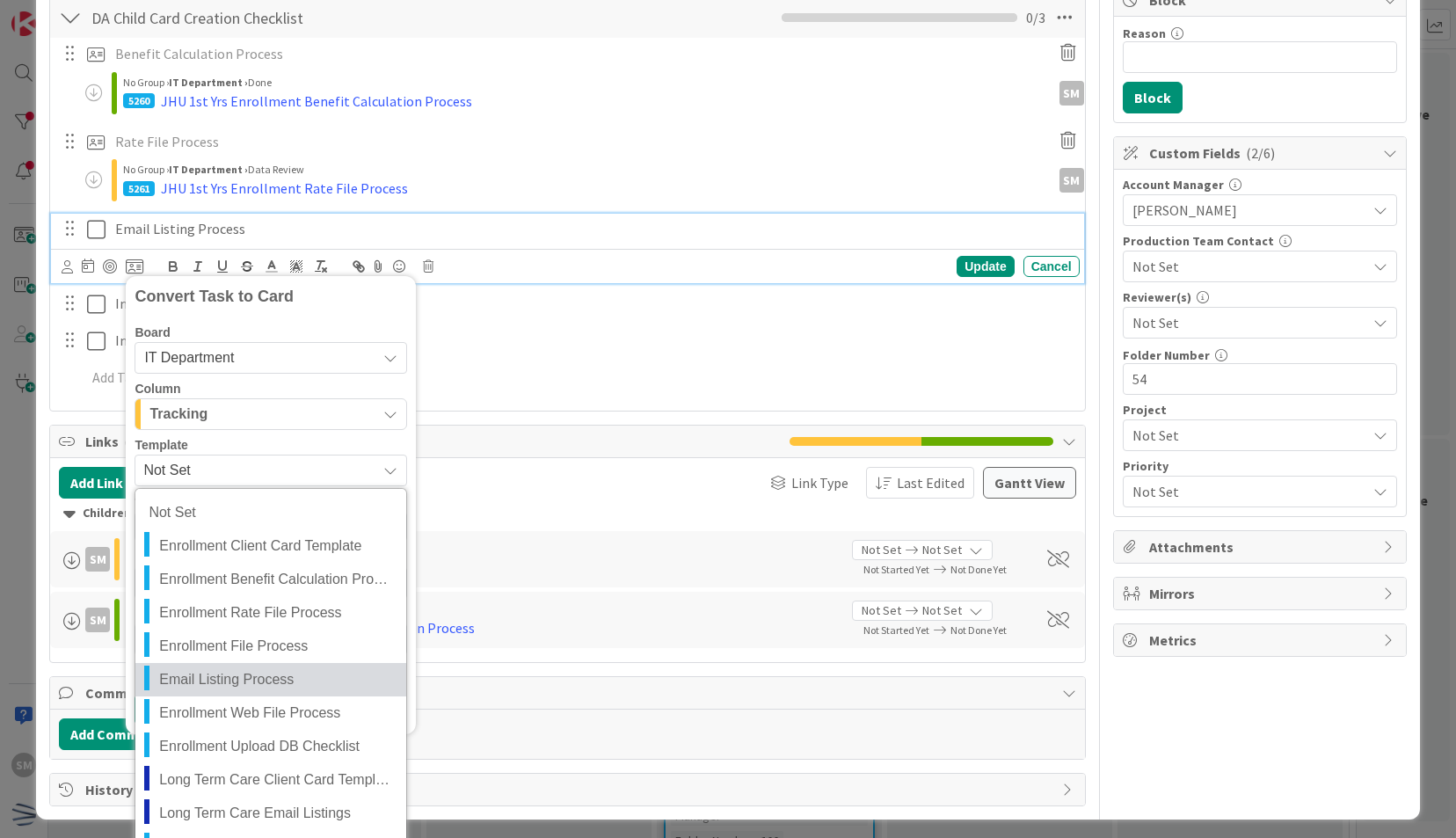
click at [279, 679] on span "Email Listing Process" at bounding box center [276, 680] width 233 height 22
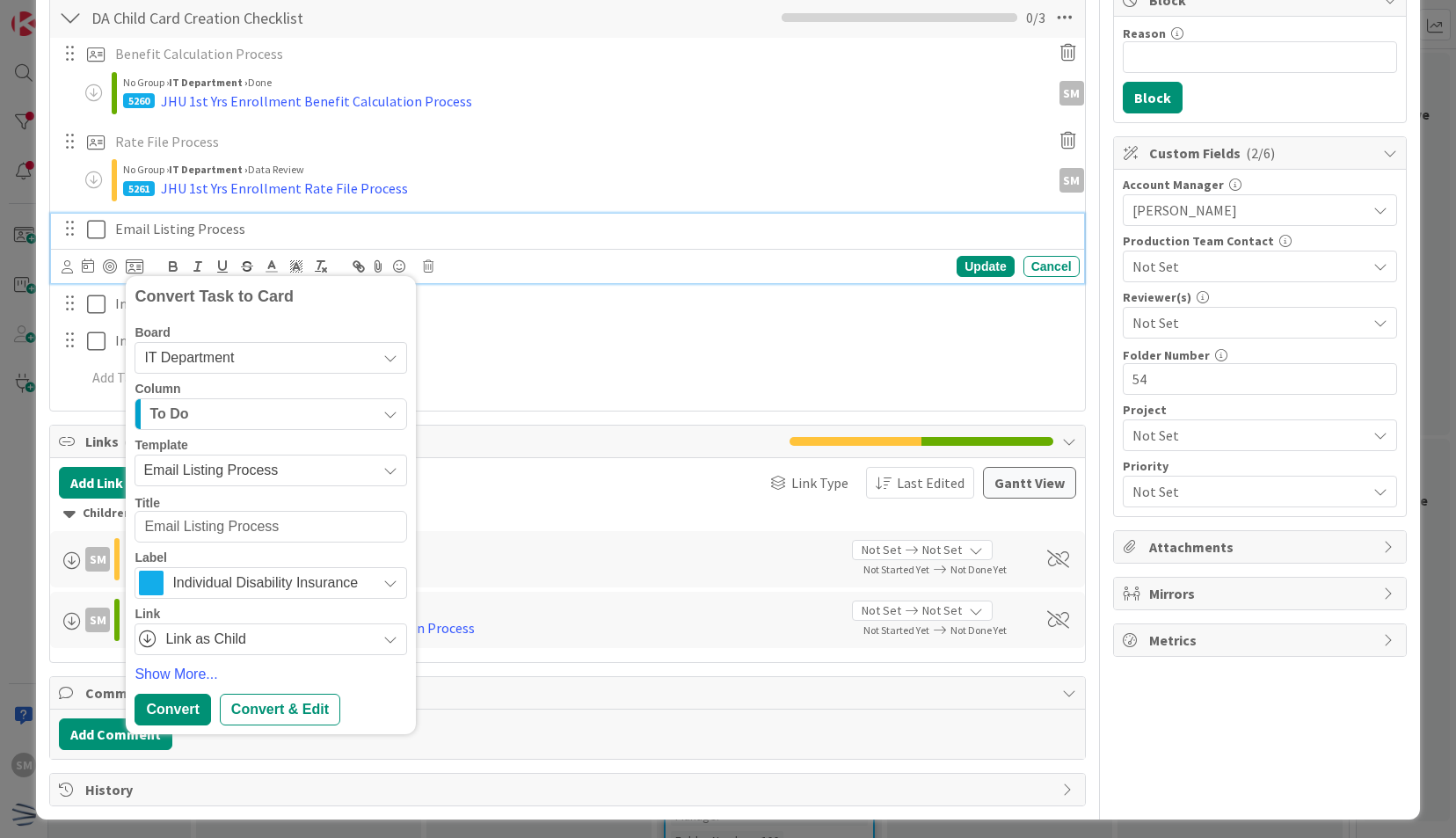
type textarea "x"
type textarea "JEmail Listing Process"
type textarea "x"
type textarea "JHEmail Listing Process"
type textarea "x"
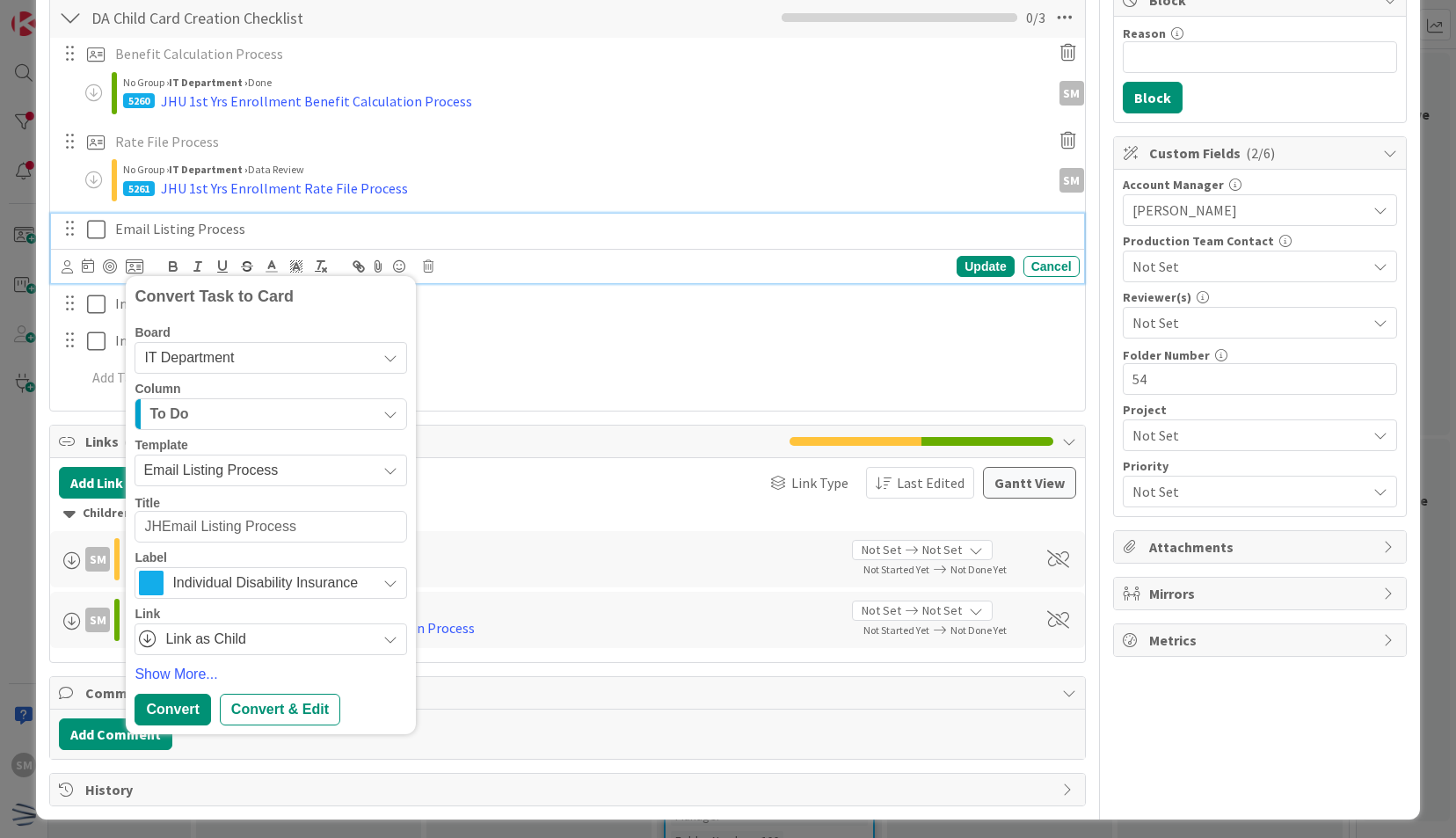
type textarea "JHUEmail Listing Process"
type textarea "x"
type textarea "JHU Email Listing Process"
type textarea "x"
type textarea "JHU 1Email Listing Process"
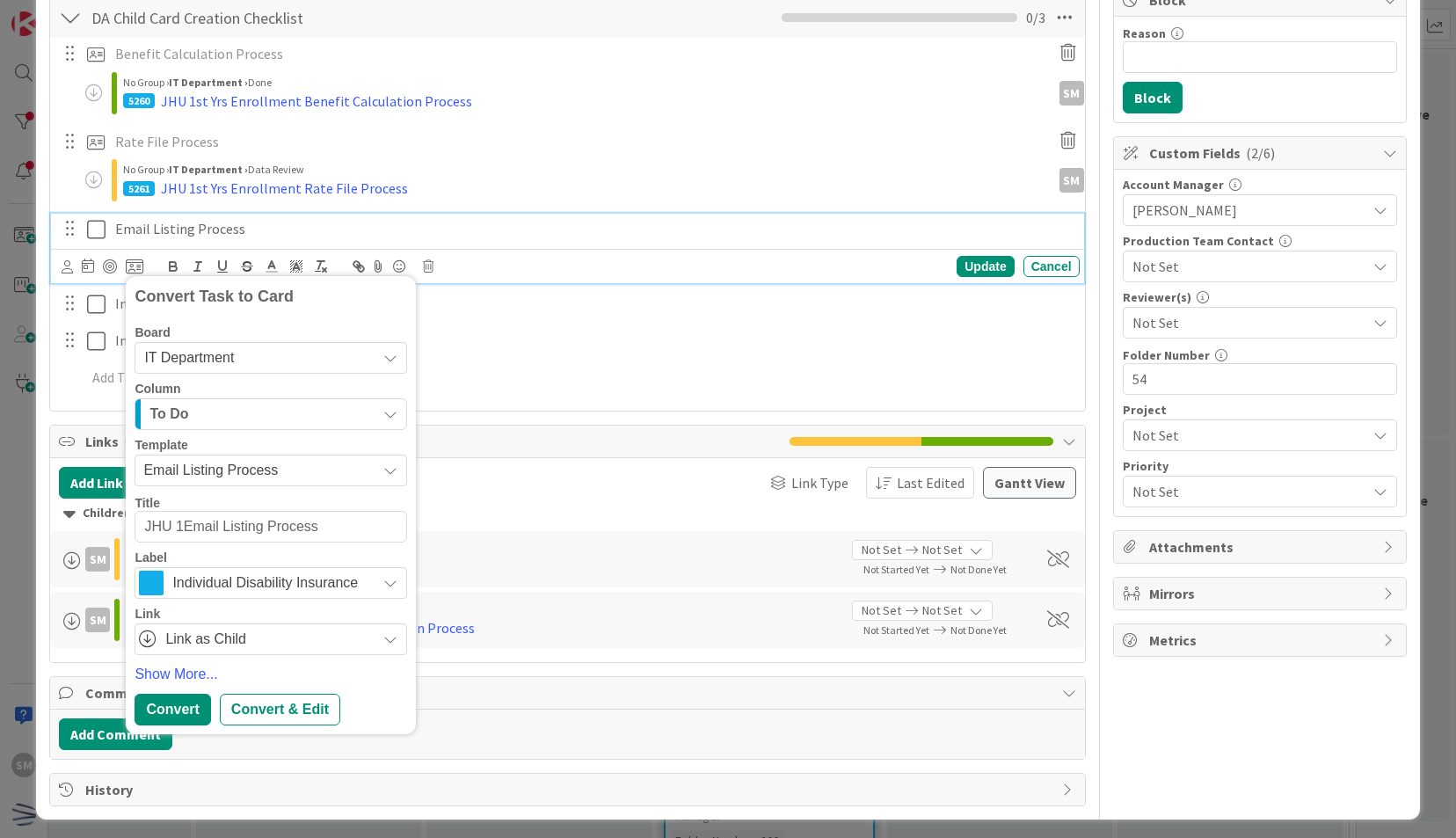
type textarea "x"
type textarea "JHU 1stEmail Listing Process"
type textarea "x"
type textarea "JHU 1st Email Listing Process"
type textarea "x"
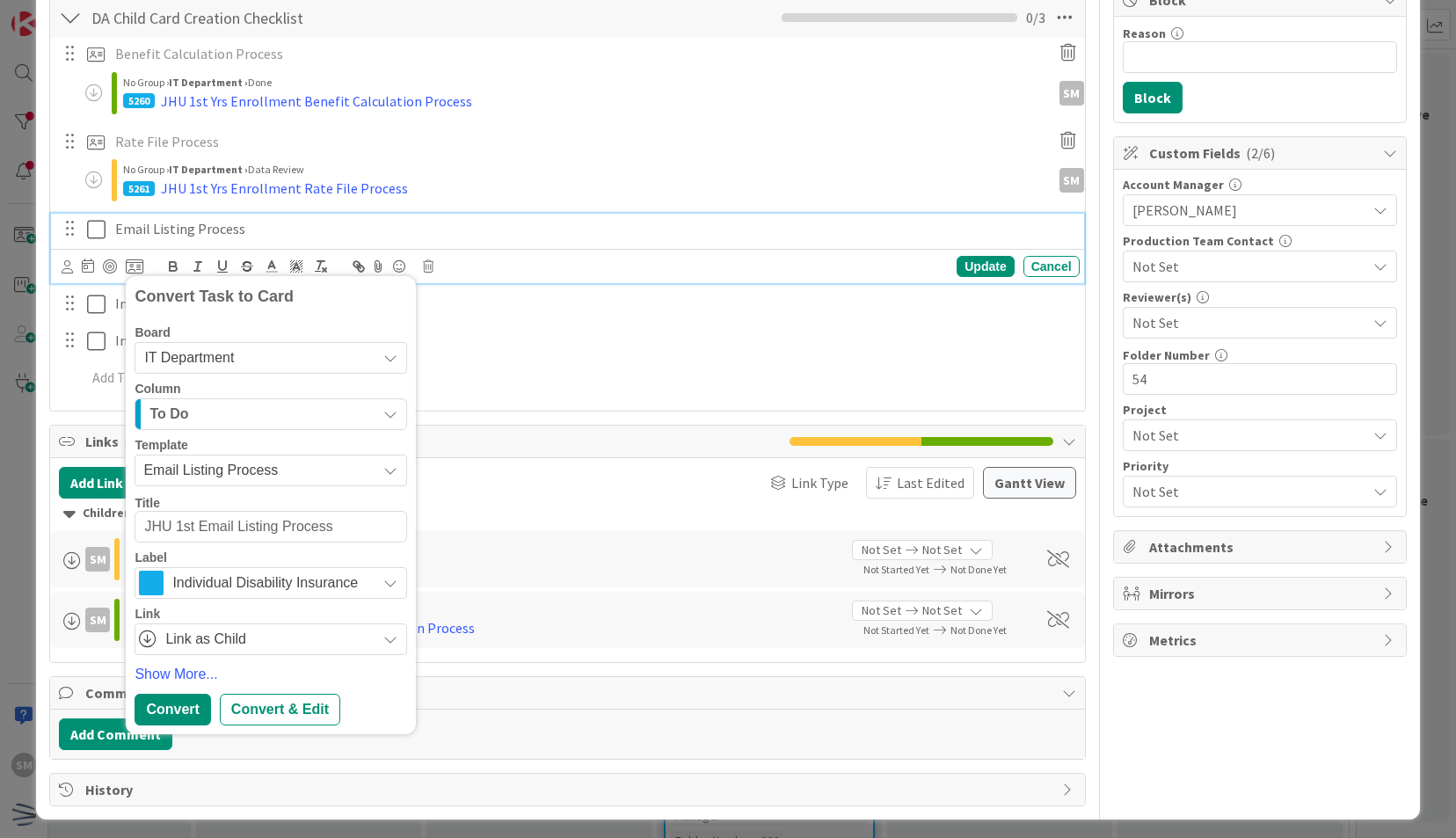
type textarea "JHU 1st YEmail Listing Process"
type textarea "x"
type textarea "JHU 1st YrEmail Listing Process"
type textarea "x"
type textarea "JHU 1st YrsEmail Listing Process"
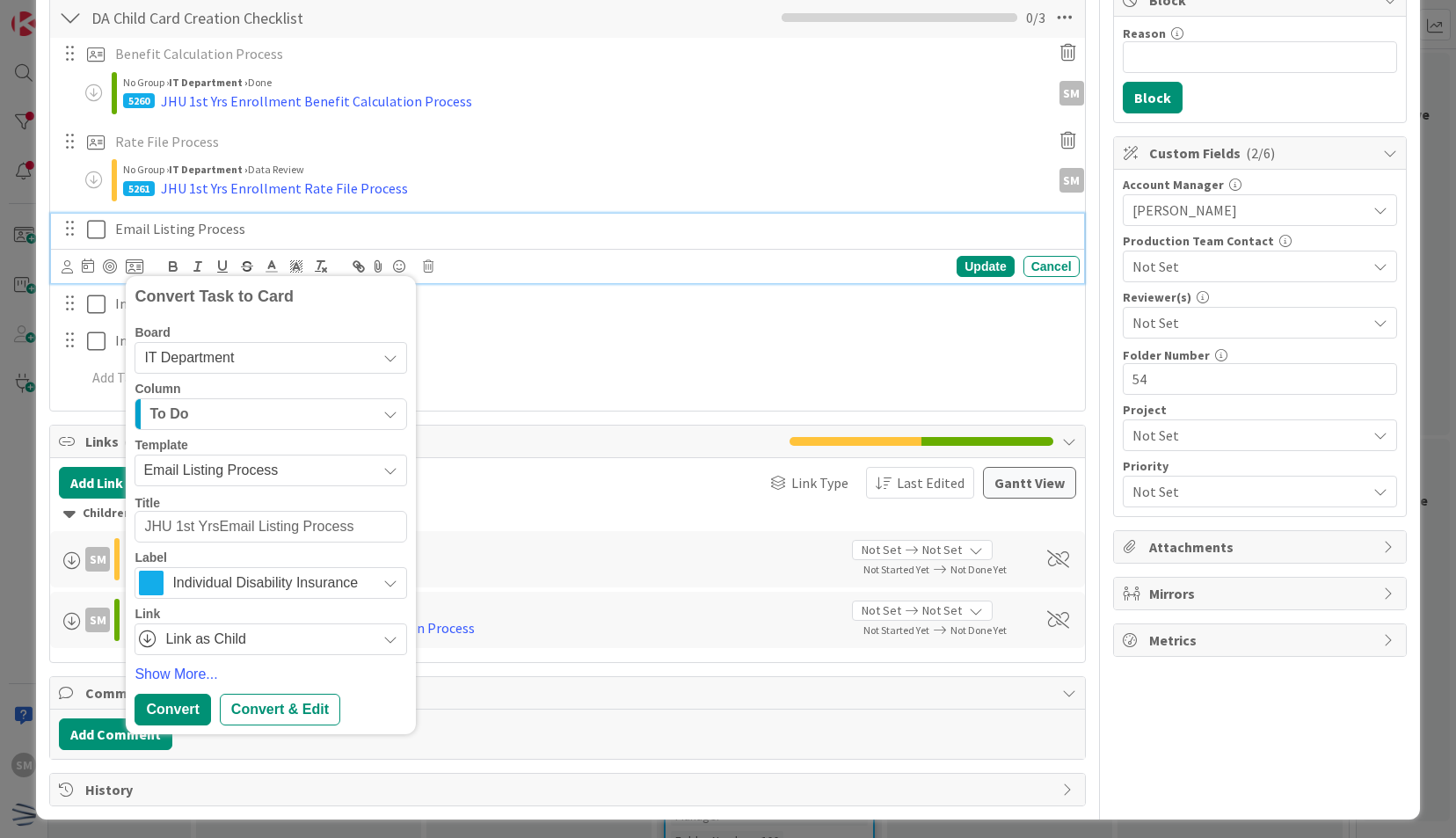
type textarea "x"
type textarea "JHU 1st Yrs Email Listing Process"
click at [309, 717] on div "Convert & Edit" at bounding box center [279, 710] width 120 height 32
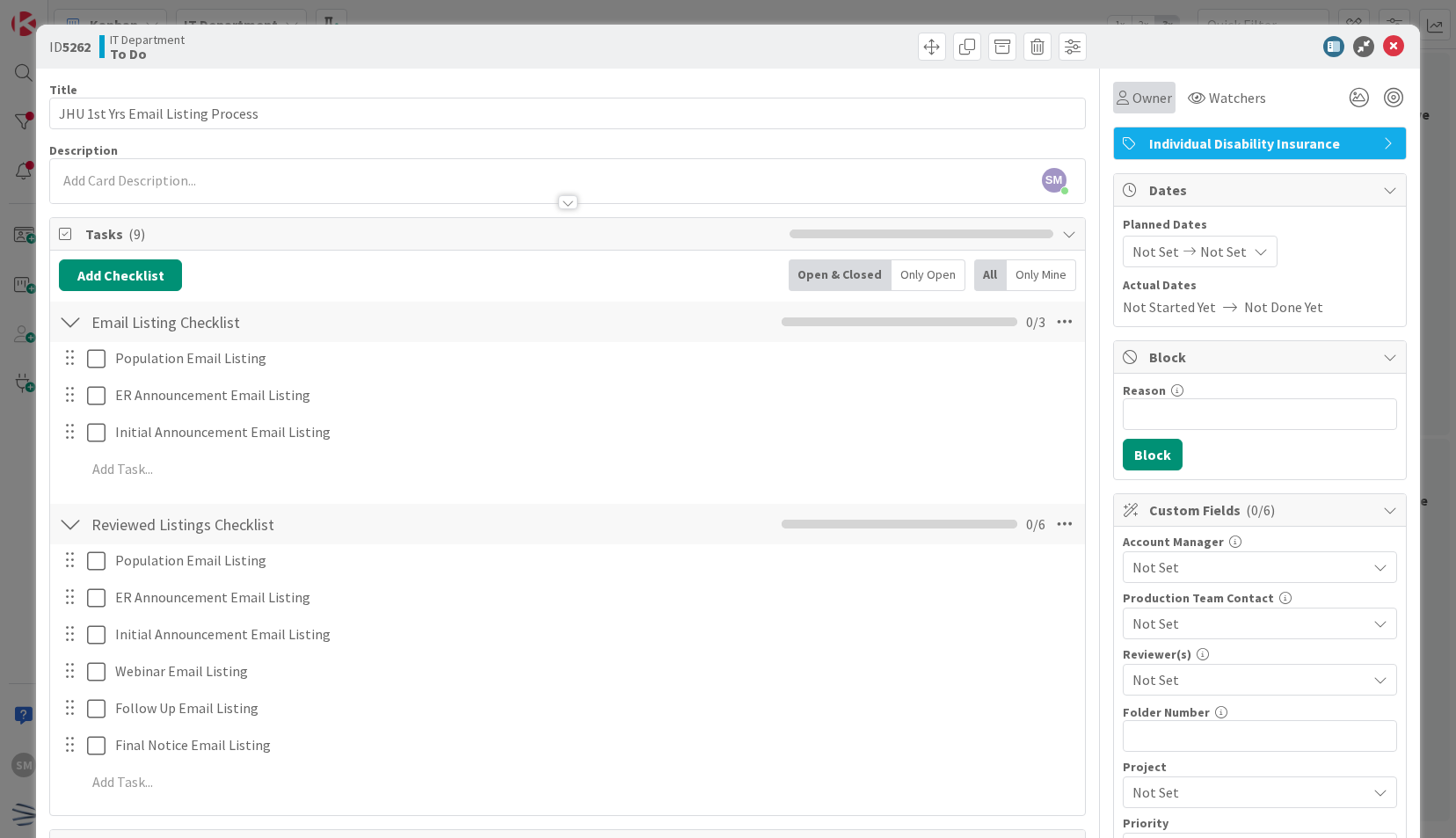
click at [1117, 88] on div "Owner" at bounding box center [1144, 97] width 55 height 21
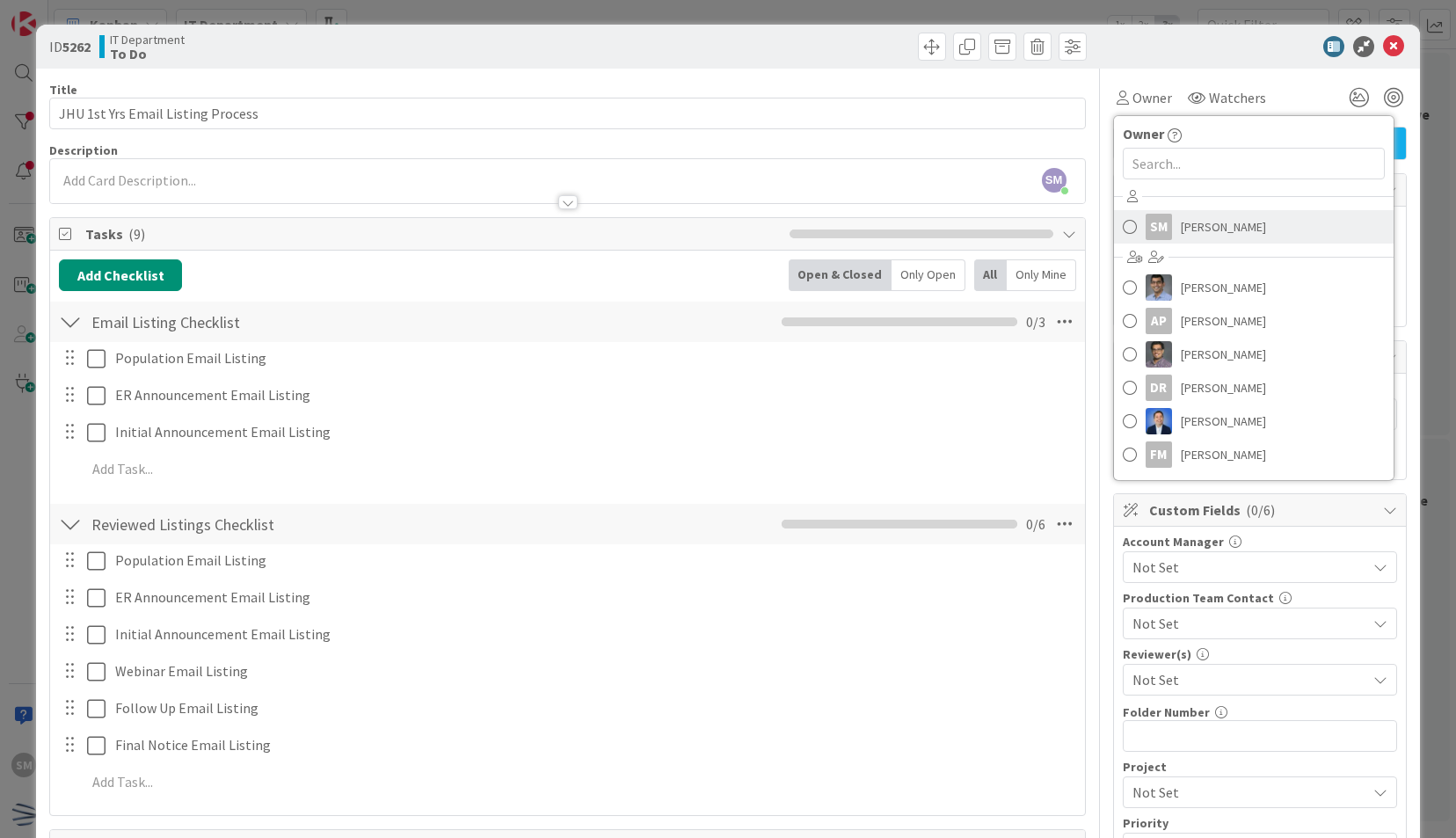
click at [1181, 218] on span "[PERSON_NAME]" at bounding box center [1223, 227] width 85 height 26
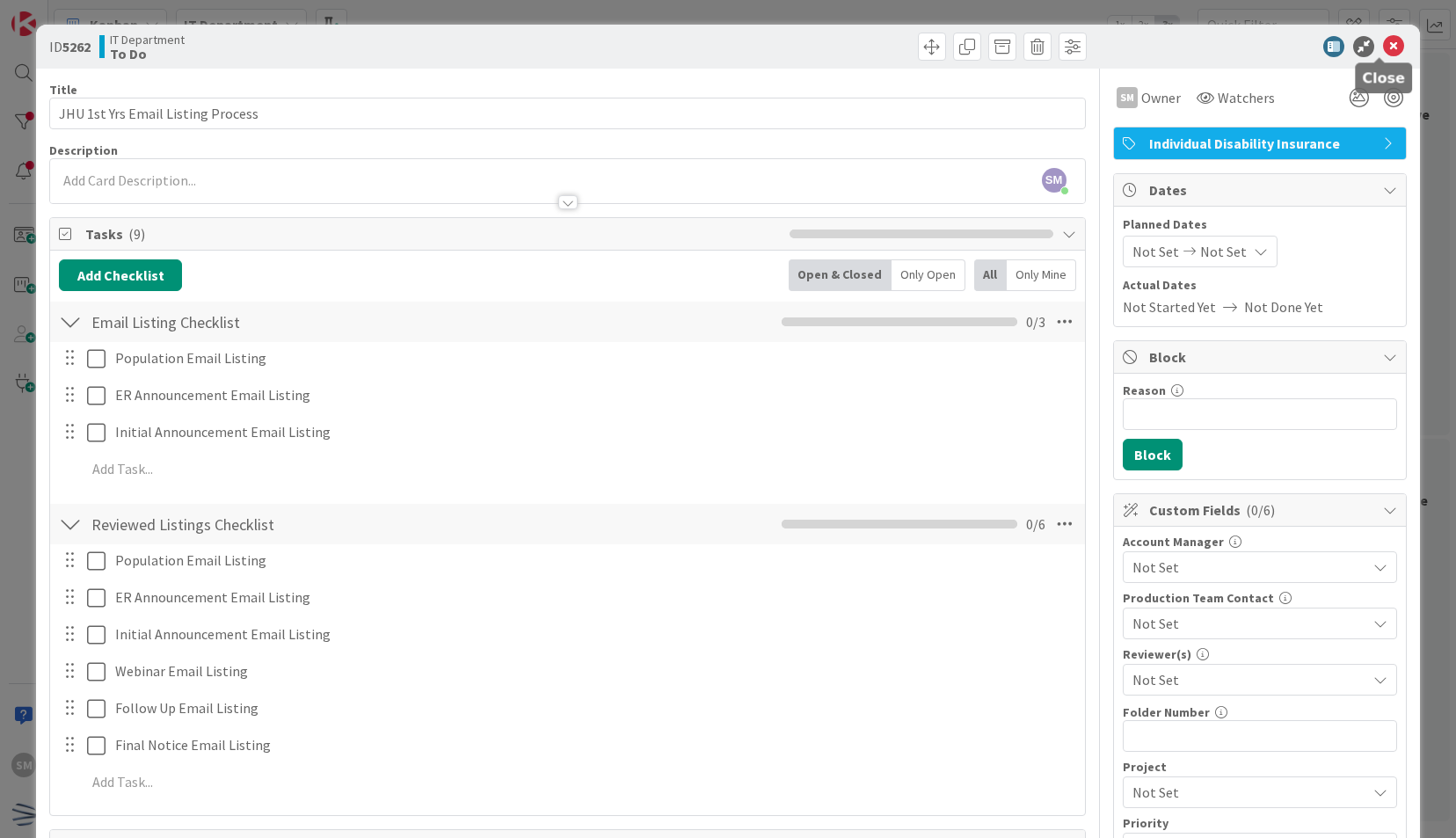
click at [1383, 43] on icon at bounding box center [1393, 47] width 21 height 21
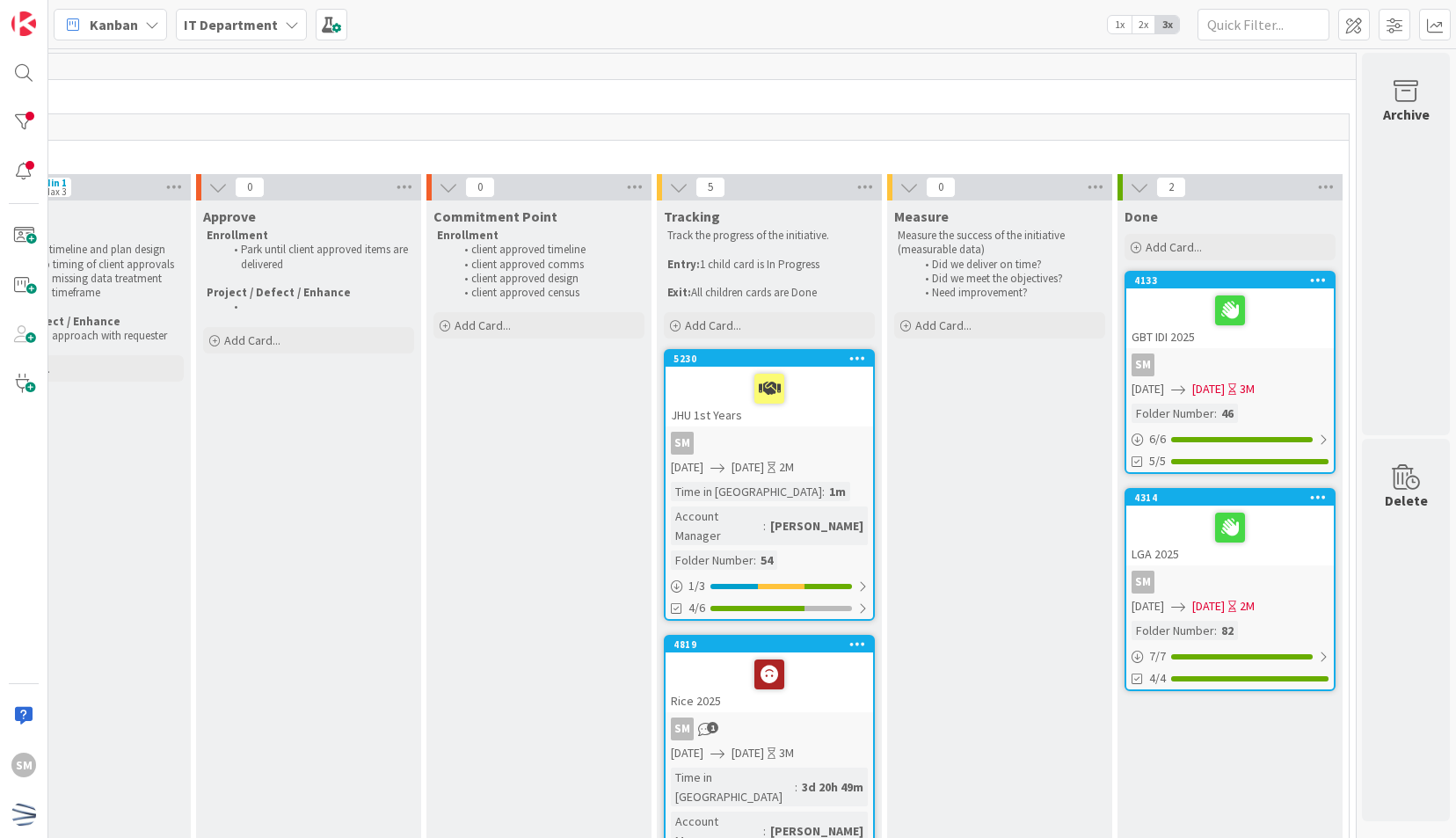
click at [807, 417] on div "JHU 1st Years" at bounding box center [770, 397] width 207 height 60
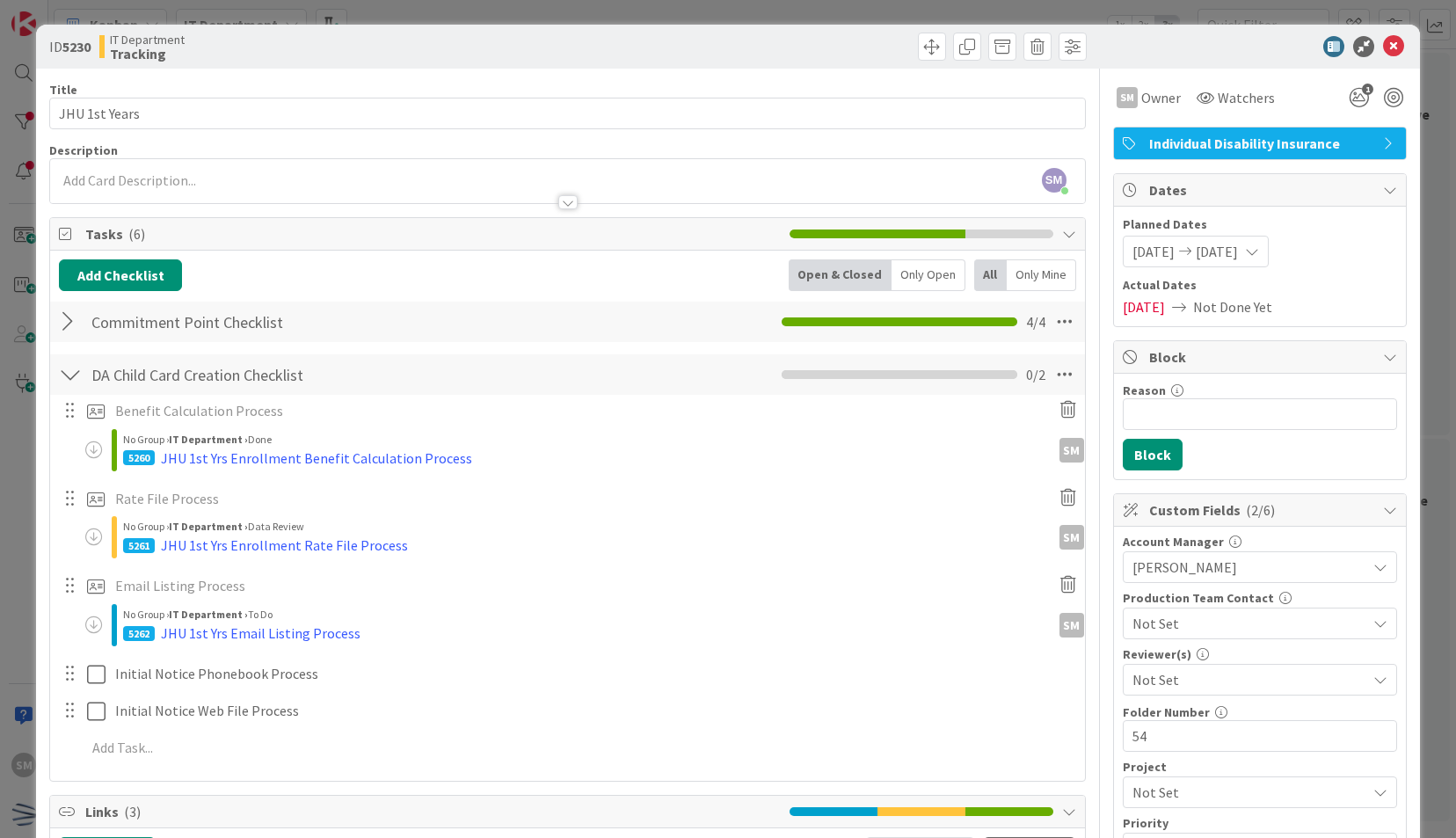
click at [323, 688] on div "Initial Notice Phonebook Process Update Cancel" at bounding box center [568, 675] width 1033 height 32
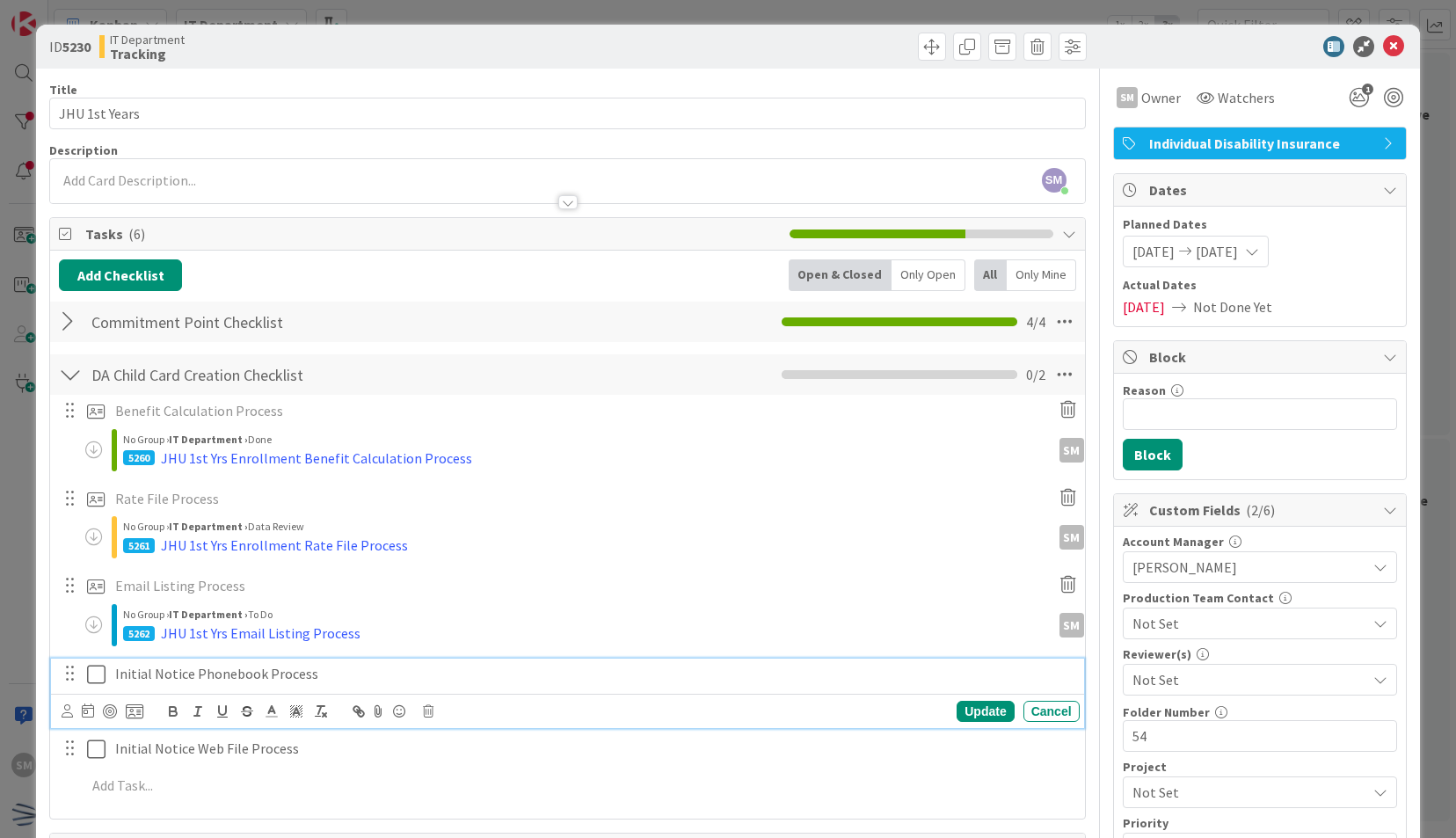
click at [328, 668] on p "Initial Notice Phonebook Process" at bounding box center [593, 675] width 957 height 21
click at [135, 703] on icon at bounding box center [134, 711] width 18 height 16
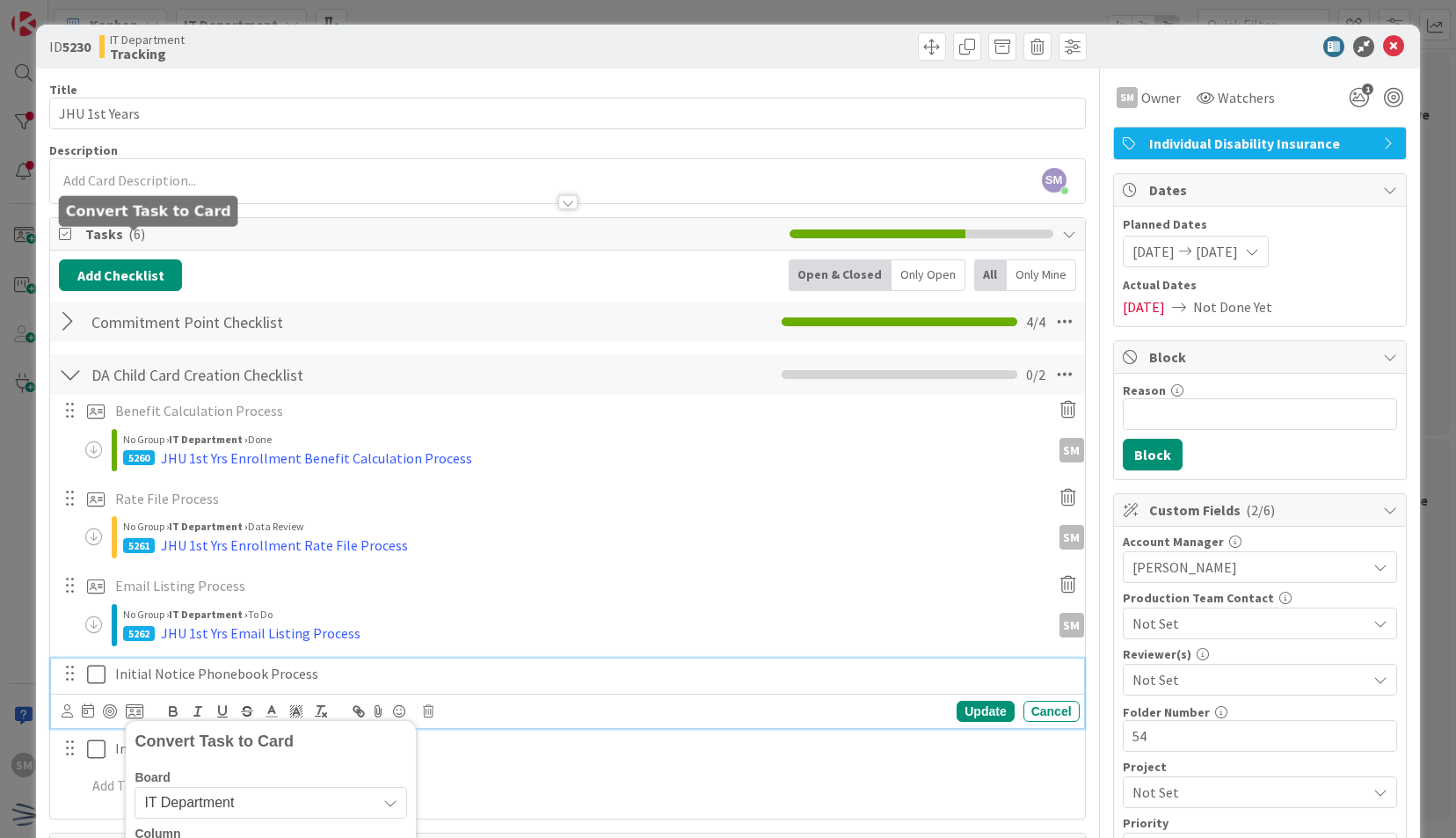
scroll to position [469, 0]
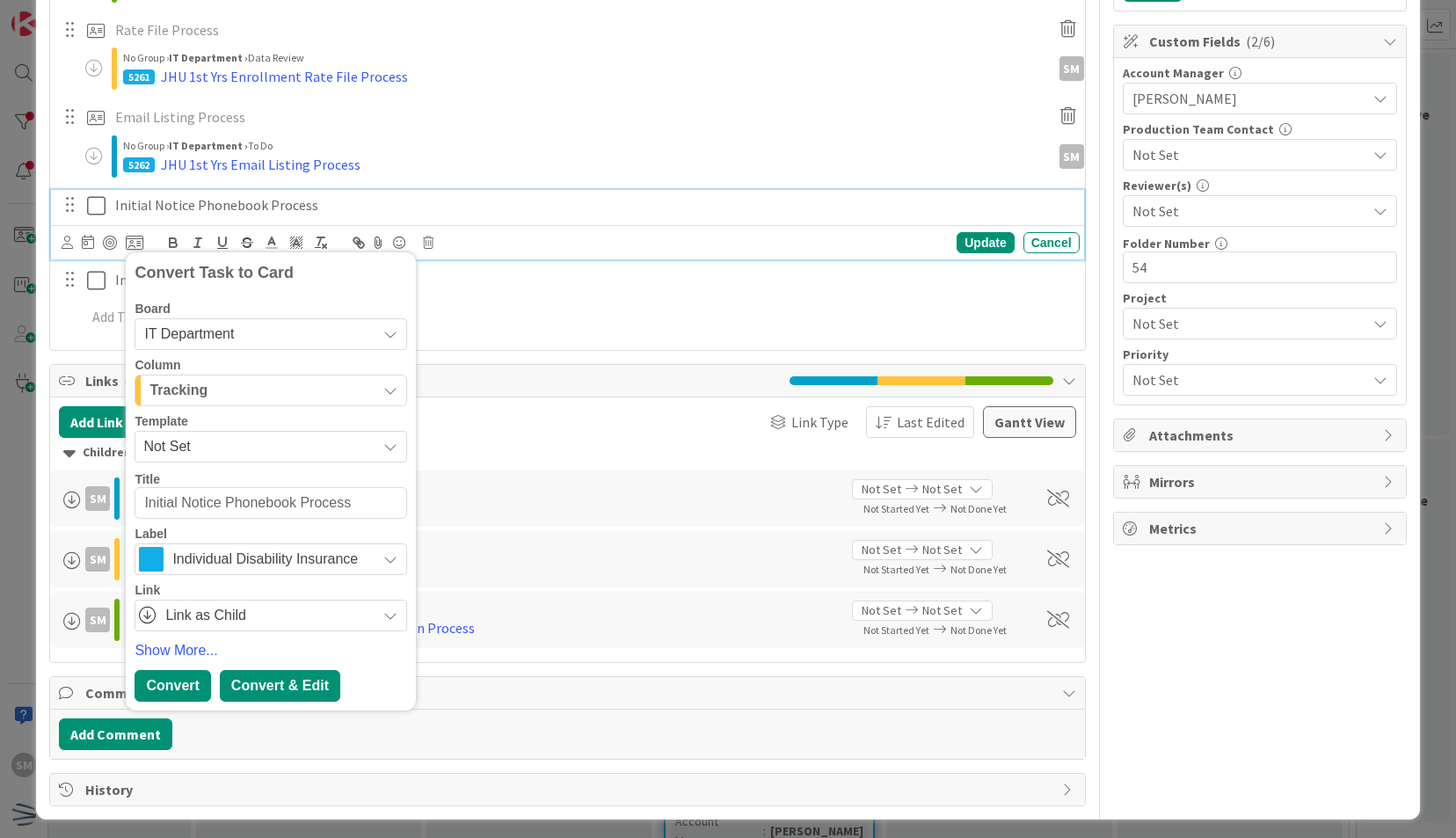
click at [267, 687] on div "Convert & Edit" at bounding box center [279, 687] width 120 height 32
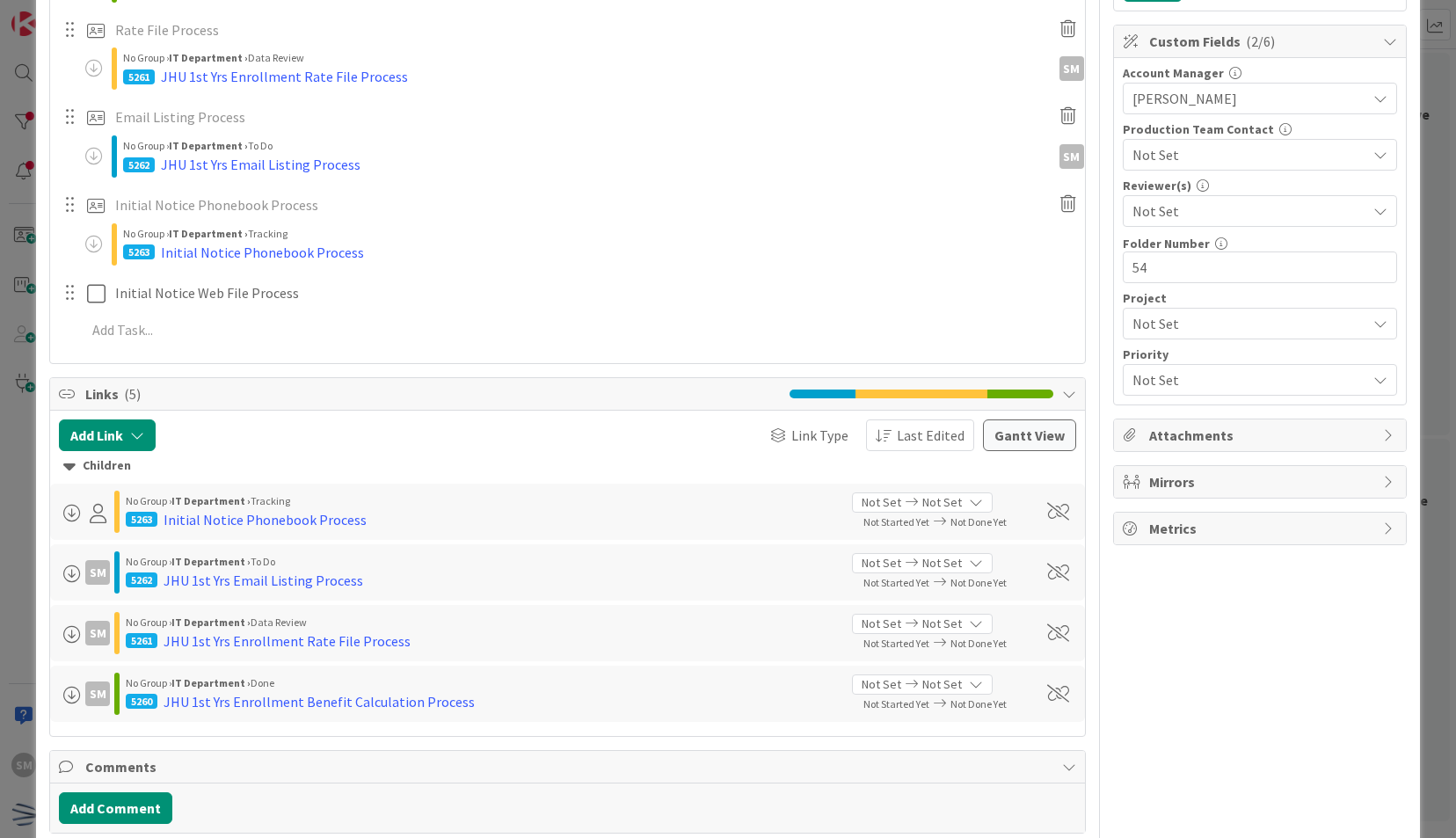
type textarea "x"
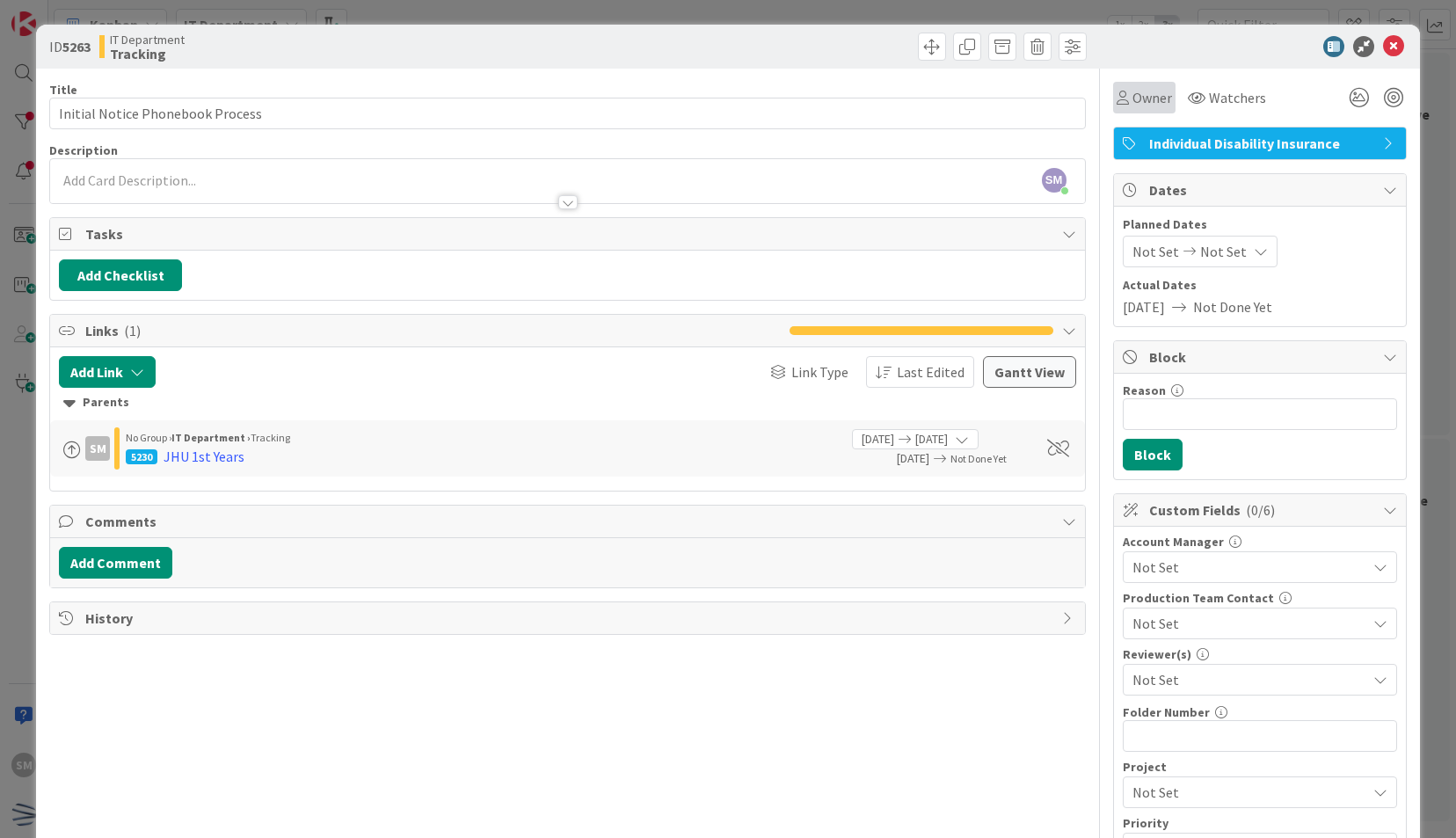
click at [1137, 102] on span "Owner" at bounding box center [1152, 97] width 39 height 21
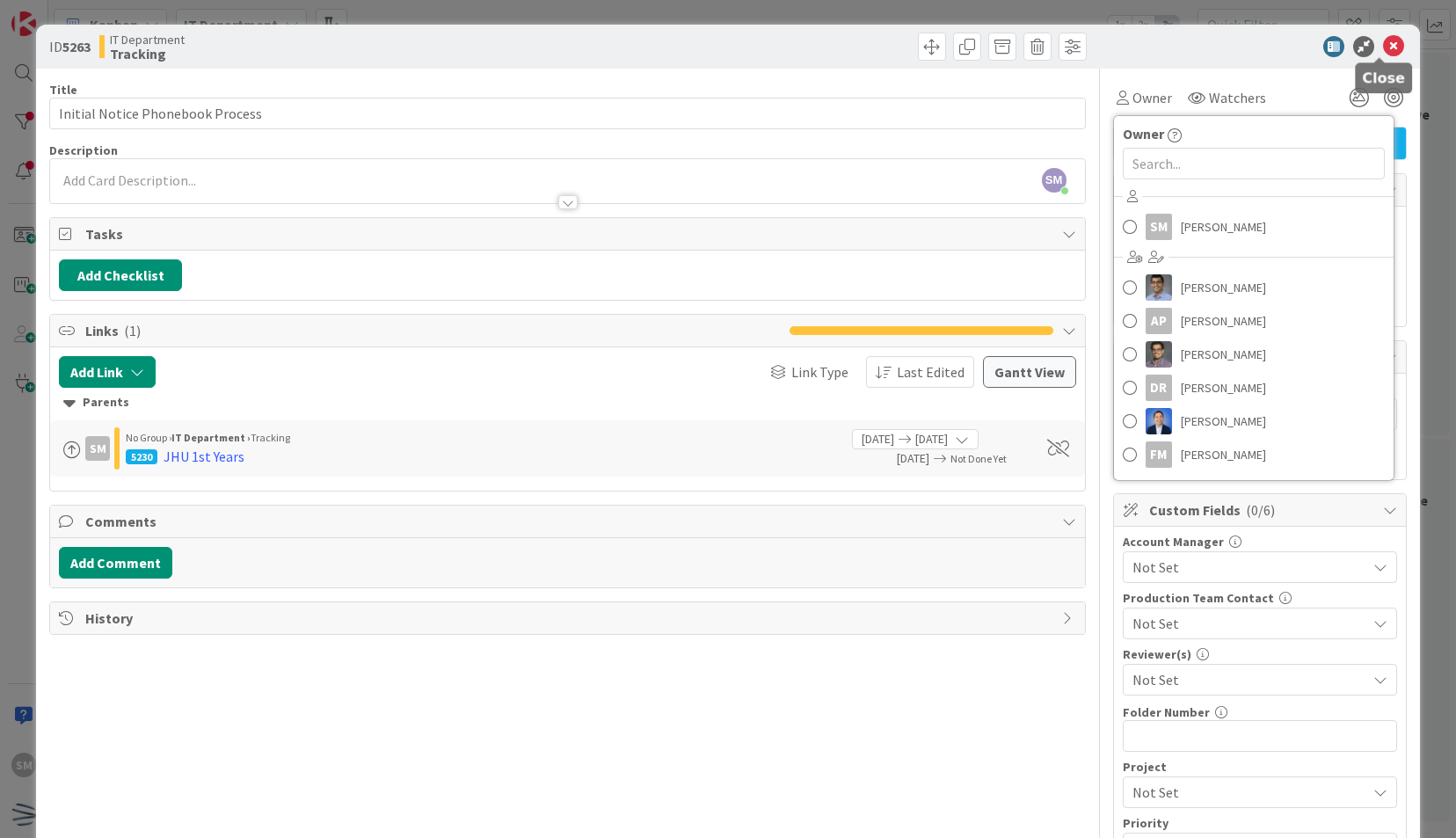
click at [1383, 44] on icon at bounding box center [1393, 47] width 21 height 21
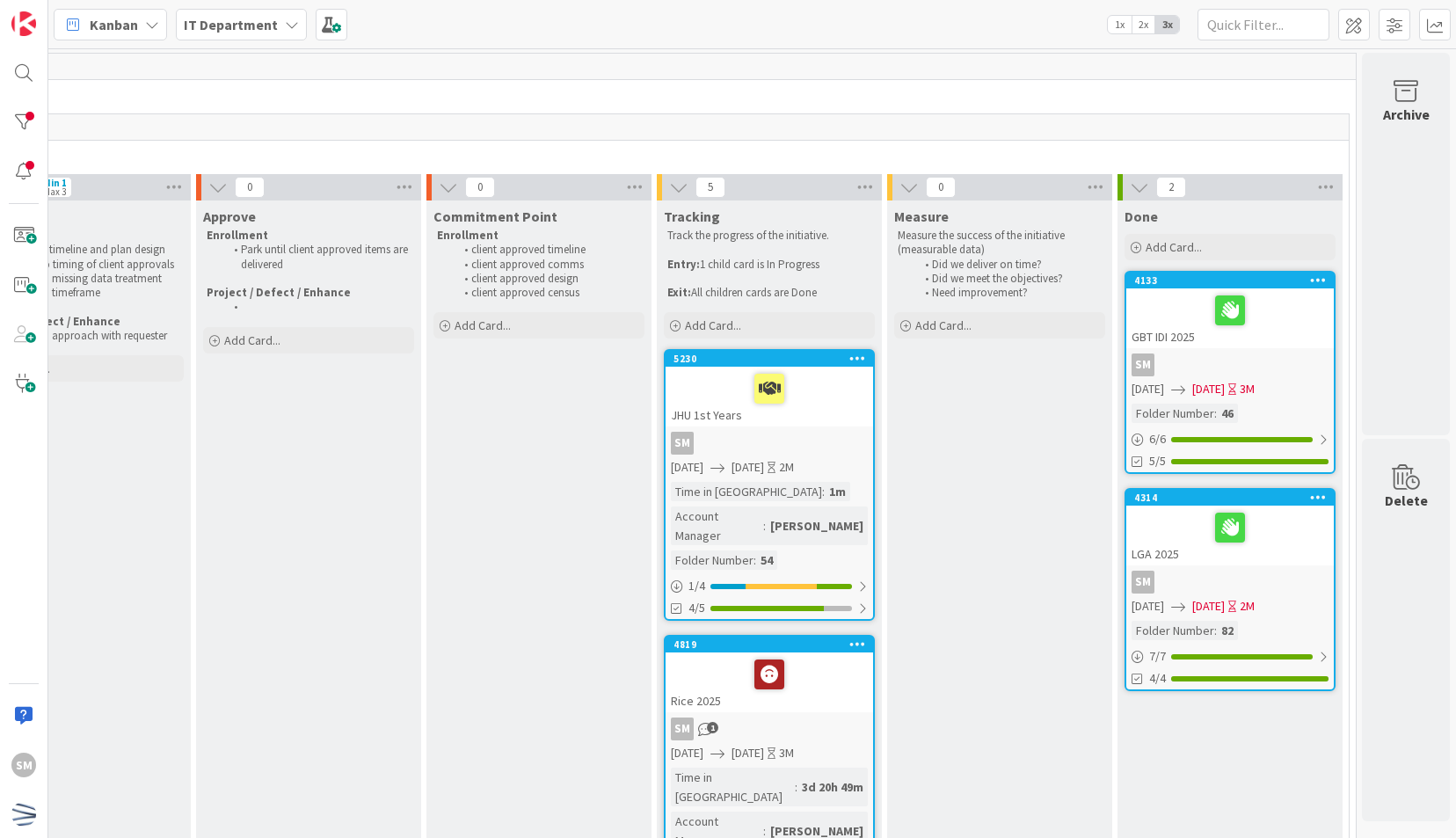
click at [787, 426] on div "5230 Assign Labels... Assign Tokens... Link Card... Block Card... Copy Card... …" at bounding box center [770, 485] width 211 height 272
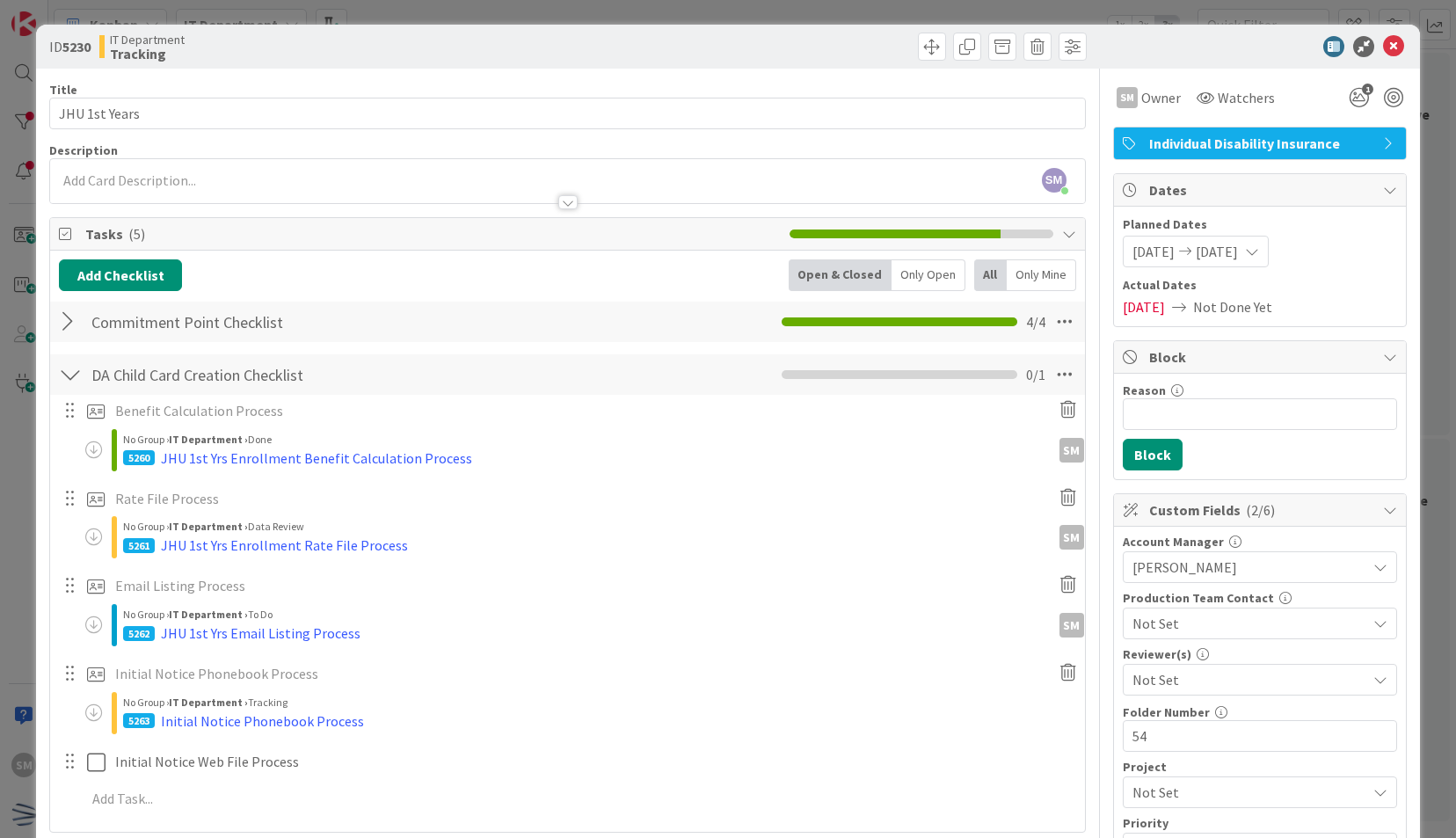
click at [361, 711] on div "5263 Initial Notice Phonebook Process" at bounding box center [591, 721] width 936 height 21
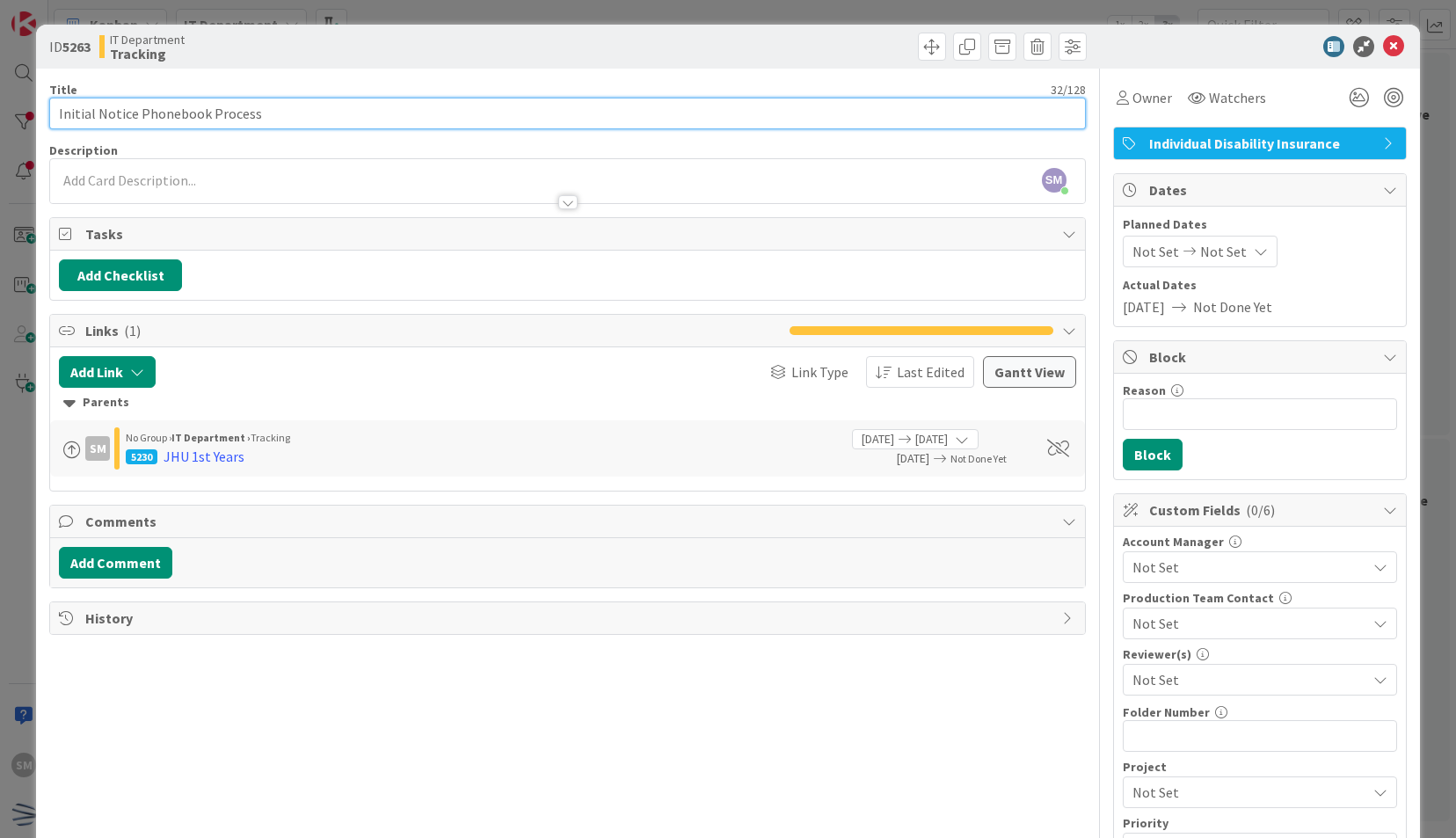
click at [57, 113] on input "Initial Notice Phonebook Process" at bounding box center [567, 114] width 1036 height 32
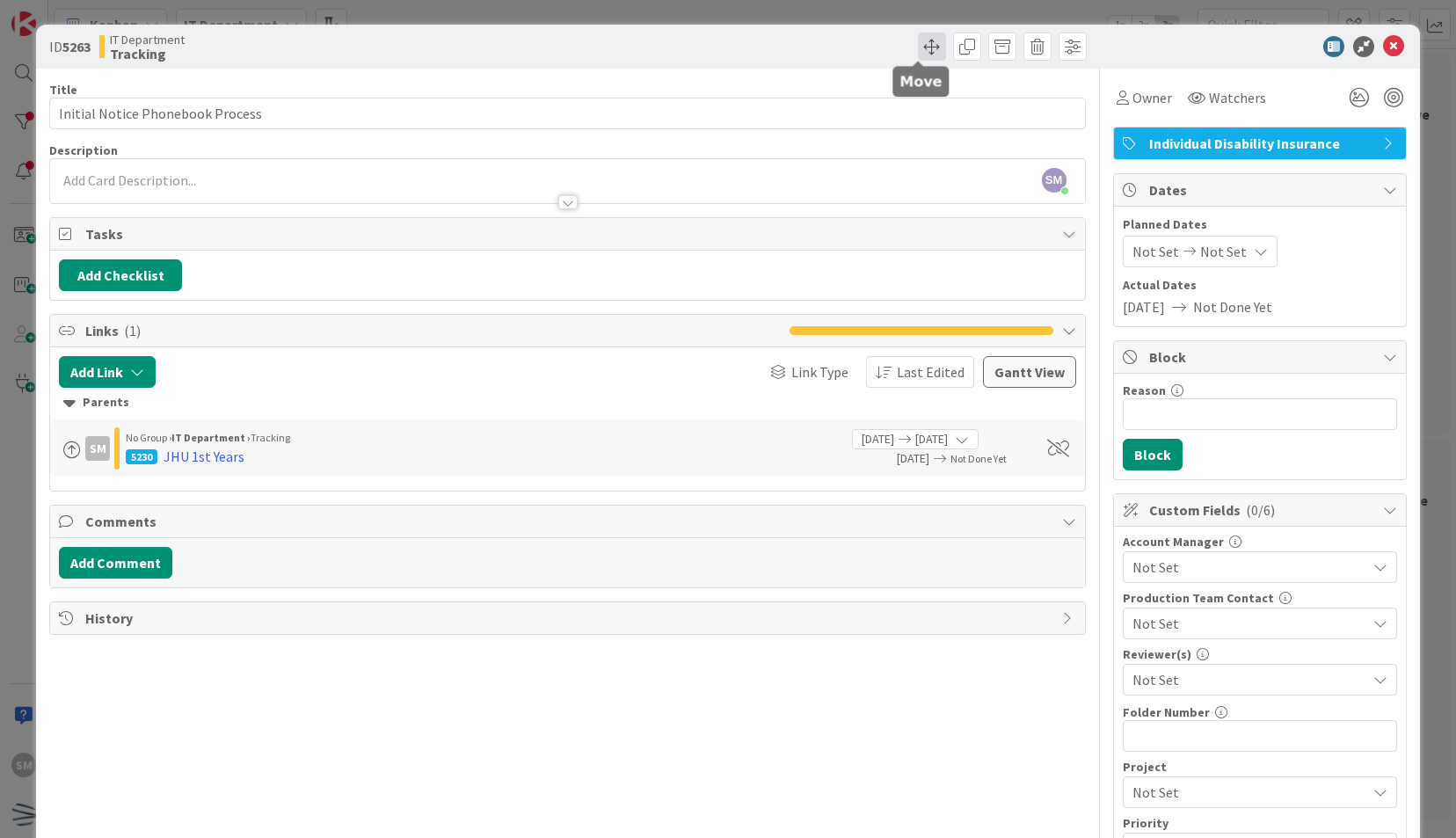
click at [918, 42] on span at bounding box center [932, 47] width 28 height 28
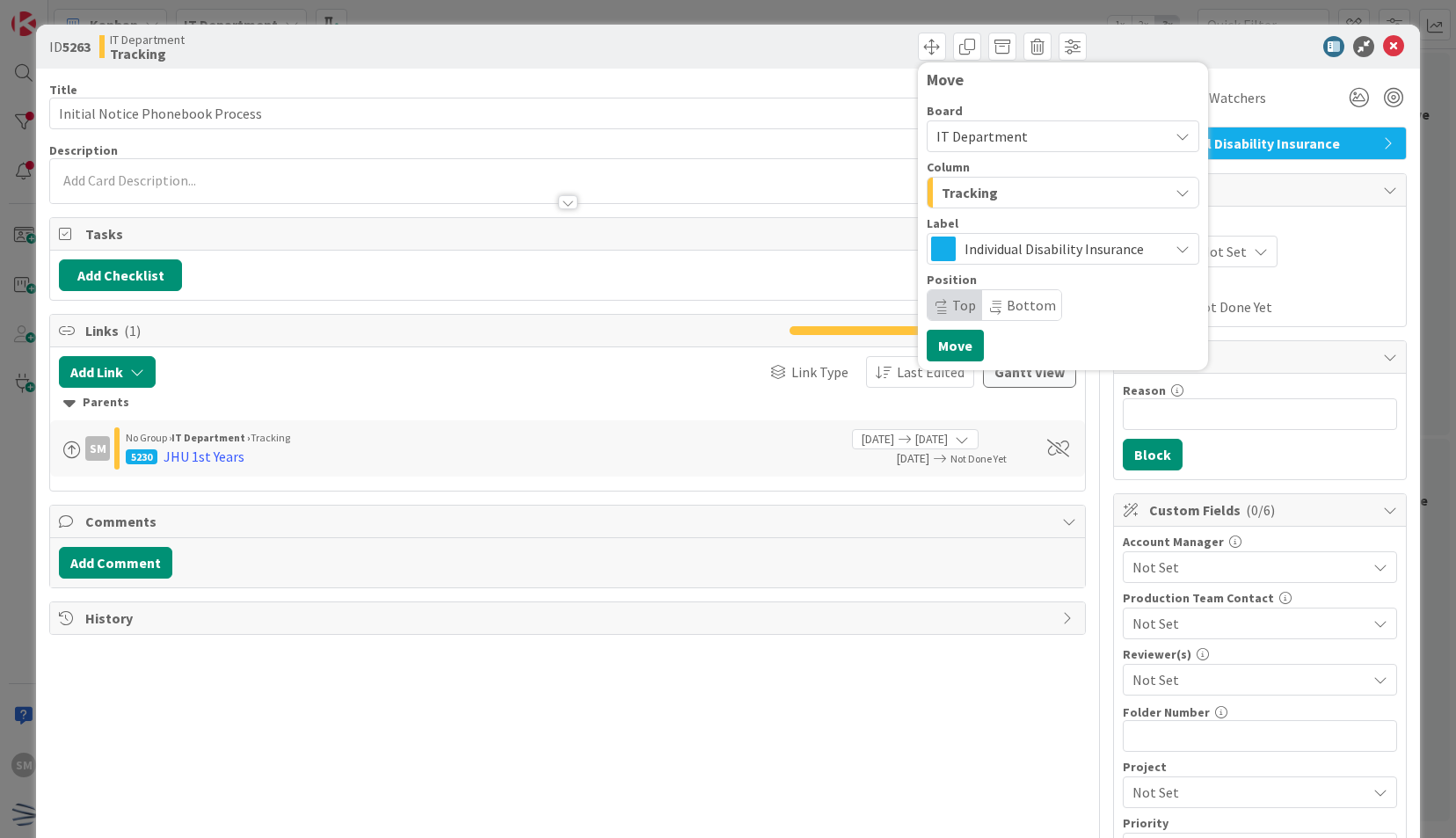
click at [982, 205] on div "Tracking" at bounding box center [1053, 192] width 232 height 28
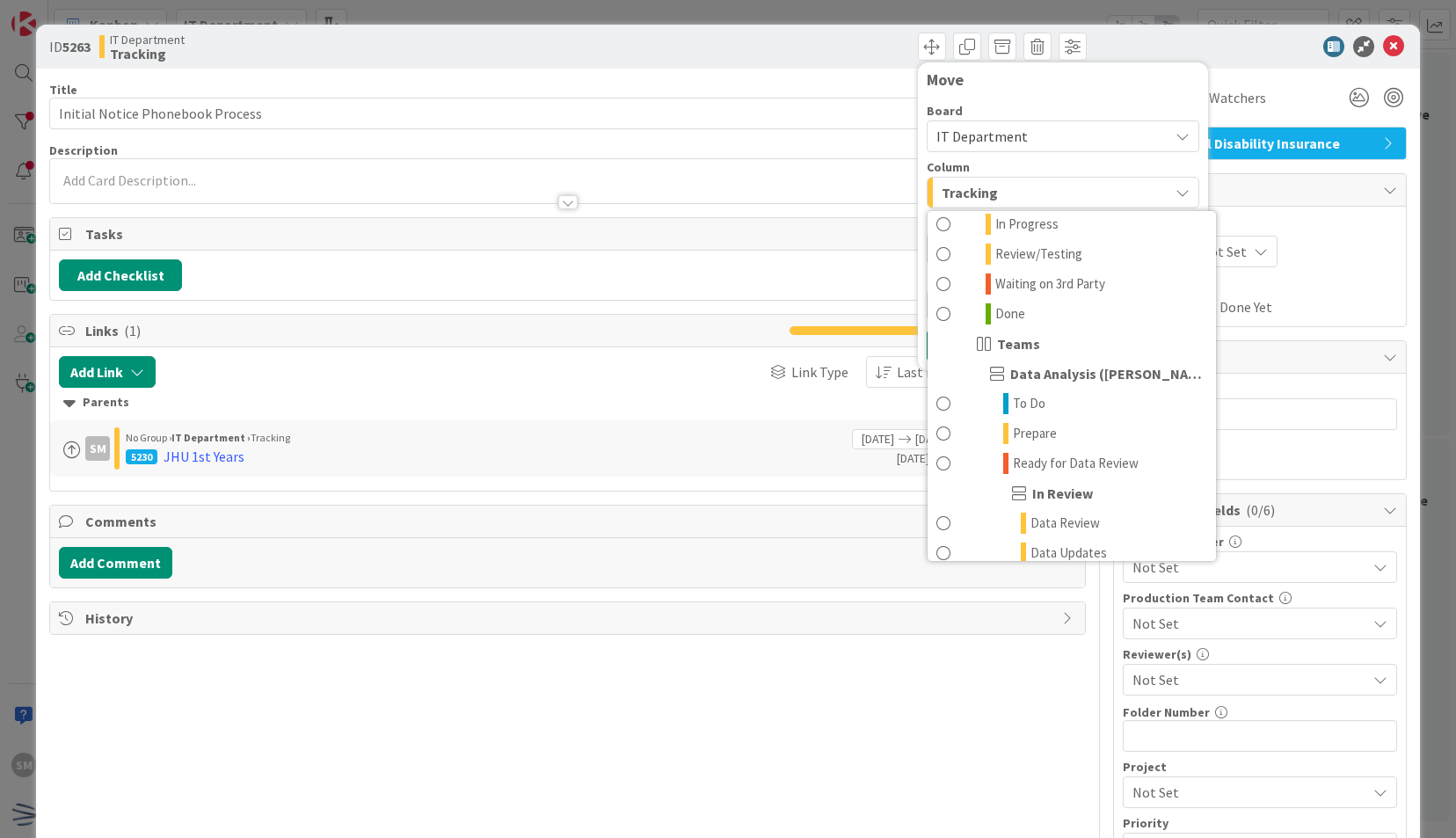
scroll to position [369, 0]
click at [1024, 416] on link "To Do" at bounding box center [1071, 403] width 289 height 30
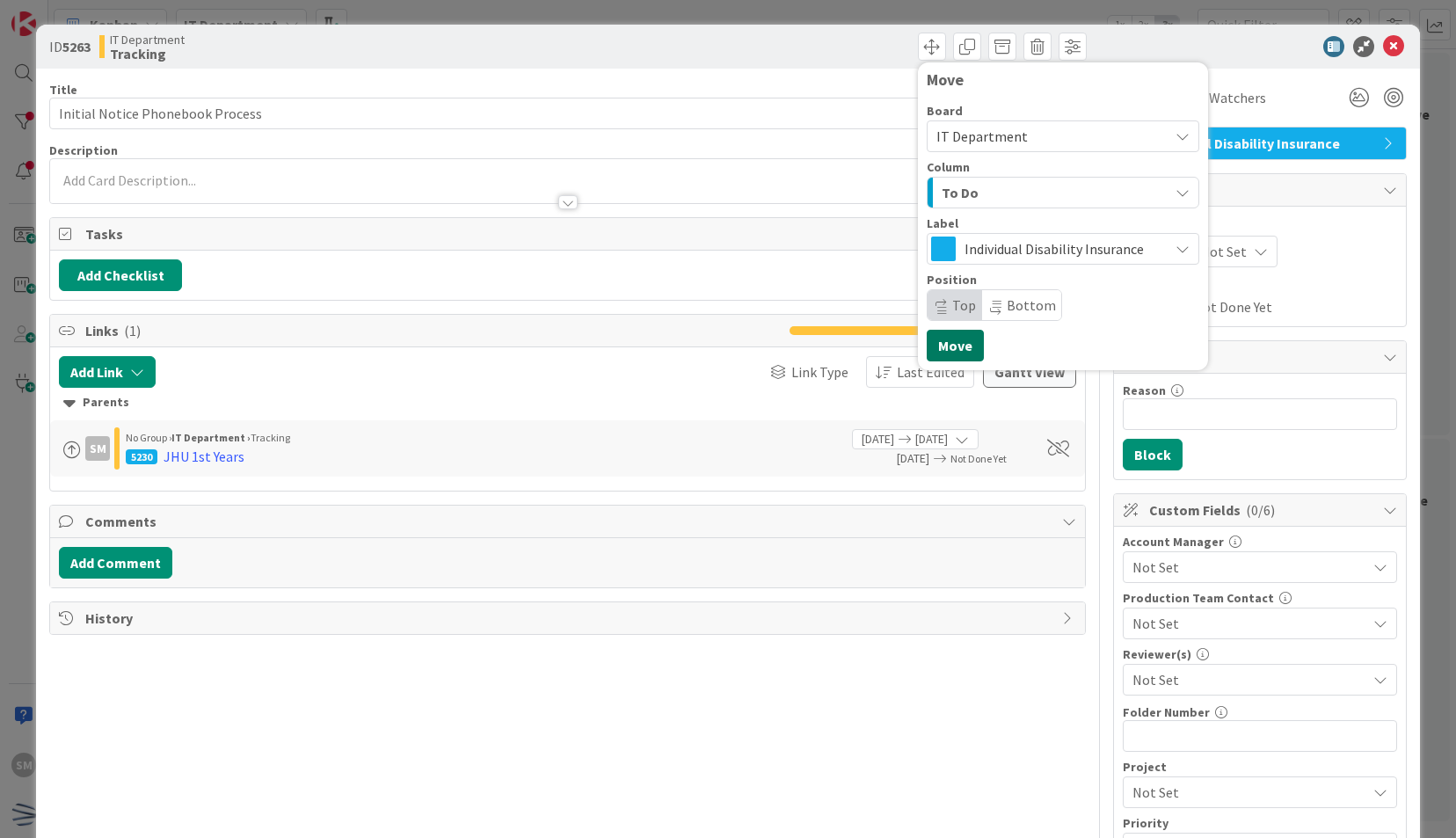
click at [961, 340] on button "Move" at bounding box center [955, 346] width 57 height 32
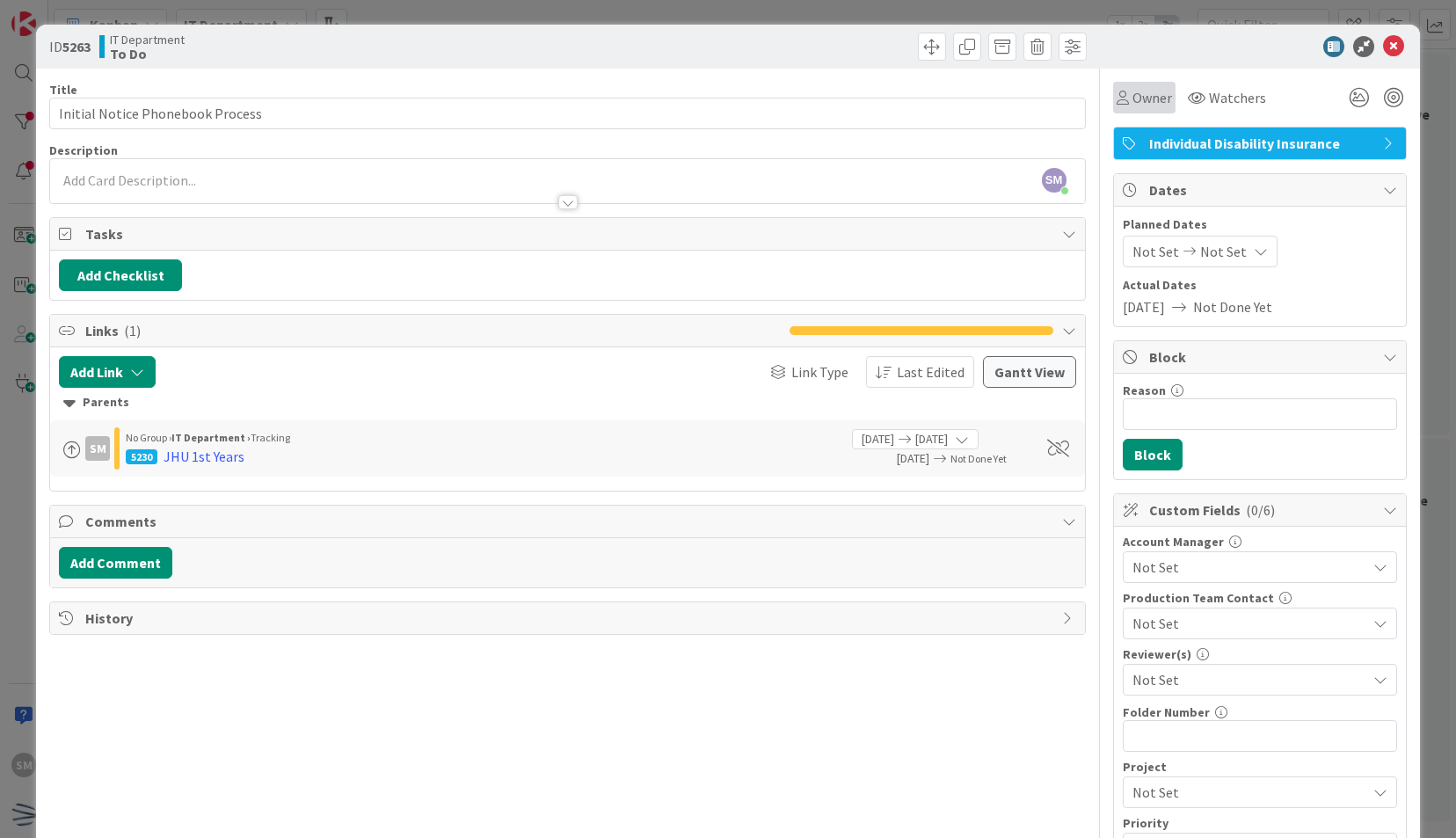
click at [1133, 101] on span "Owner" at bounding box center [1152, 97] width 39 height 21
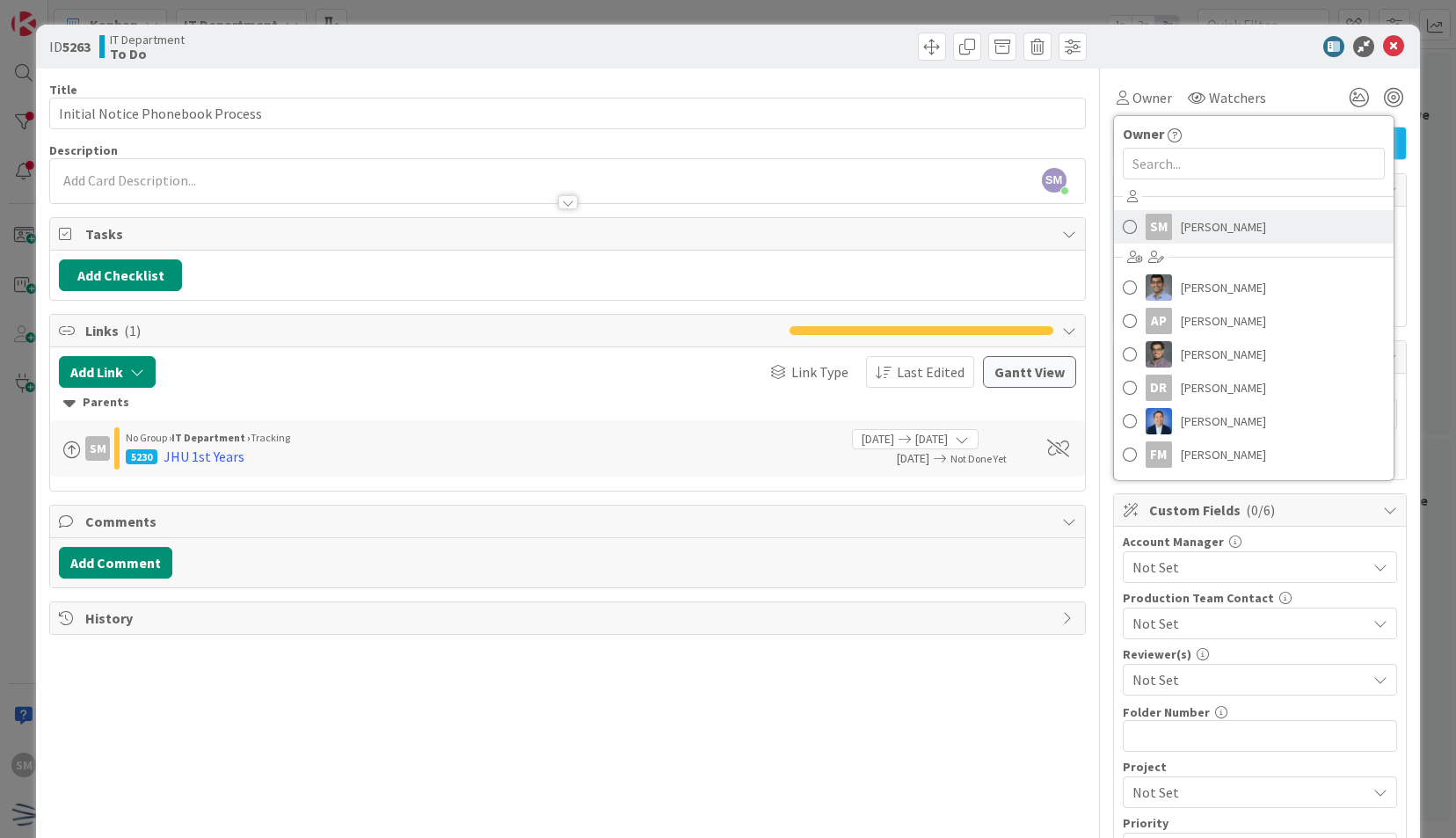
click at [1182, 241] on link "SM [PERSON_NAME]" at bounding box center [1253, 227] width 279 height 34
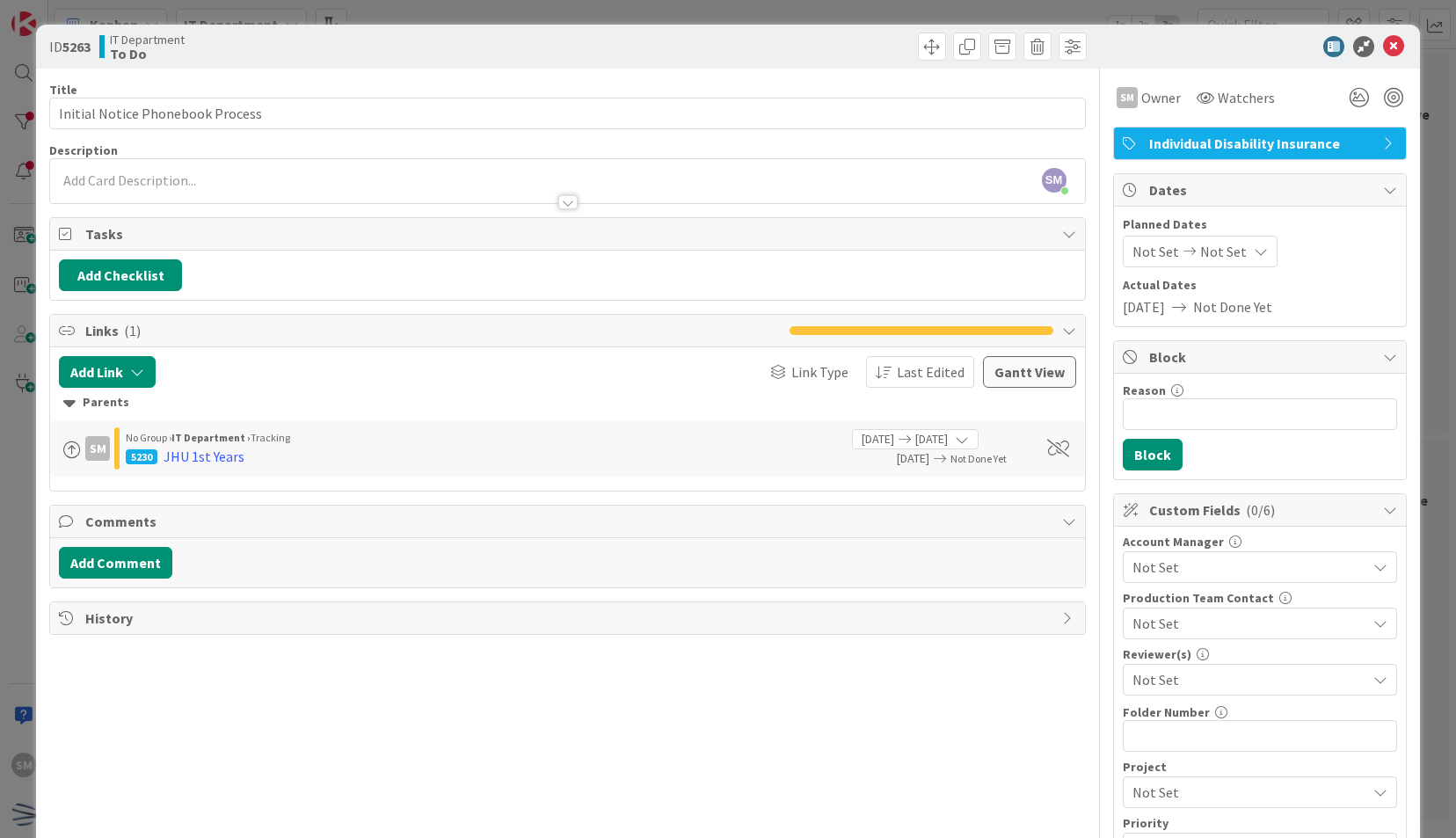
click at [346, 203] on div "Title 32 / 128 Initial Notice Phonebook Process Description SM [PERSON_NAME] ju…" at bounding box center [567, 541] width 1036 height 945
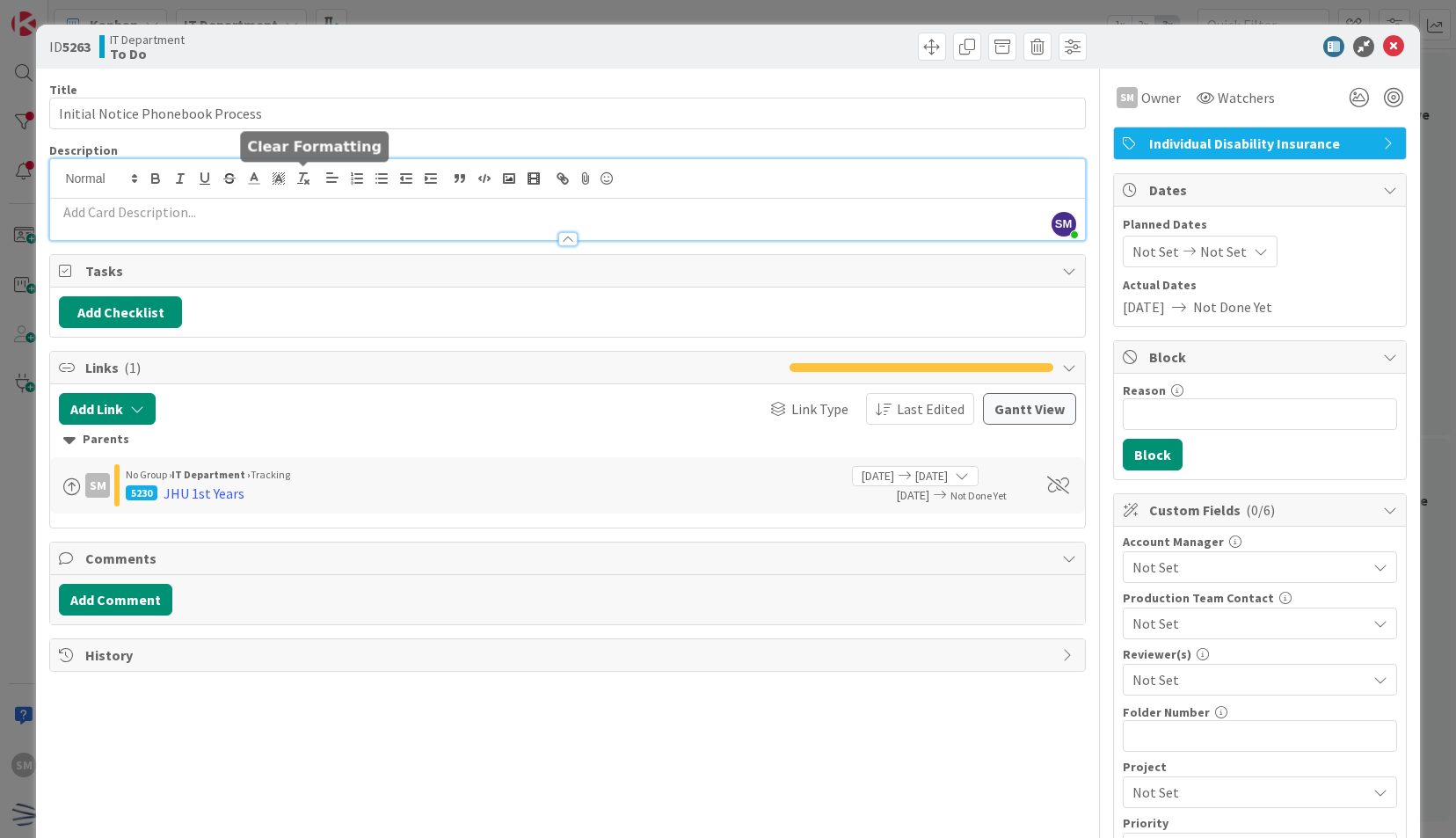
click at [299, 176] on div "SM [PERSON_NAME] just joined" at bounding box center [567, 199] width 1034 height 81
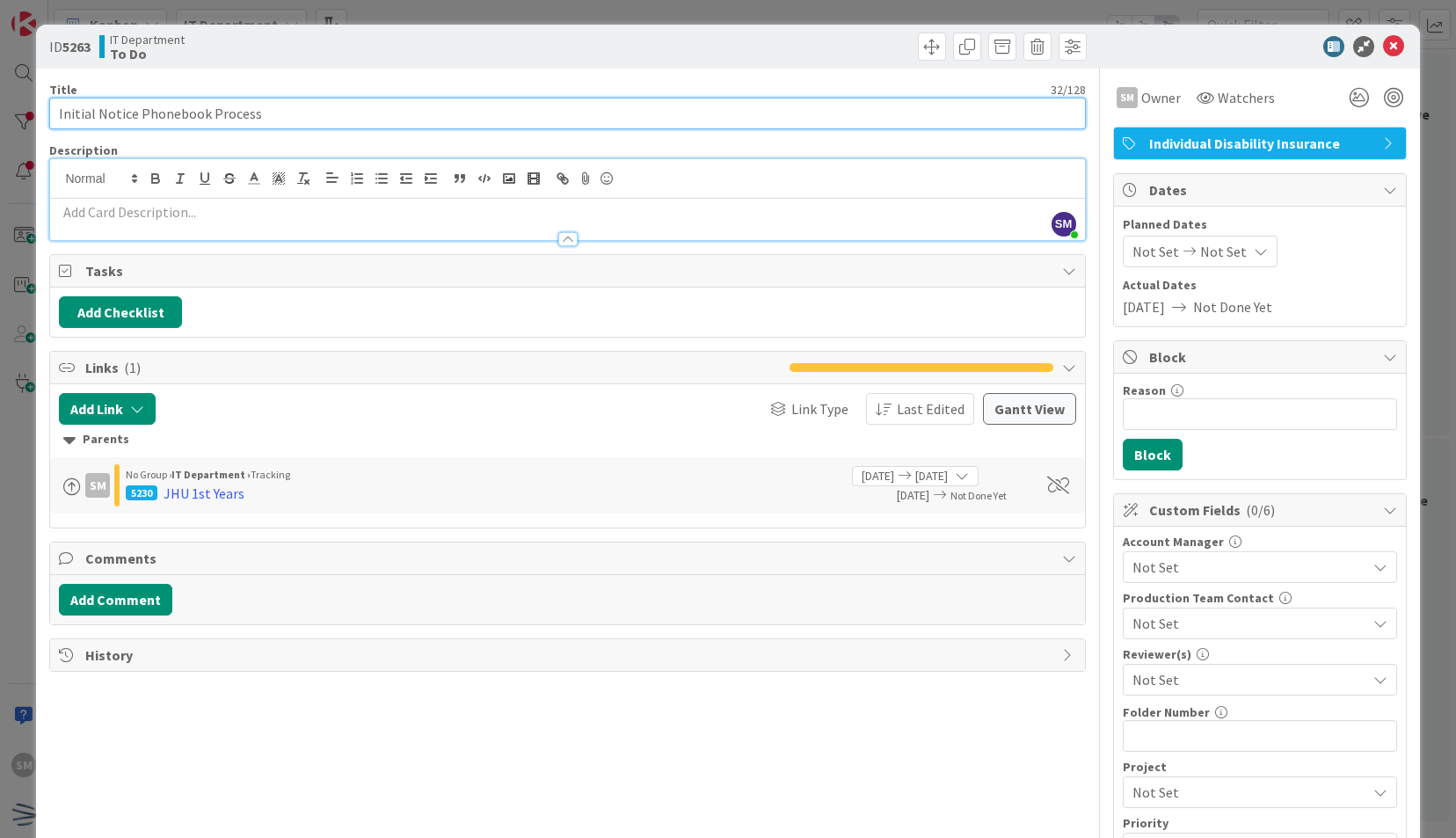
drag, startPoint x: 305, startPoint y: 117, endPoint x: 6, endPoint y: 81, distance: 301.2
click at [6, 81] on div "ID 5263 IT Department To Do Move Move Title 32 / 128 Initial Notice Phonebook P…" at bounding box center [728, 419] width 1456 height 838
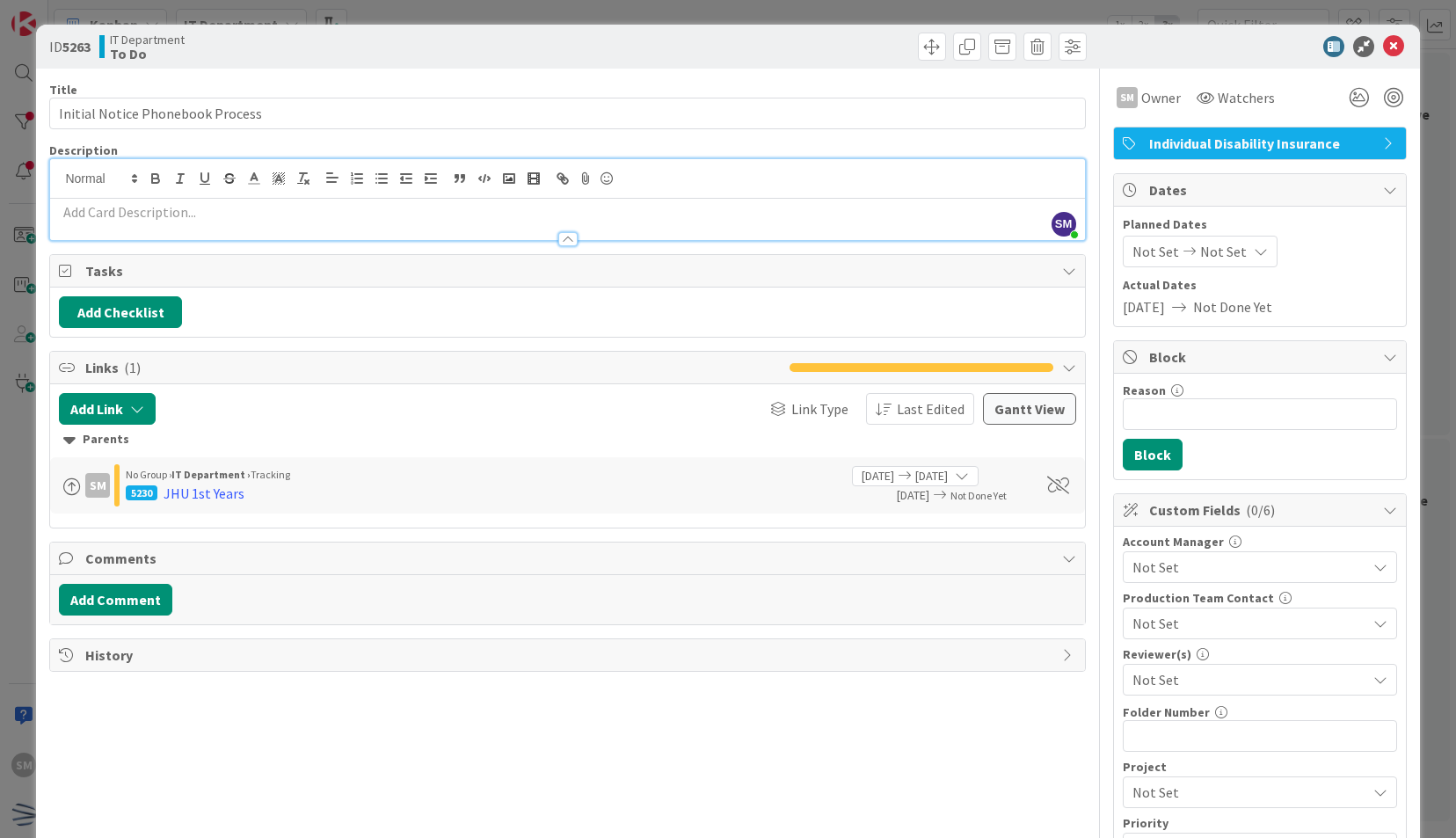
click at [6, 81] on div "ID 5263 IT Department To Do Move Move Title 32 / 128 Initial Notice Phonebook P…" at bounding box center [728, 419] width 1456 height 838
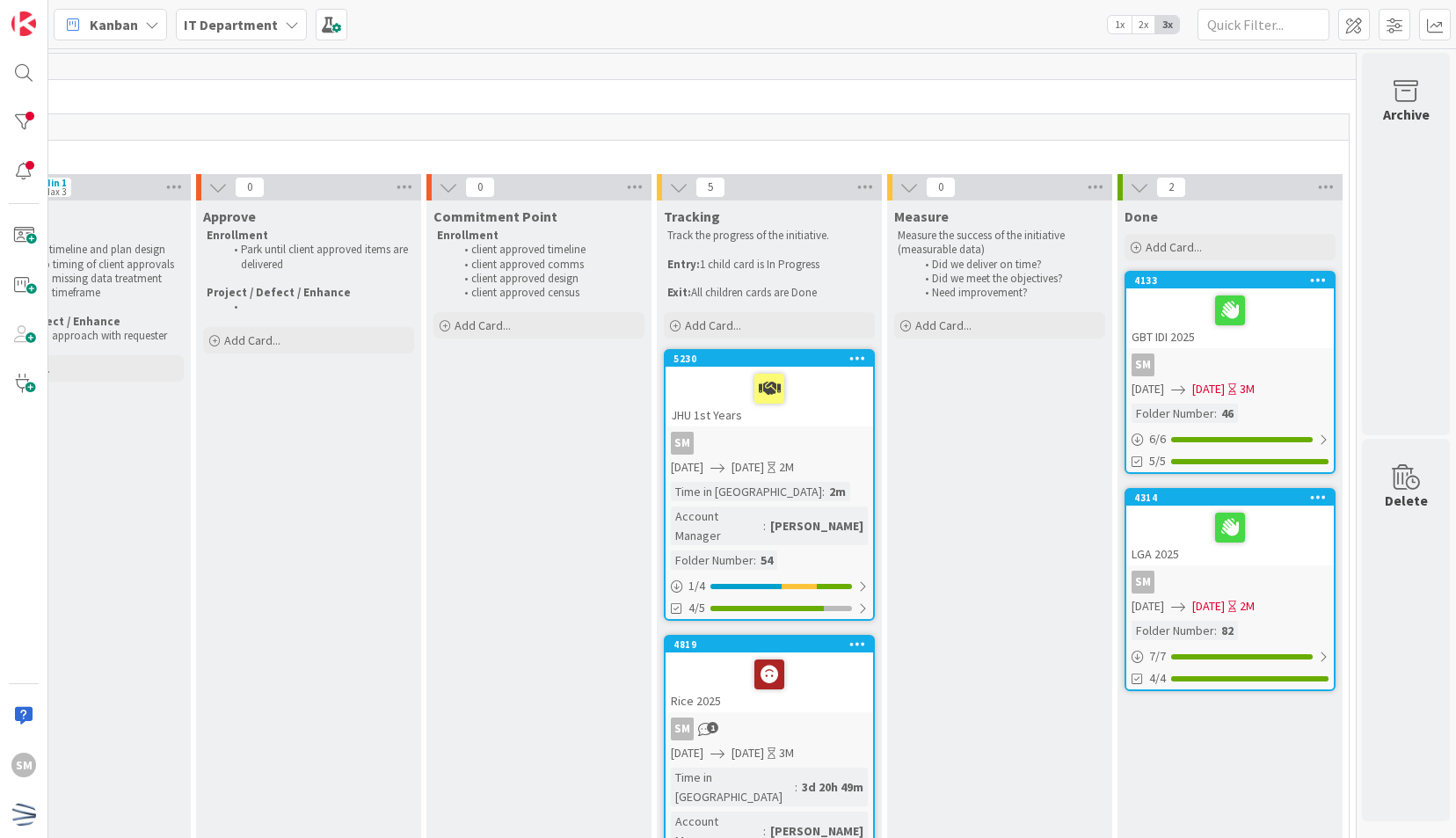
click at [809, 414] on div "JHU 1st Years" at bounding box center [770, 397] width 207 height 60
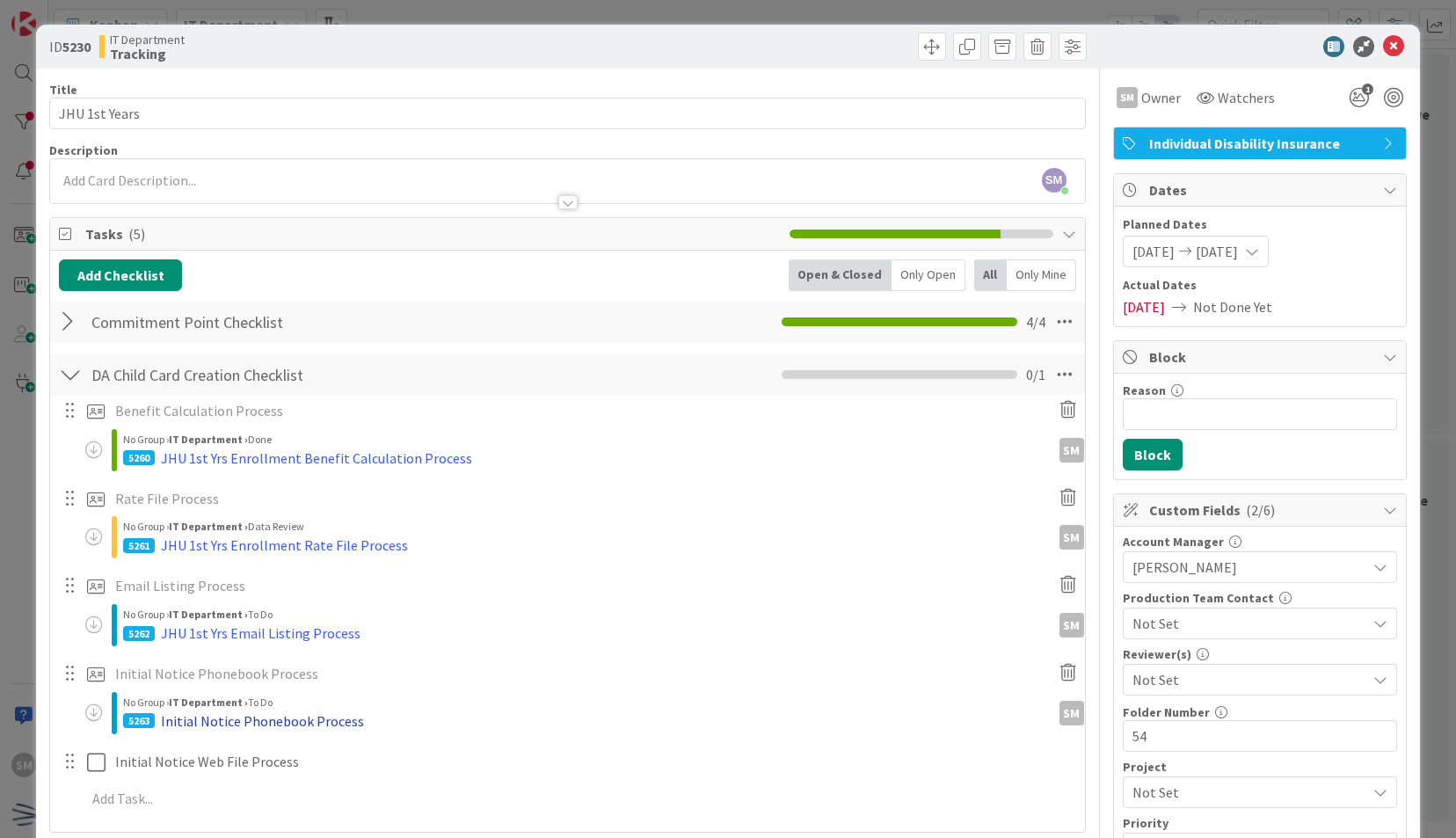
click at [334, 715] on div "Initial Notice Phonebook Process" at bounding box center [262, 721] width 204 height 21
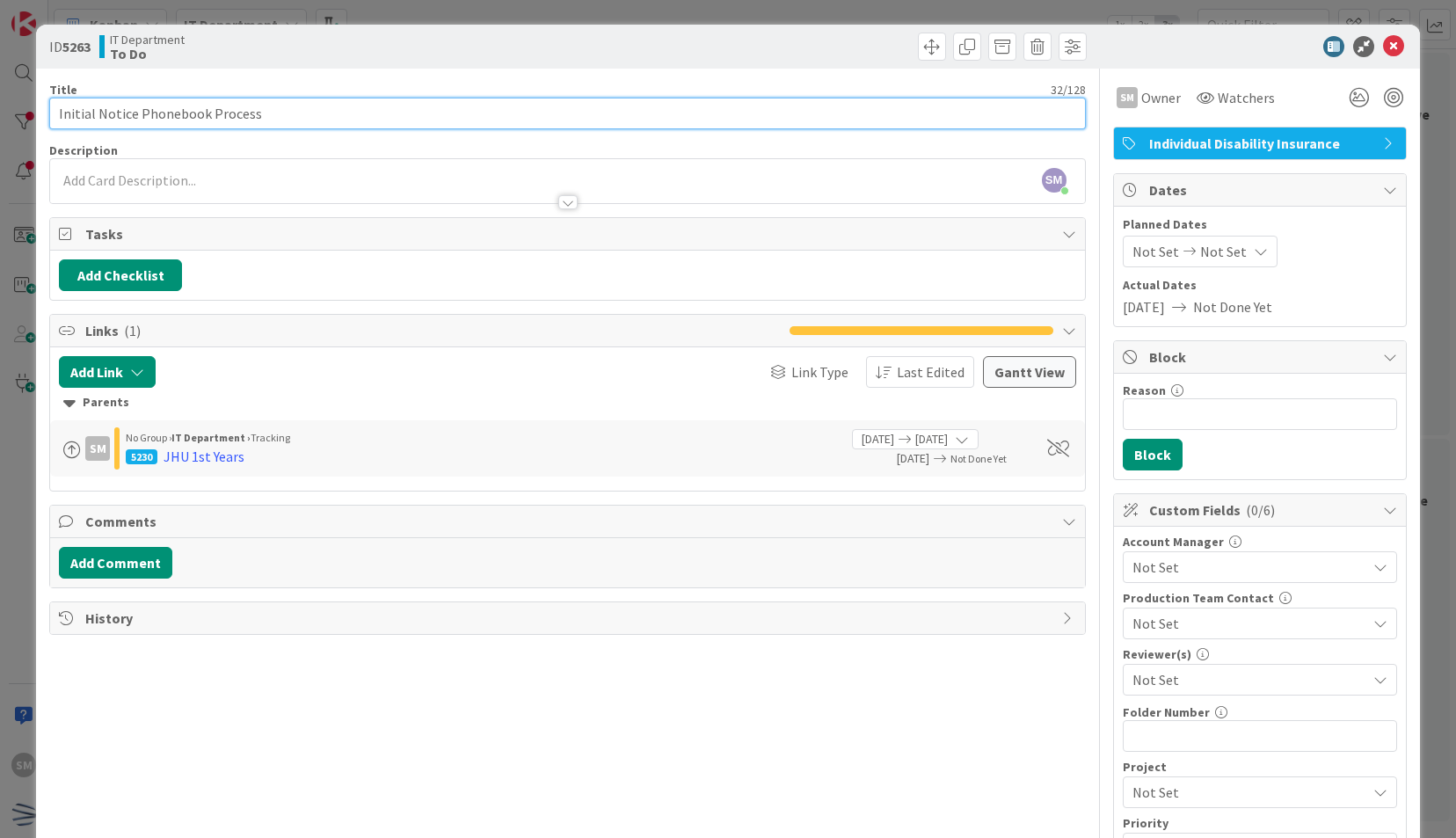
drag, startPoint x: 266, startPoint y: 114, endPoint x: 34, endPoint y: 44, distance: 242.3
click at [34, 44] on div "ID 5263 IT Department To Do Title 32 / 128 Initial Notice Phonebook Process Des…" at bounding box center [728, 419] width 1456 height 838
type input "JHU 1st Yrs Enrollment File Process"
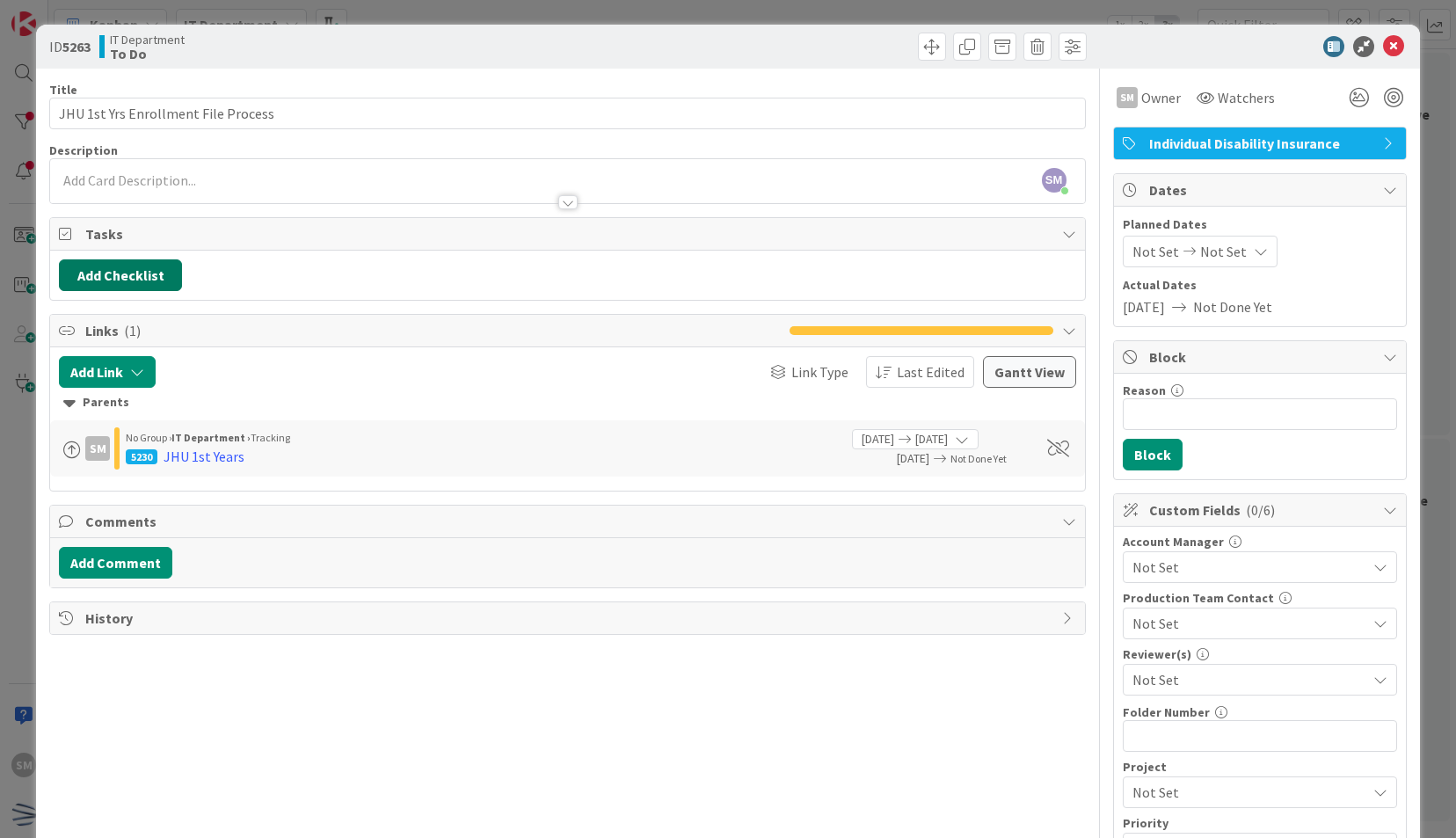
click at [173, 266] on button "Add Checklist" at bounding box center [120, 276] width 123 height 32
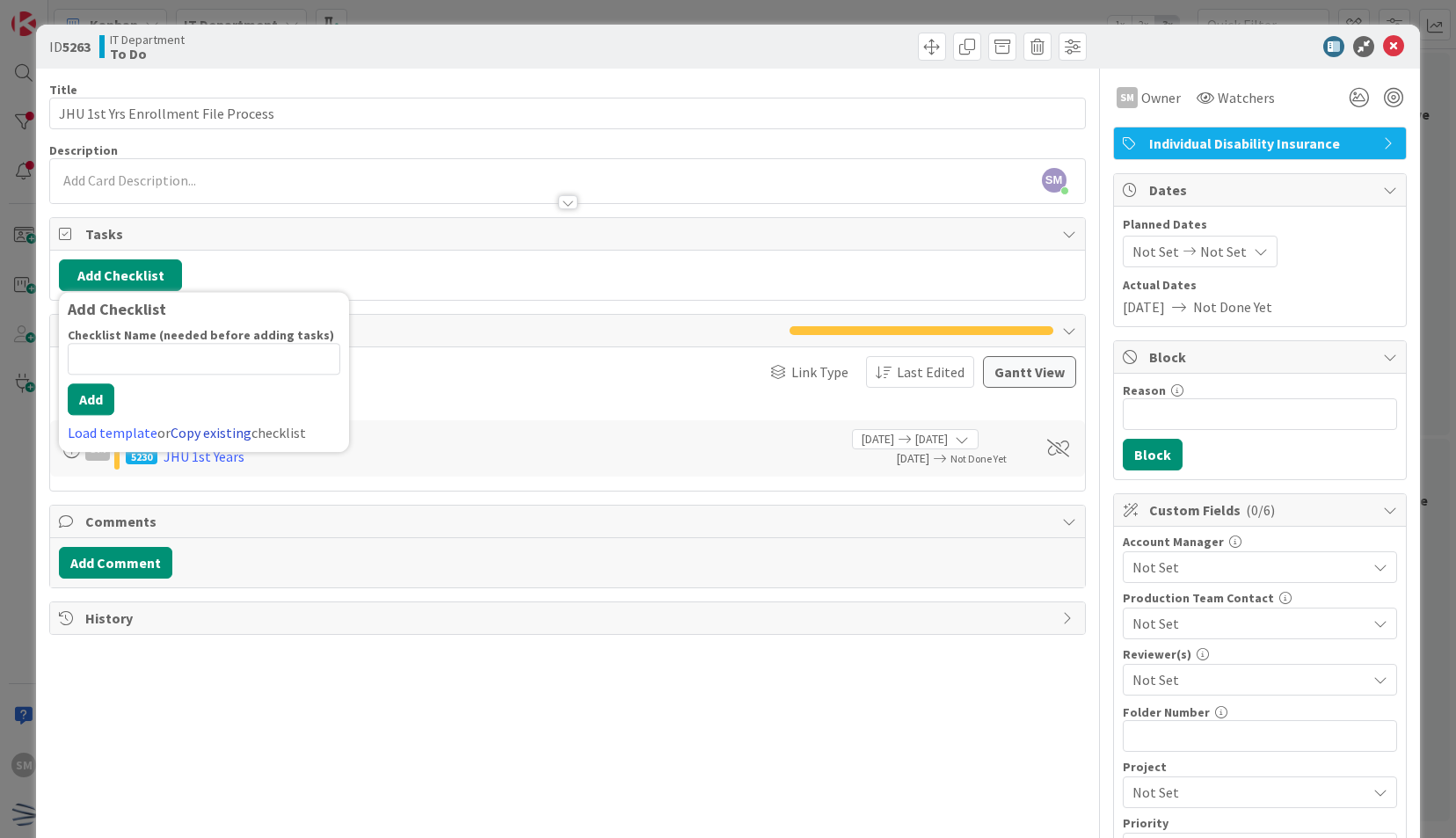
click at [206, 433] on link "Copy existing" at bounding box center [211, 433] width 81 height 18
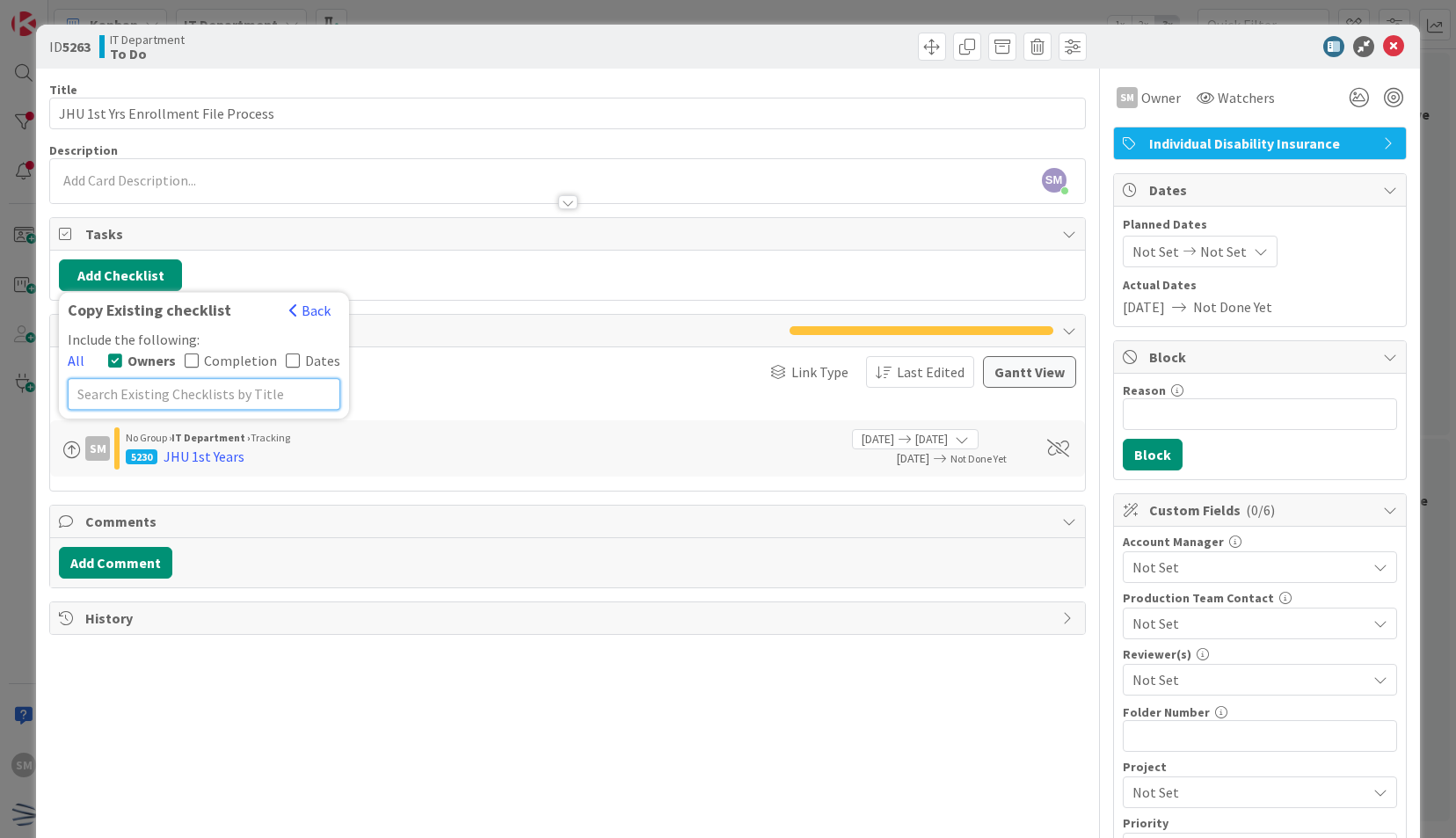
click at [260, 389] on input "text" at bounding box center [205, 394] width 273 height 32
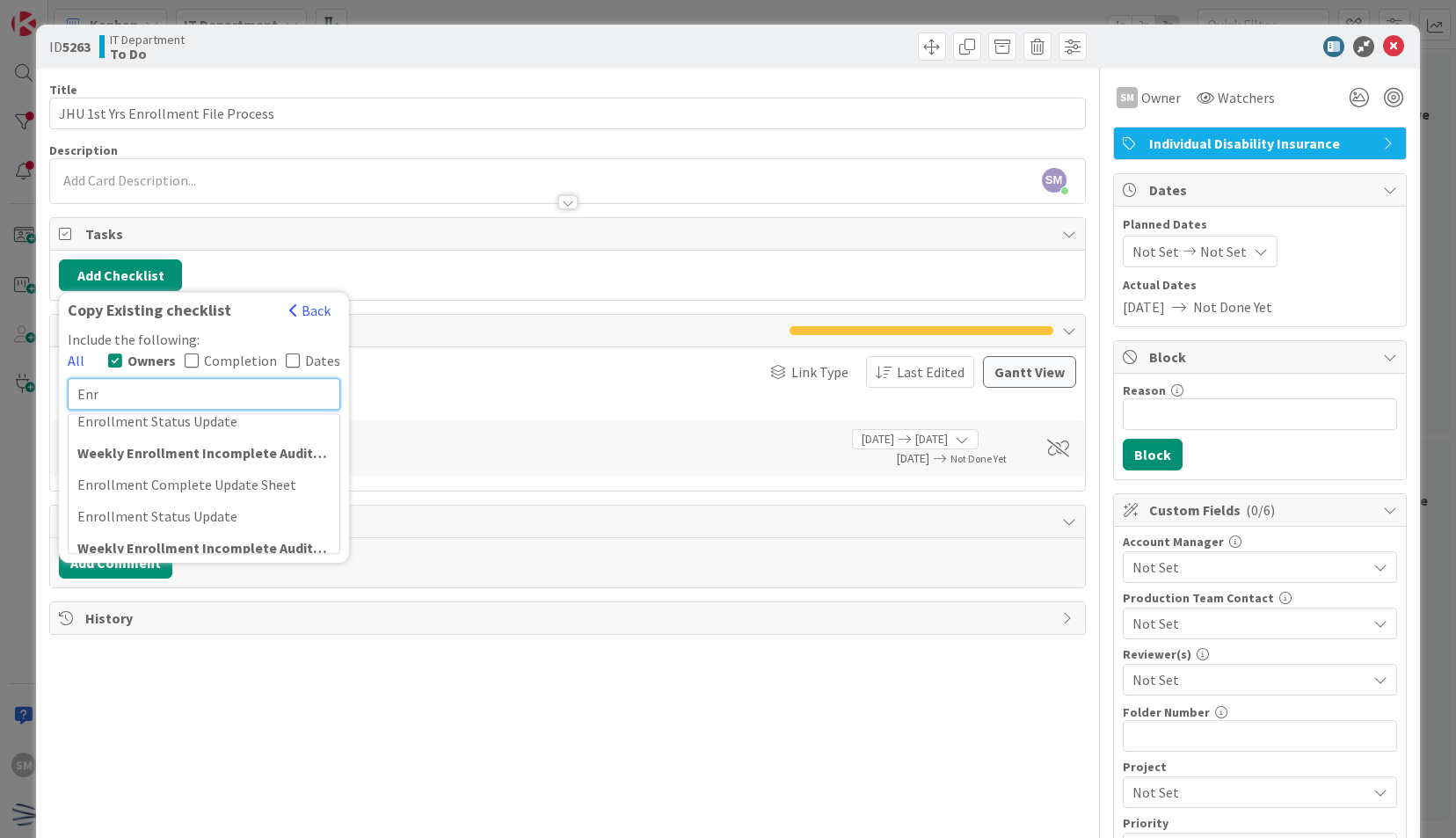
scroll to position [366, 0]
type input "E"
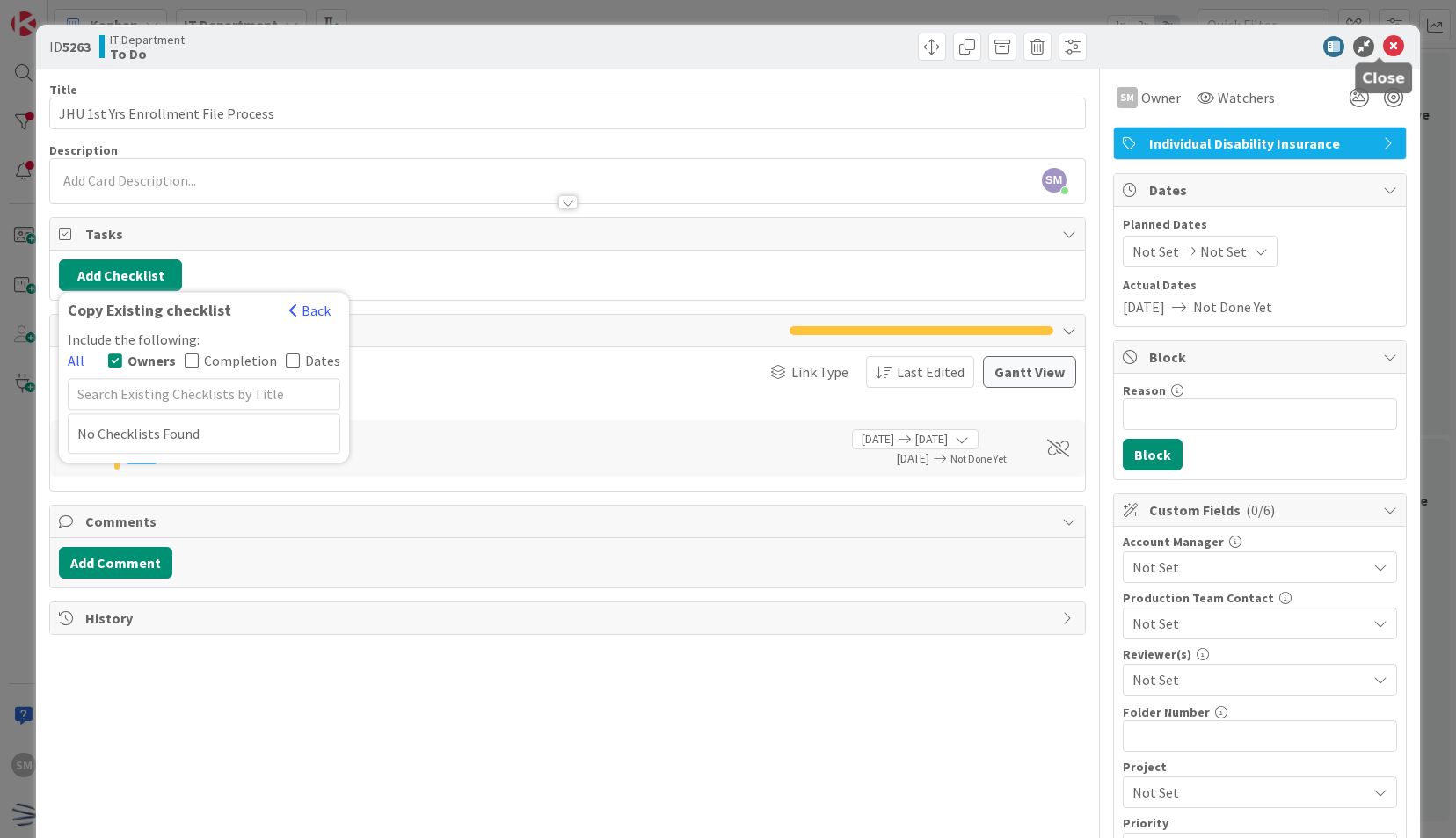
click at [1387, 40] on icon at bounding box center [1393, 47] width 21 height 21
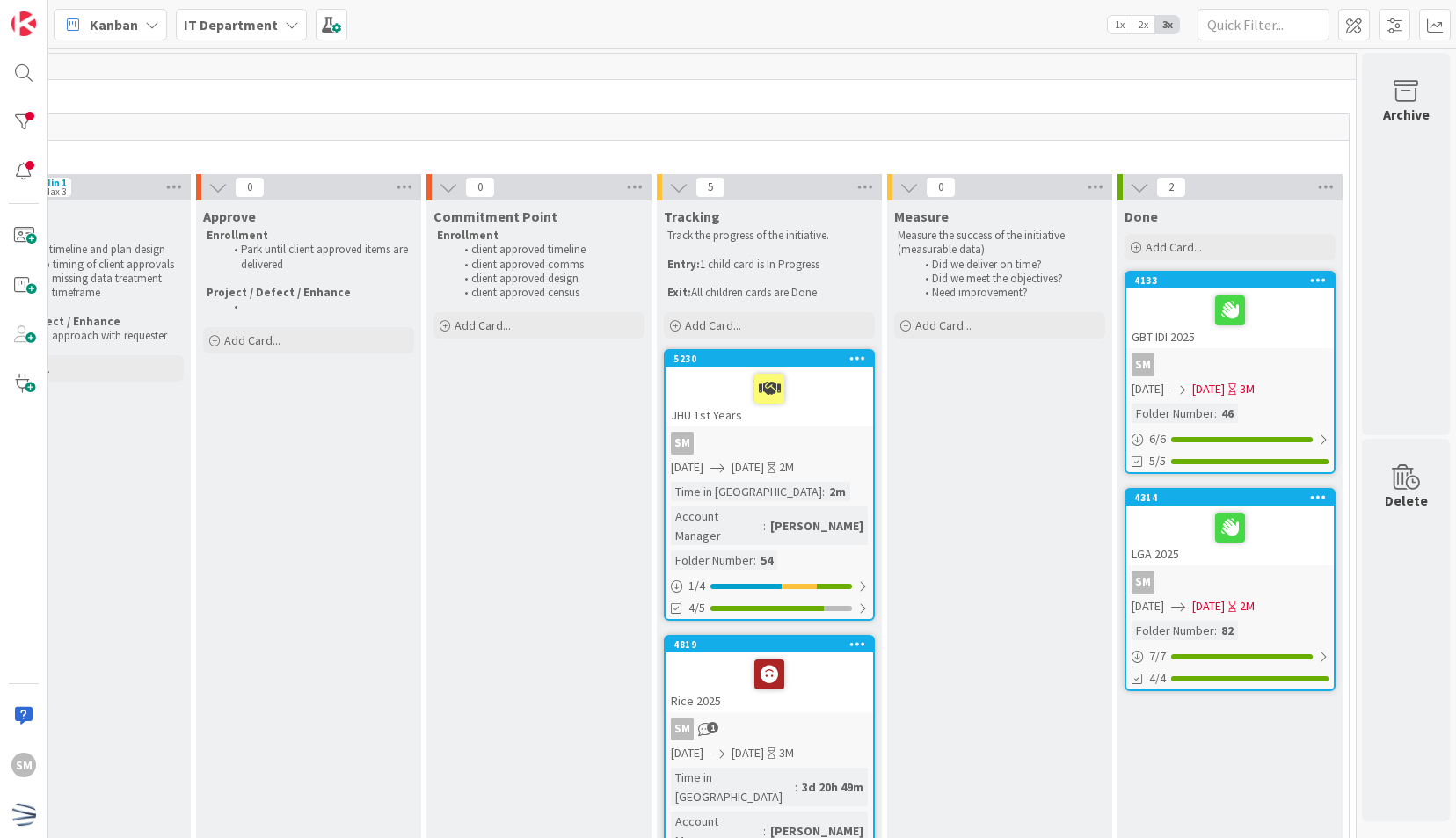
click at [825, 665] on div at bounding box center [769, 675] width 197 height 37
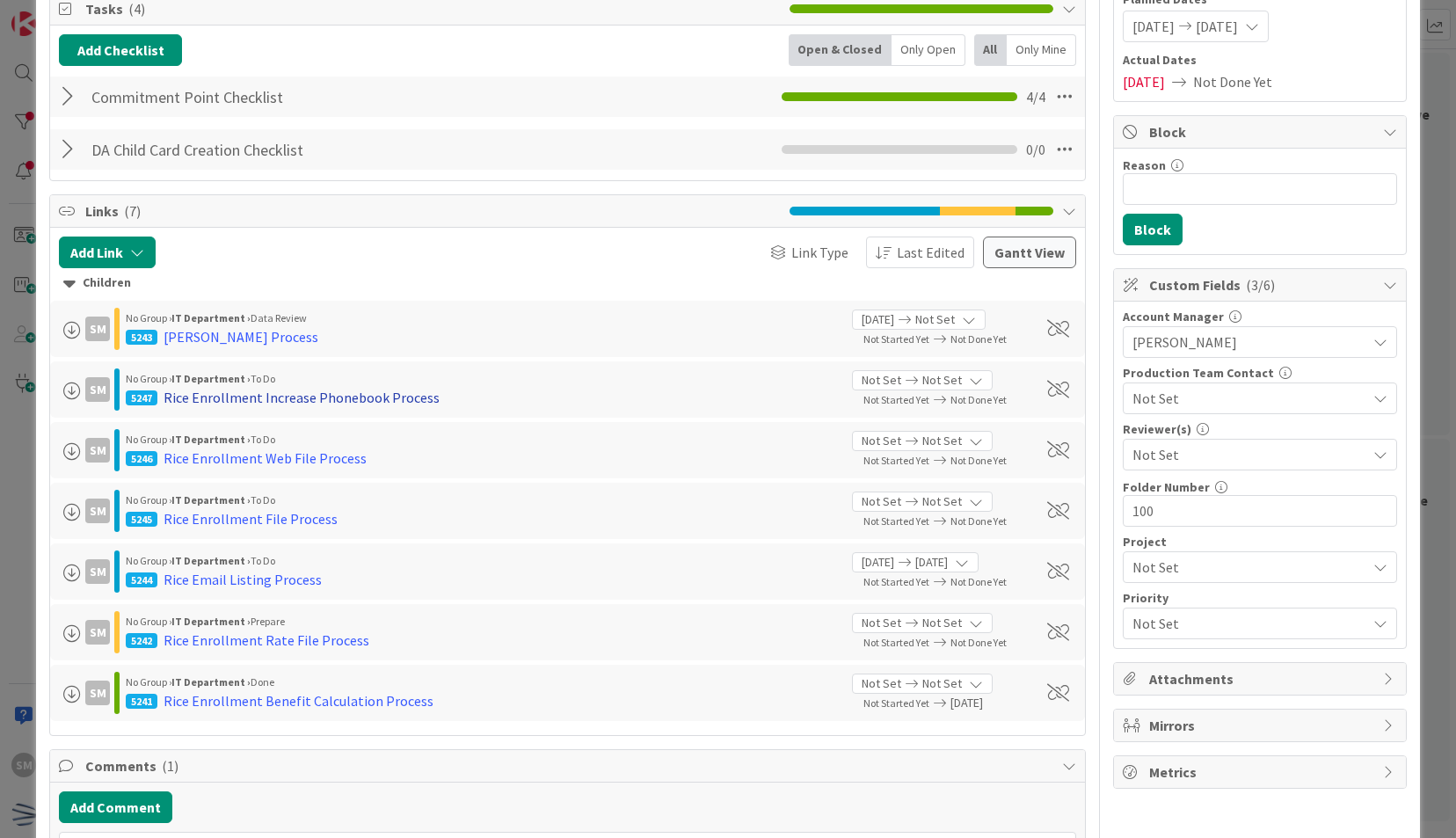
scroll to position [228, 0]
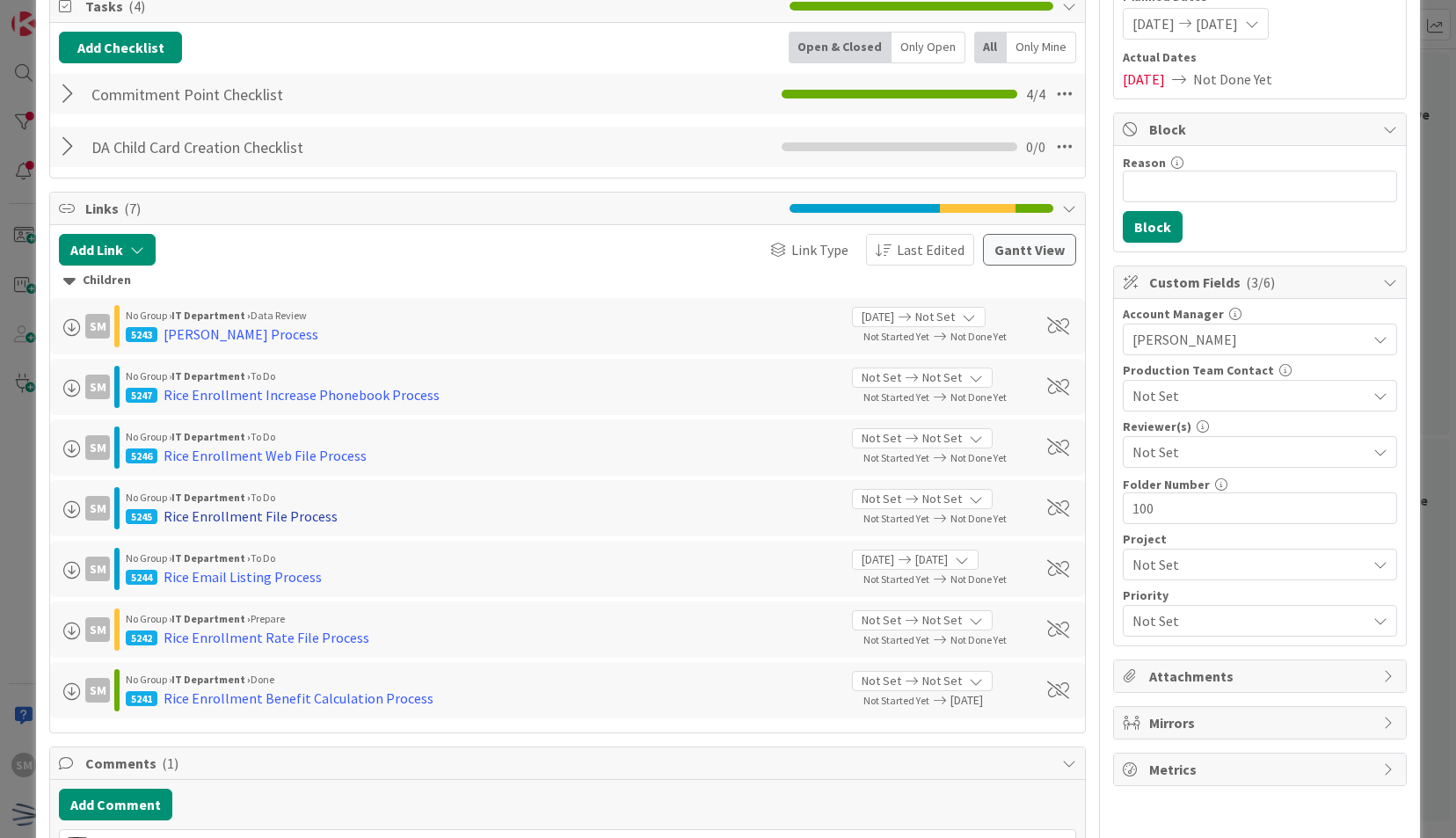
click at [258, 505] on div "Rice Enrollment File Process" at bounding box center [250, 516] width 174 height 21
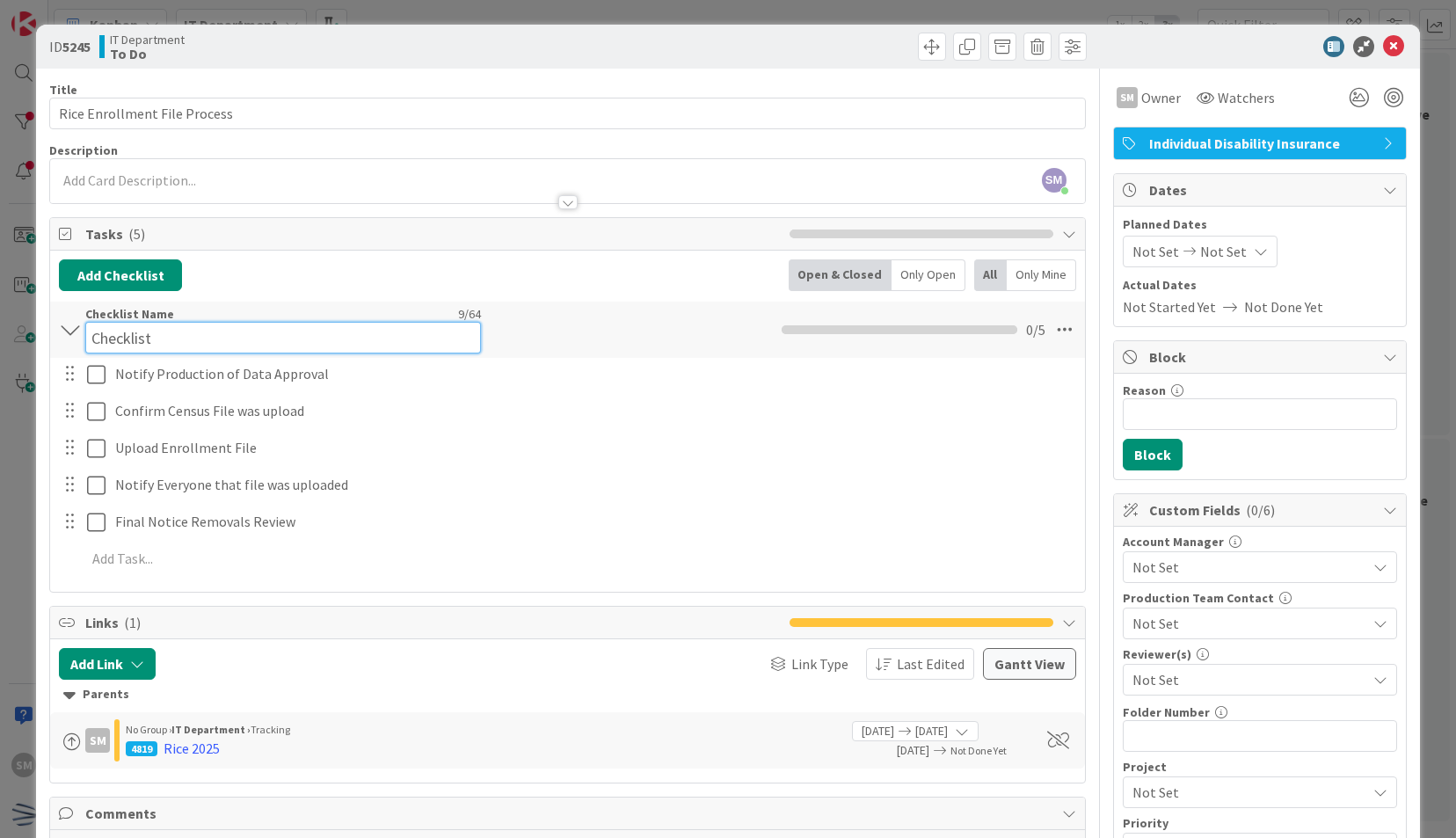
click at [128, 331] on input "Checklist" at bounding box center [283, 338] width 396 height 32
click at [162, 343] on input "Checklist" at bounding box center [283, 338] width 396 height 32
type input "C"
type input "Enrollment File Process"
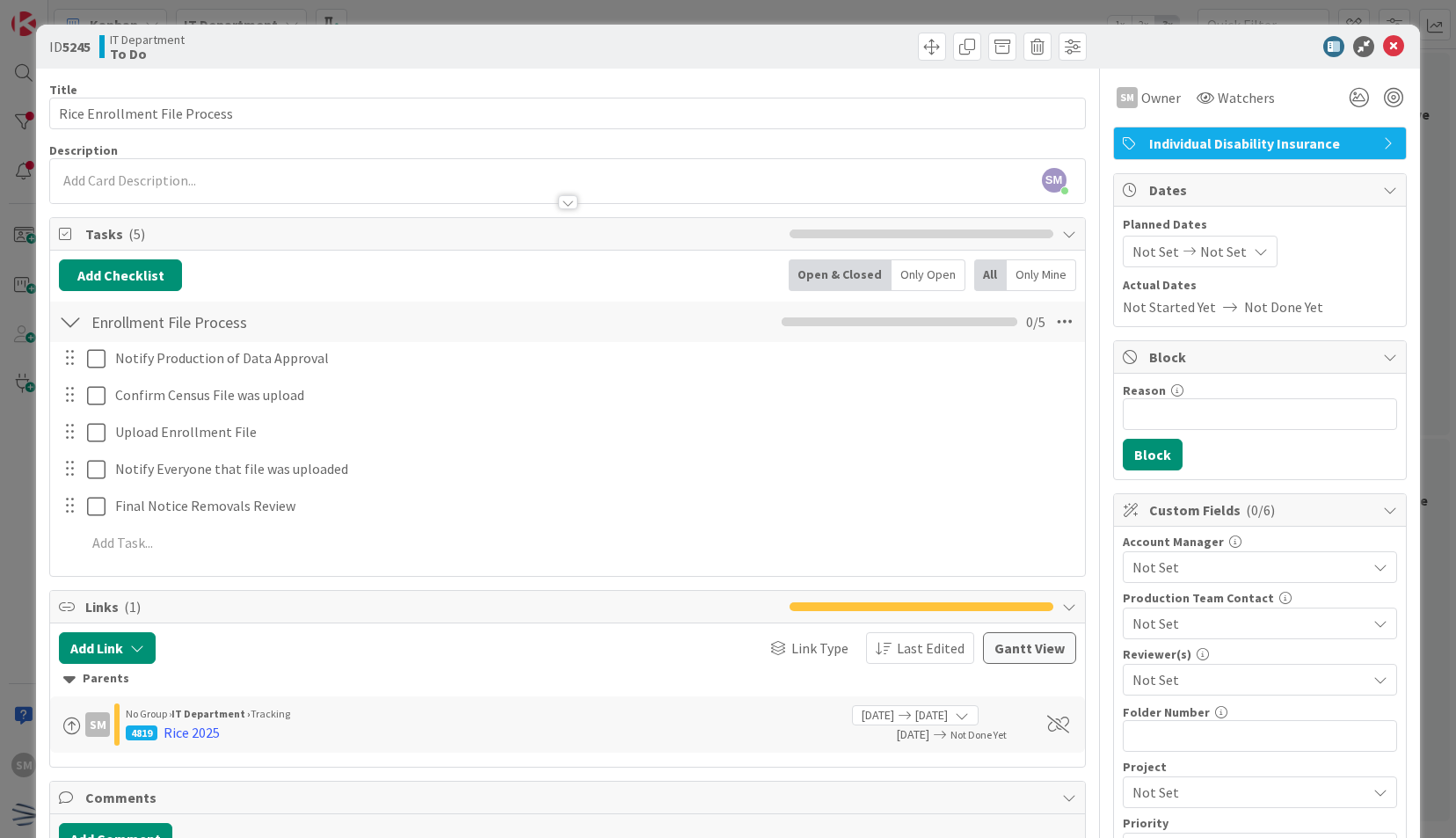
click at [459, 50] on div "IT Department To Do" at bounding box center [331, 47] width 464 height 28
click at [1383, 38] on icon at bounding box center [1393, 47] width 21 height 21
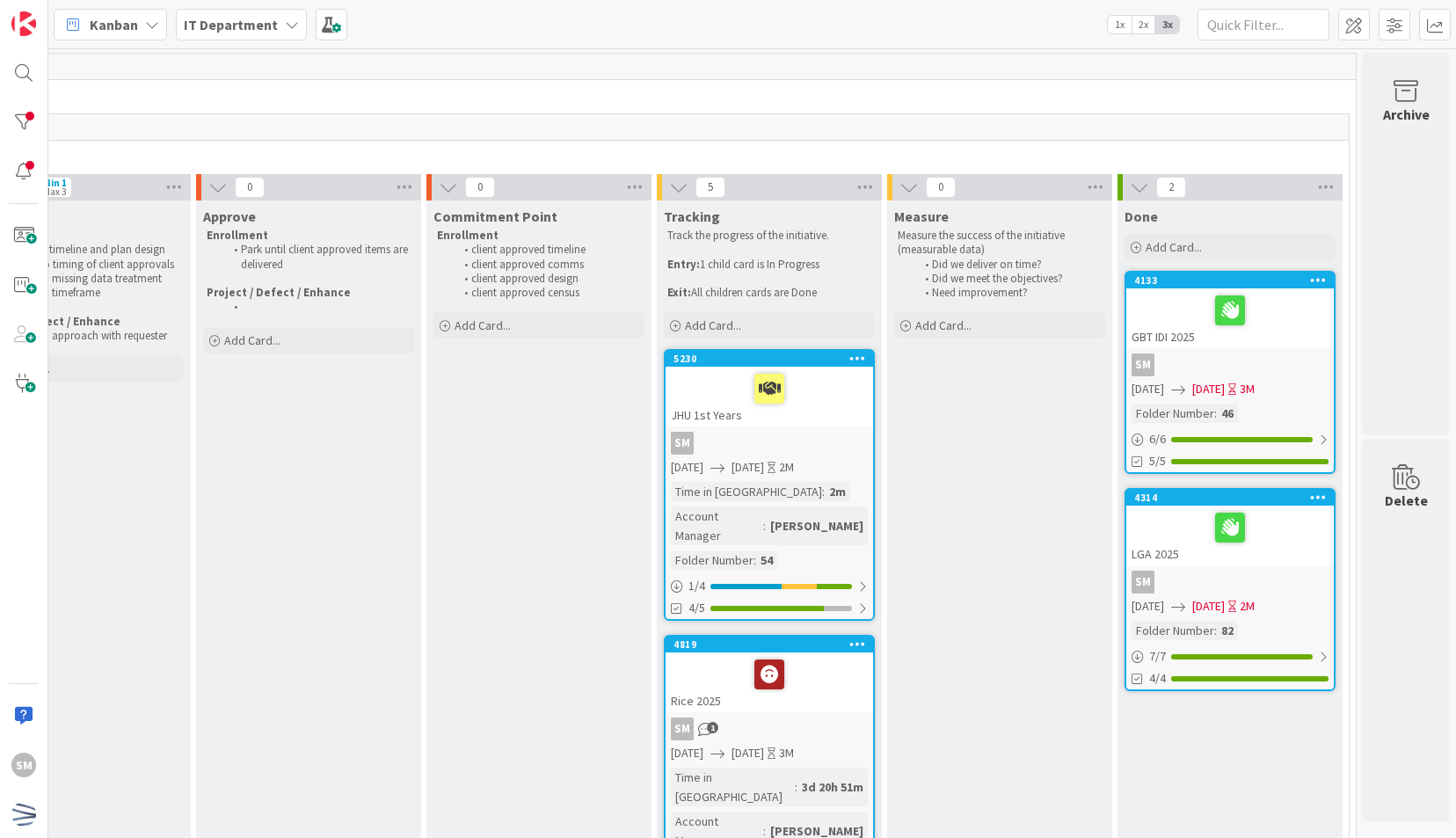
click at [756, 438] on div "SM" at bounding box center [770, 443] width 207 height 22
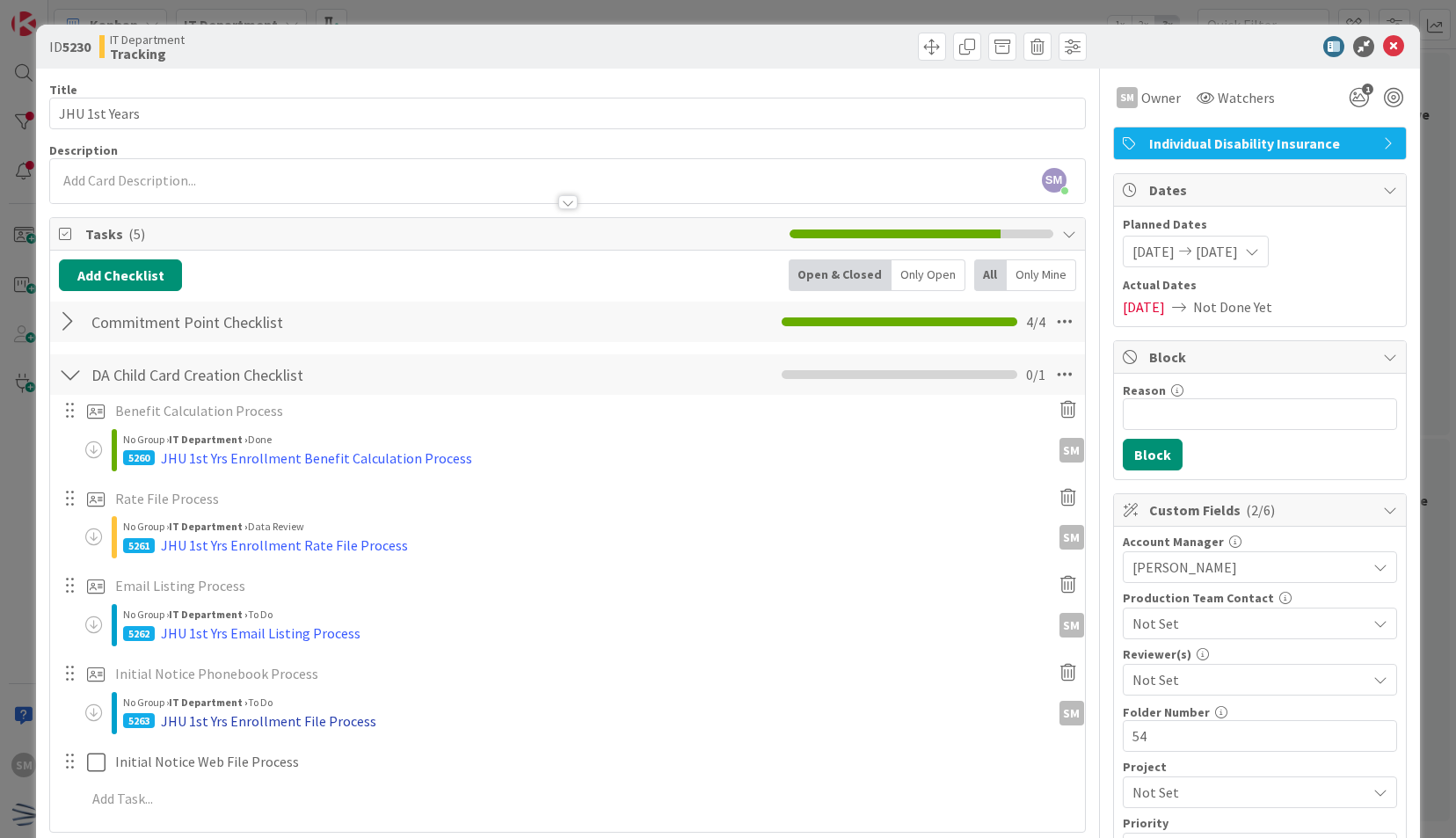
click at [234, 722] on div "JHU 1st Yrs Enrollment File Process" at bounding box center [268, 721] width 216 height 21
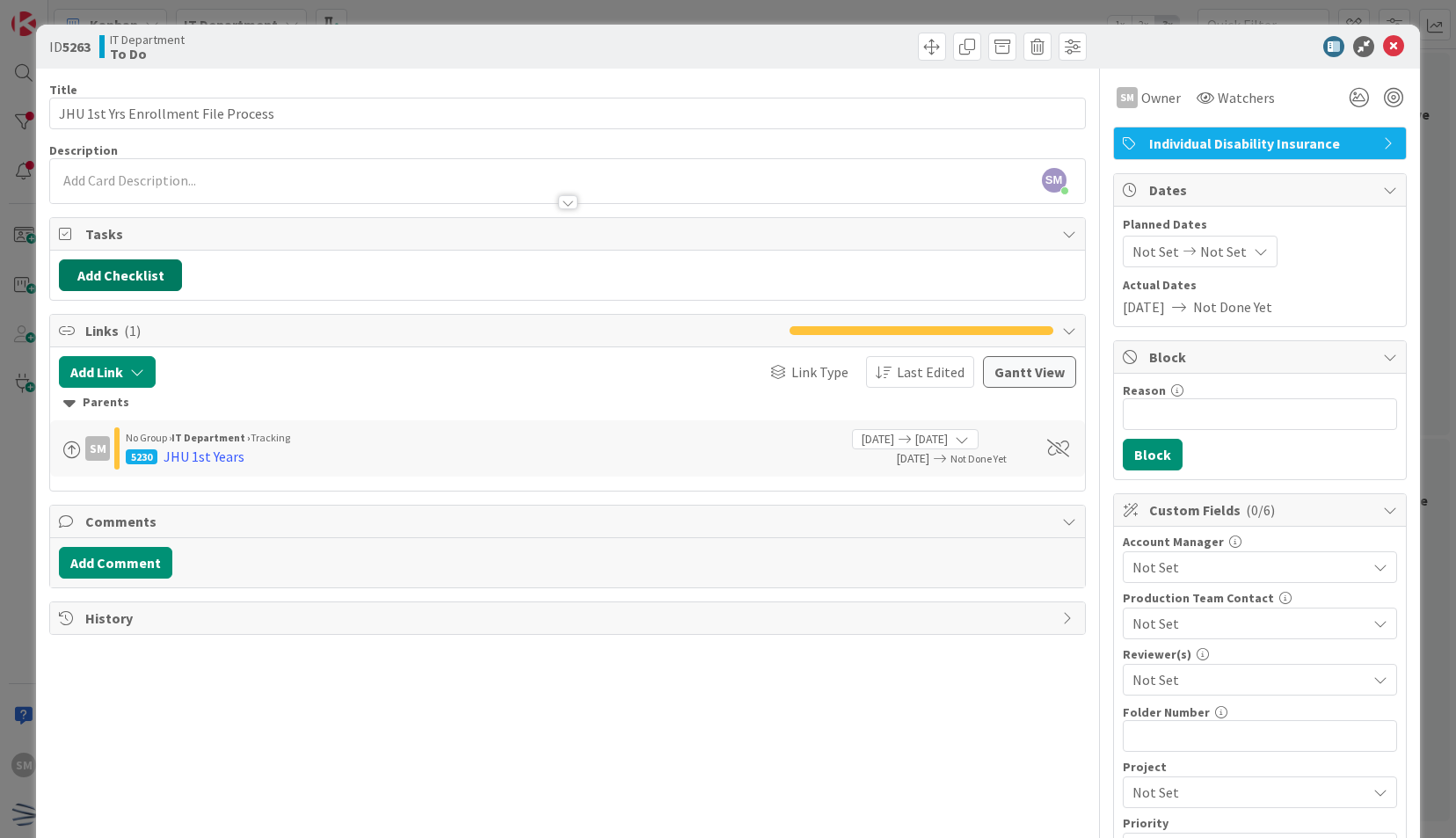
click at [148, 272] on button "Add Checklist" at bounding box center [120, 276] width 123 height 32
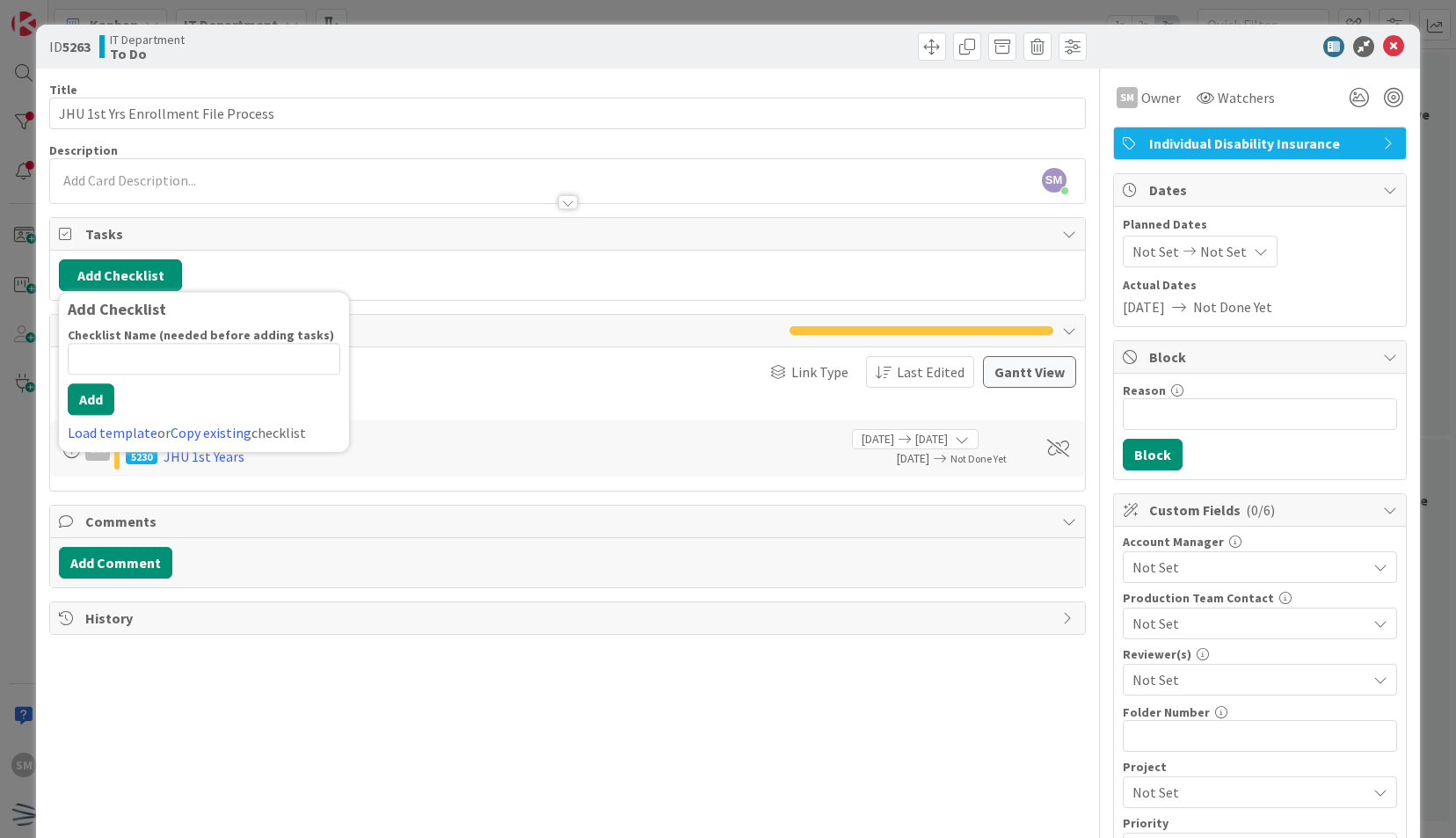
drag, startPoint x: 148, startPoint y: 272, endPoint x: 162, endPoint y: 370, distance: 99.0
click at [162, 291] on div "Add Checklist Add Checklist Checklist Name (needed before adding tasks) 0 / 64 …" at bounding box center [120, 276] width 123 height 32
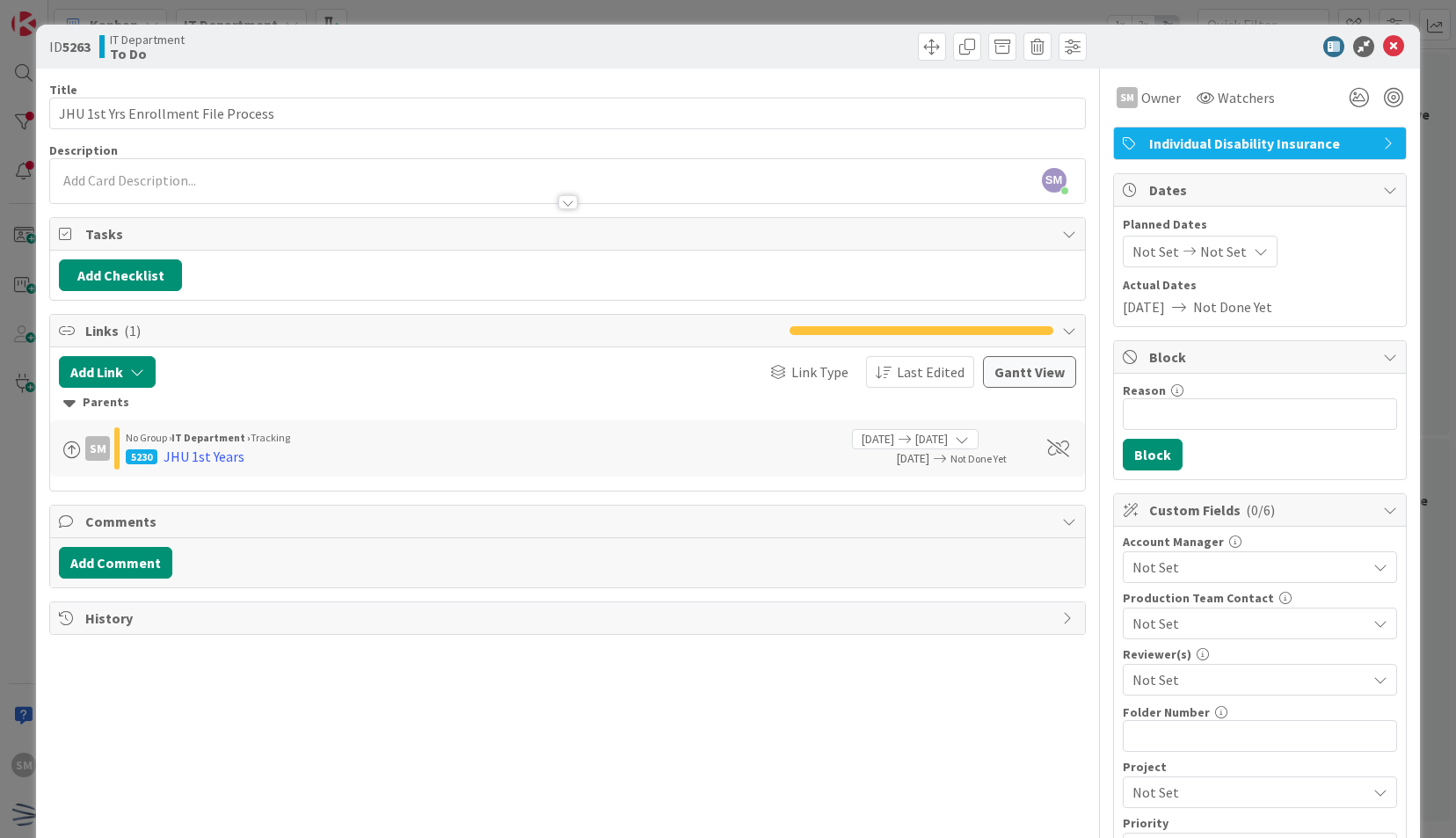
click at [162, 370] on div "Add Link Link Type Last Edited [PERSON_NAME] View" at bounding box center [567, 372] width 1017 height 32
click at [135, 266] on button "Add Checklist" at bounding box center [120, 276] width 123 height 32
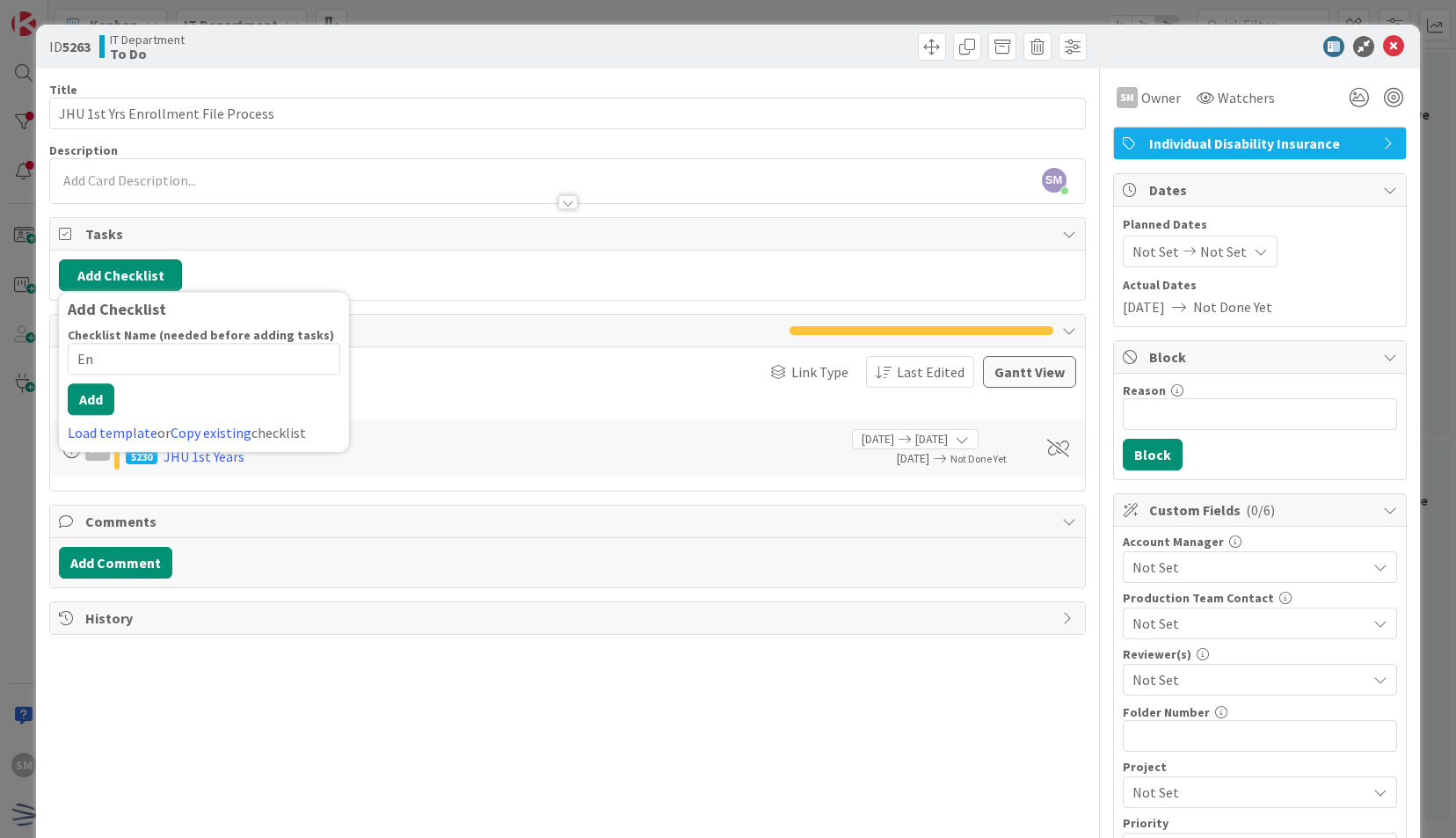
type input "E"
click at [207, 430] on link "Copy existing" at bounding box center [211, 433] width 81 height 18
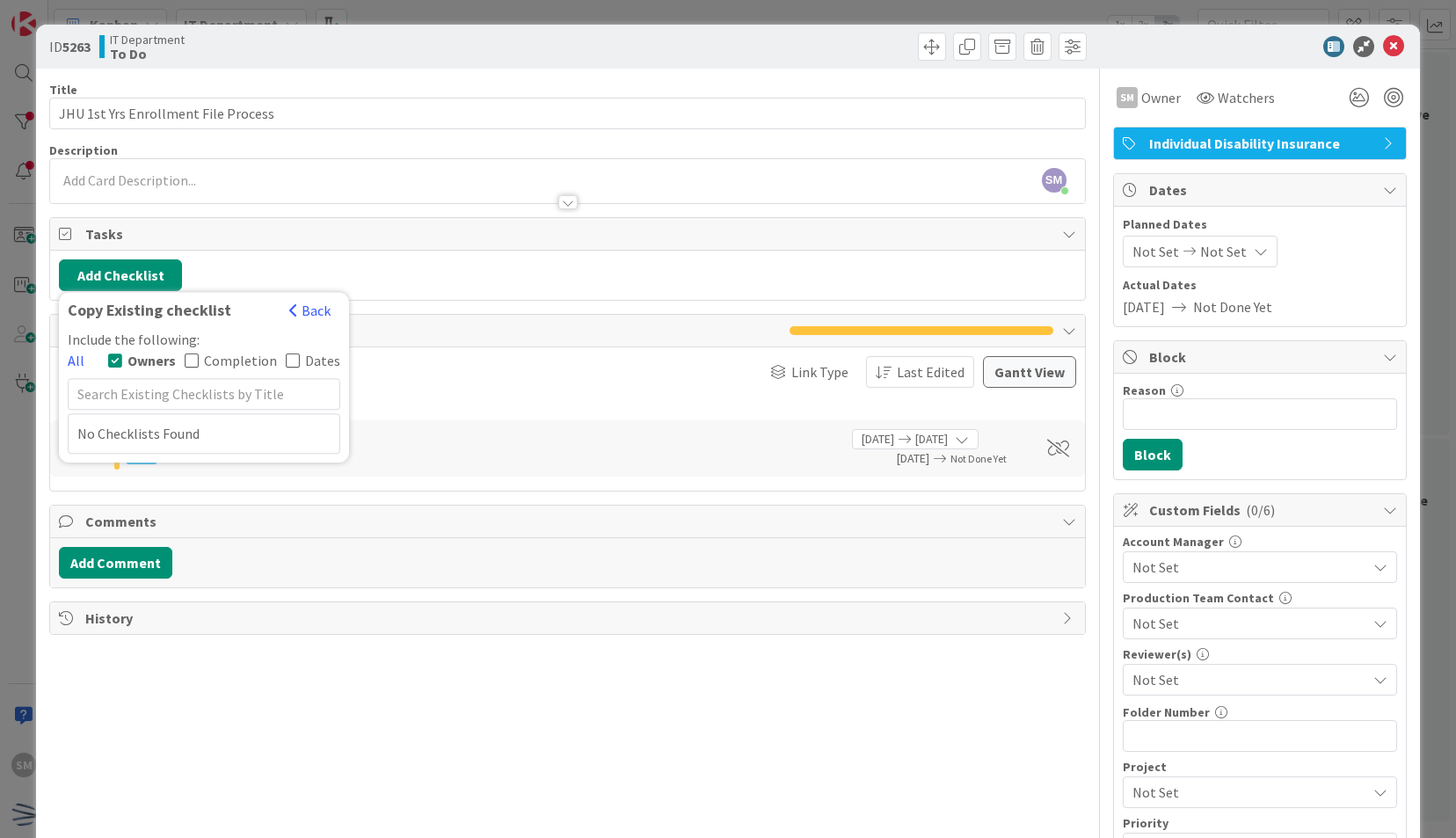
click at [196, 430] on span "No Checklists Found" at bounding box center [204, 433] width 271 height 38
click at [227, 424] on span "No Checklists Found" at bounding box center [204, 433] width 271 height 38
click at [235, 391] on input "text" at bounding box center [205, 394] width 273 height 32
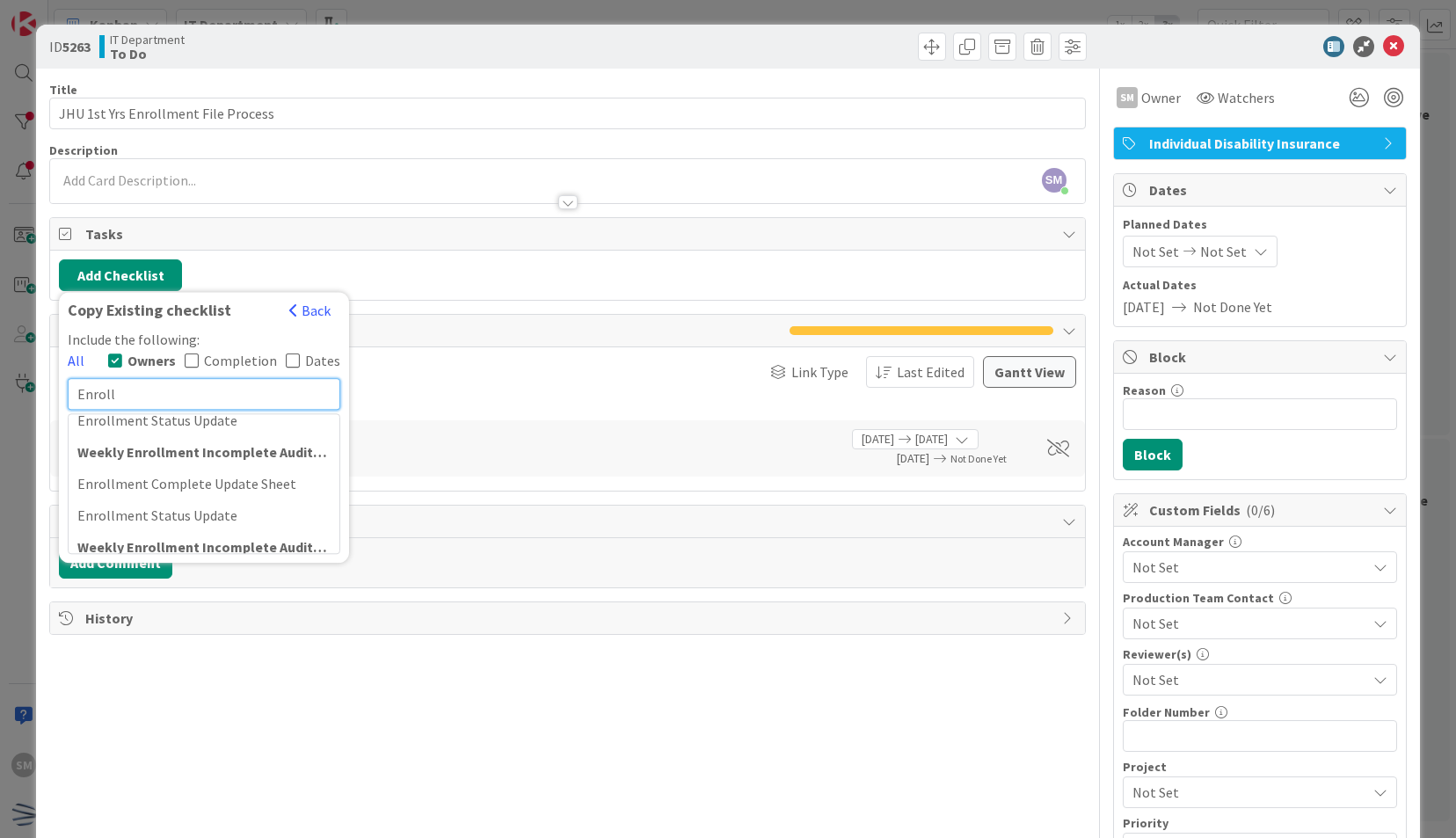
scroll to position [169, 0]
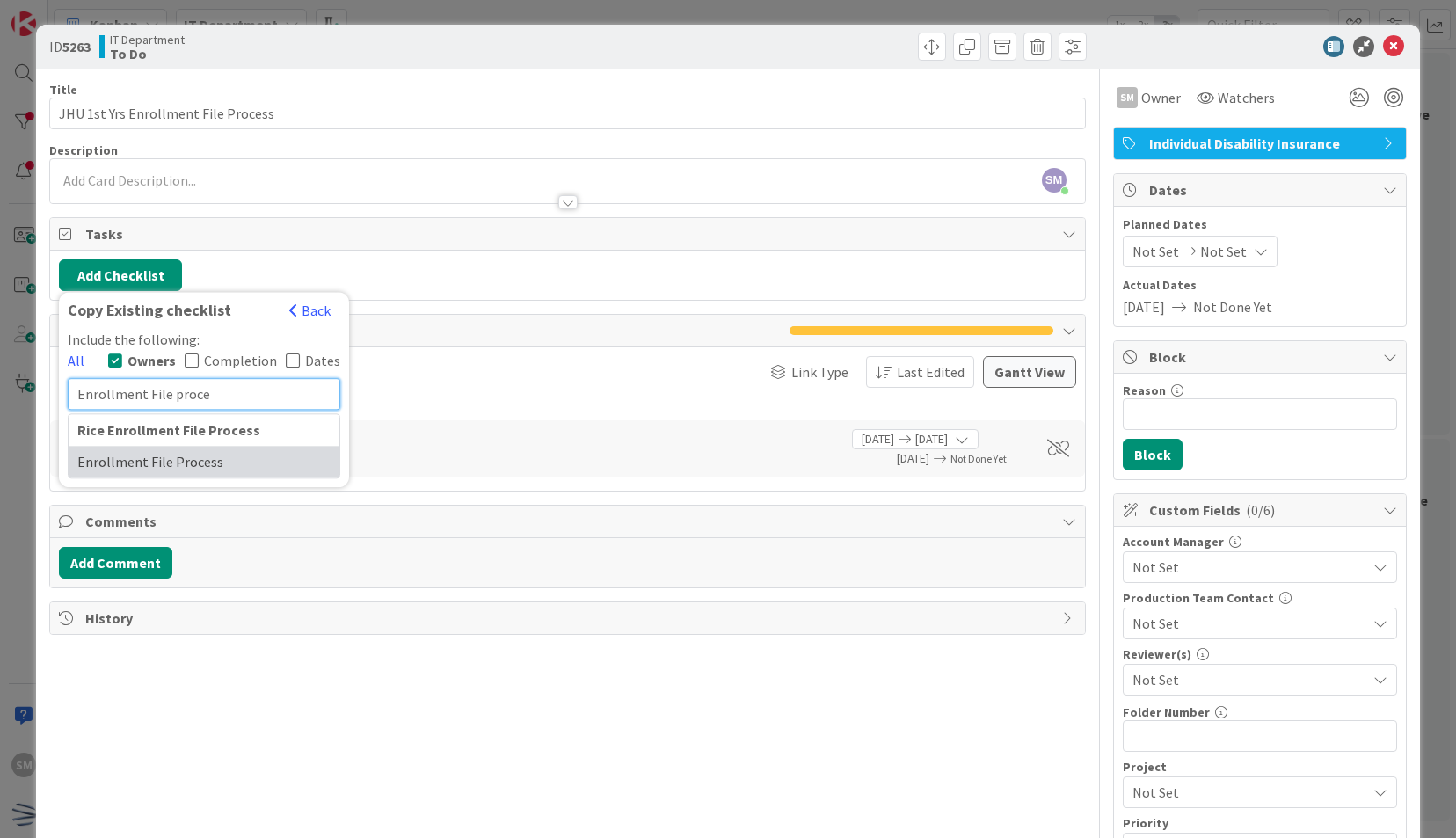
type input "Enrollment File proce"
click at [221, 458] on div "Enrollment File Process" at bounding box center [204, 462] width 271 height 32
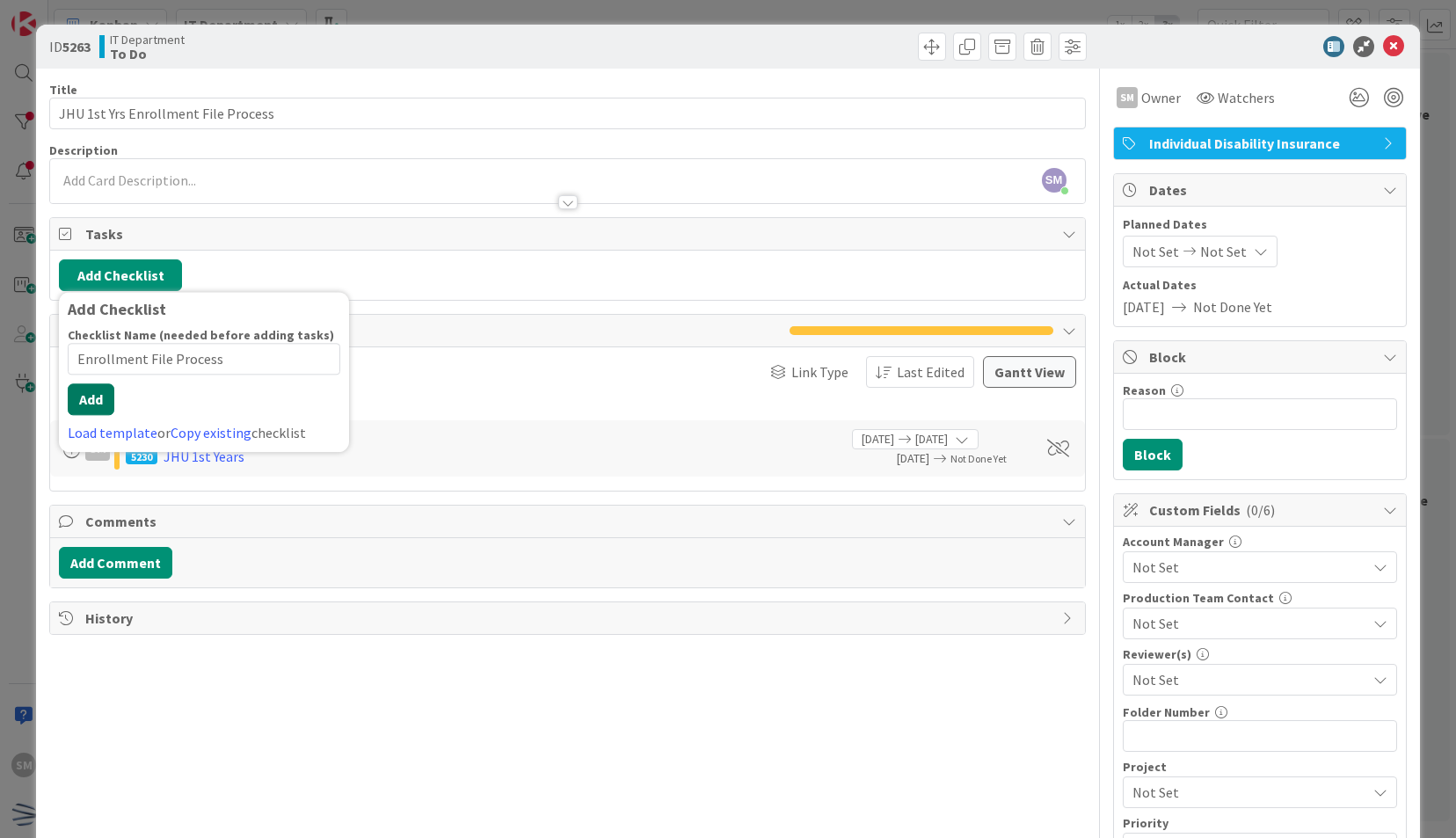
click at [105, 411] on button "Add" at bounding box center [92, 400] width 47 height 32
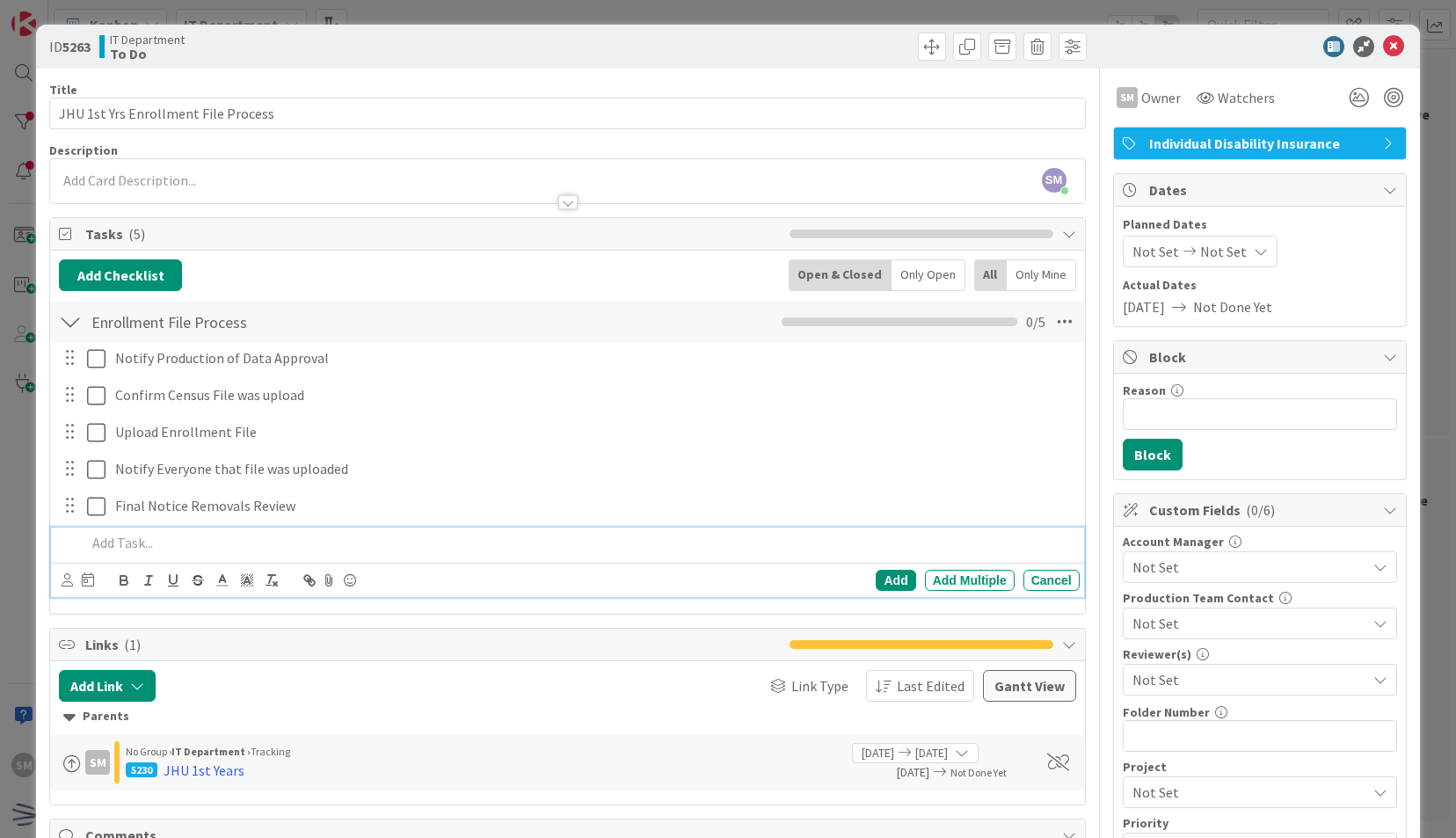
click at [627, 643] on span "Links ( 1 )" at bounding box center [432, 645] width 695 height 21
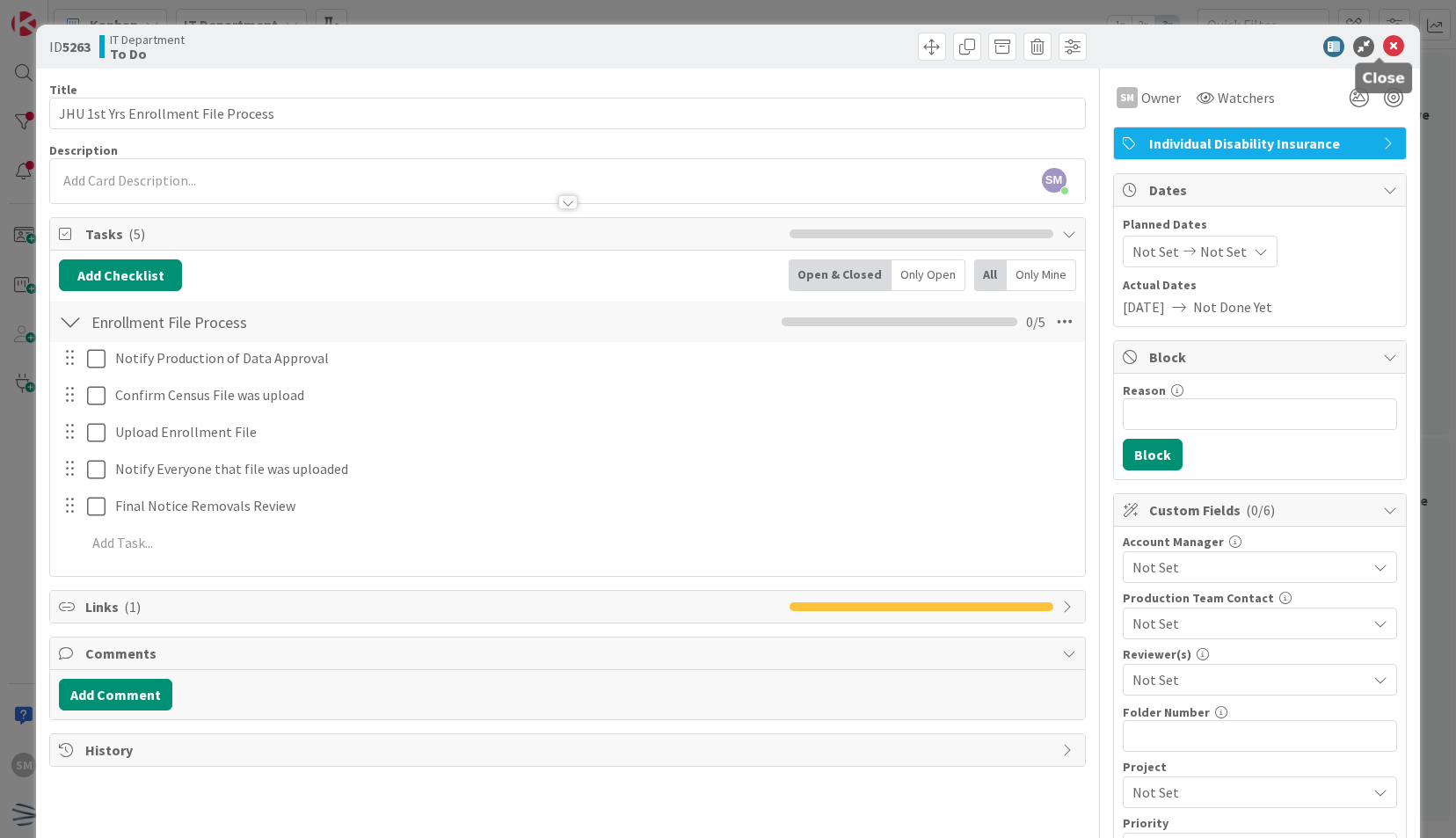
click at [1383, 38] on icon at bounding box center [1393, 47] width 21 height 21
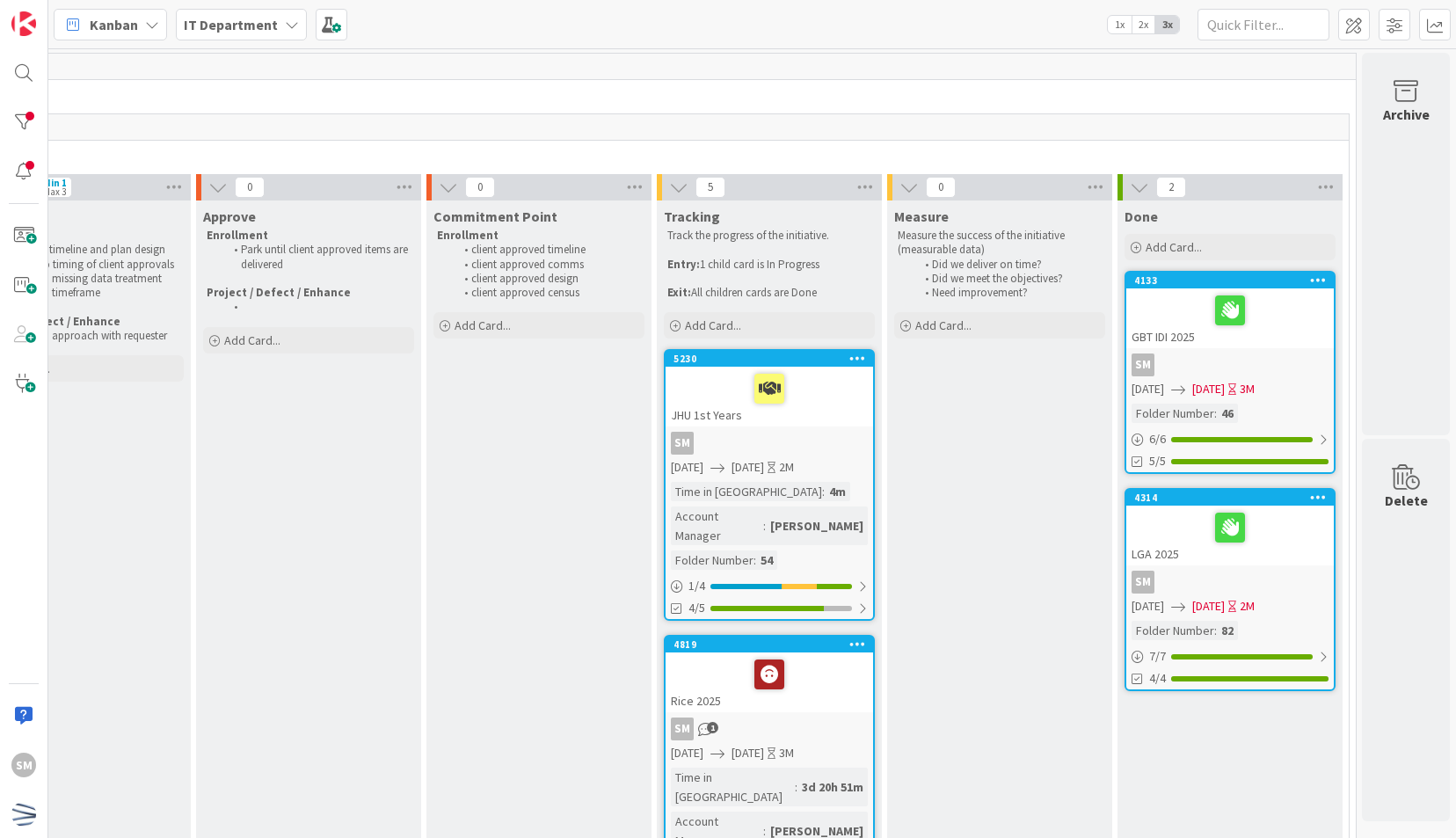
click at [803, 426] on div "5230 Assign Labels... Assign Tokens... Link Card... Block Card... Copy Card... …" at bounding box center [770, 485] width 211 height 272
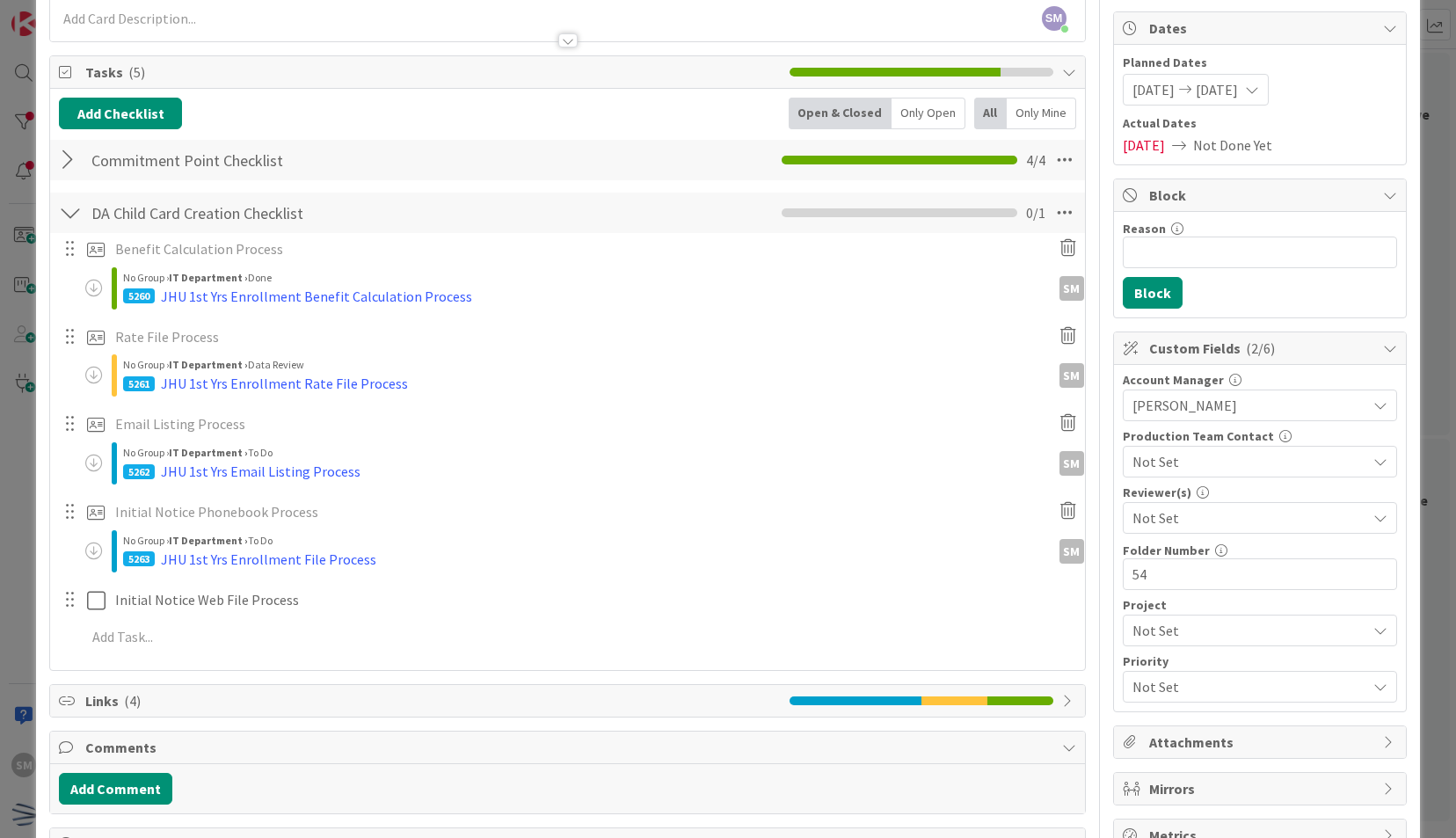
scroll to position [181, 0]
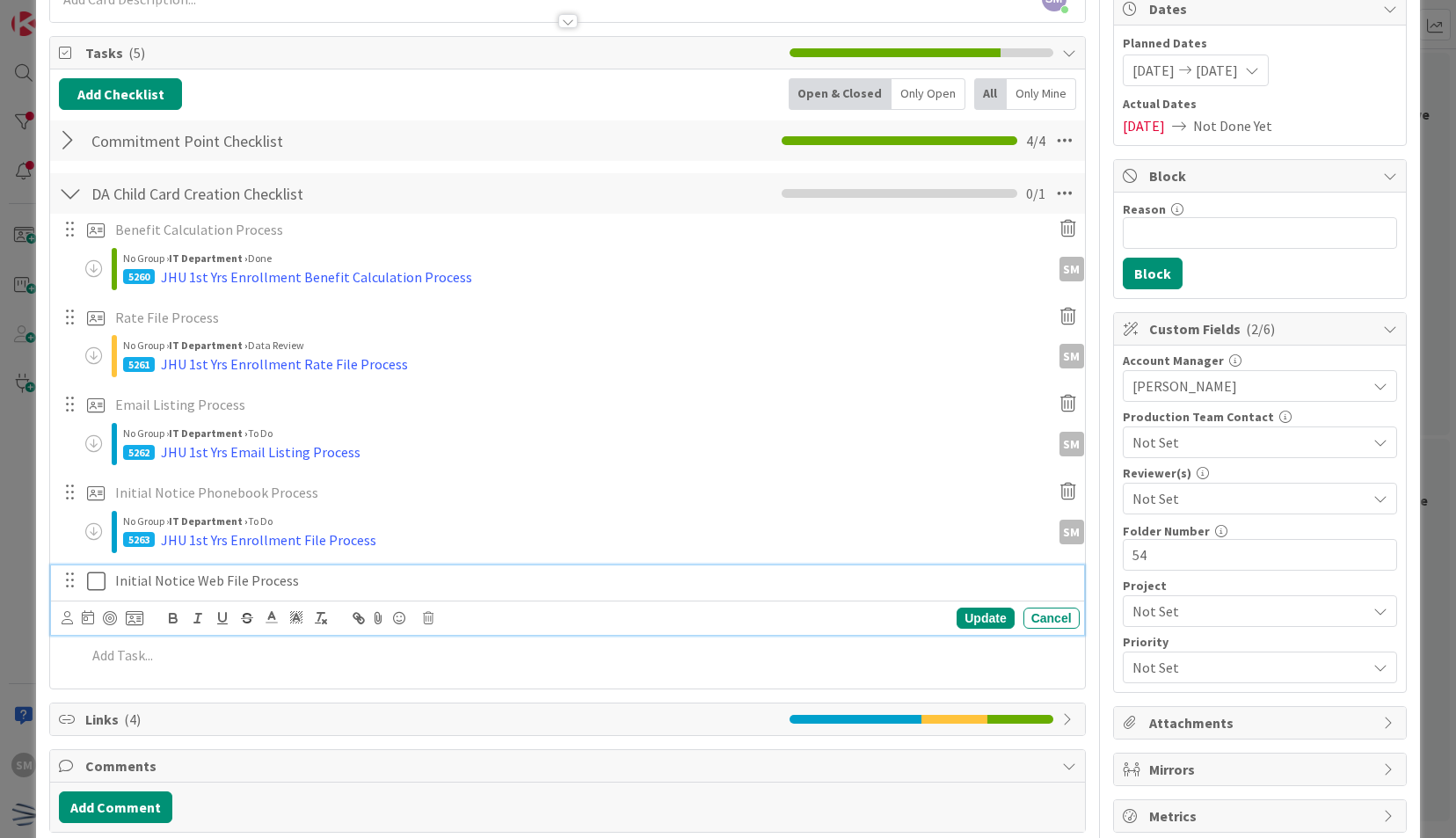
click at [320, 581] on p "Initial Notice Web File Process" at bounding box center [593, 581] width 957 height 21
click at [142, 611] on icon at bounding box center [134, 618] width 18 height 16
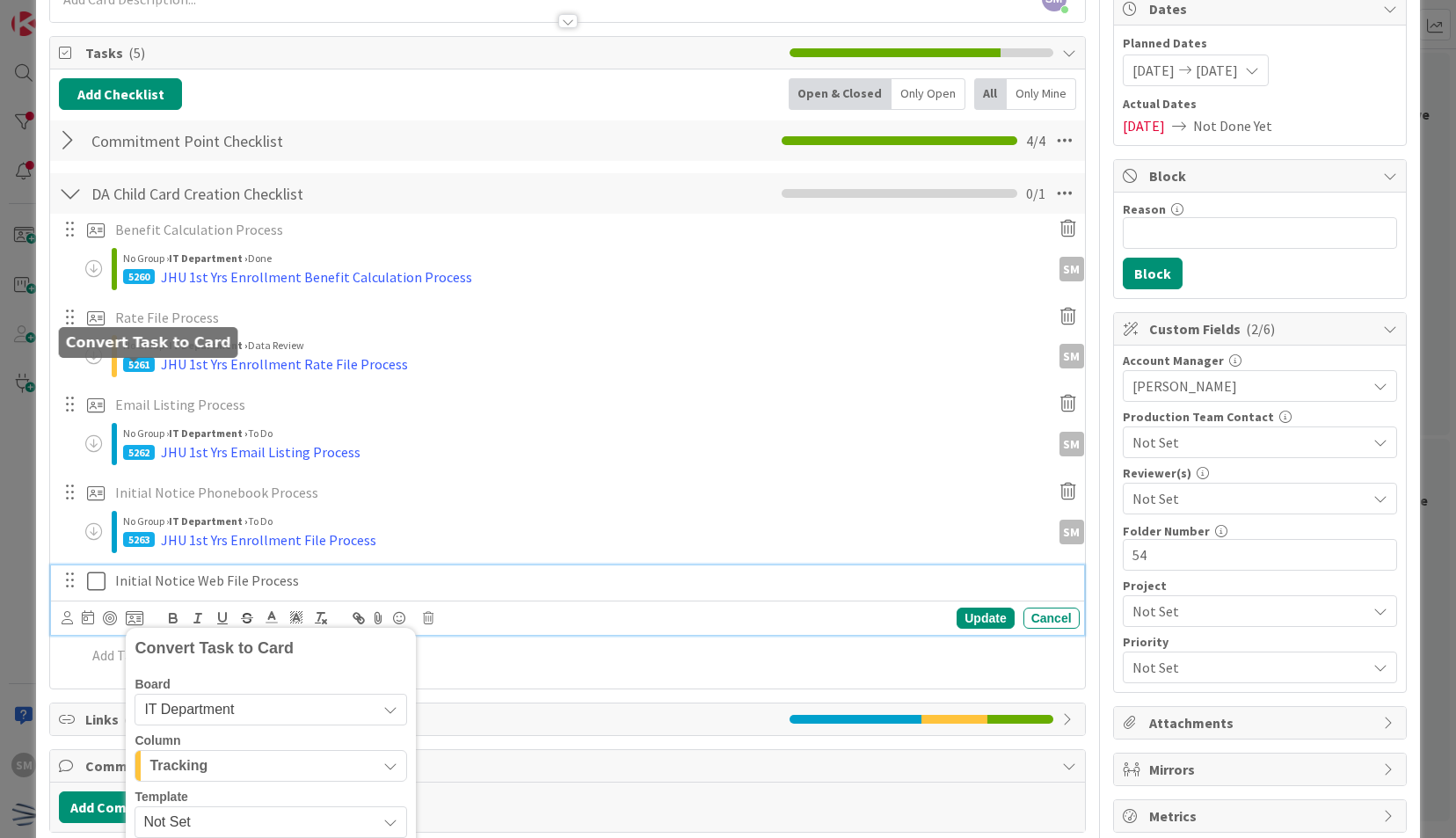
scroll to position [426, 0]
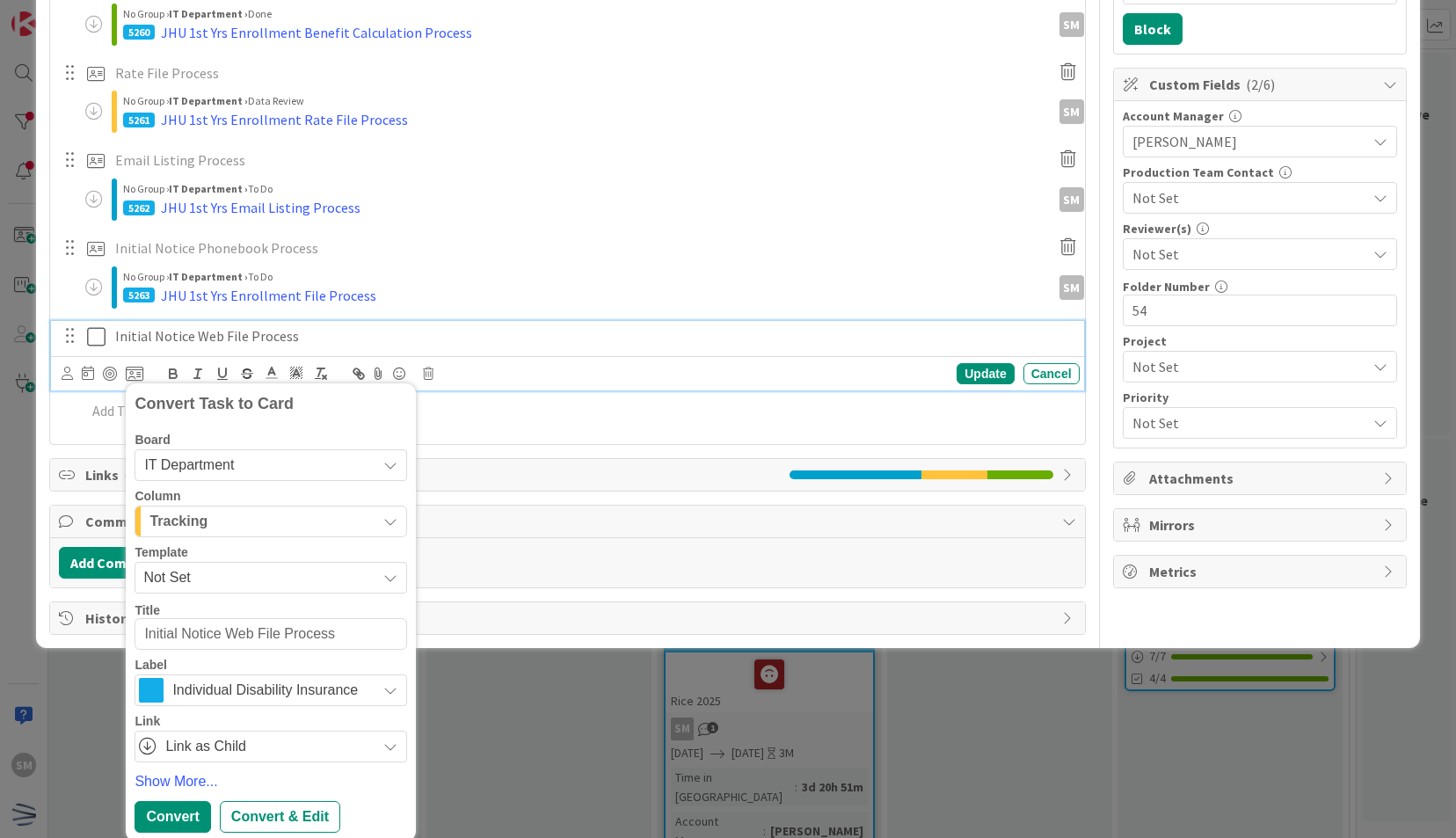
click at [267, 566] on span "Not Set" at bounding box center [252, 577] width 219 height 22
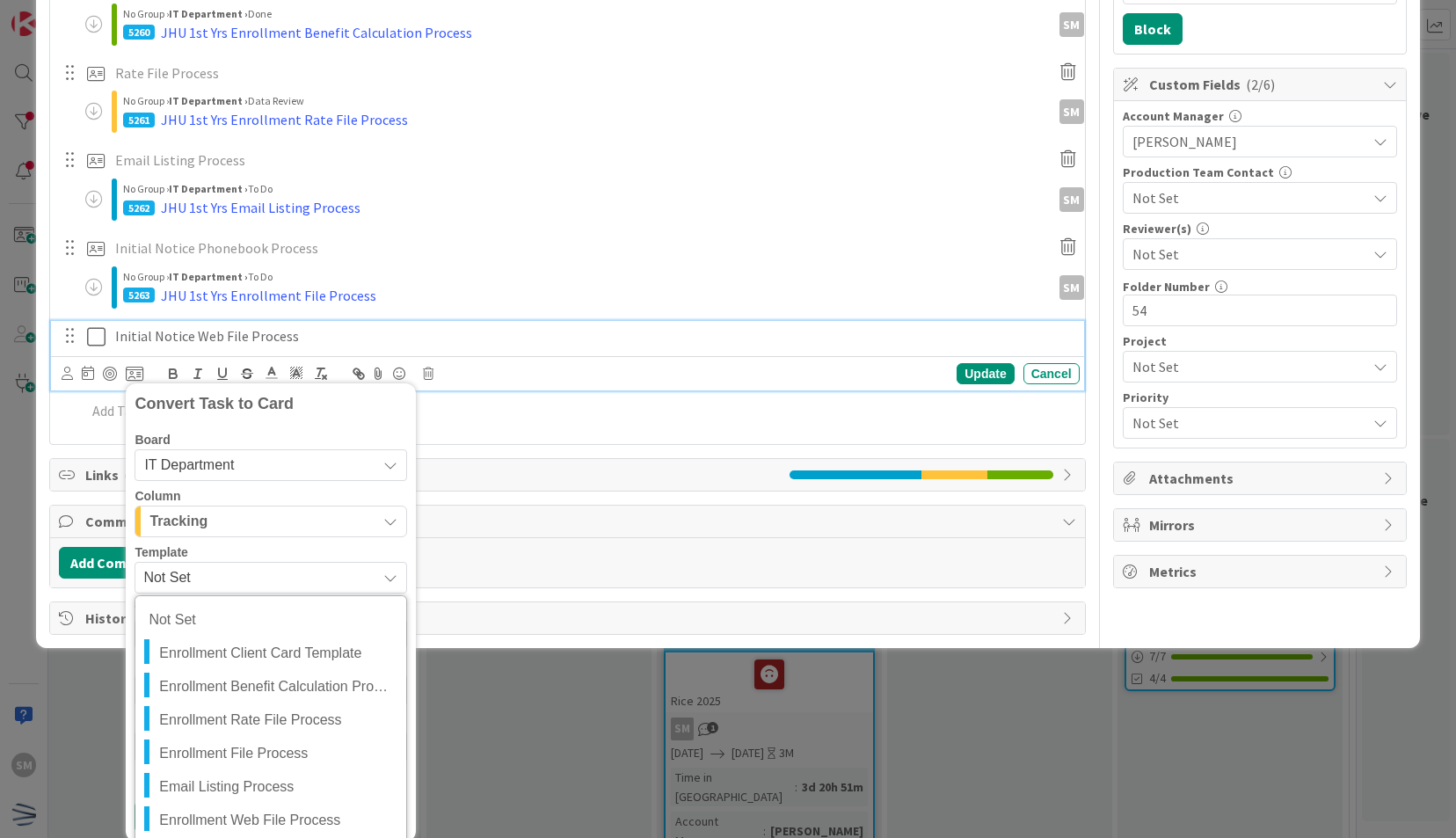
scroll to position [445, 0]
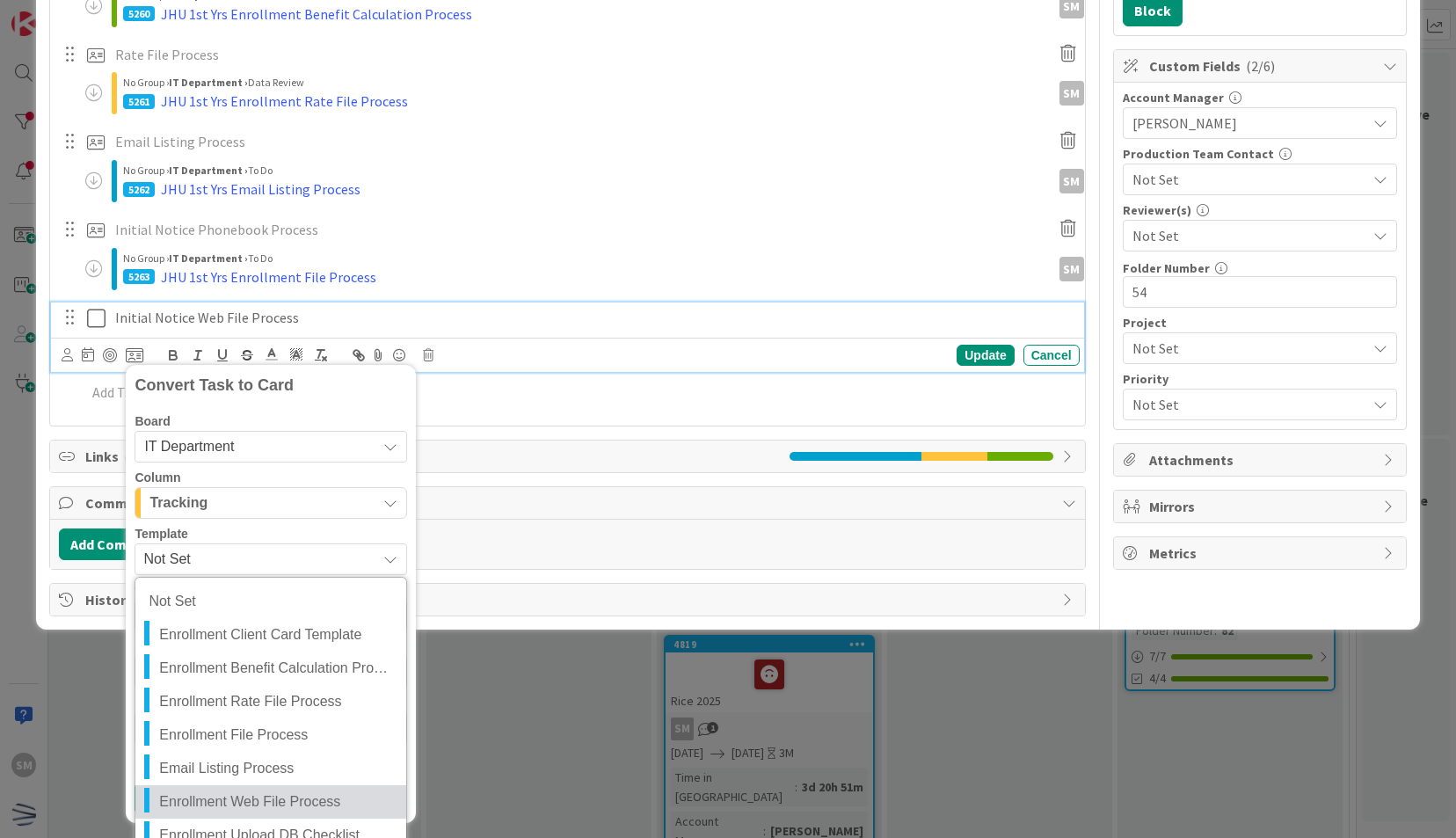
click at [299, 795] on span "Enrollment Web File Process" at bounding box center [276, 802] width 233 height 22
type textarea "x"
type textarea "Enrollment Web File Process"
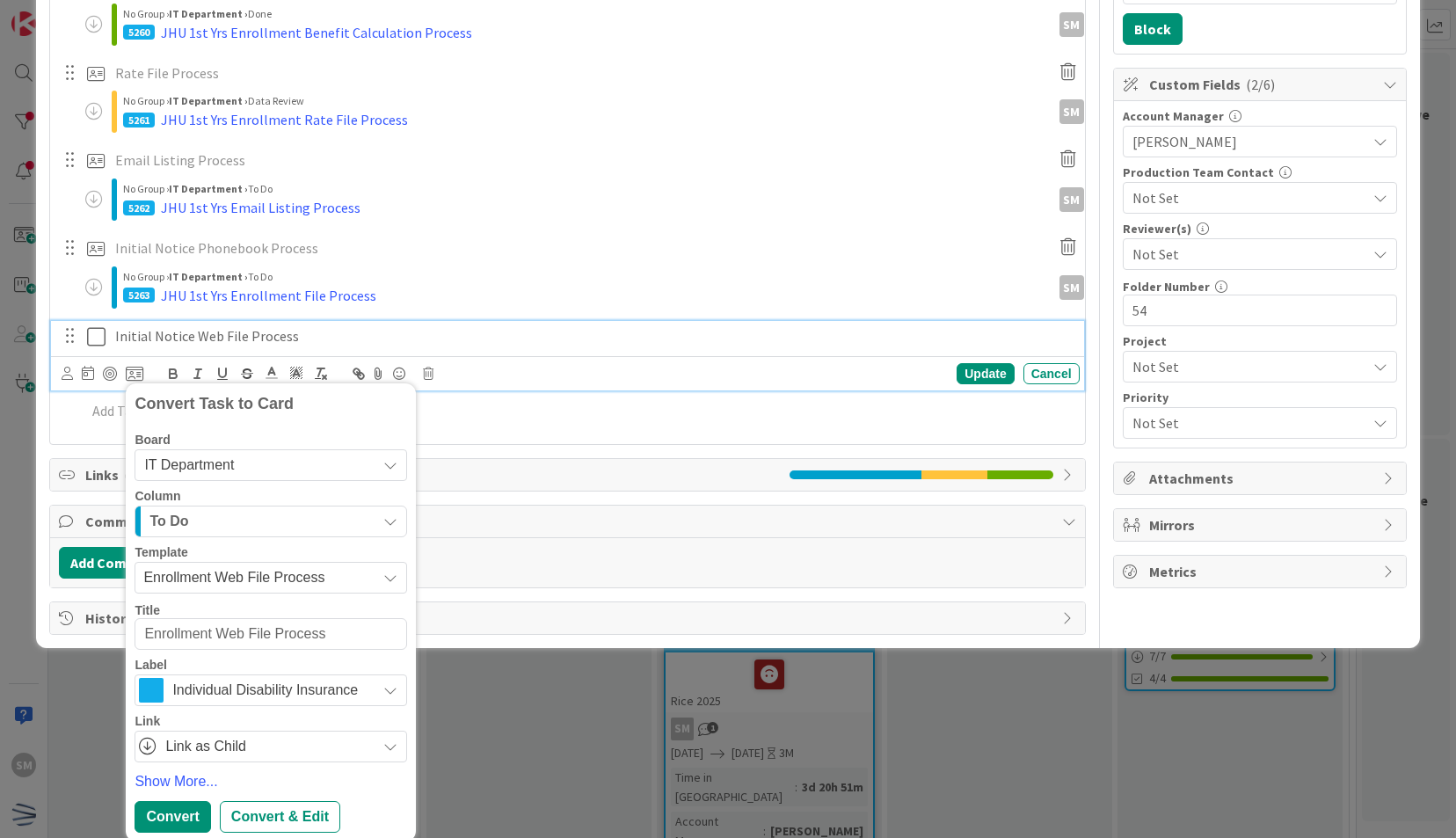
click at [140, 627] on textarea "Enrollment Web File Process" at bounding box center [271, 634] width 273 height 32
type textarea "x"
type textarea "JEnrollment Web File Process"
type textarea "x"
type textarea "JHEnrollment Web File Process"
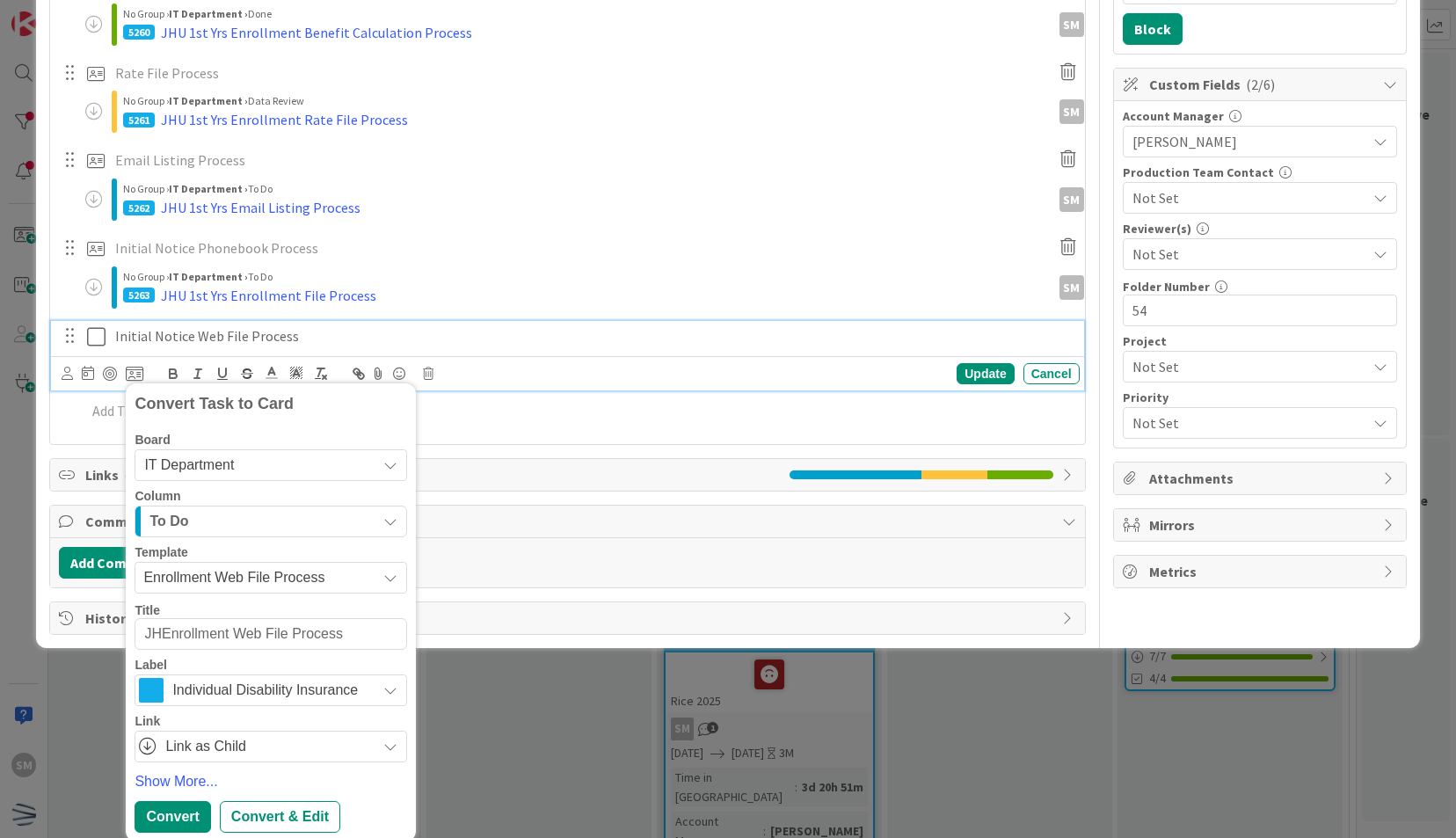
type textarea "x"
type textarea "JHUEnrollment Web File Process"
type textarea "x"
type textarea "JHU Enrollment Web File Process"
type textarea "x"
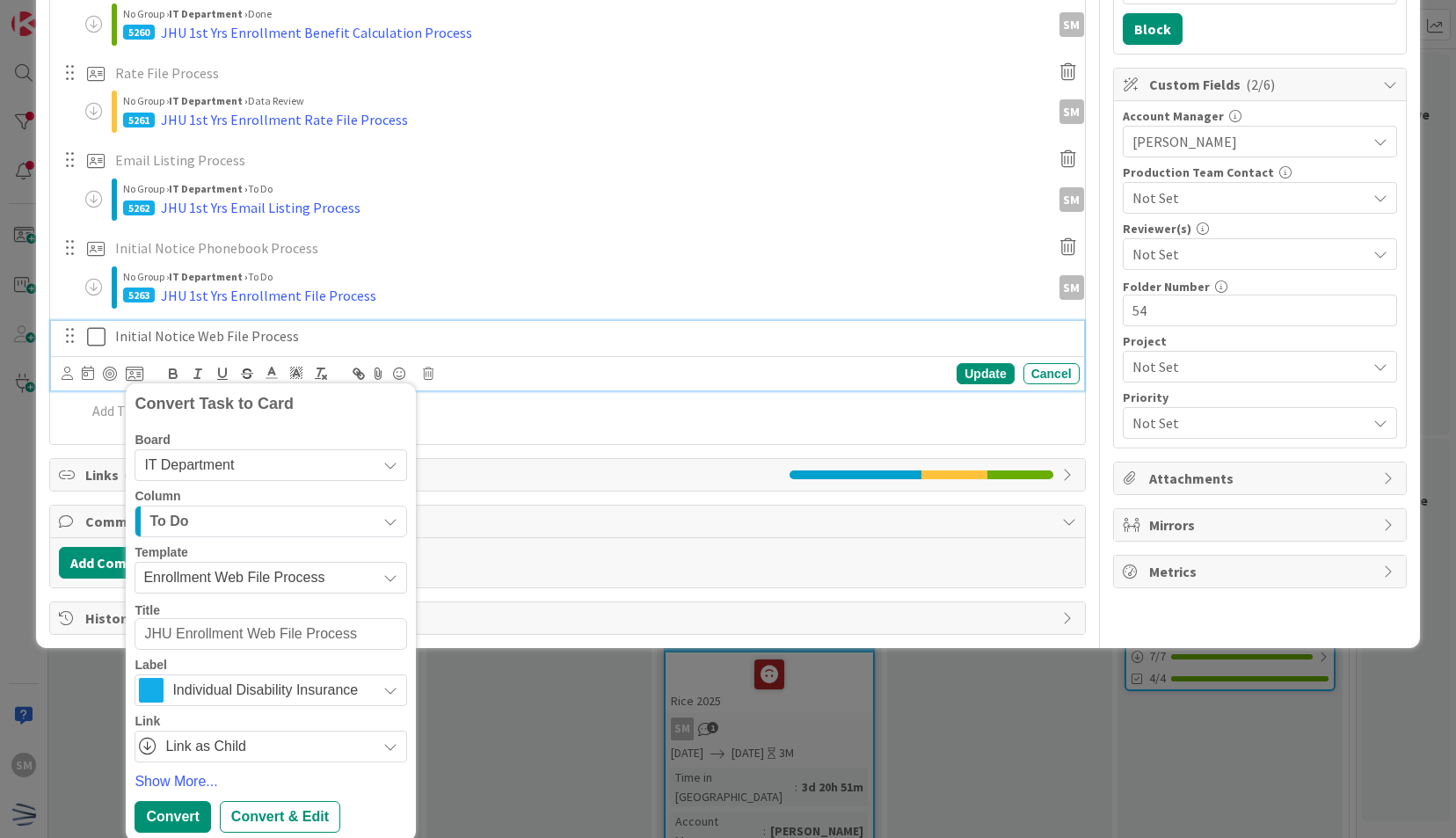
type textarea "JHU 1Enrollment Web File Process"
type textarea "x"
type textarea "JHU 1sEnrollment Web File Process"
type textarea "x"
type textarea "JHU 1stEnrollment Web File Process"
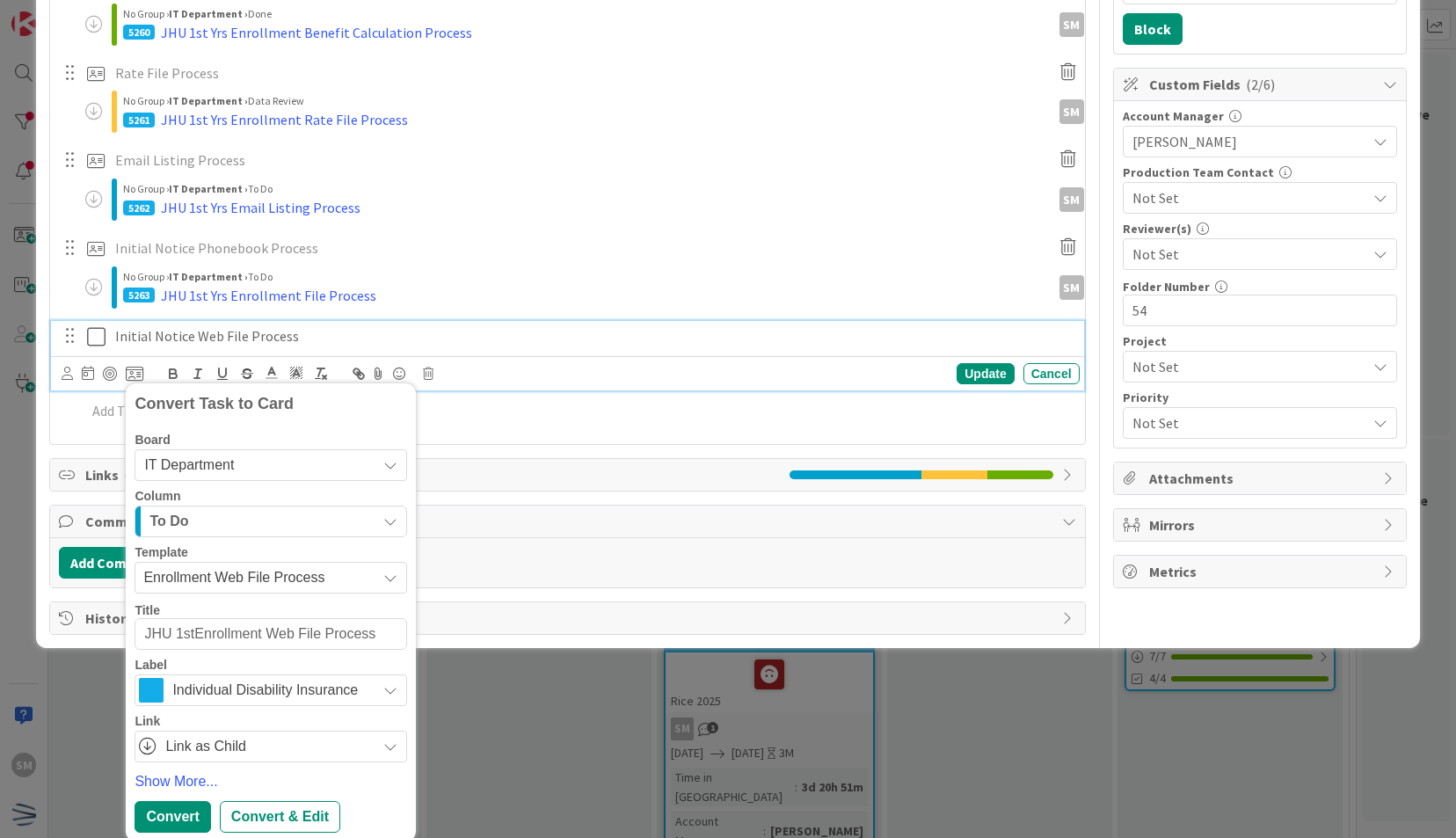
type textarea "x"
type textarea "JHU 1st Enrollment Web File Process"
type textarea "x"
type textarea "JHU 1st yEnrollment Web File Process"
type textarea "x"
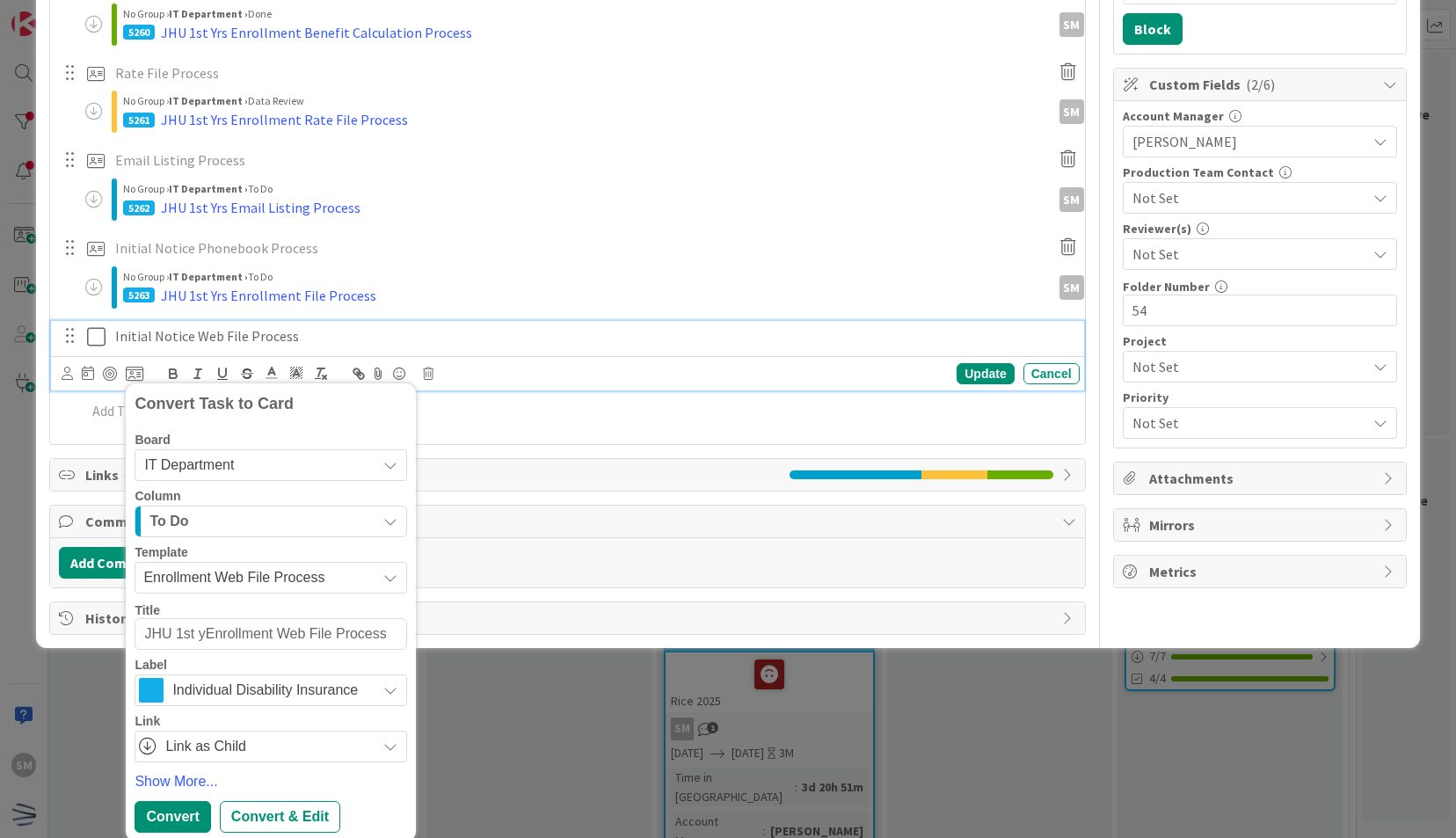
type textarea "JHU 1st yrEnrollment Web File Process"
type textarea "x"
type textarea "JHU 1st yrsEnrollment Web File Process"
type textarea "x"
type textarea "JHU 1st yrEnrollment Web File Process"
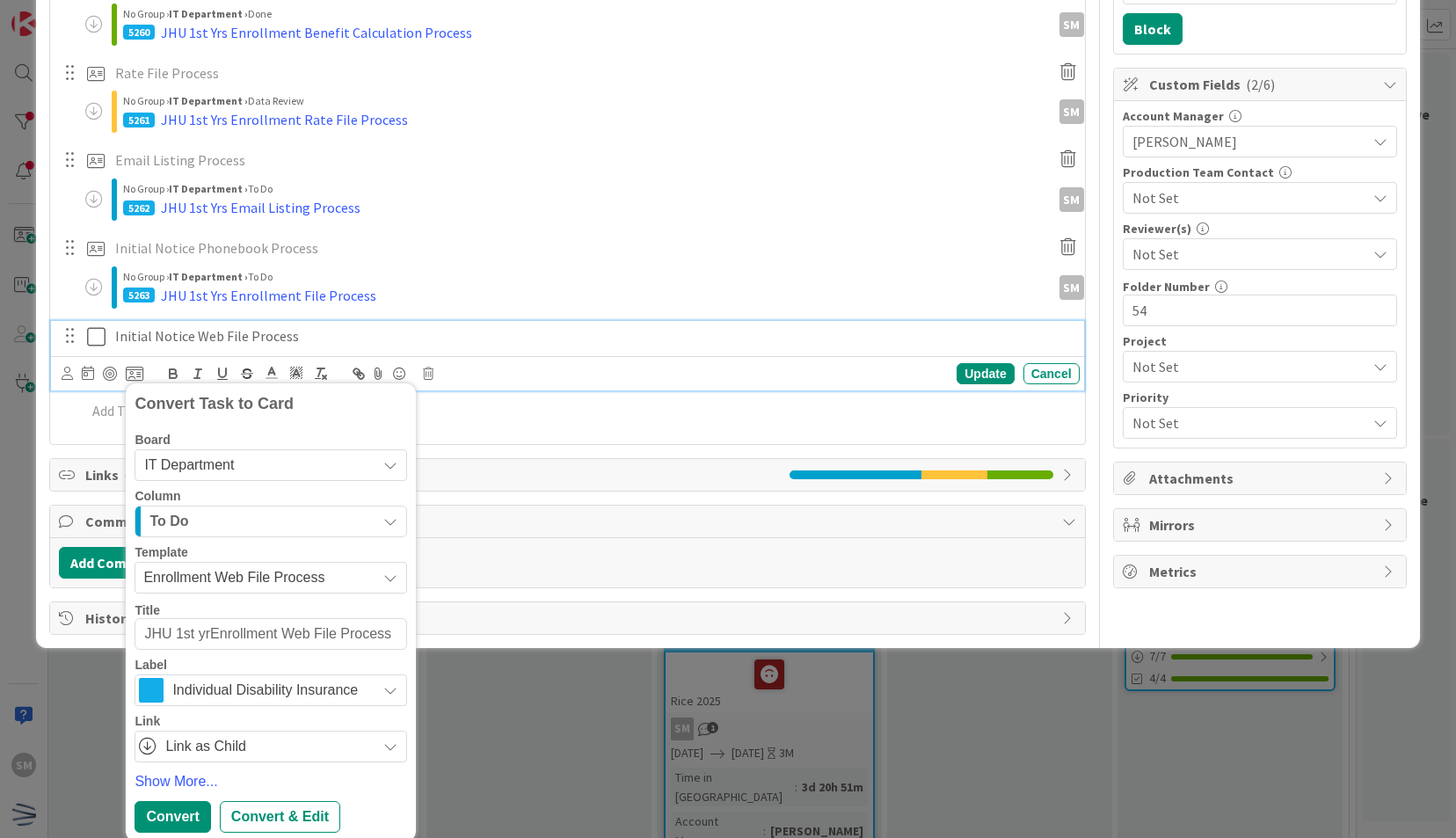
type textarea "x"
type textarea "JHU 1st yEnrollment Web File Process"
type textarea "x"
type textarea "JHU 1st Enrollment Web File Process"
type textarea "x"
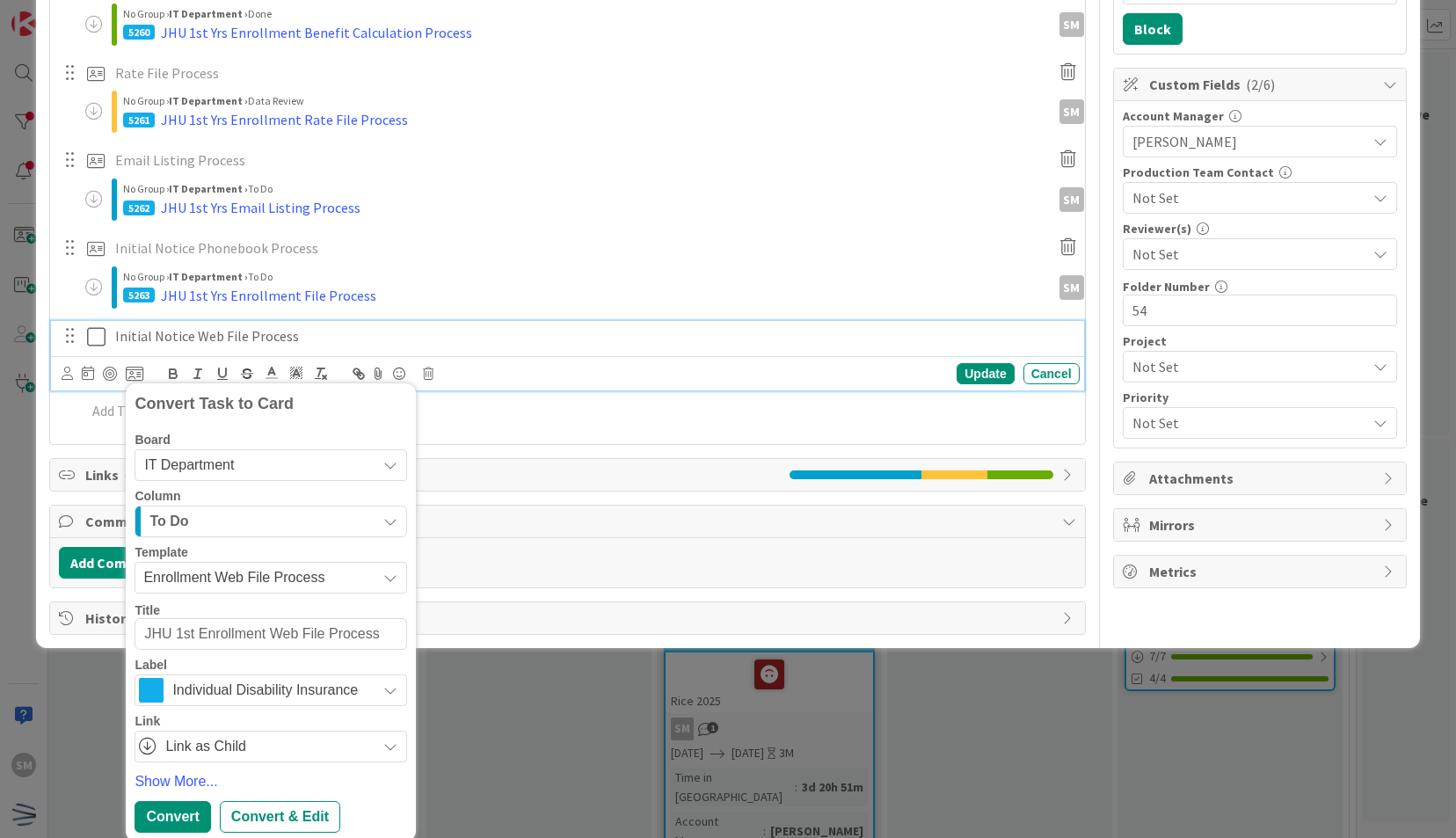
type textarea "JHU 1st YEnrollment Web File Process"
type textarea "x"
type textarea "JHU 1st YrEnrollment Web File Process"
type textarea "x"
type textarea "JHU 1st YrsEnrollment Web File Process"
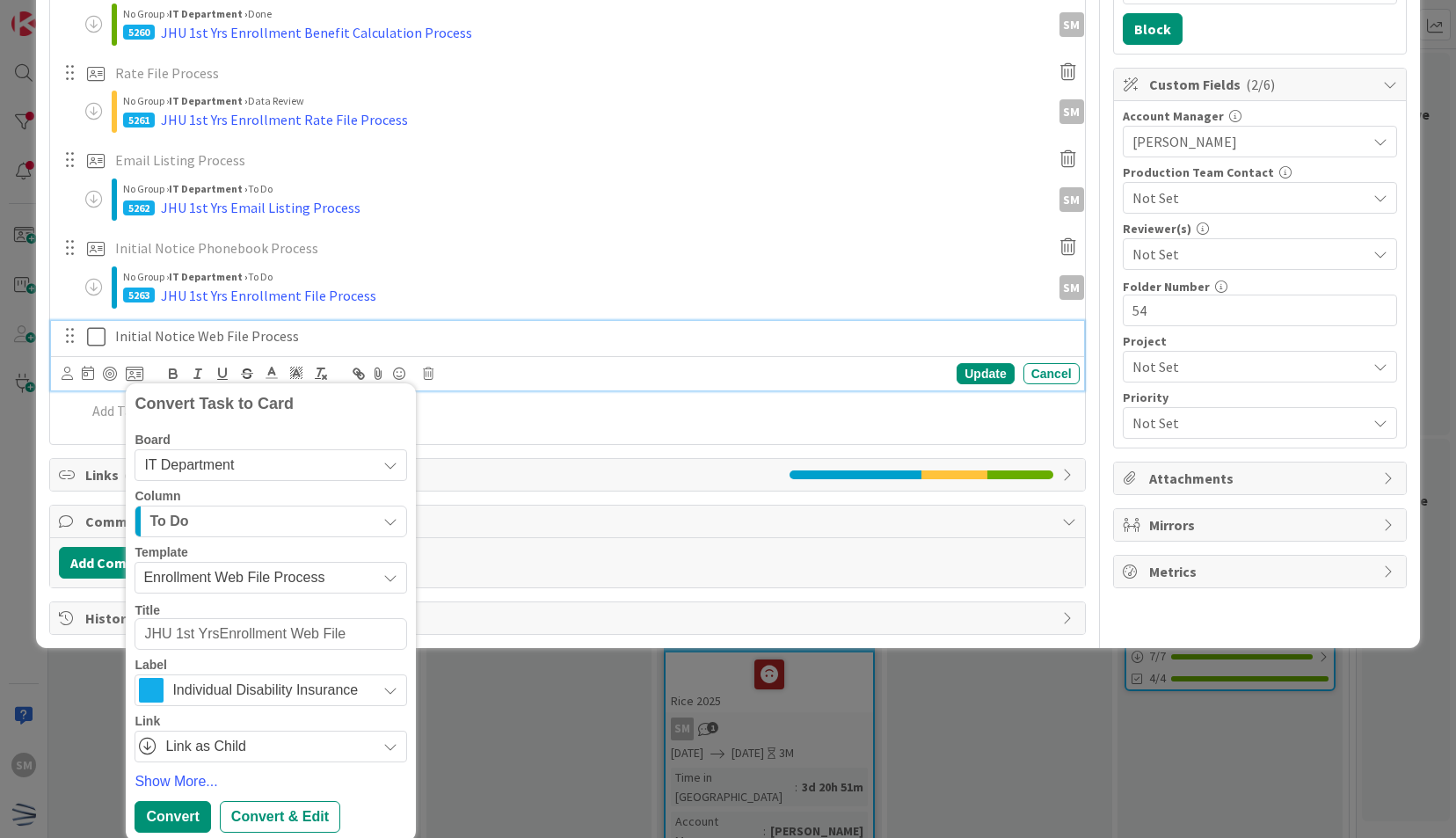
scroll to position [445, 0]
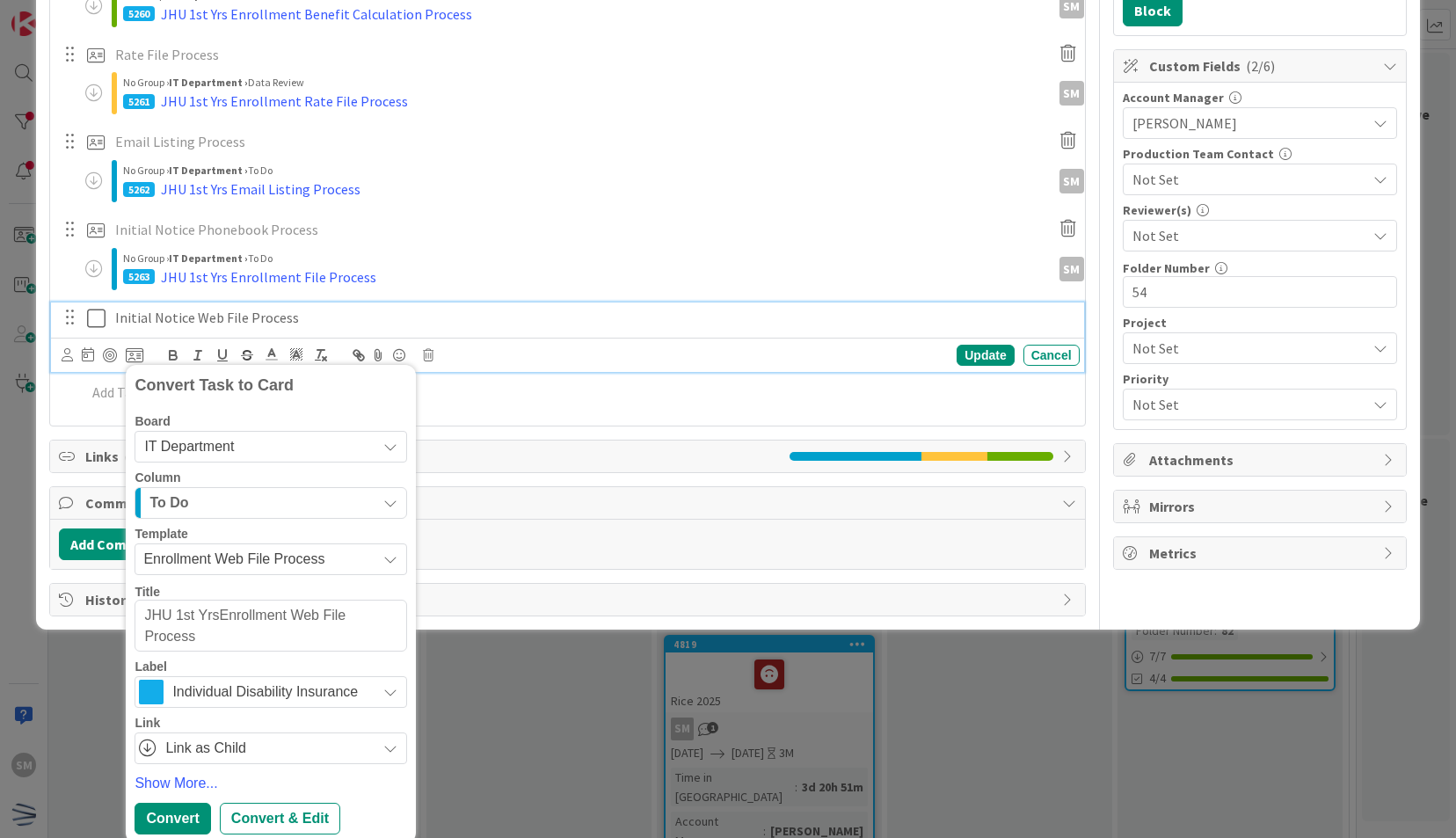
type textarea "x"
type textarea "JHU 1st Yrs Enrollment Web File Process"
click at [289, 809] on div "Convert & Edit" at bounding box center [279, 819] width 120 height 32
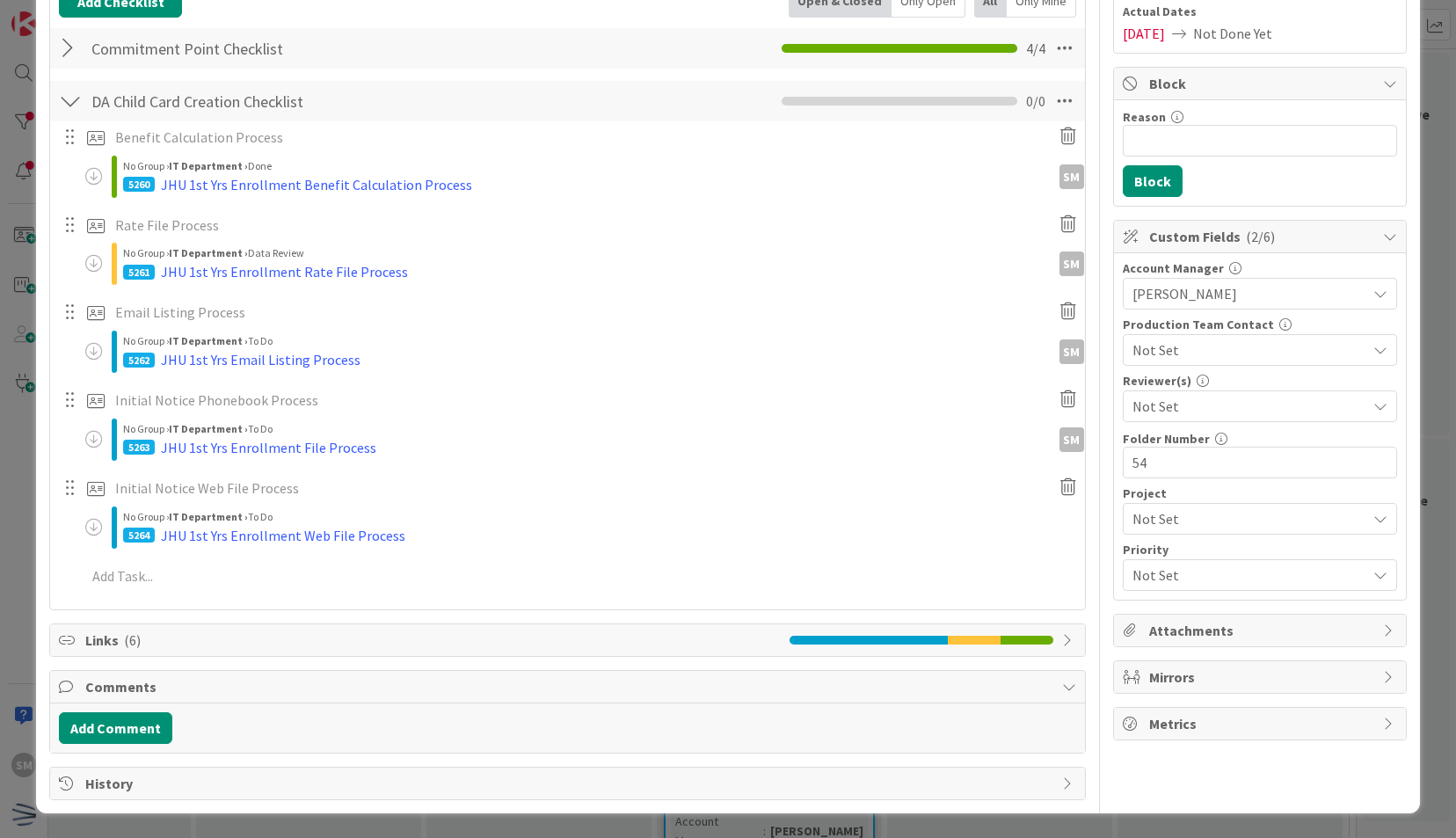
scroll to position [267, 0]
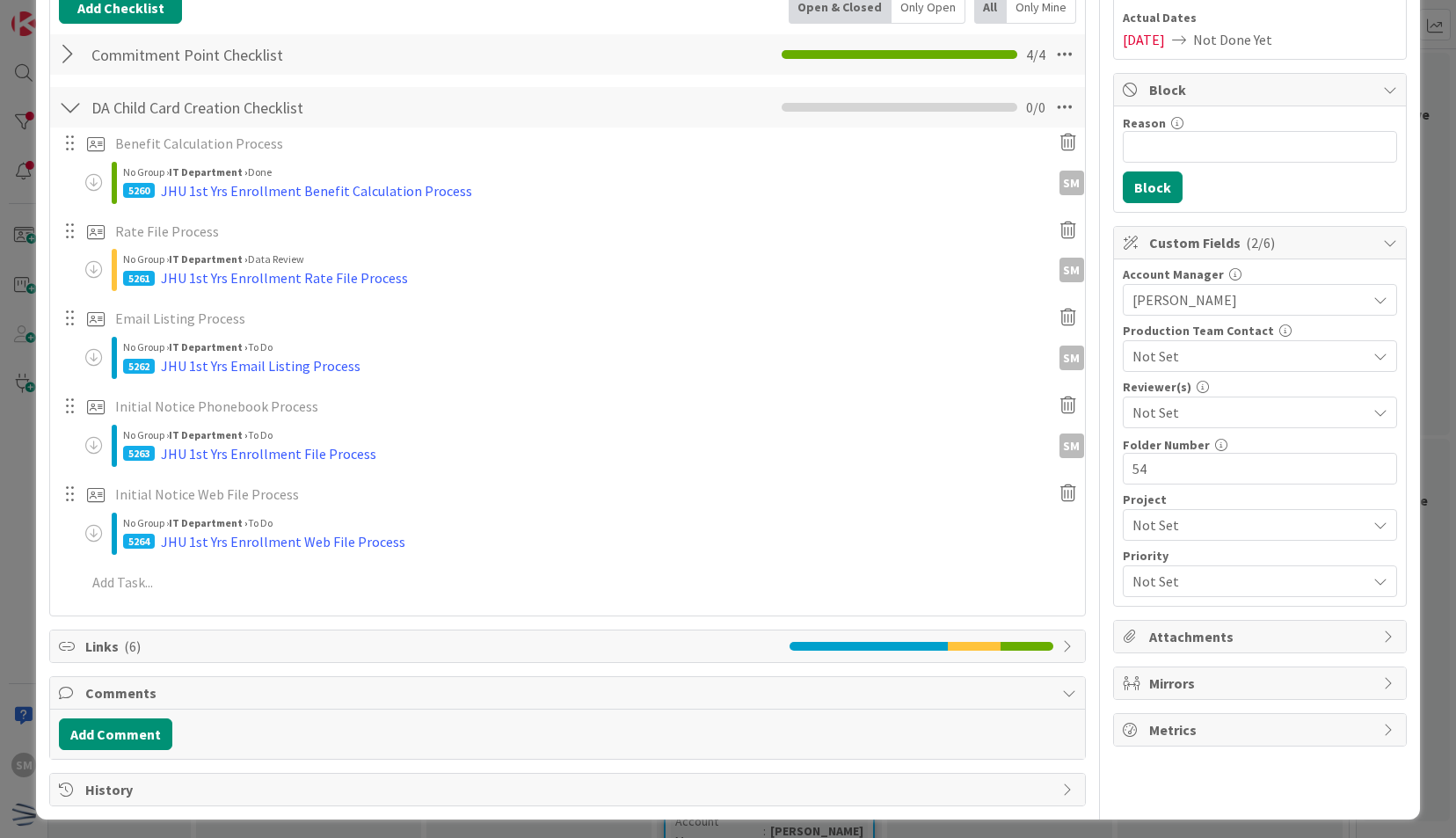
type textarea "x"
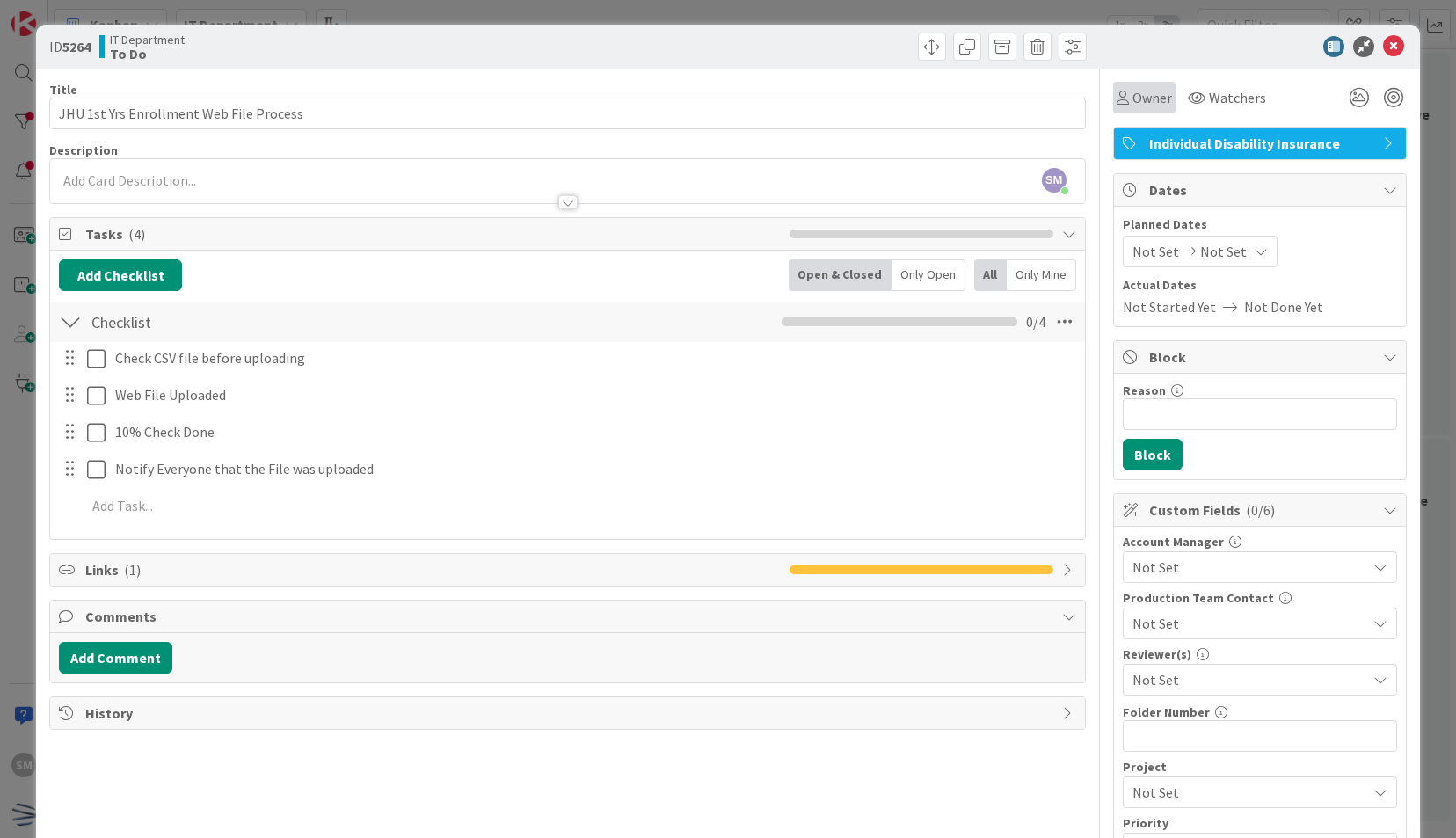
click at [1140, 103] on span "Owner" at bounding box center [1152, 97] width 39 height 21
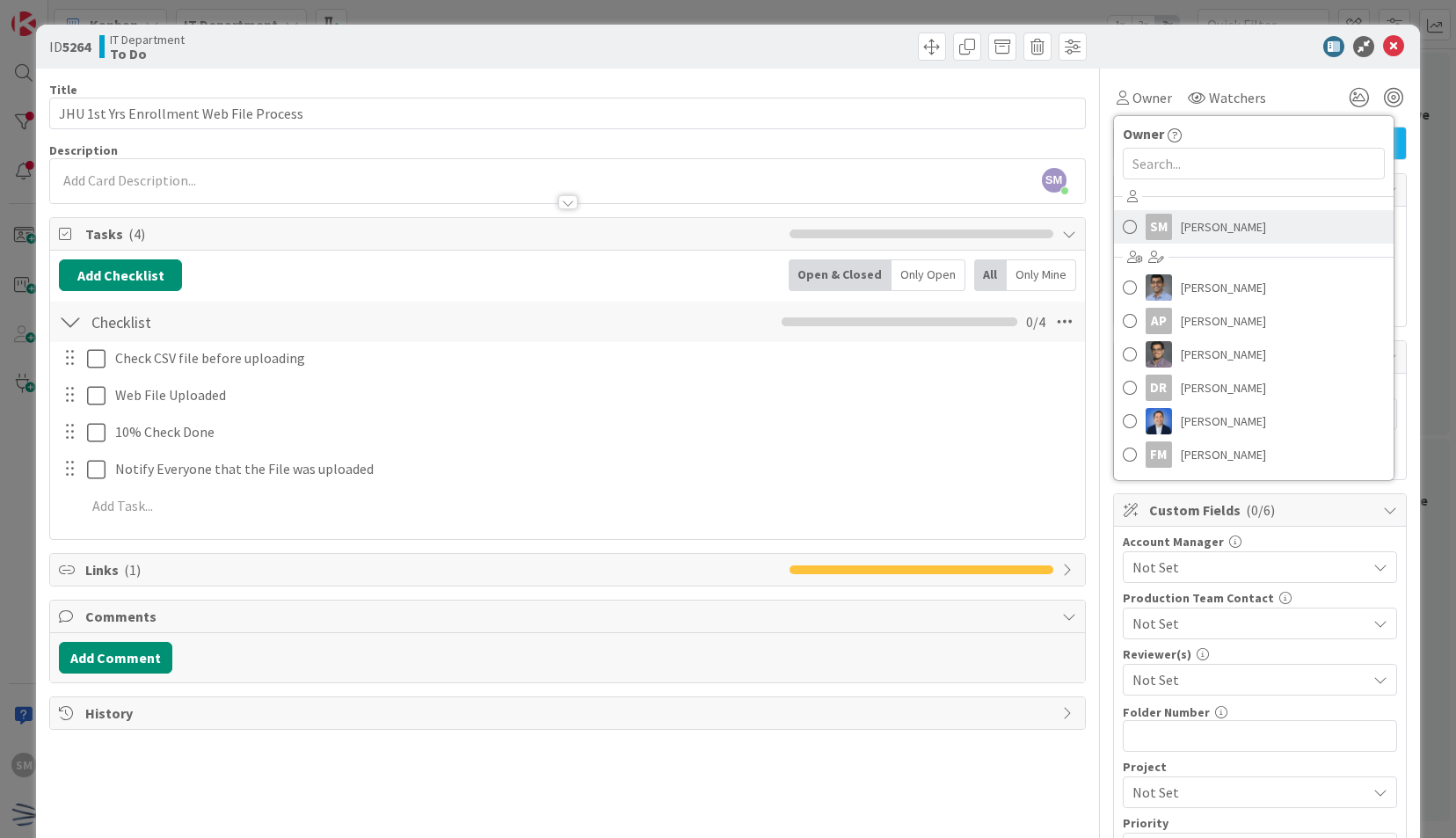
click at [1184, 231] on span "[PERSON_NAME]" at bounding box center [1223, 227] width 85 height 26
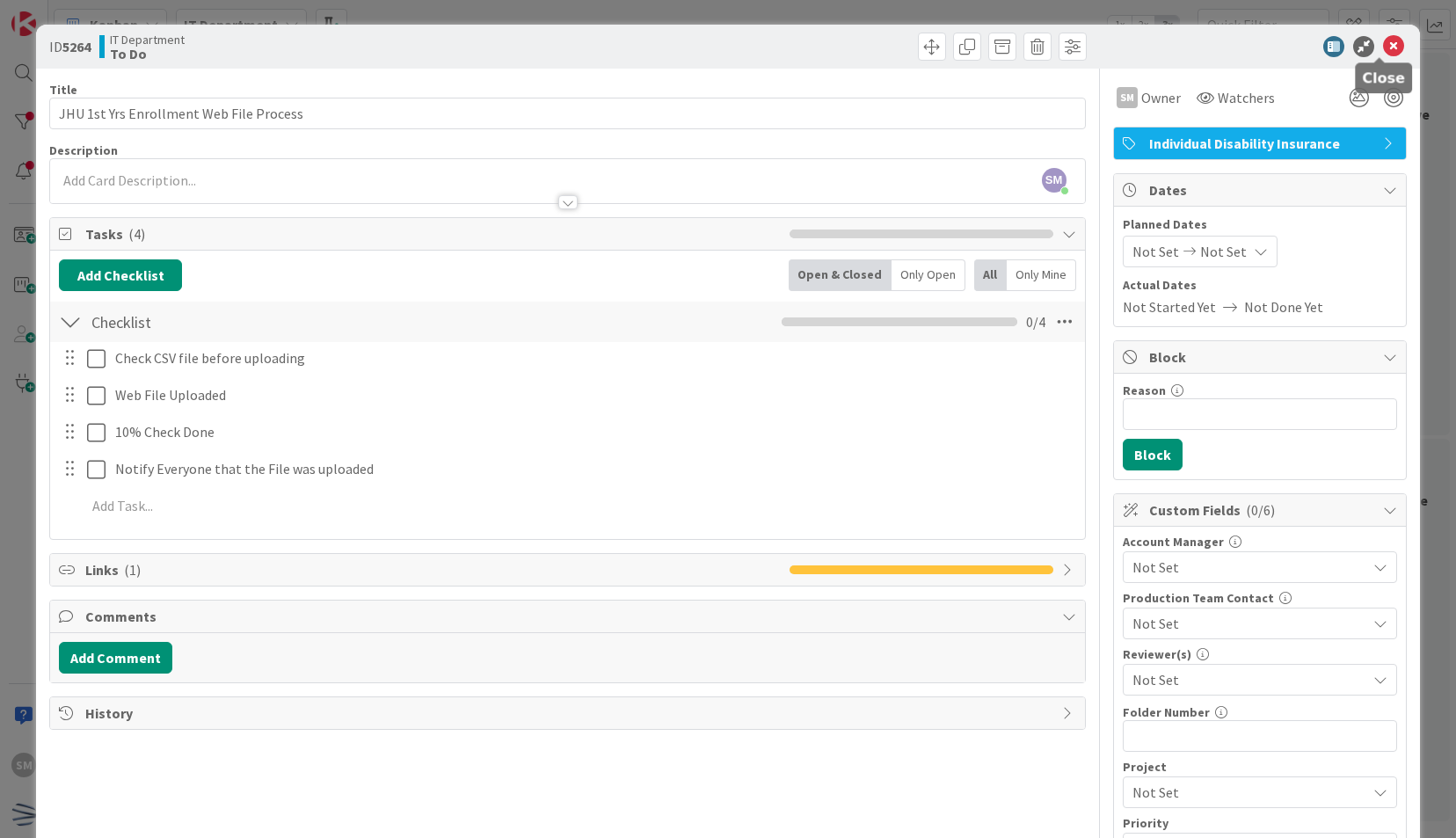
click at [1383, 51] on icon at bounding box center [1393, 47] width 21 height 21
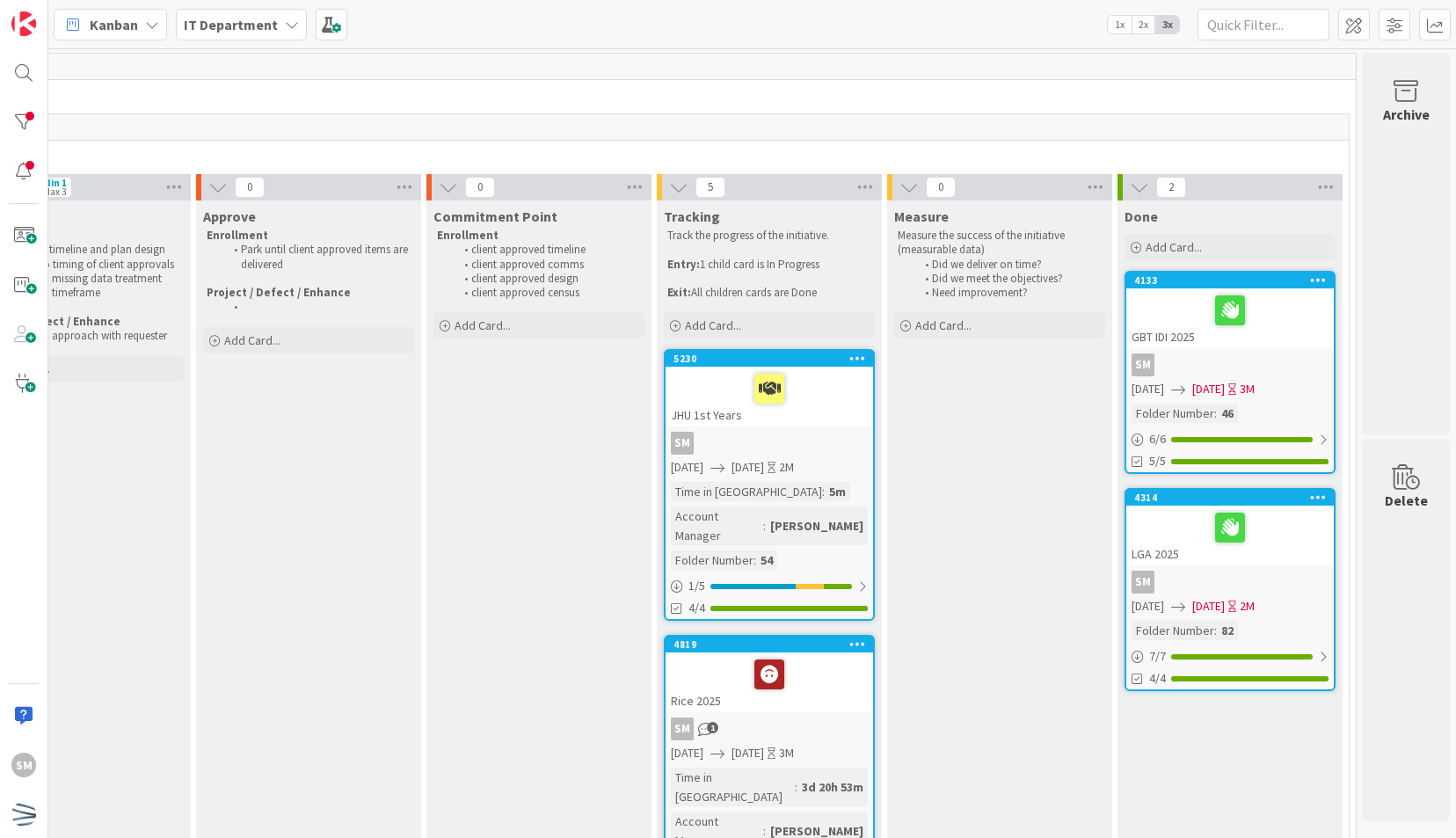
click at [811, 385] on div at bounding box center [769, 389] width 197 height 37
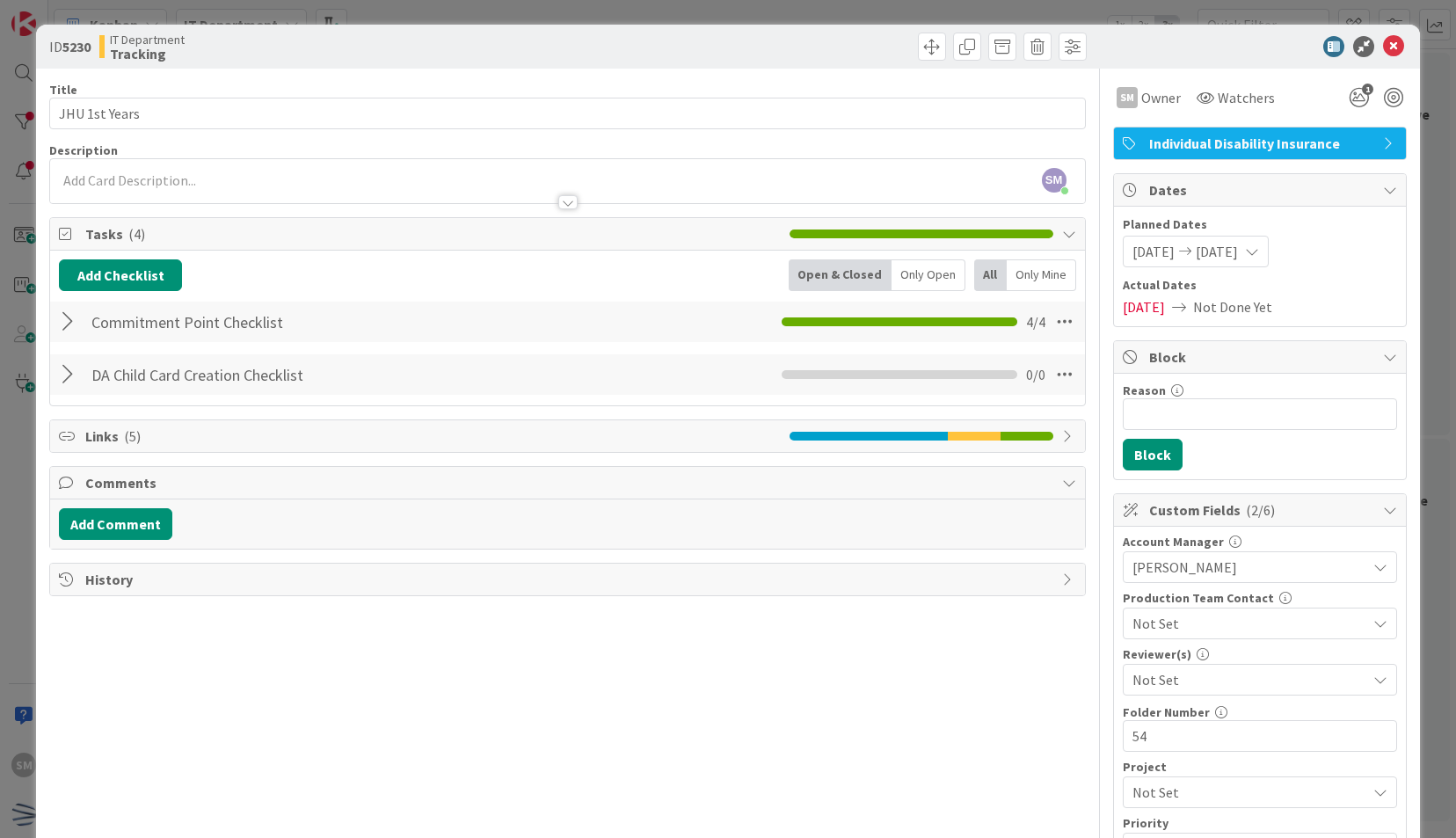
click at [64, 366] on div at bounding box center [70, 375] width 22 height 32
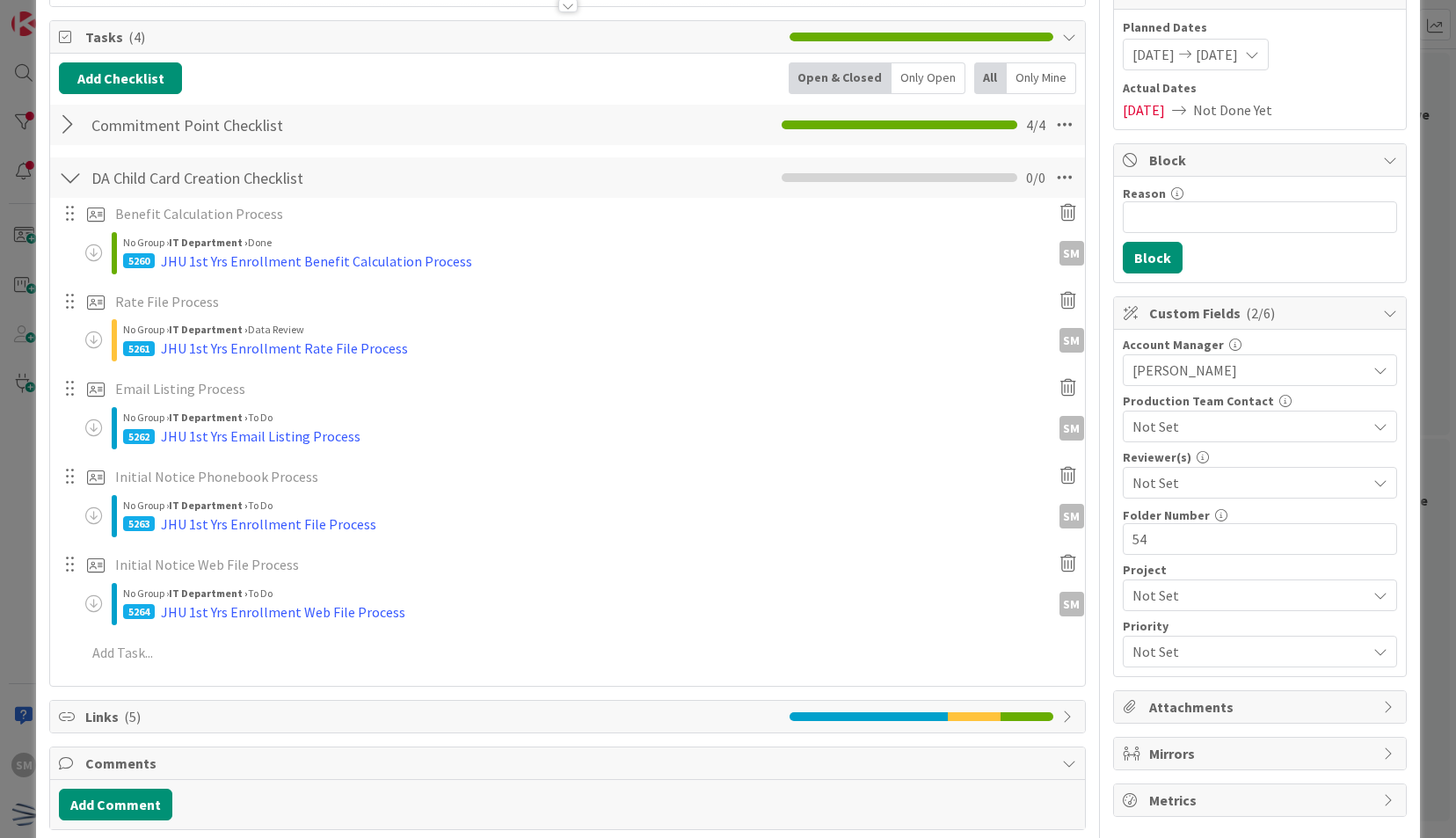
scroll to position [198, 0]
click at [345, 518] on div "JHU 1st Yrs Enrollment File Process" at bounding box center [268, 523] width 216 height 21
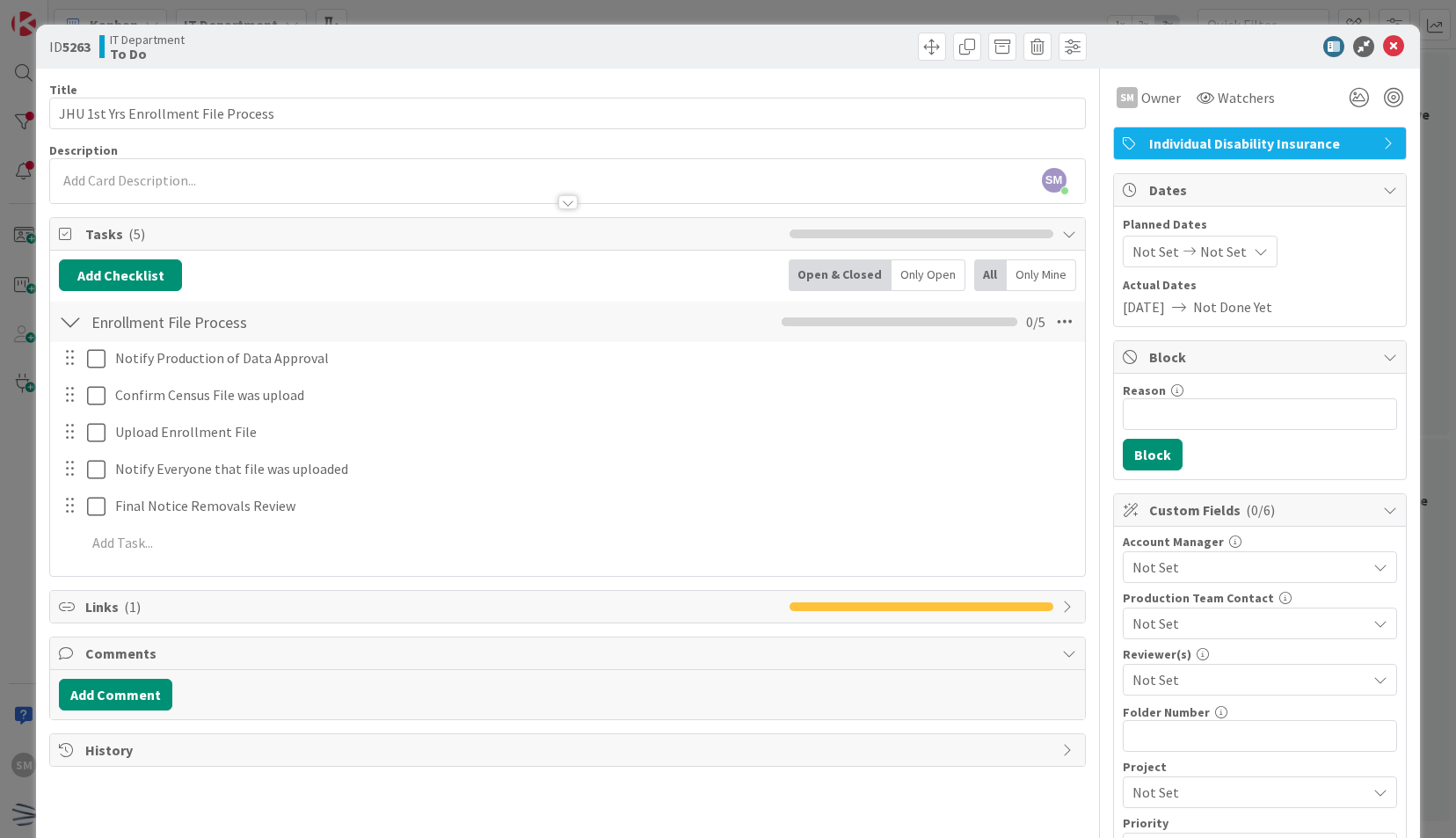
click at [1231, 247] on div "Not Set Not Set" at bounding box center [1201, 251] width 155 height 32
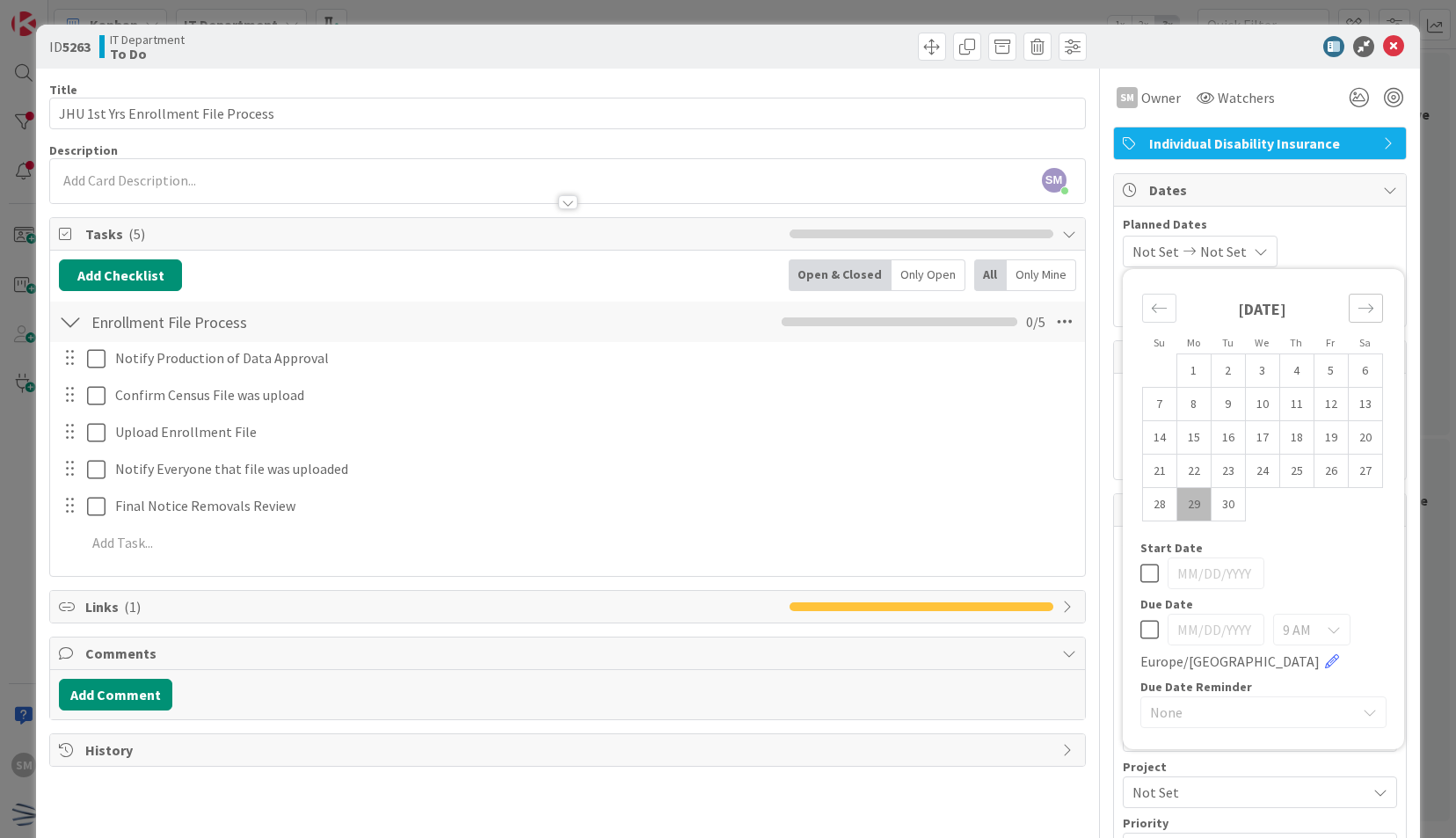
click at [1362, 303] on div "Move forward to switch to the next month." at bounding box center [1366, 308] width 35 height 29
click at [1326, 371] on td "3" at bounding box center [1331, 371] width 35 height 34
type input "[DATE]"
click at [1266, 36] on div at bounding box center [1251, 47] width 311 height 21
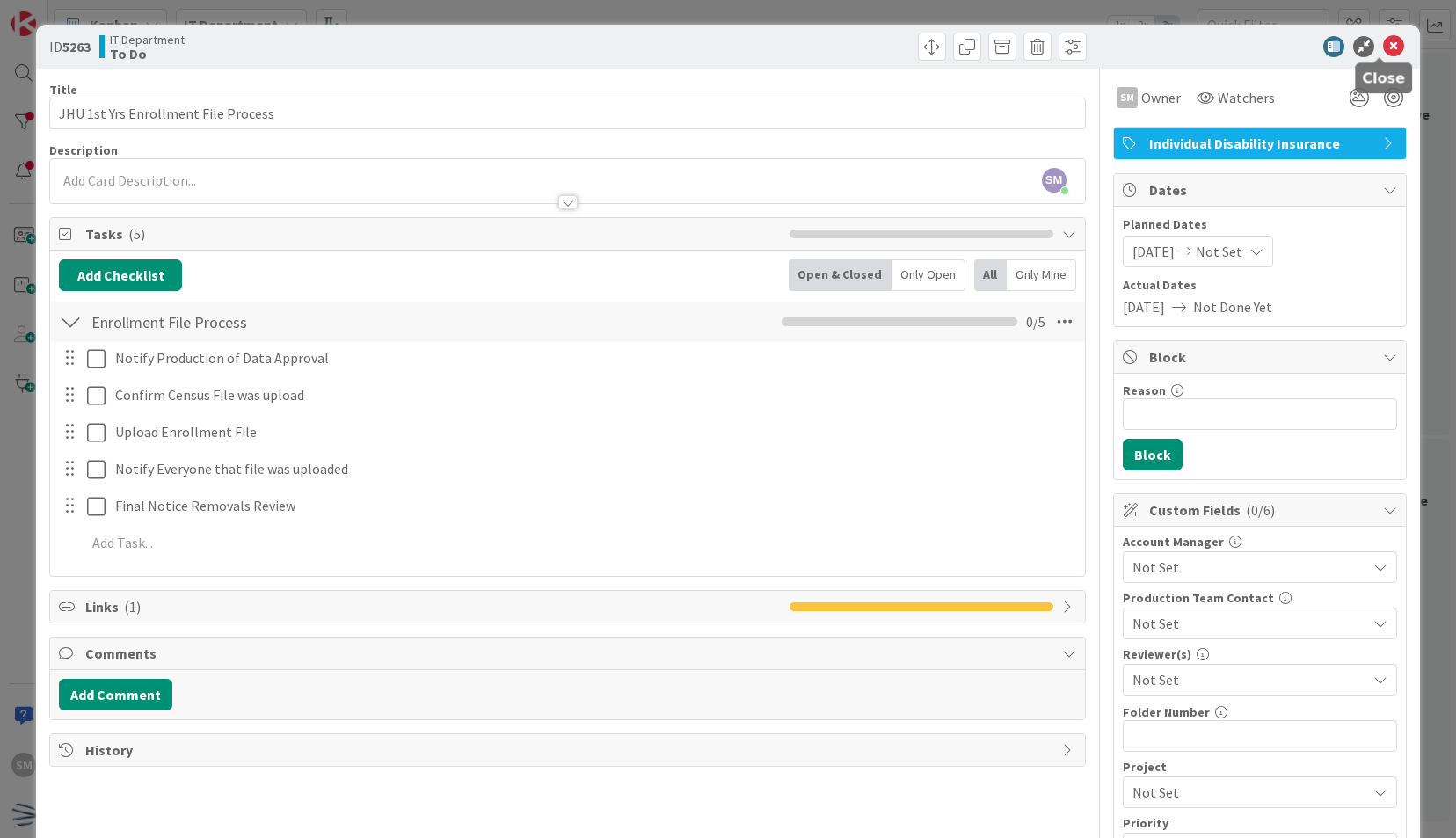
click at [1383, 53] on icon at bounding box center [1393, 47] width 21 height 21
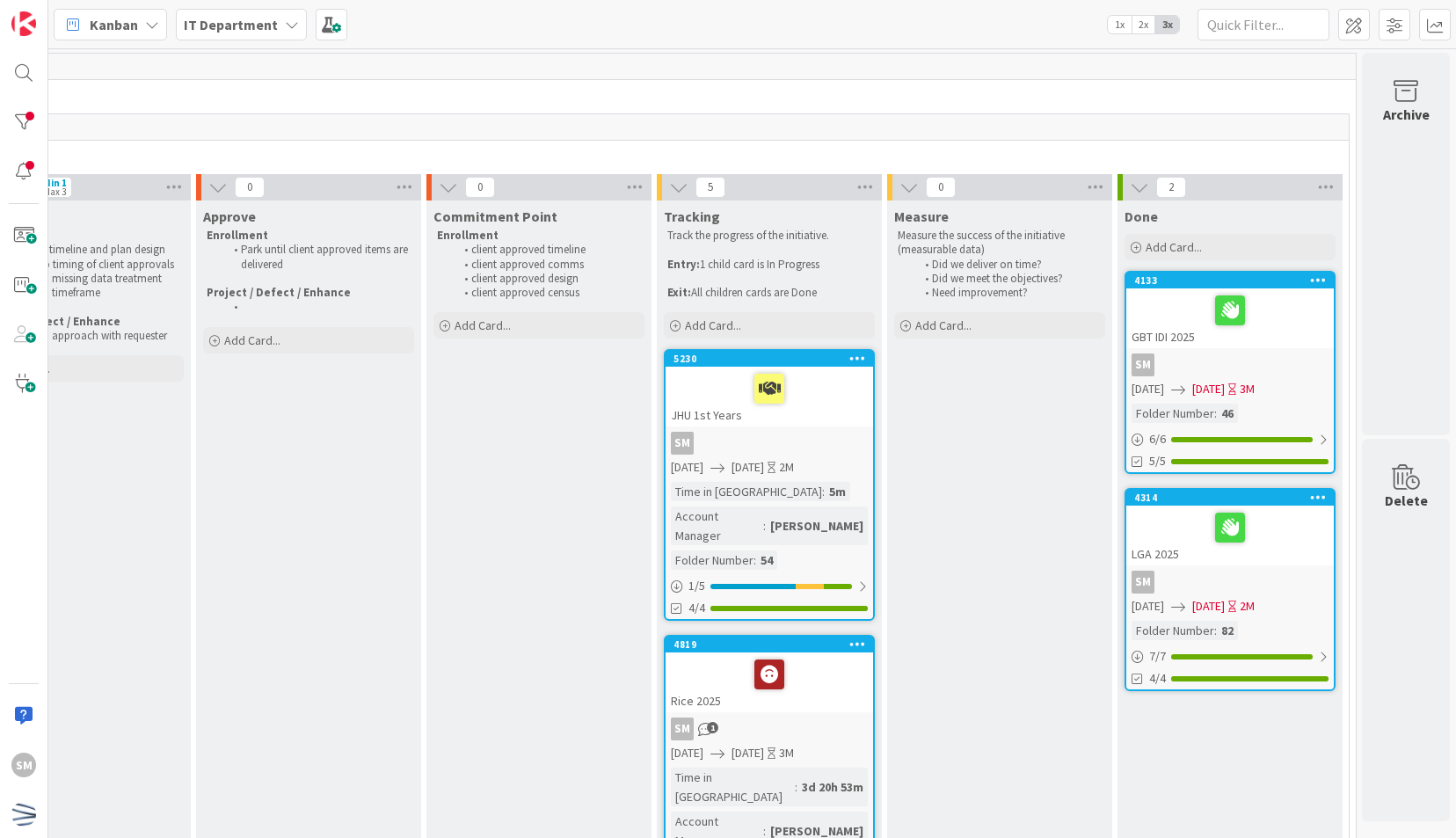
click at [813, 389] on div at bounding box center [769, 389] width 197 height 37
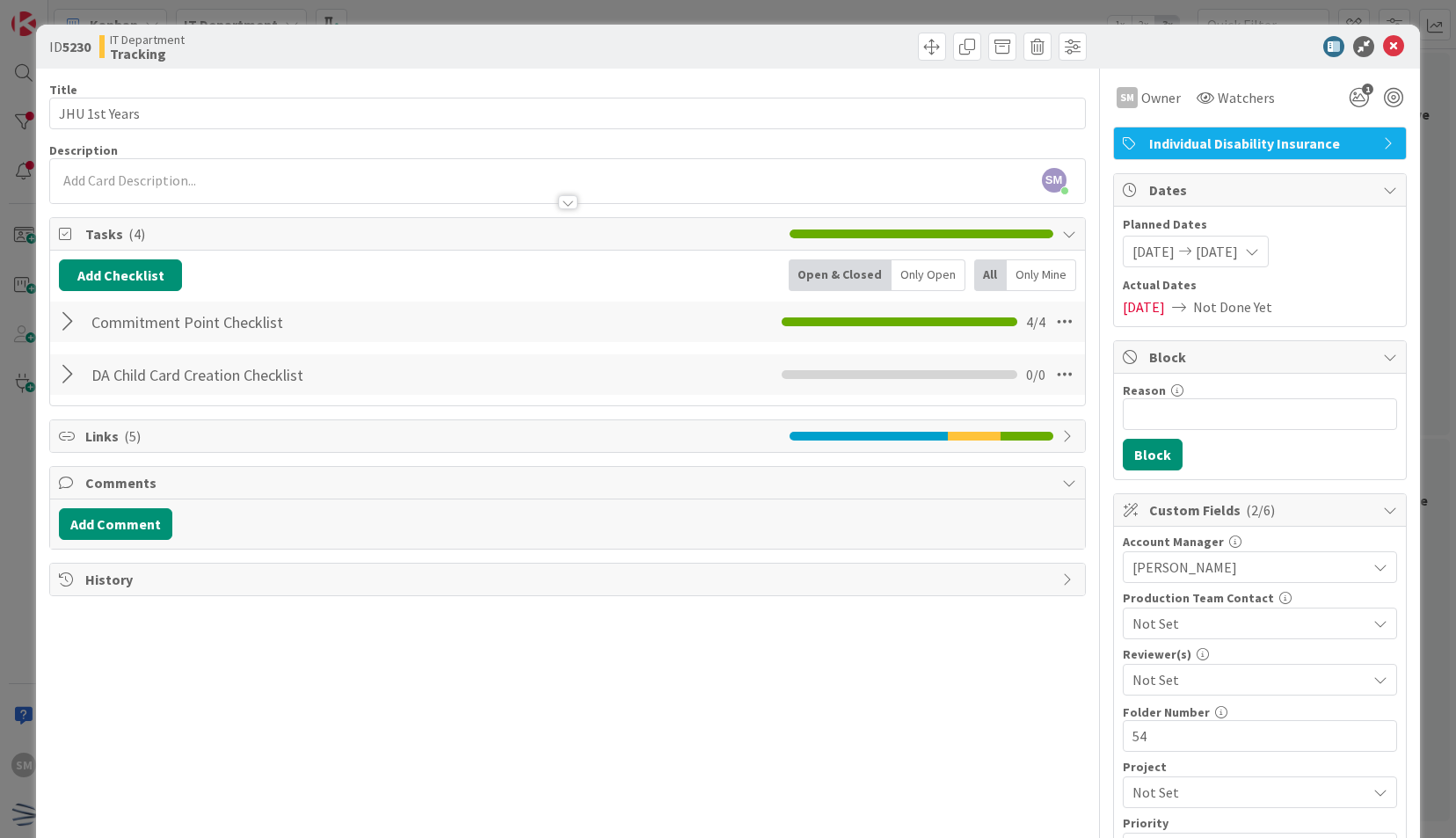
click at [64, 369] on div at bounding box center [70, 375] width 22 height 32
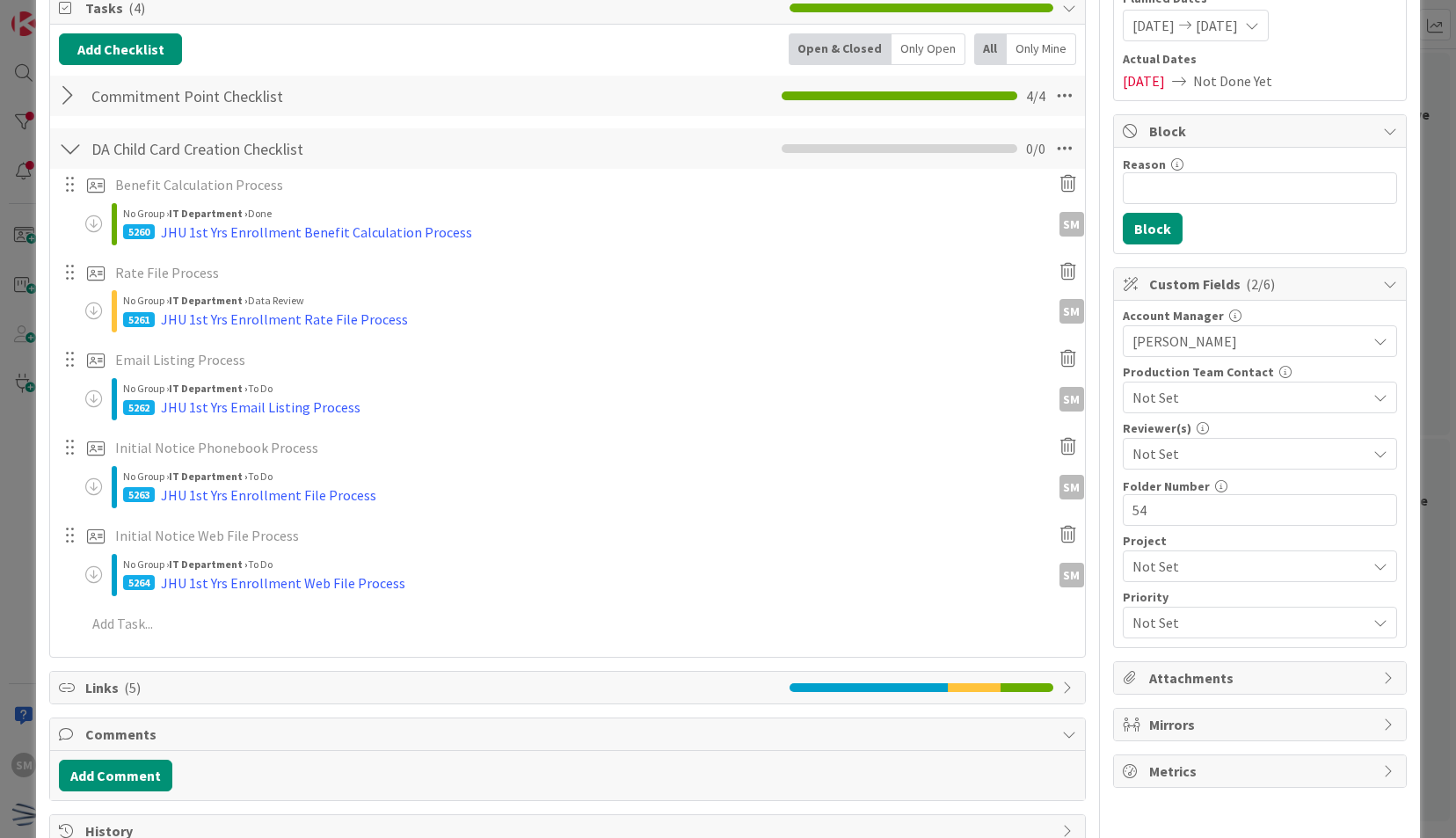
scroll to position [227, 0]
click at [389, 581] on div "JHU 1st Yrs Enrollment Web File Process" at bounding box center [283, 582] width 245 height 21
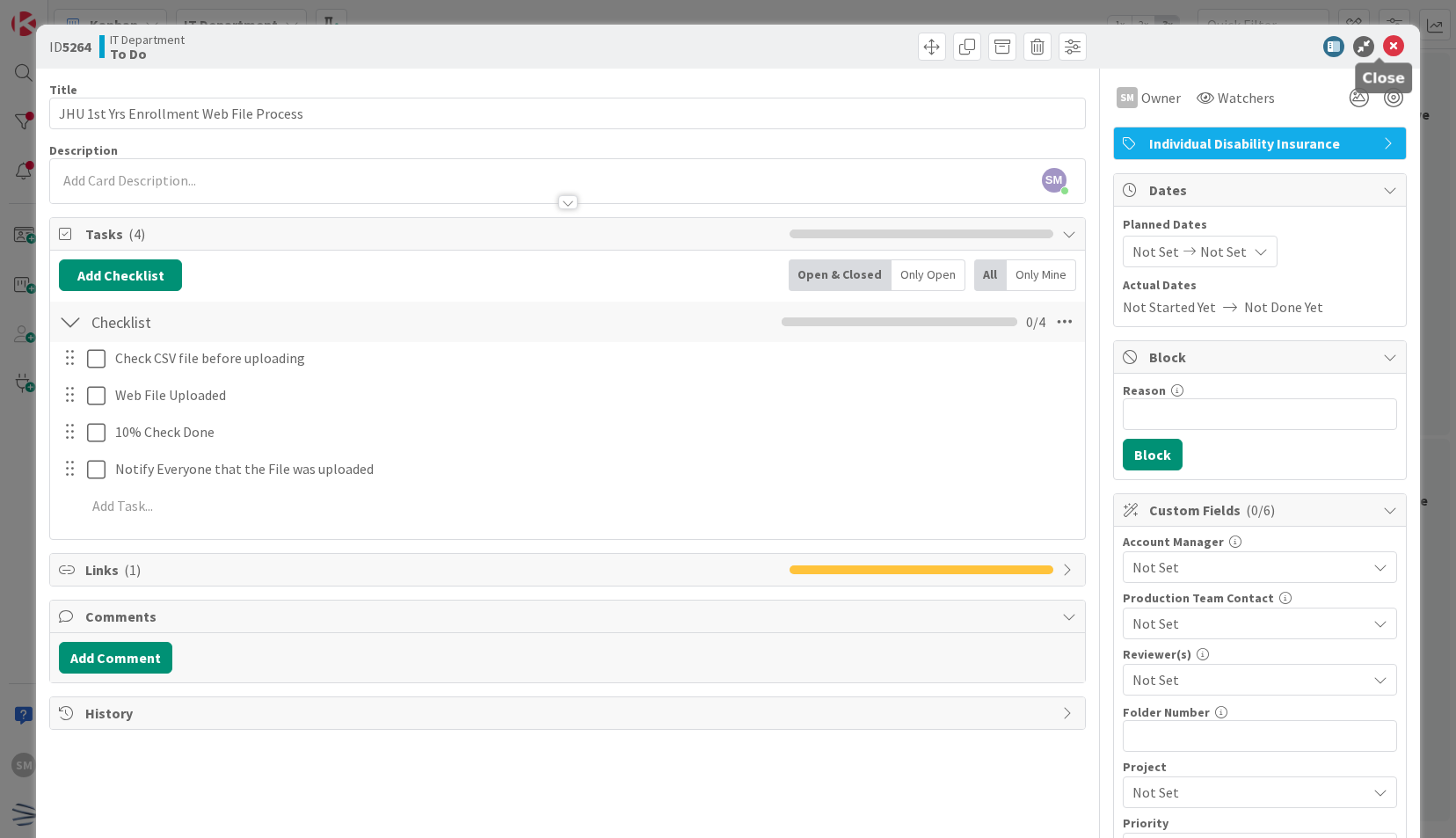
click at [1383, 42] on icon at bounding box center [1393, 47] width 21 height 21
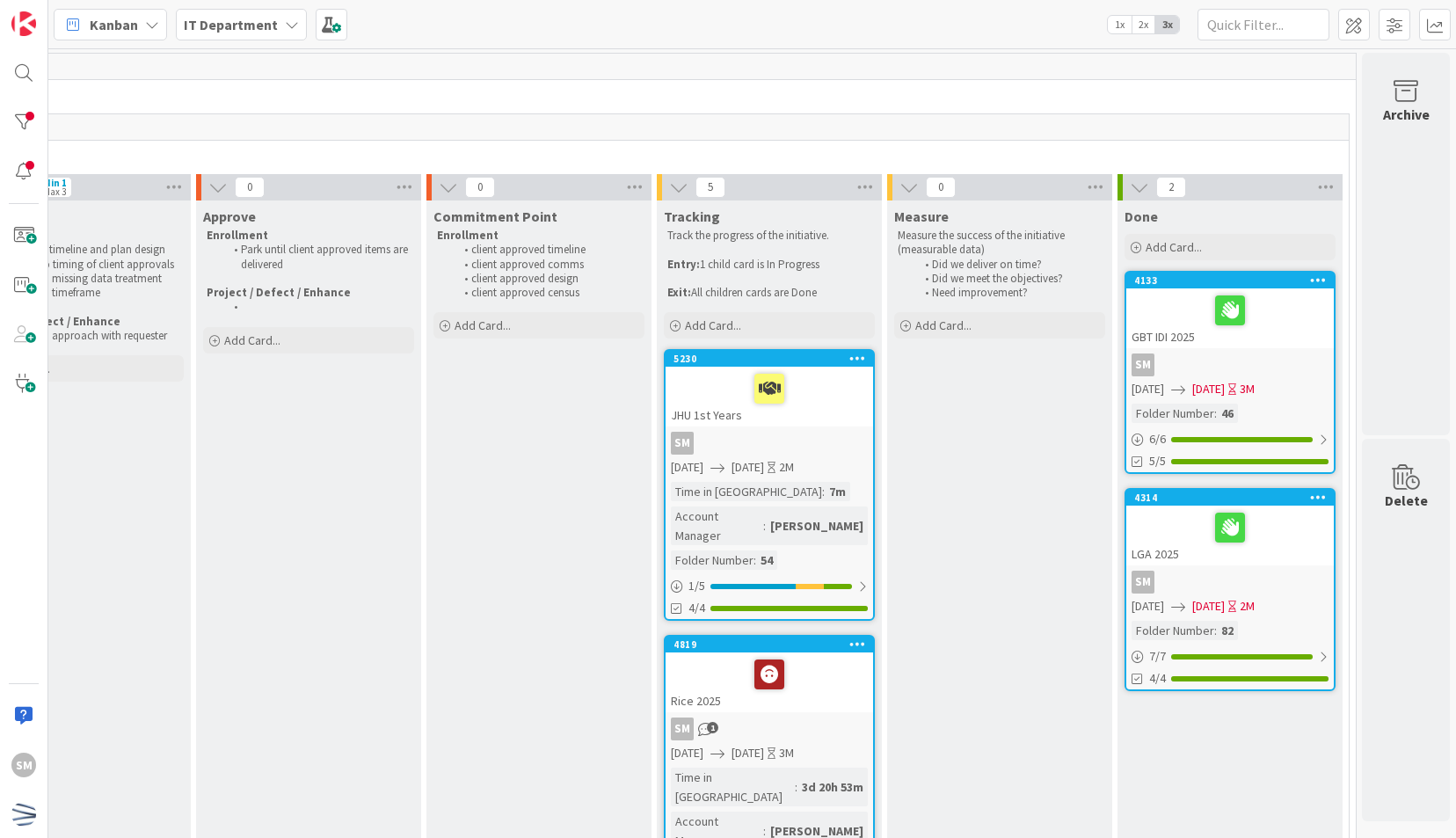
click at [794, 425] on div "JHU 1st Years" at bounding box center [770, 397] width 207 height 60
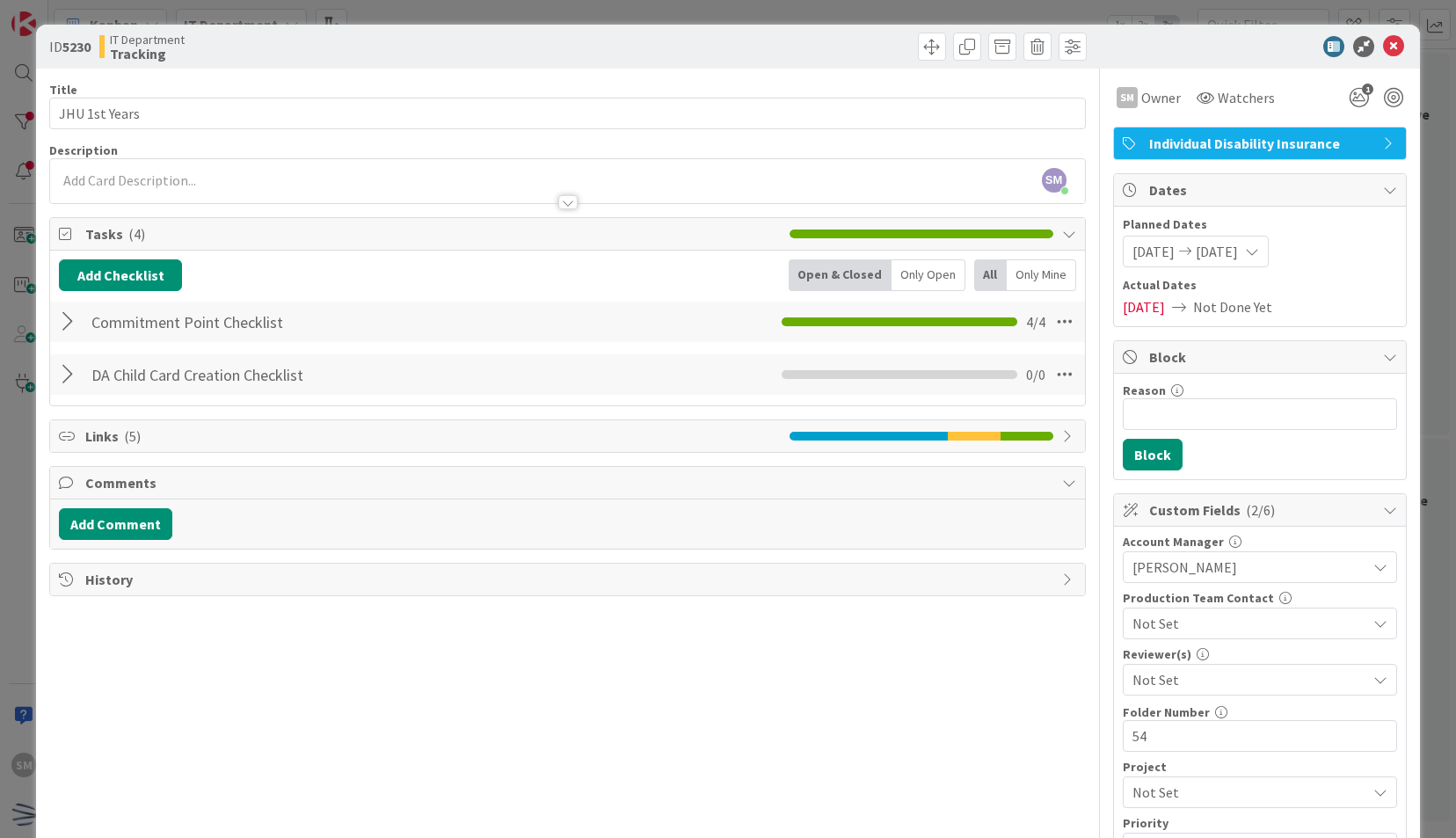
click at [66, 376] on div at bounding box center [70, 375] width 22 height 32
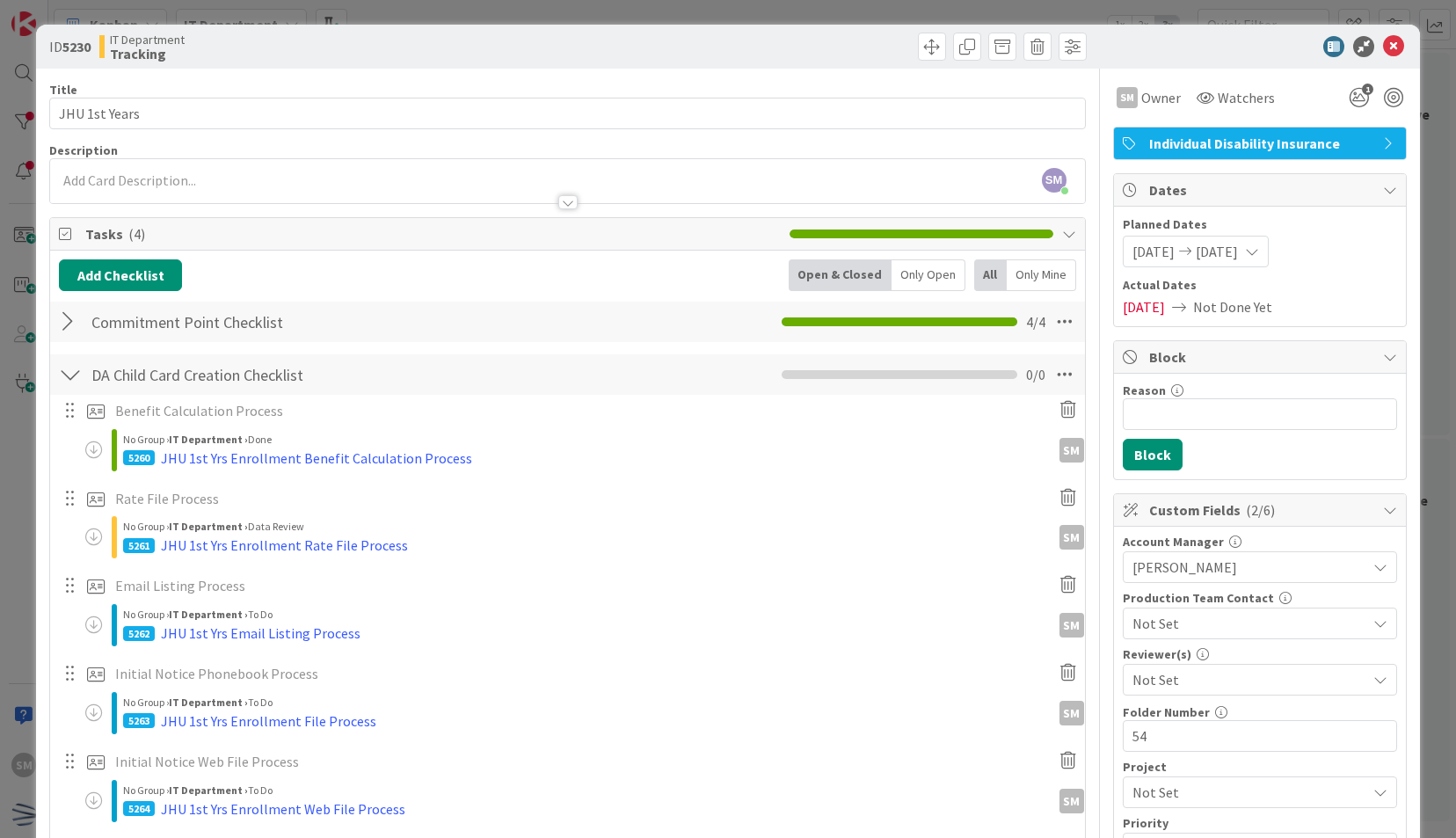
click at [424, 705] on div "No Group › IT Department › To Do" at bounding box center [591, 703] width 936 height 16
click at [331, 720] on div "JHU 1st Yrs Enrollment File Process" at bounding box center [268, 721] width 216 height 21
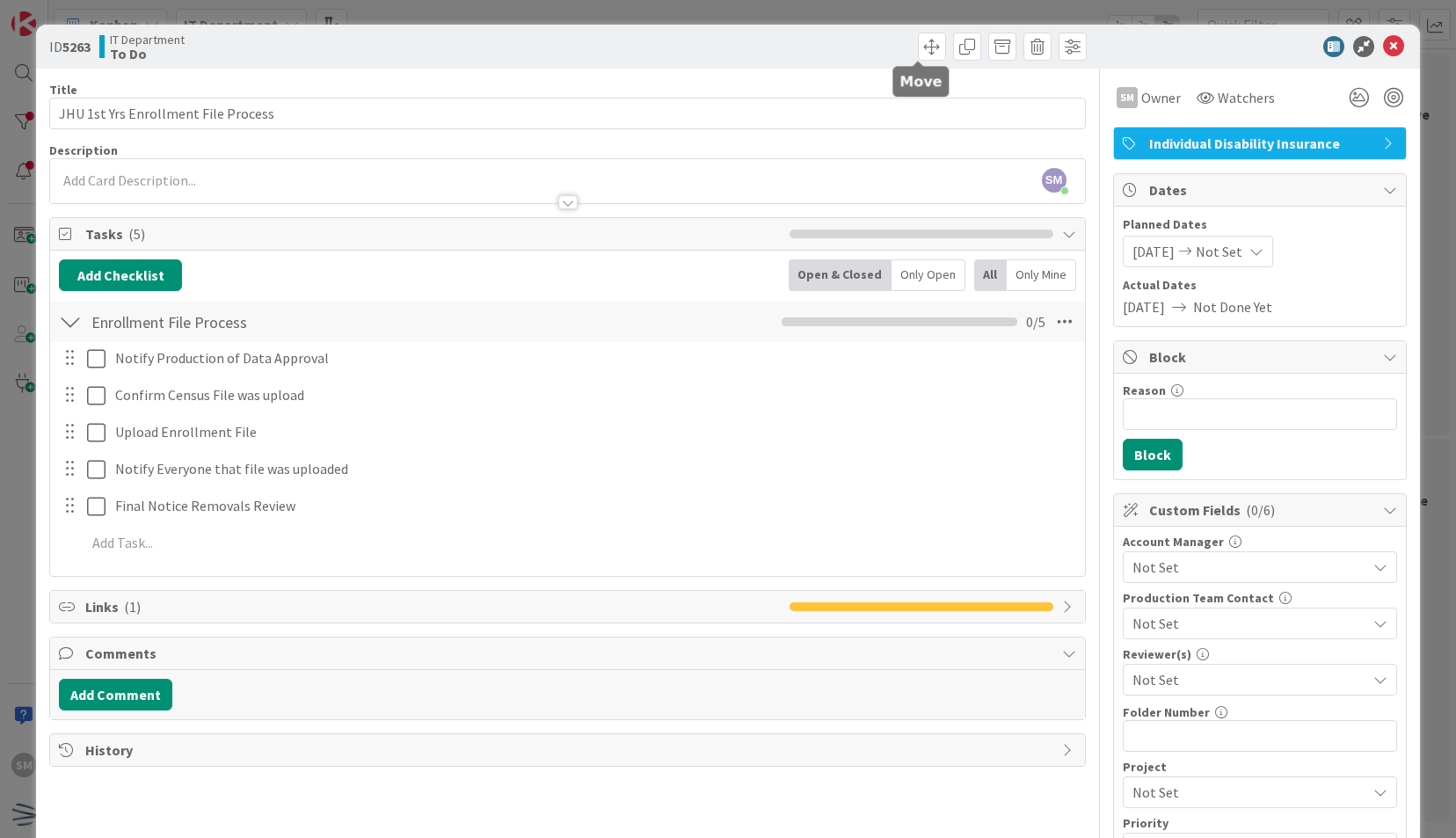
click at [933, 47] on div at bounding box center [829, 47] width 515 height 28
click at [926, 45] on span at bounding box center [932, 47] width 28 height 28
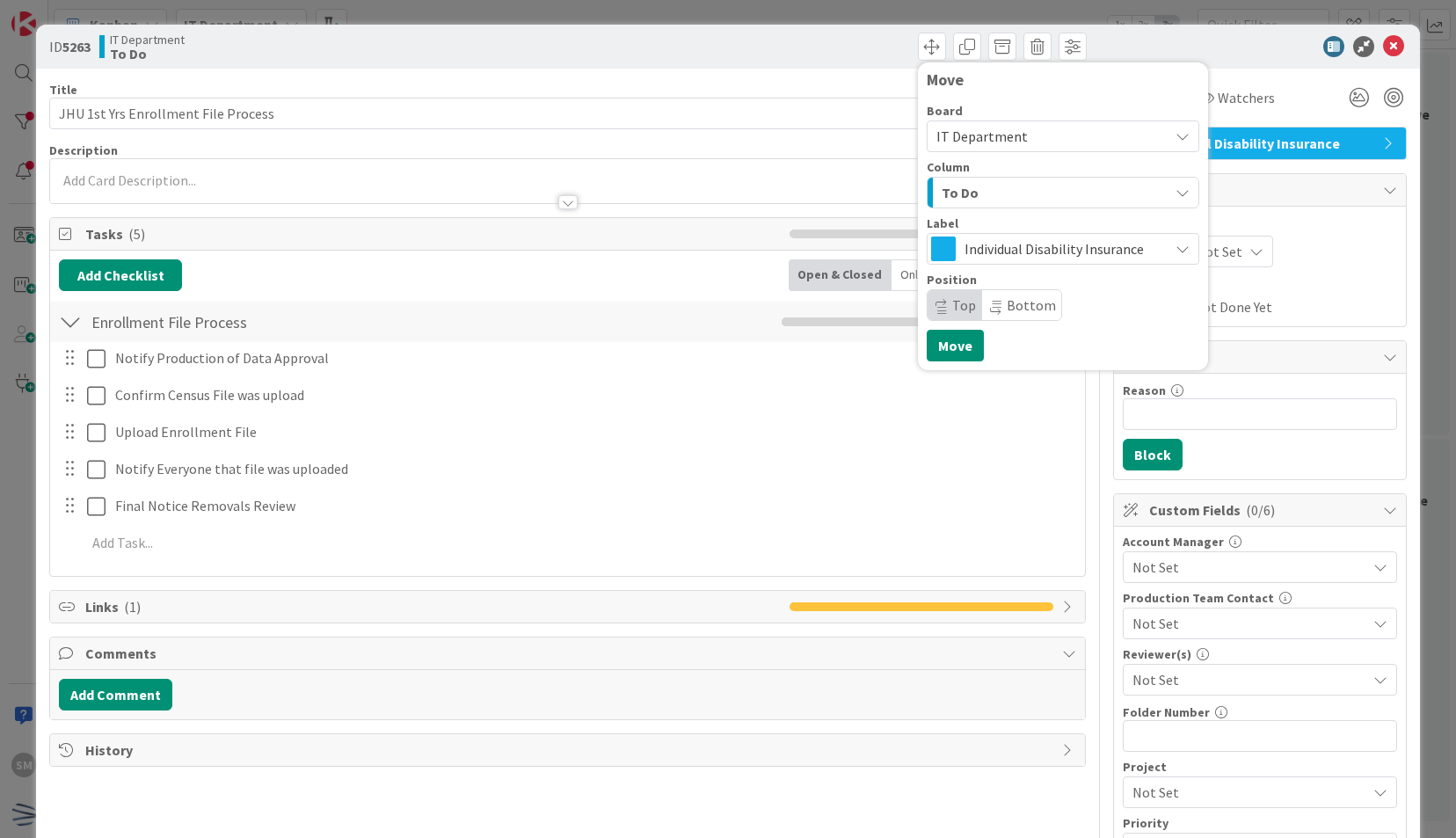
click at [972, 203] on div "To Do" at bounding box center [1053, 192] width 232 height 28
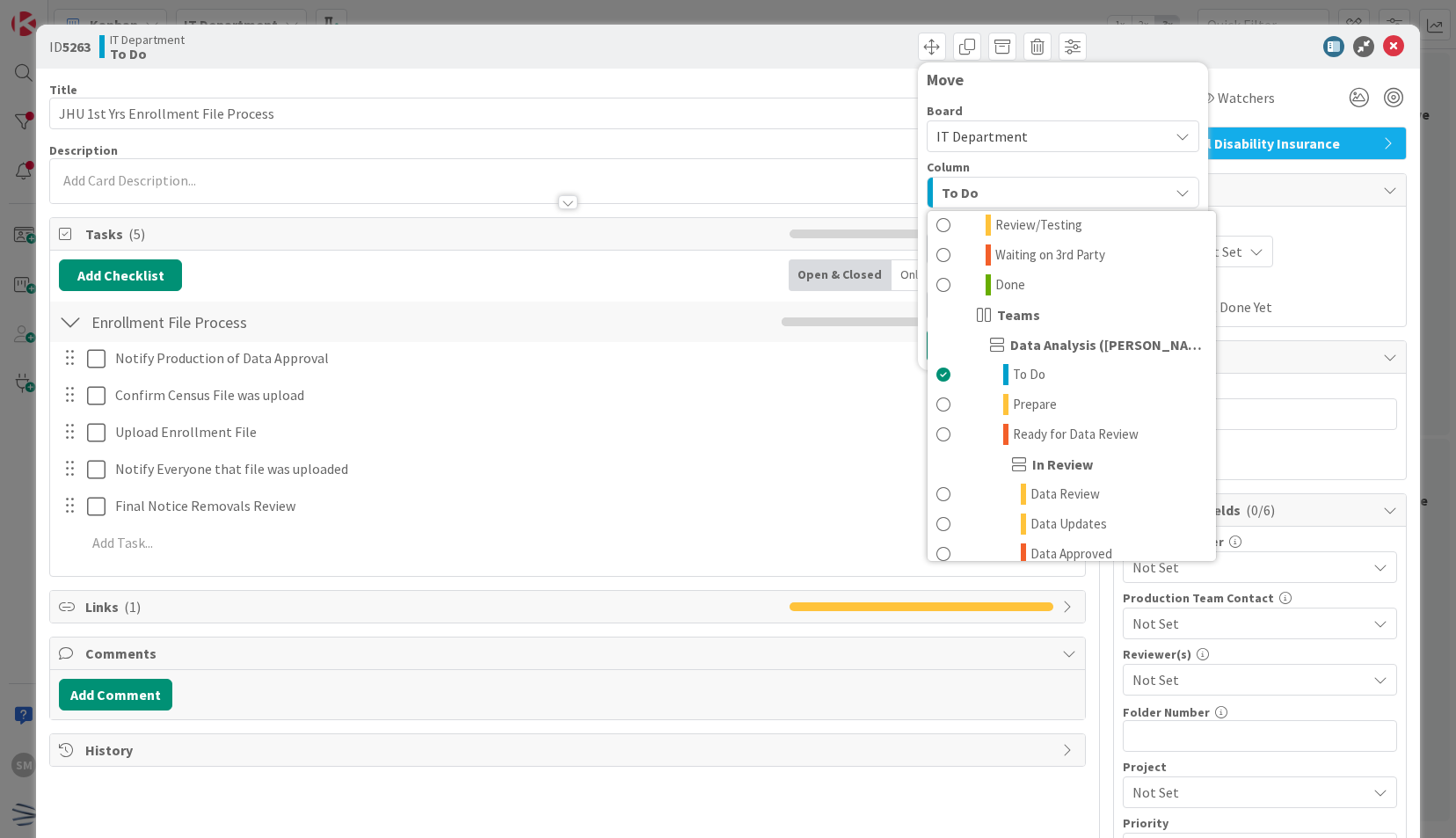
scroll to position [398, 0]
click at [1013, 393] on span "Prepare" at bounding box center [1035, 404] width 44 height 21
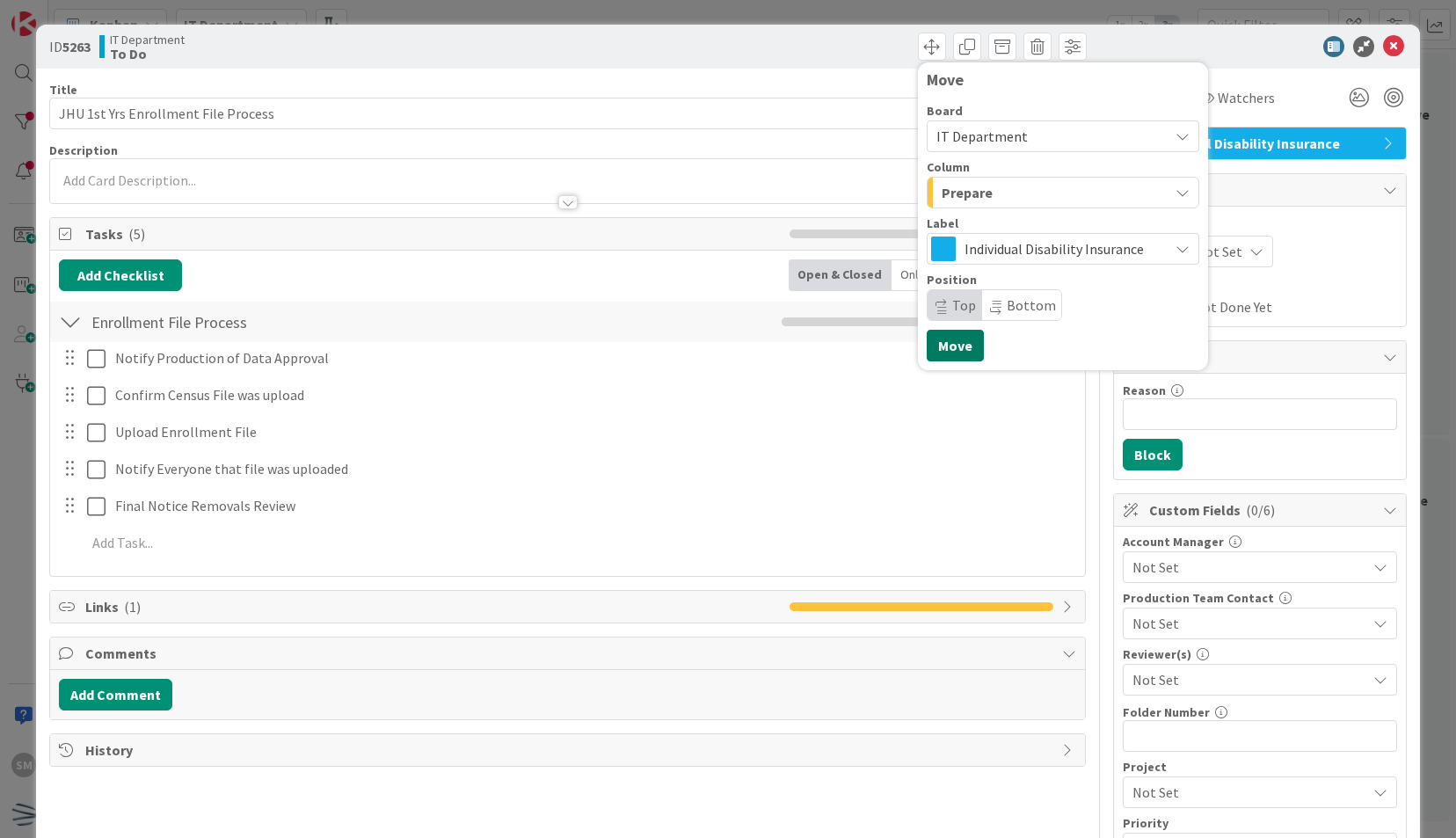
click at [960, 341] on button "Move" at bounding box center [955, 346] width 57 height 32
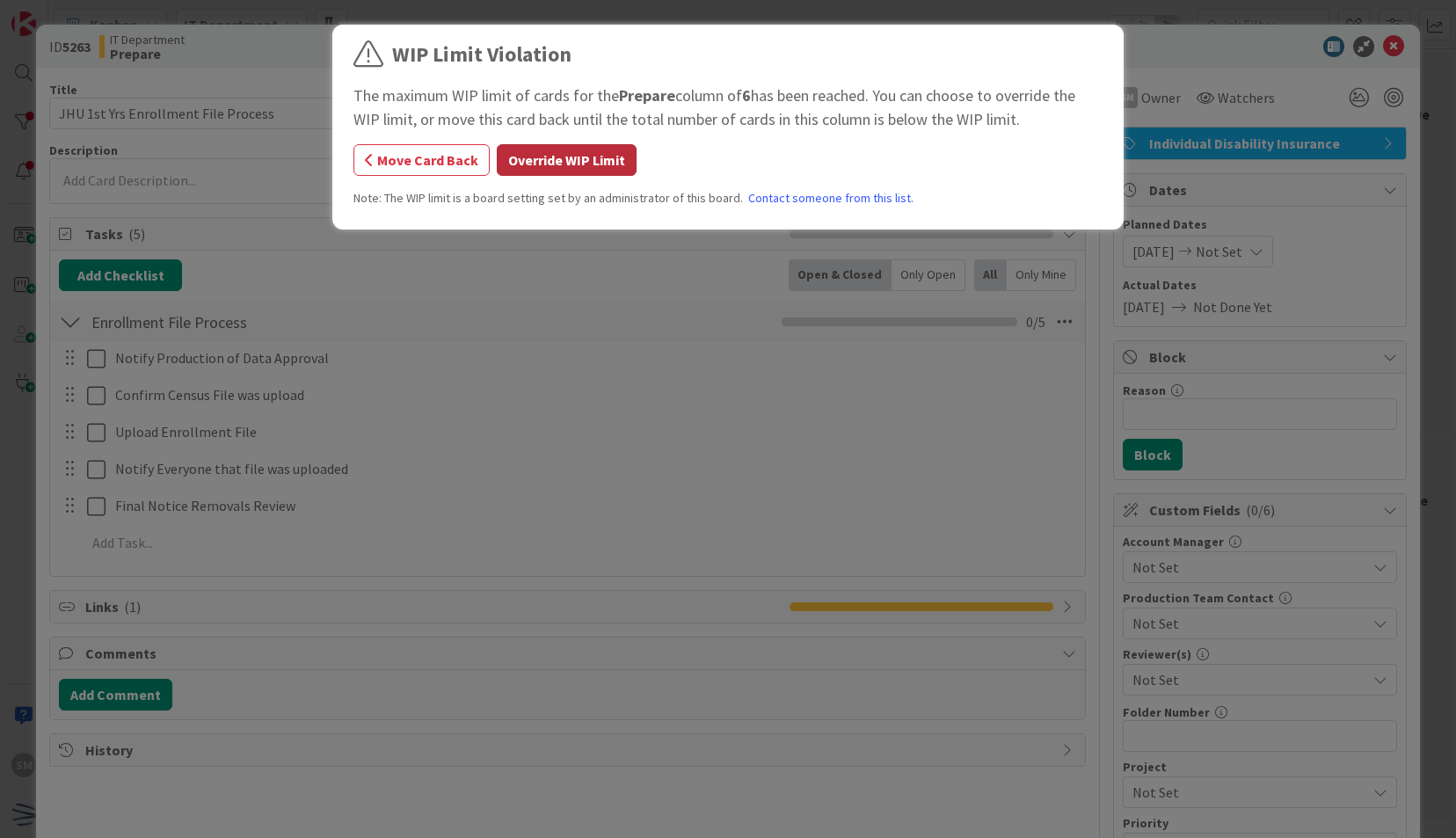
click at [548, 148] on button "Override WIP Limit" at bounding box center [567, 160] width 140 height 32
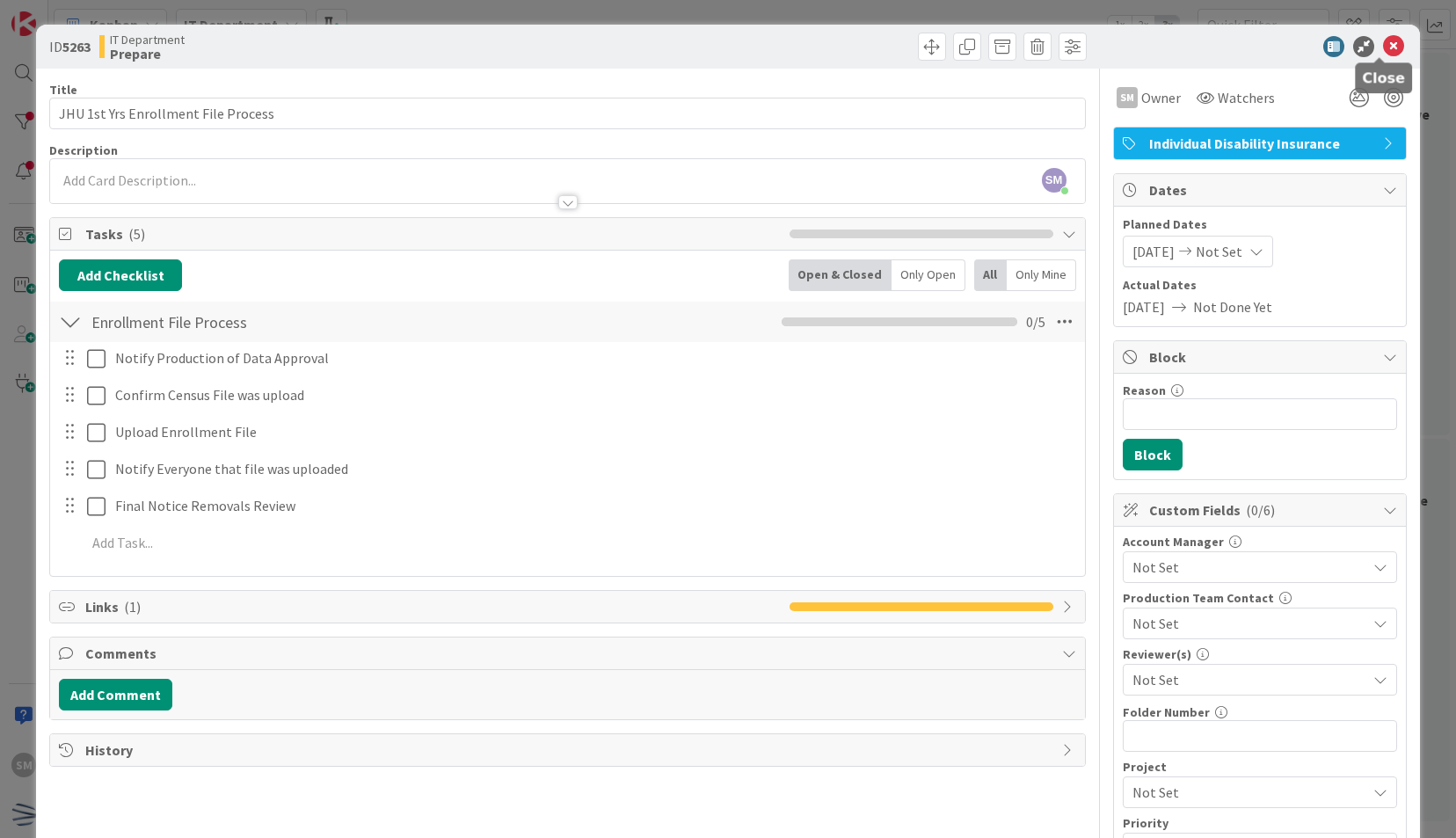
click at [1383, 47] on icon at bounding box center [1393, 47] width 21 height 21
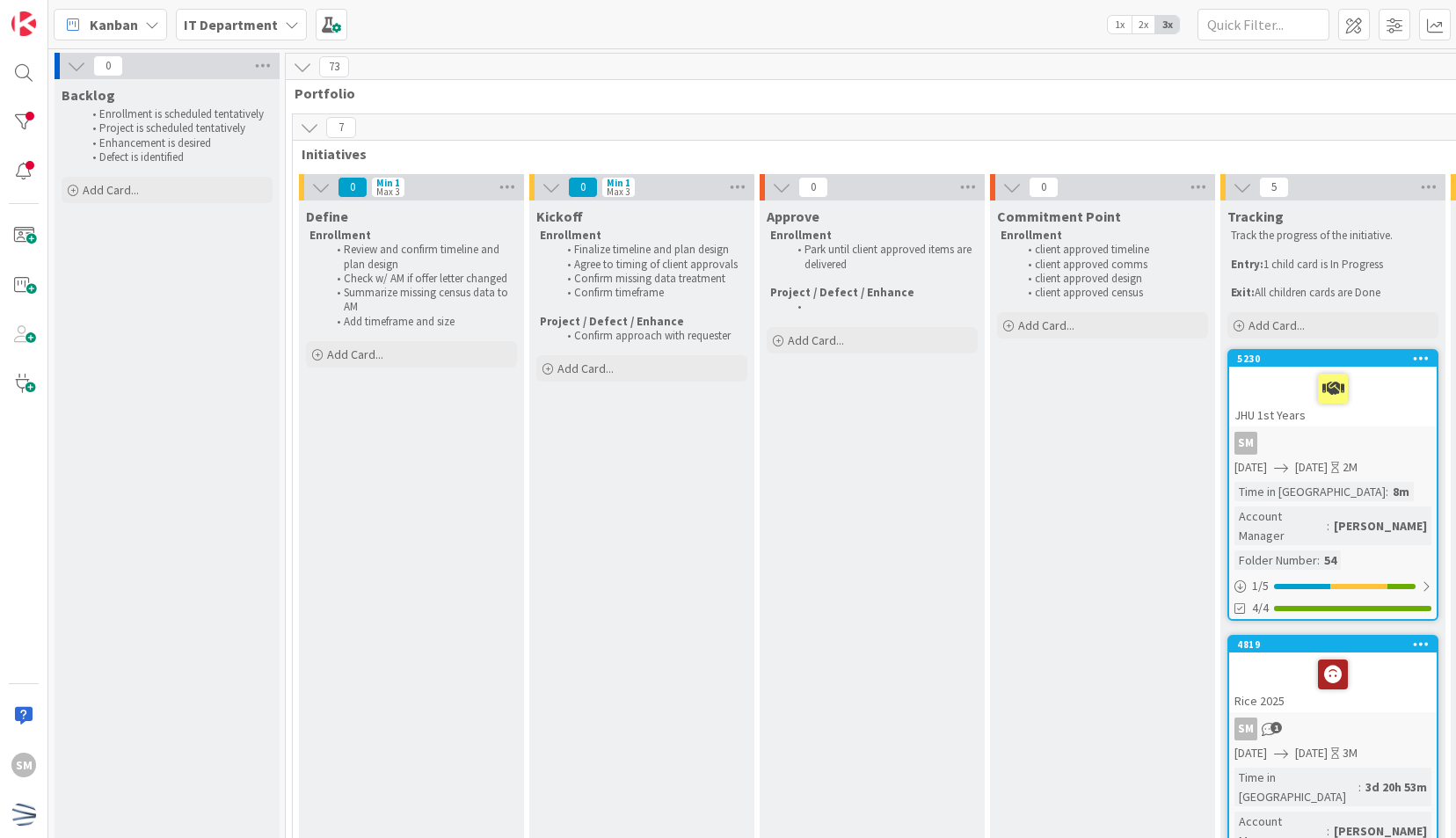
click at [303, 130] on icon at bounding box center [309, 127] width 20 height 20
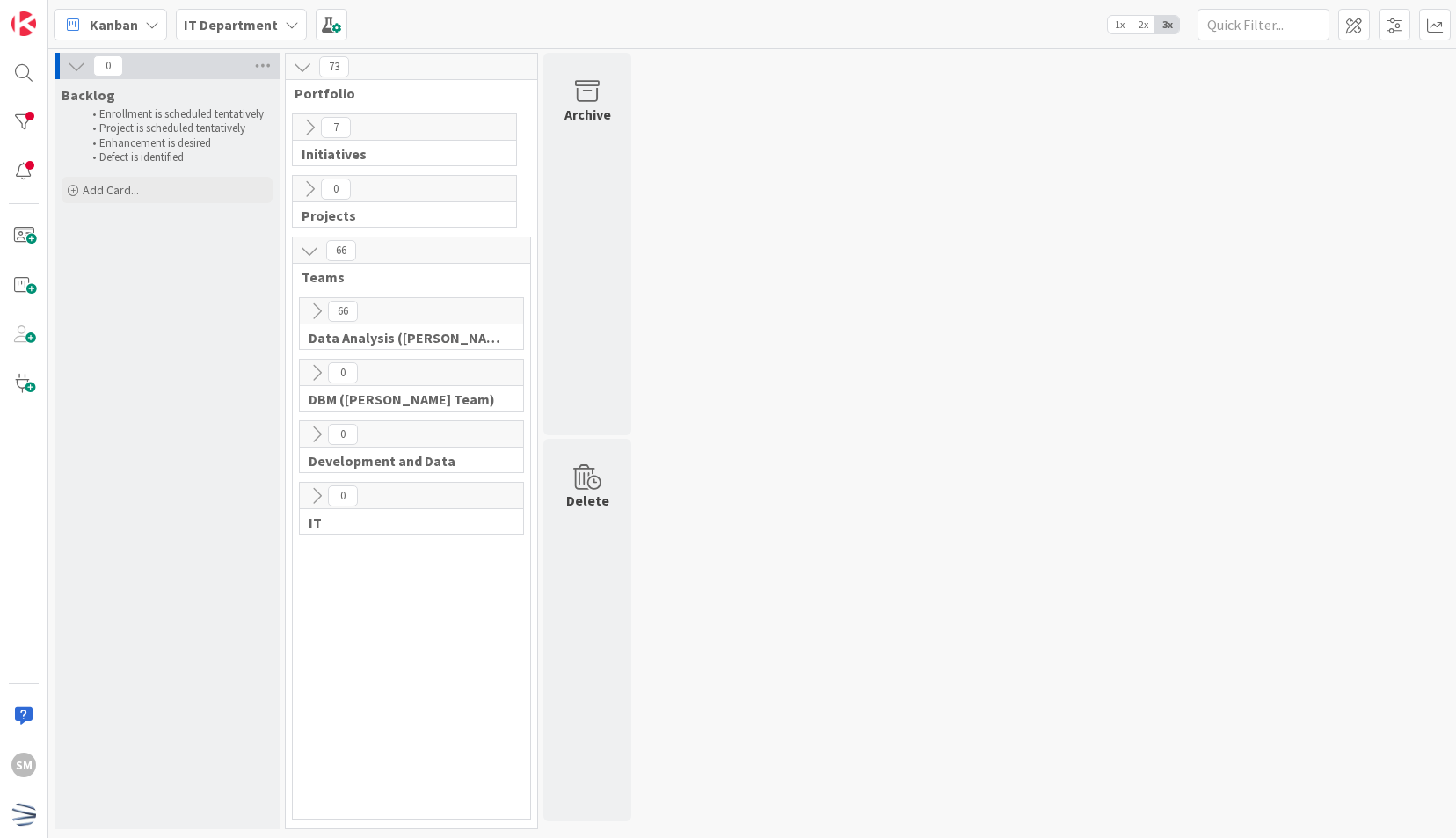
click at [317, 309] on icon at bounding box center [317, 311] width 20 height 20
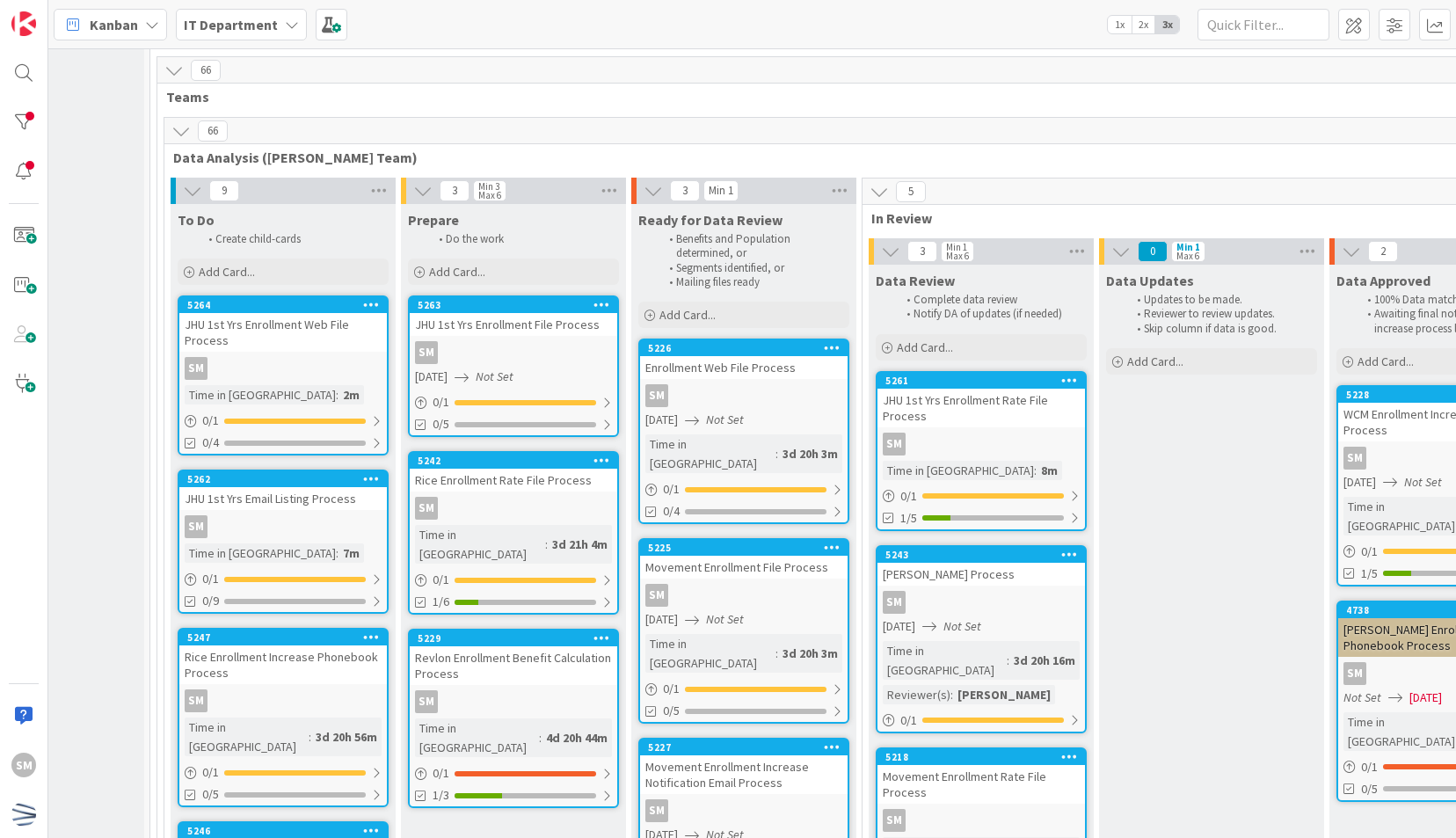
scroll to position [179, 135]
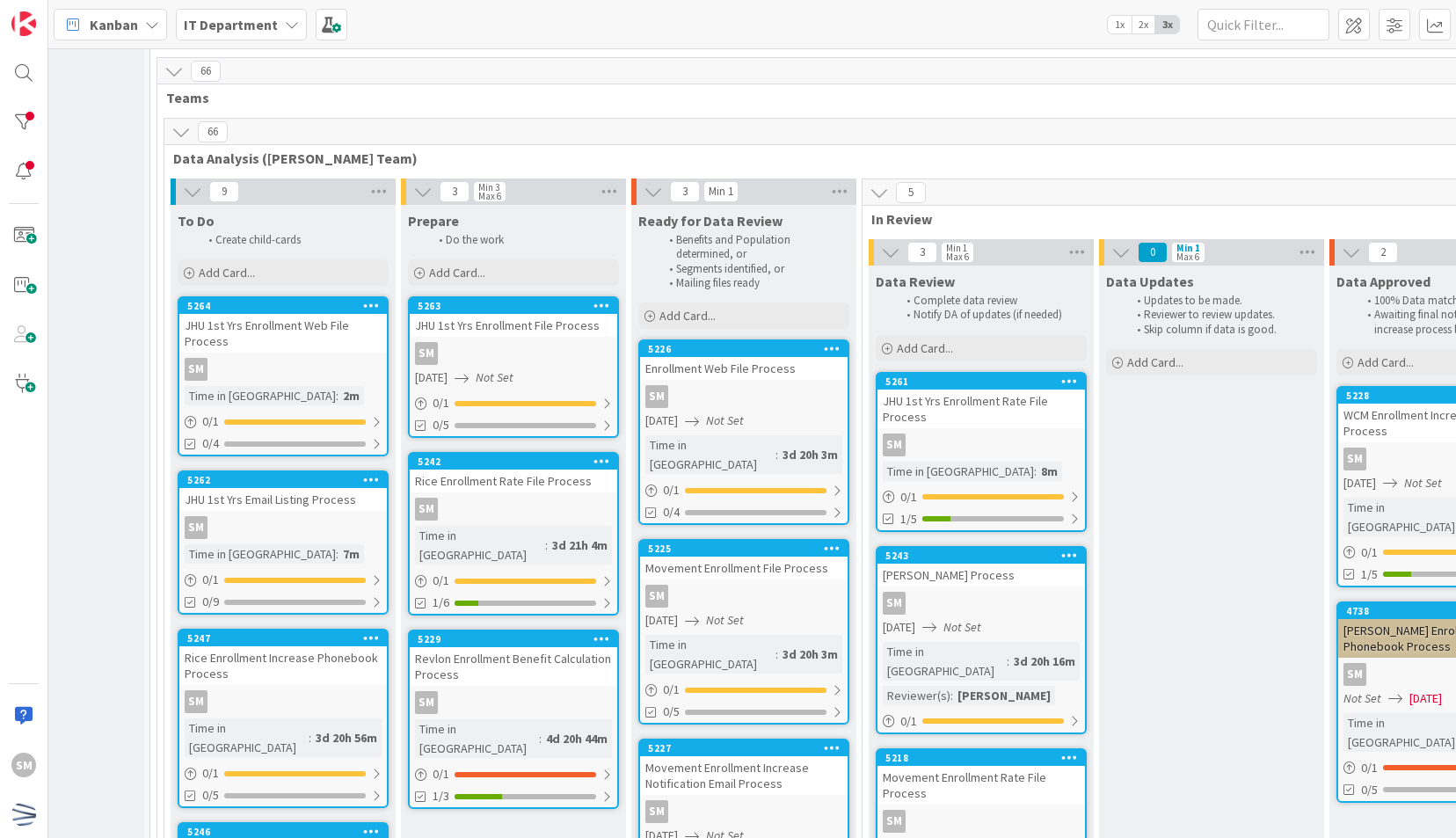
click at [603, 632] on icon at bounding box center [602, 638] width 17 height 12
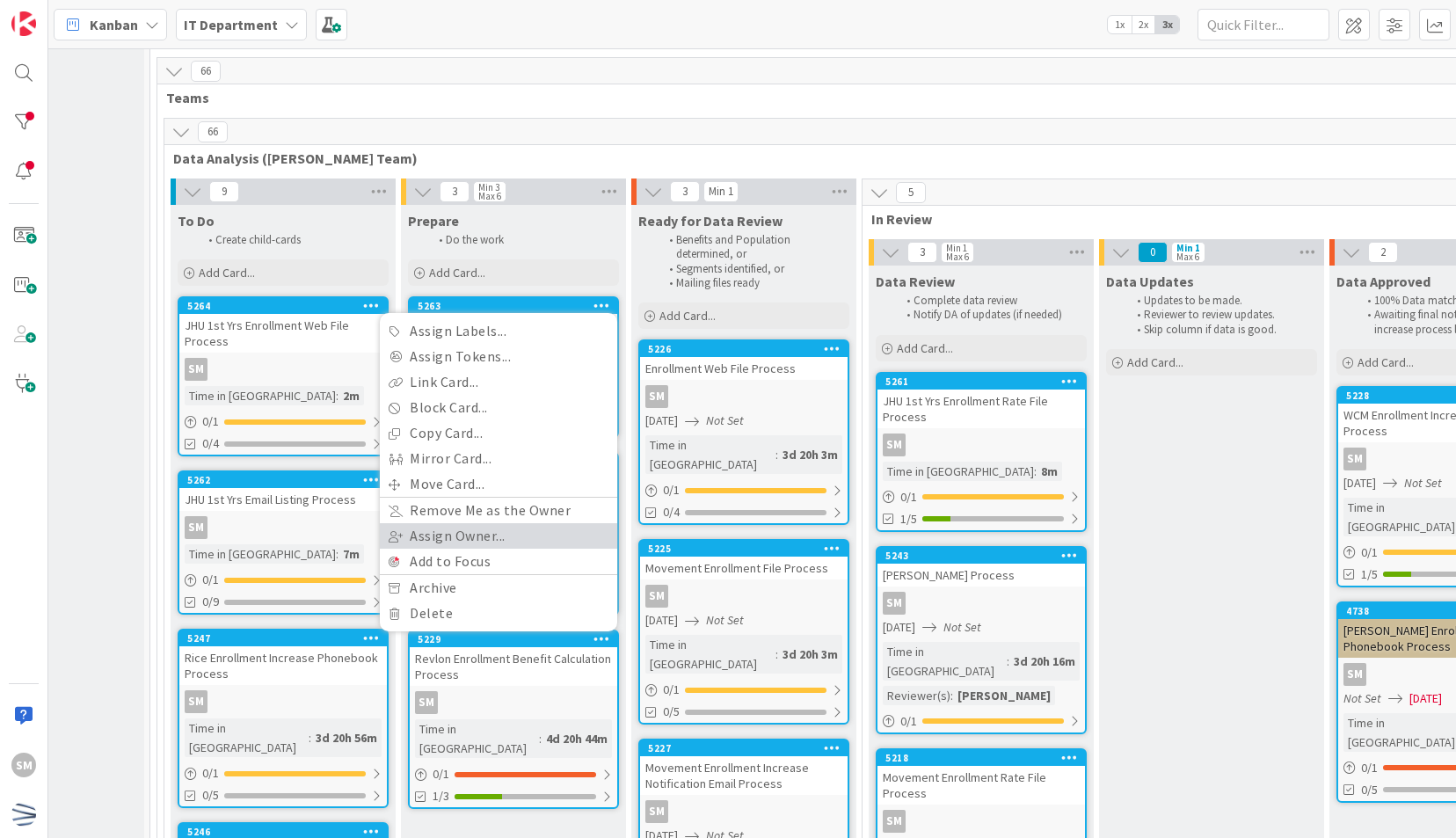
click at [536, 523] on link "Assign Owner..." at bounding box center [499, 535] width 237 height 25
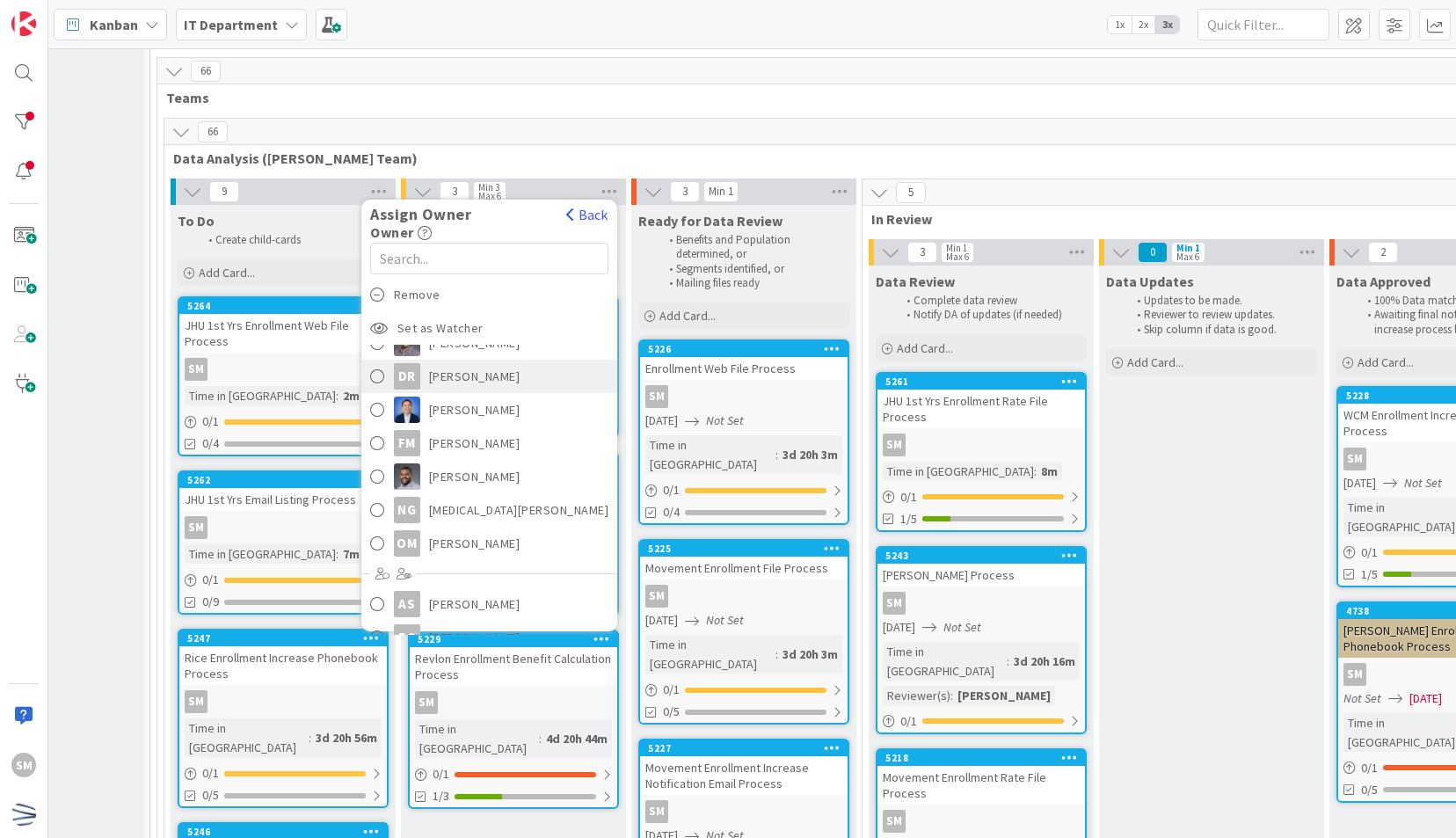
scroll to position [179, 0]
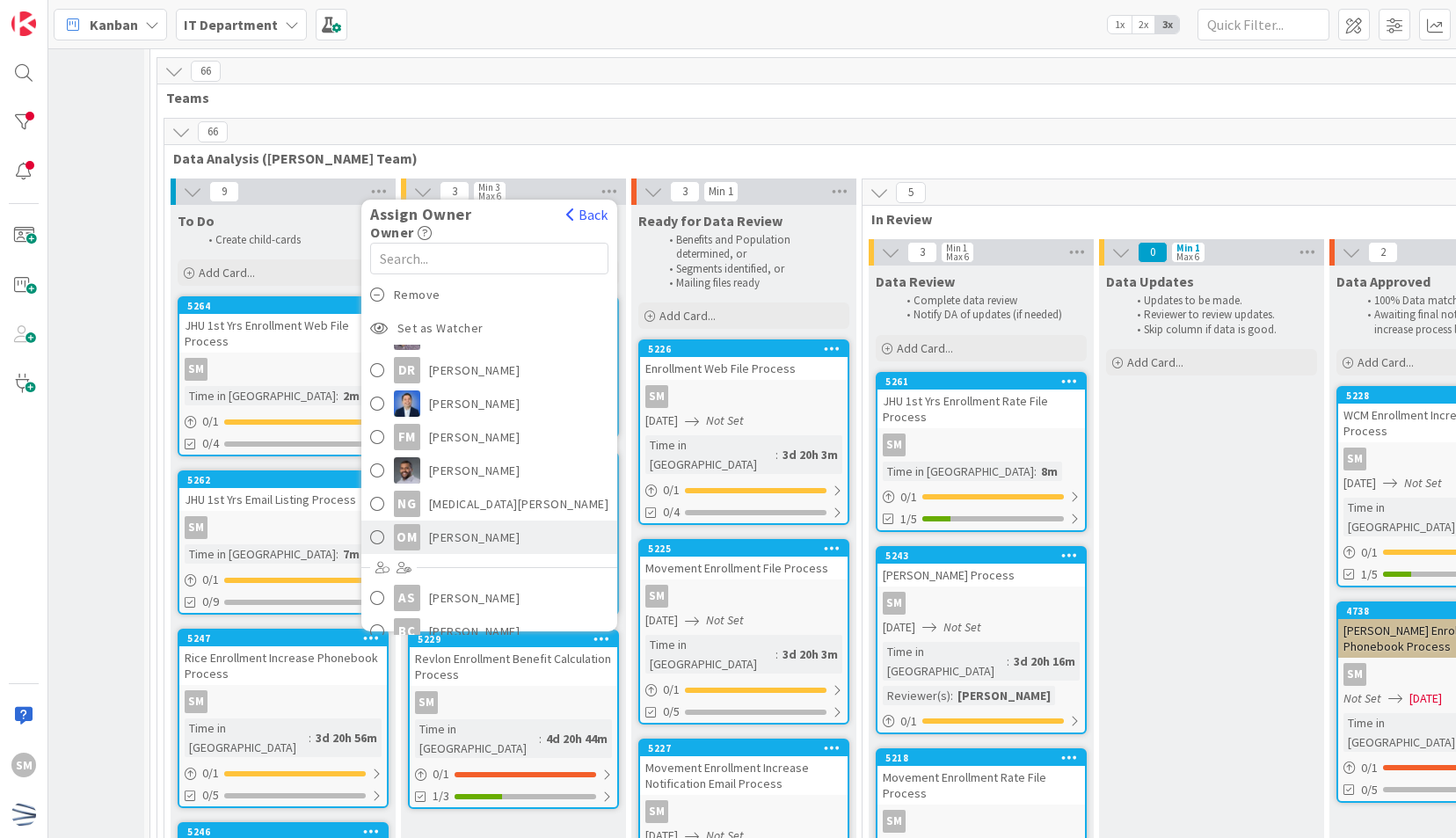
click at [496, 524] on span "[PERSON_NAME]" at bounding box center [475, 537] width 92 height 26
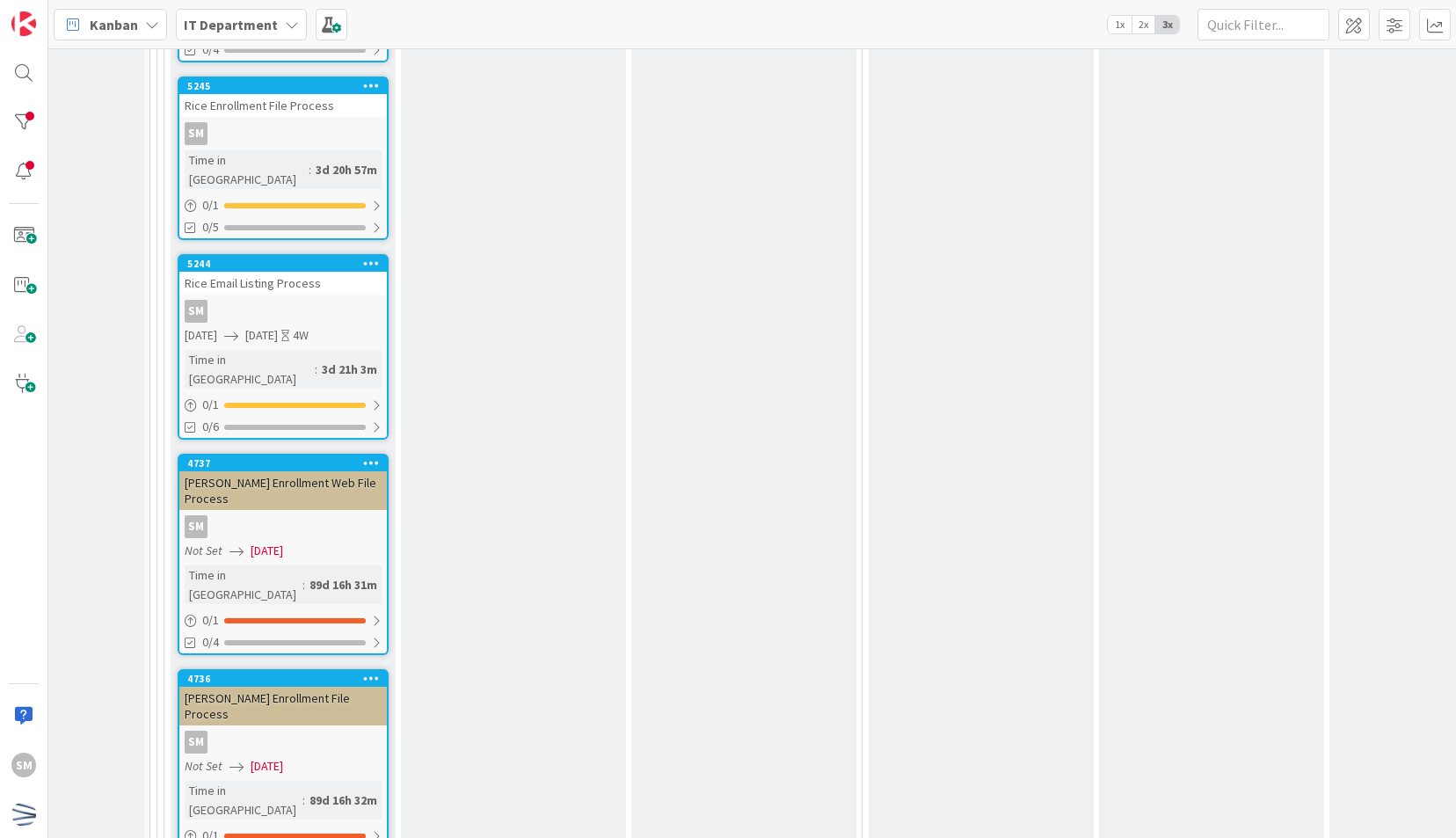
scroll to position [1110, 135]
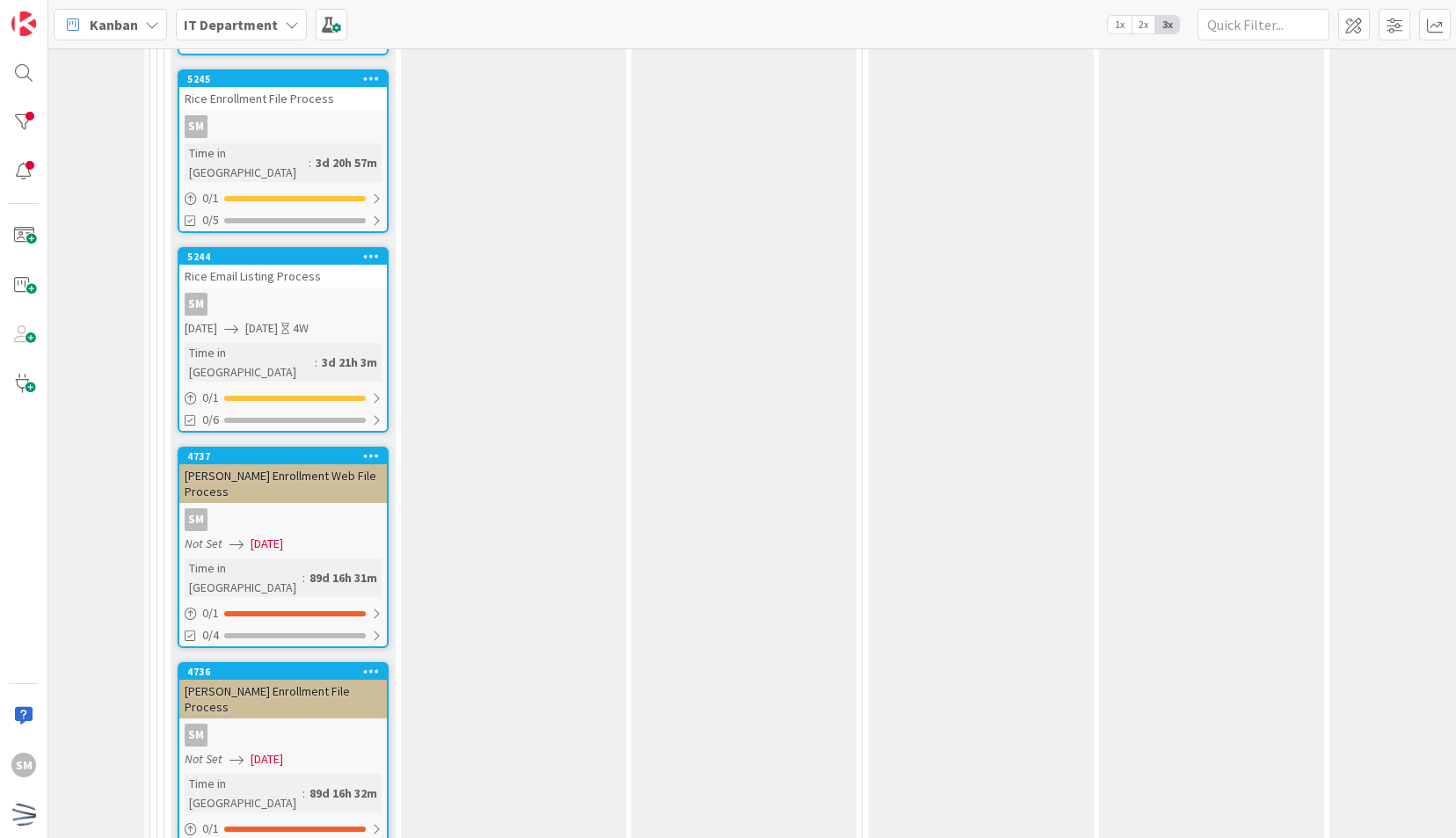
click at [371, 449] on icon at bounding box center [372, 455] width 17 height 12
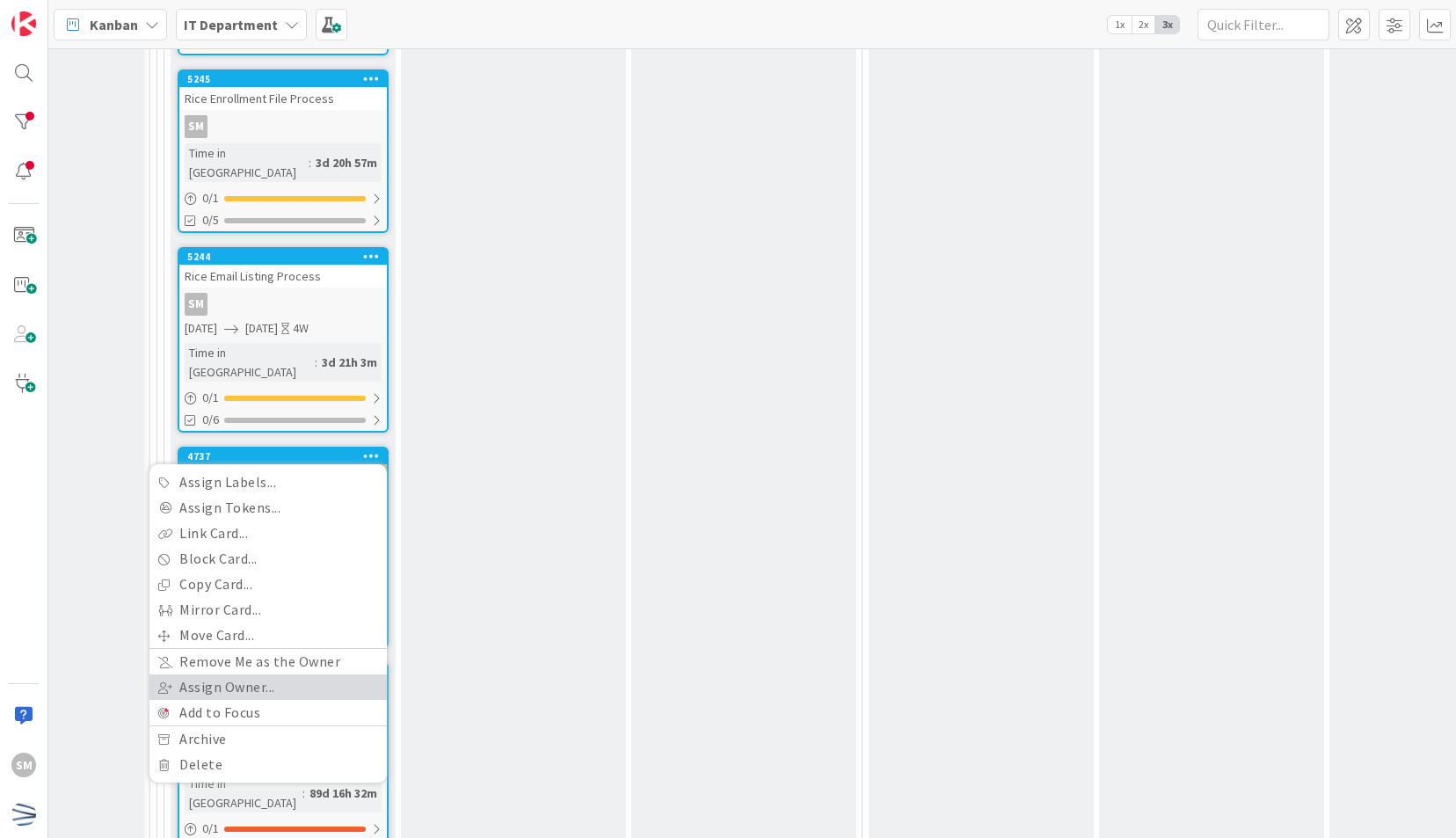
click at [290, 675] on link "Assign Owner..." at bounding box center [268, 687] width 237 height 25
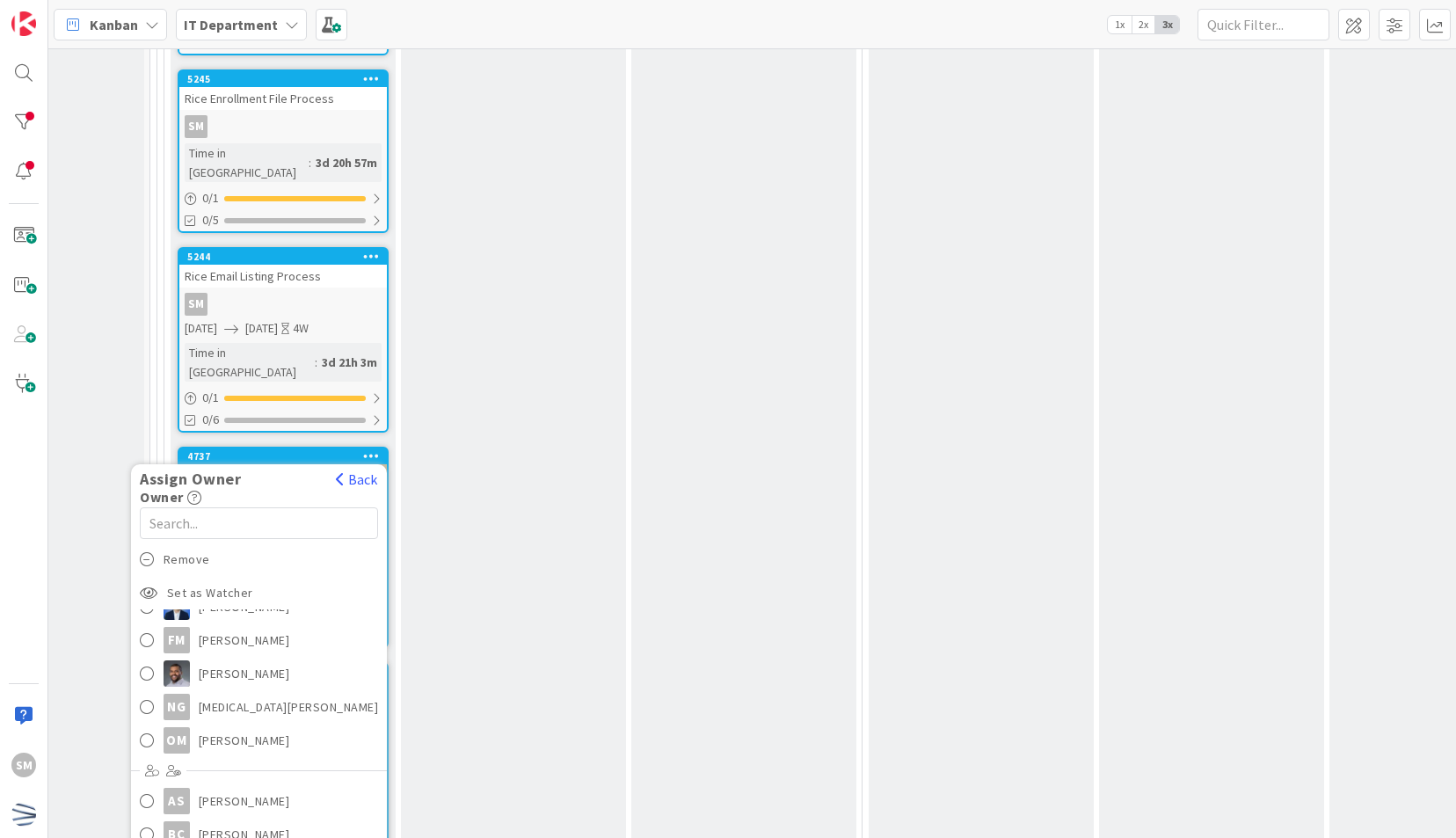
scroll to position [242, 0]
click at [280, 693] on span "[MEDICAL_DATA][PERSON_NAME]" at bounding box center [289, 706] width 180 height 26
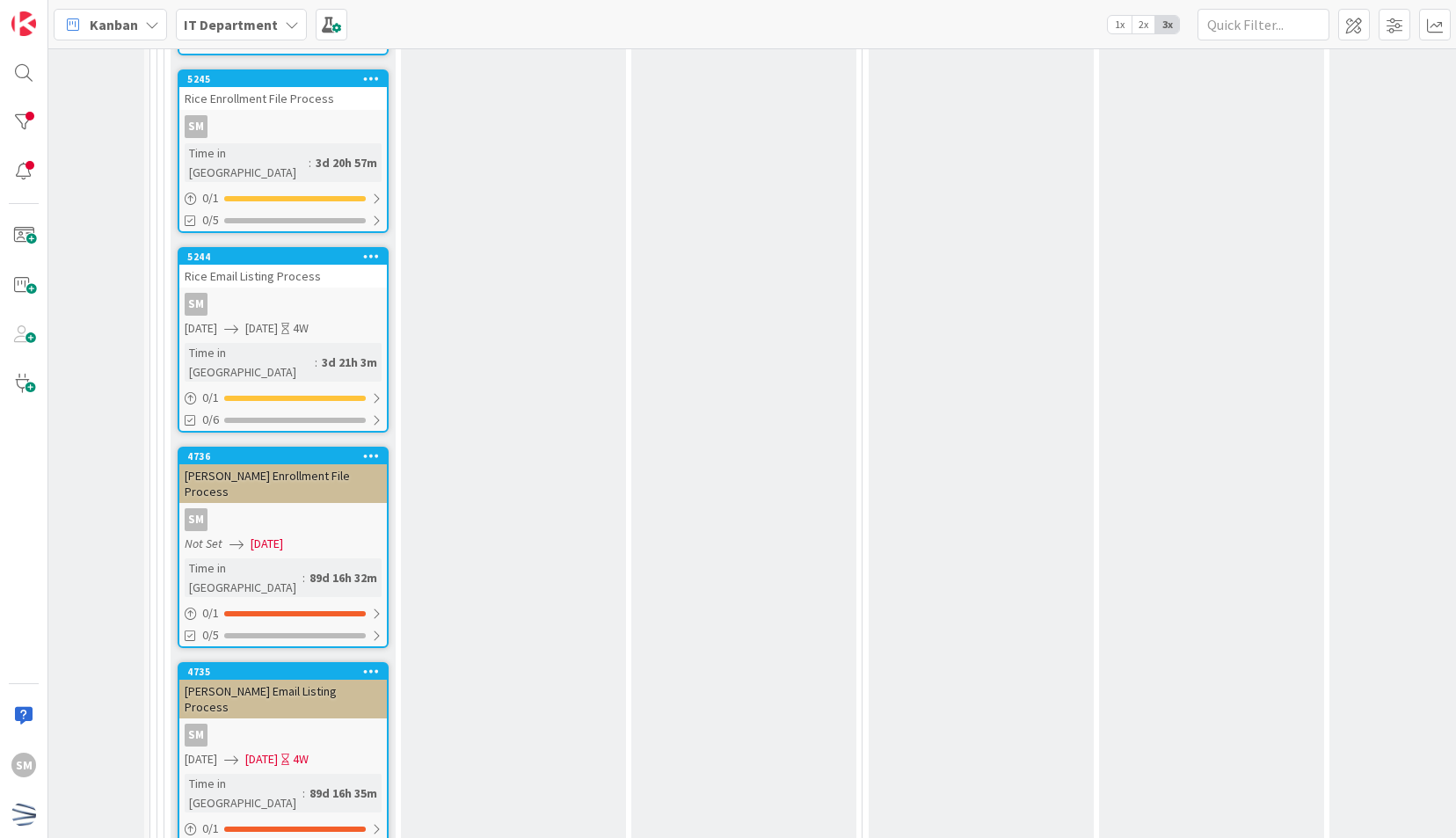
click at [371, 449] on icon at bounding box center [372, 455] width 17 height 12
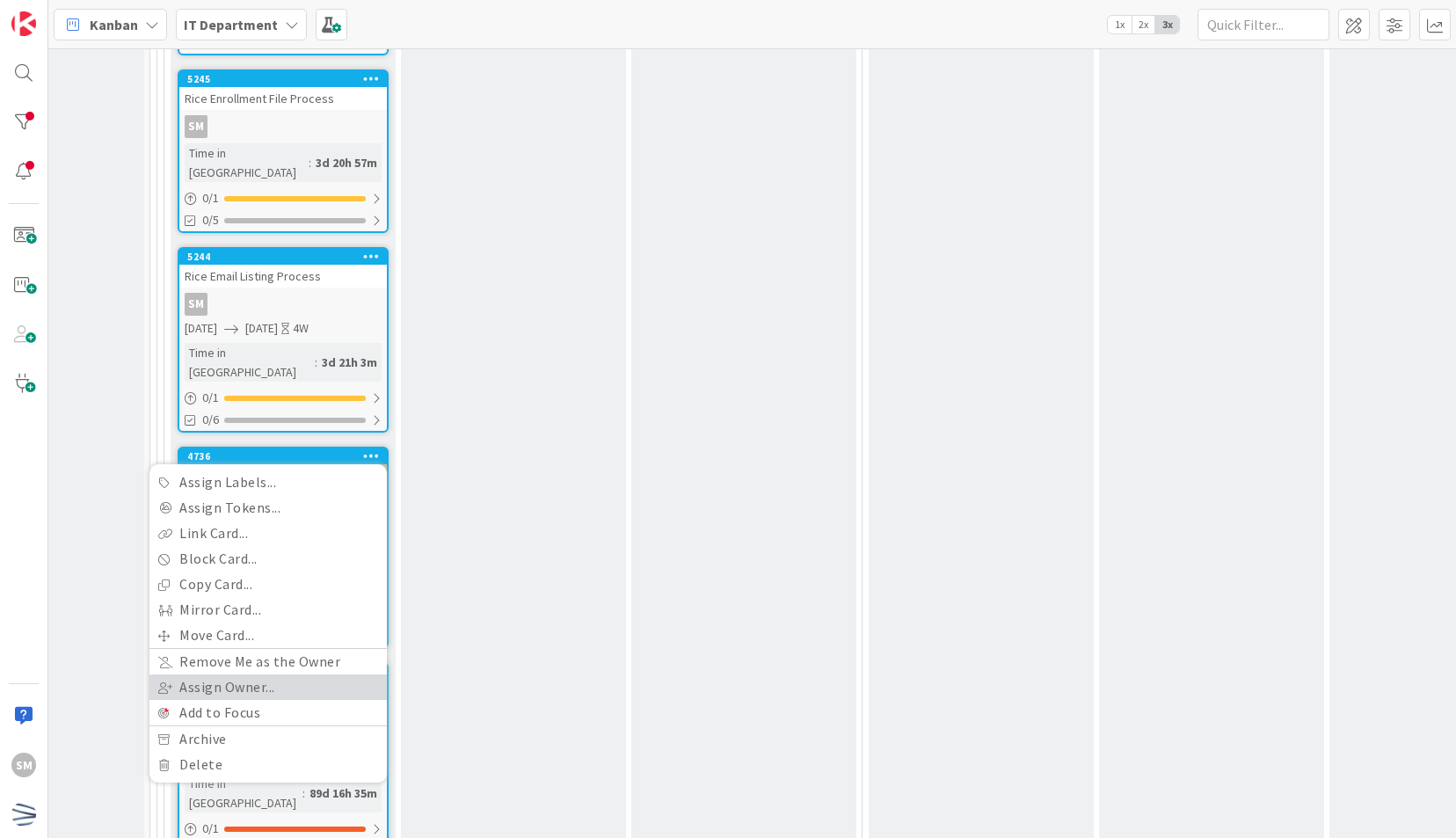
click at [291, 675] on link "Assign Owner..." at bounding box center [268, 687] width 237 height 25
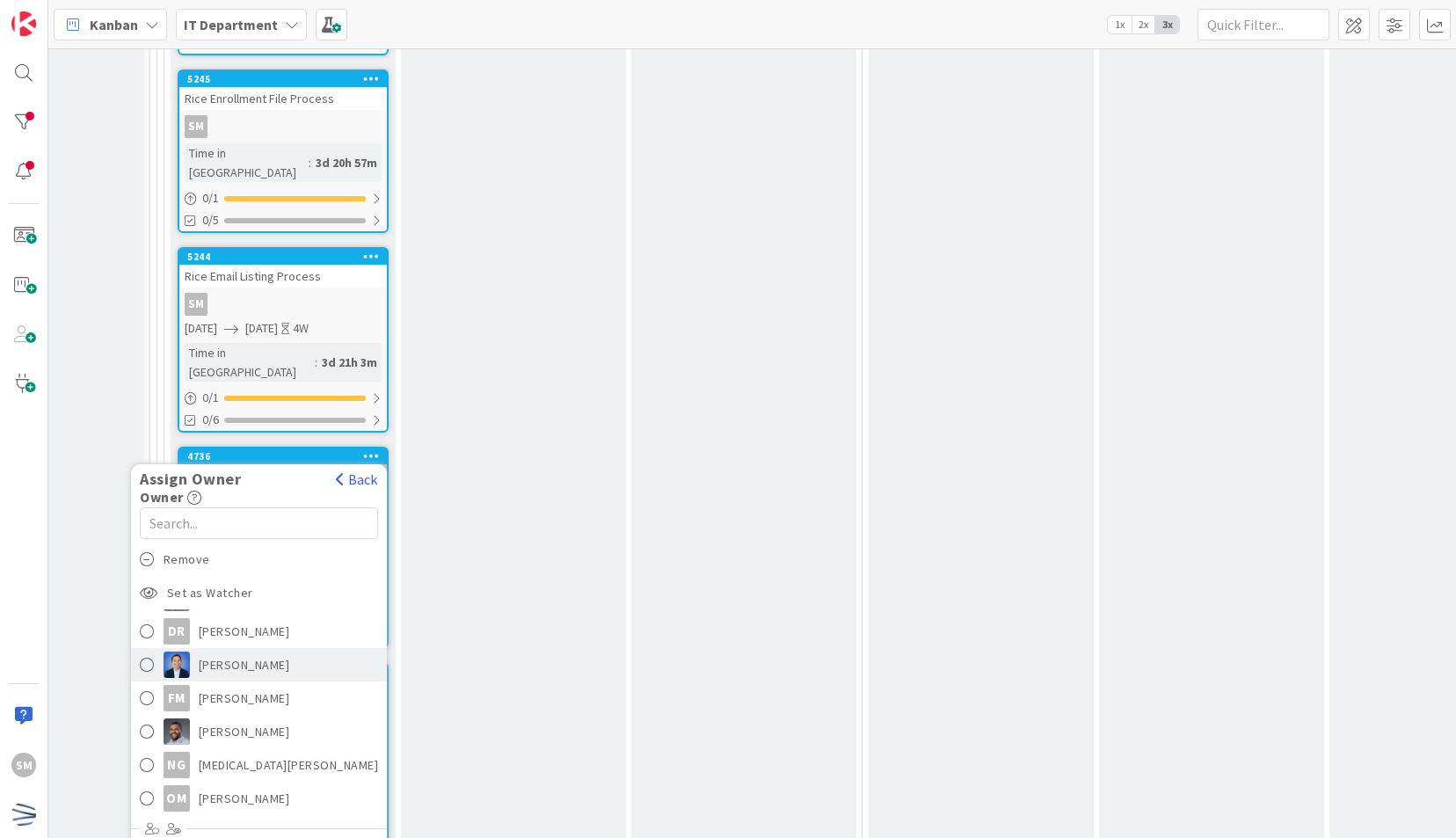
scroll to position [185, 0]
click at [277, 750] on span "[MEDICAL_DATA][PERSON_NAME]" at bounding box center [289, 763] width 180 height 26
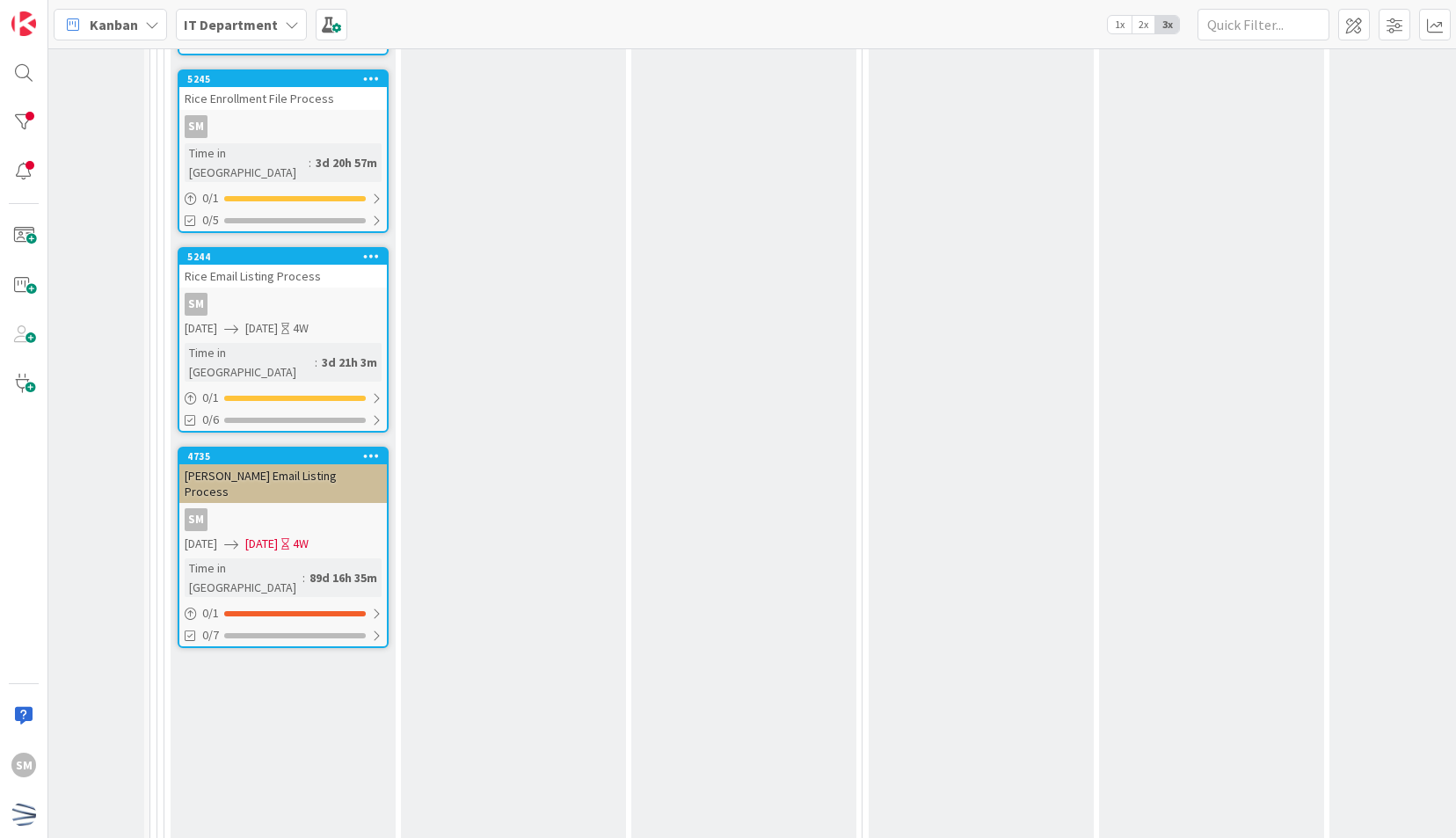
click at [369, 449] on icon at bounding box center [372, 455] width 17 height 12
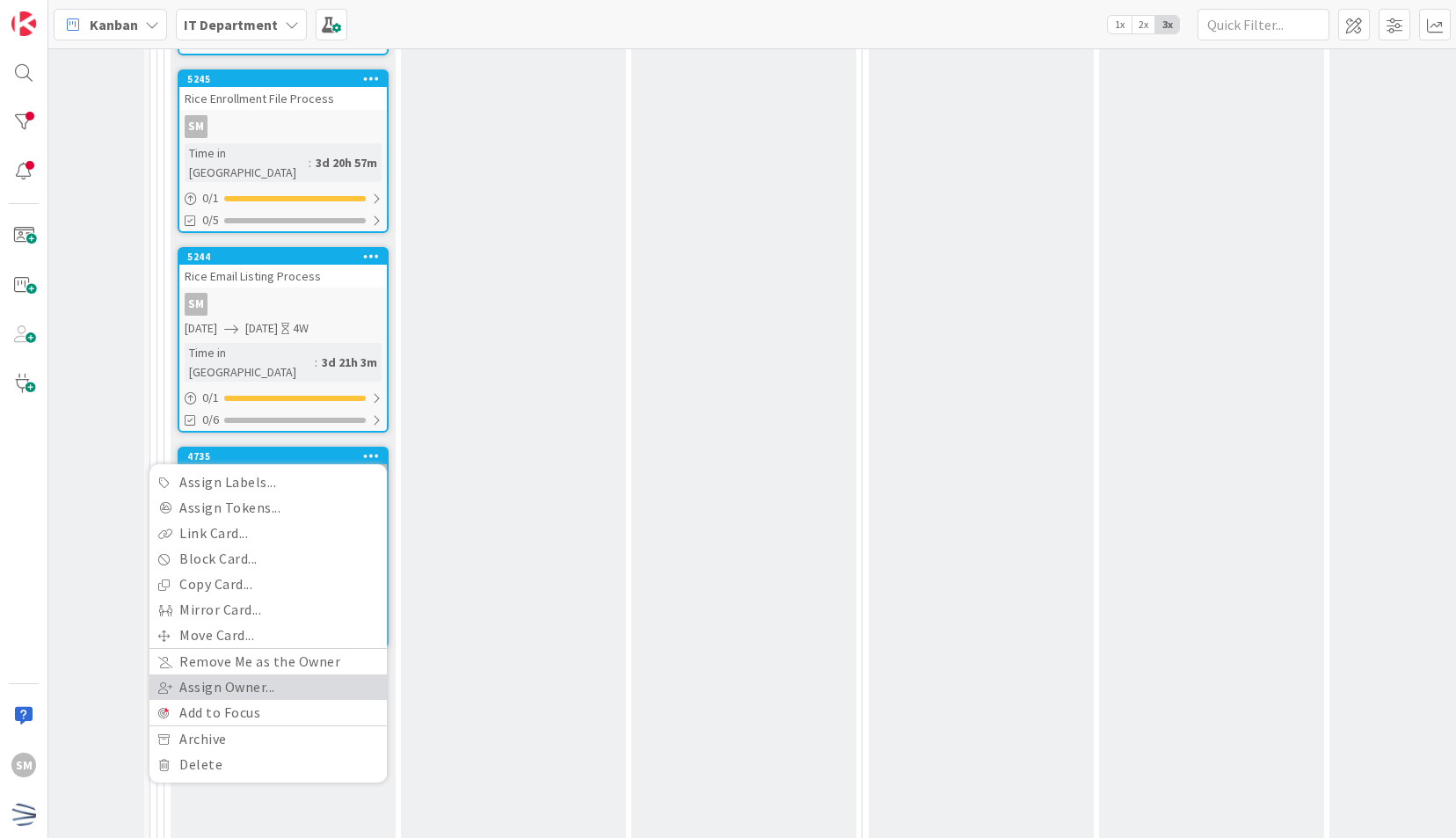
click at [262, 675] on link "Assign Owner..." at bounding box center [268, 687] width 237 height 25
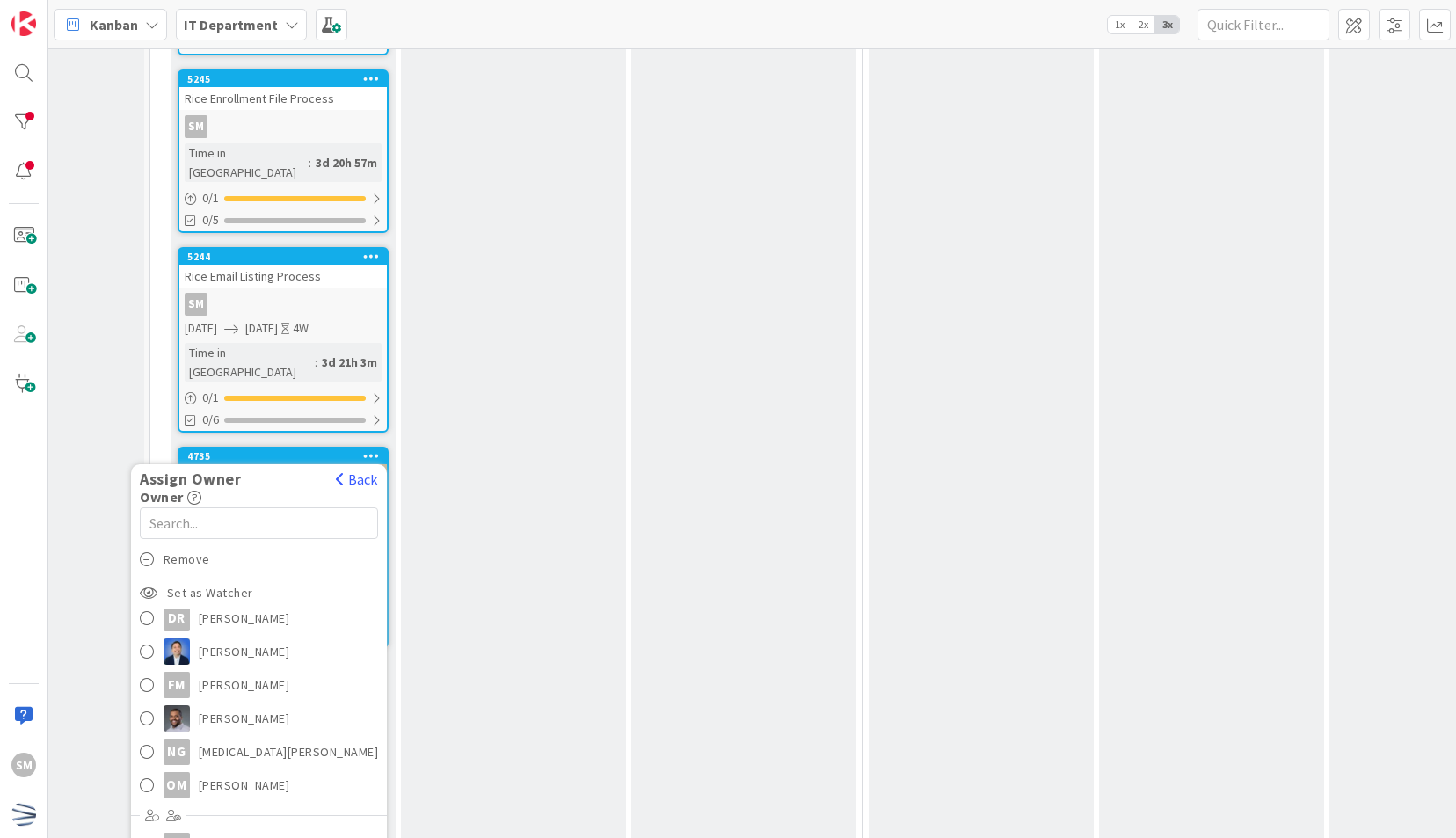
scroll to position [202, 0]
click at [258, 733] on span "[MEDICAL_DATA][PERSON_NAME]" at bounding box center [289, 746] width 180 height 26
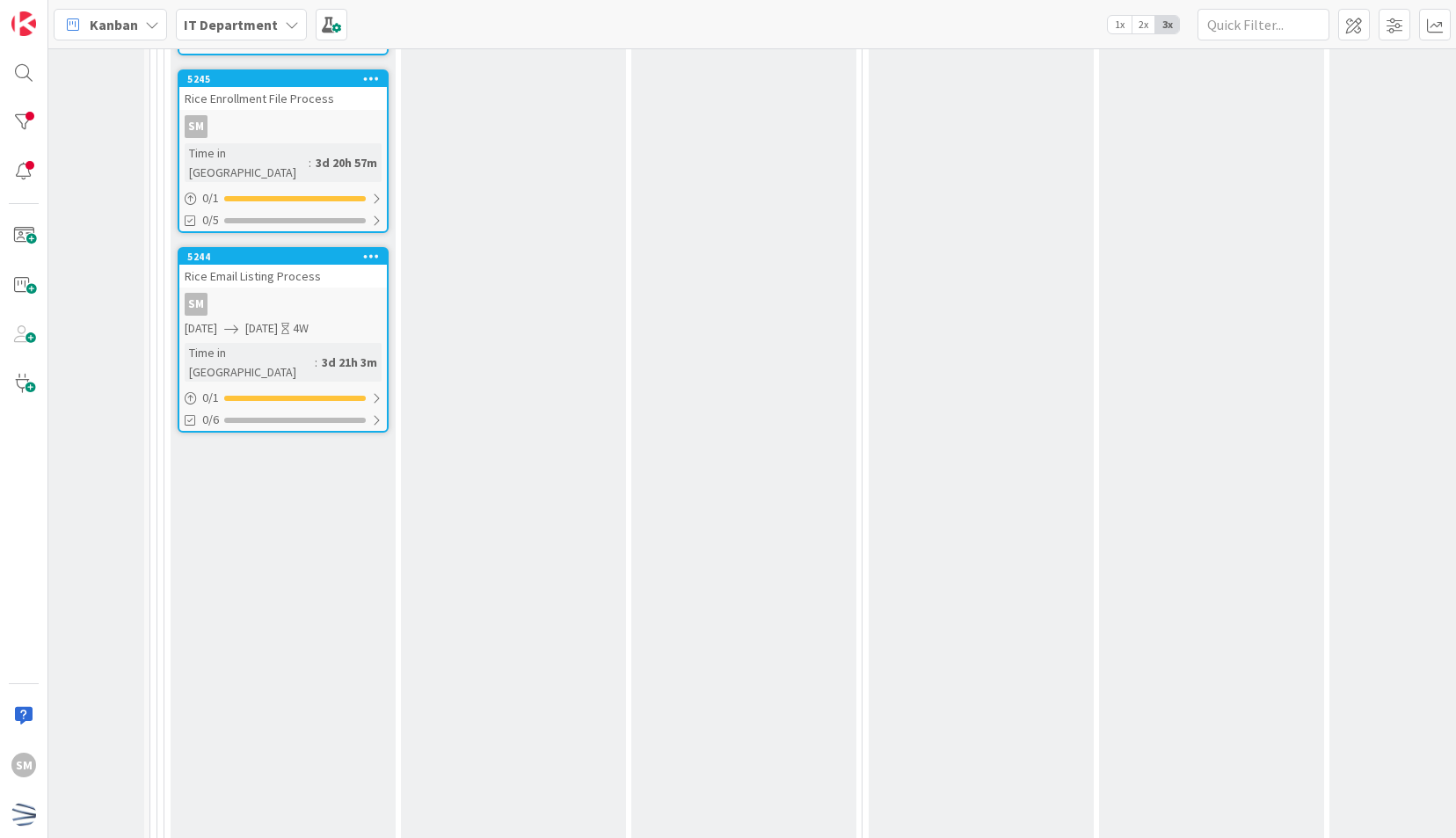
click at [304, 481] on div "To Do Create child-cards Add Card... 5264 JHU 1st Yrs Enrollment Web File Proce…" at bounding box center [283, 123] width 225 height 1698
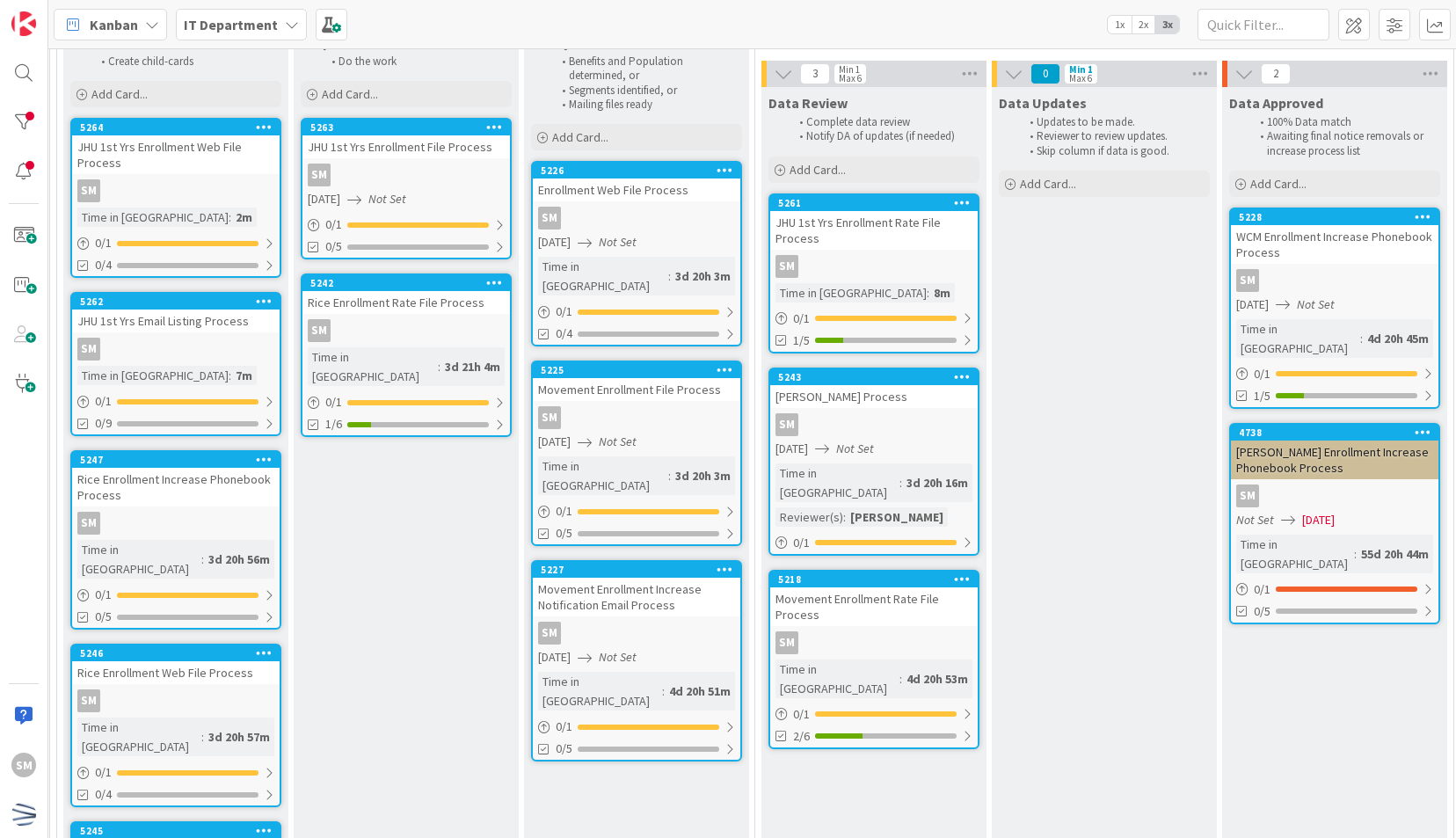
scroll to position [357, 243]
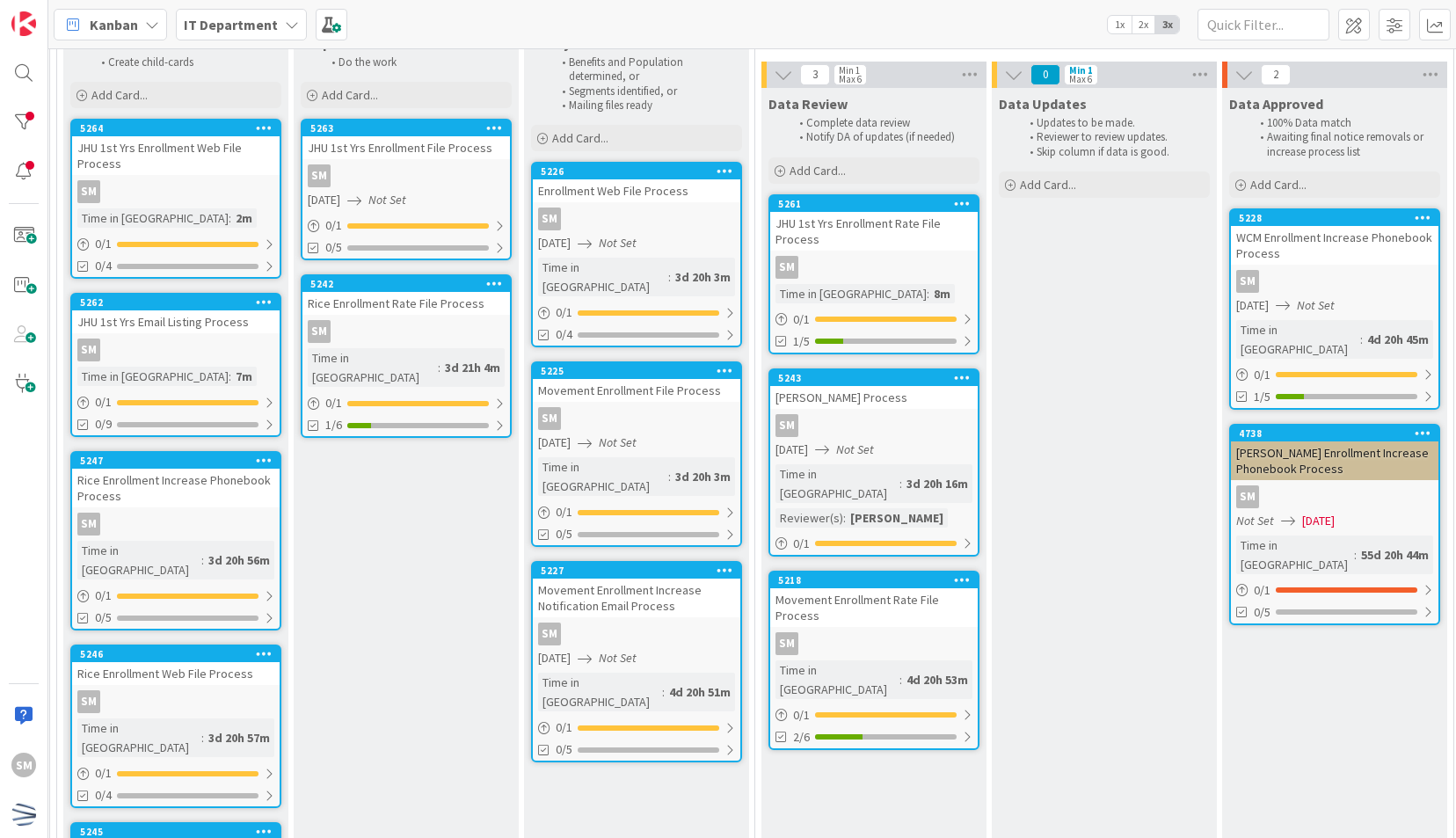
click at [730, 164] on icon at bounding box center [725, 170] width 17 height 12
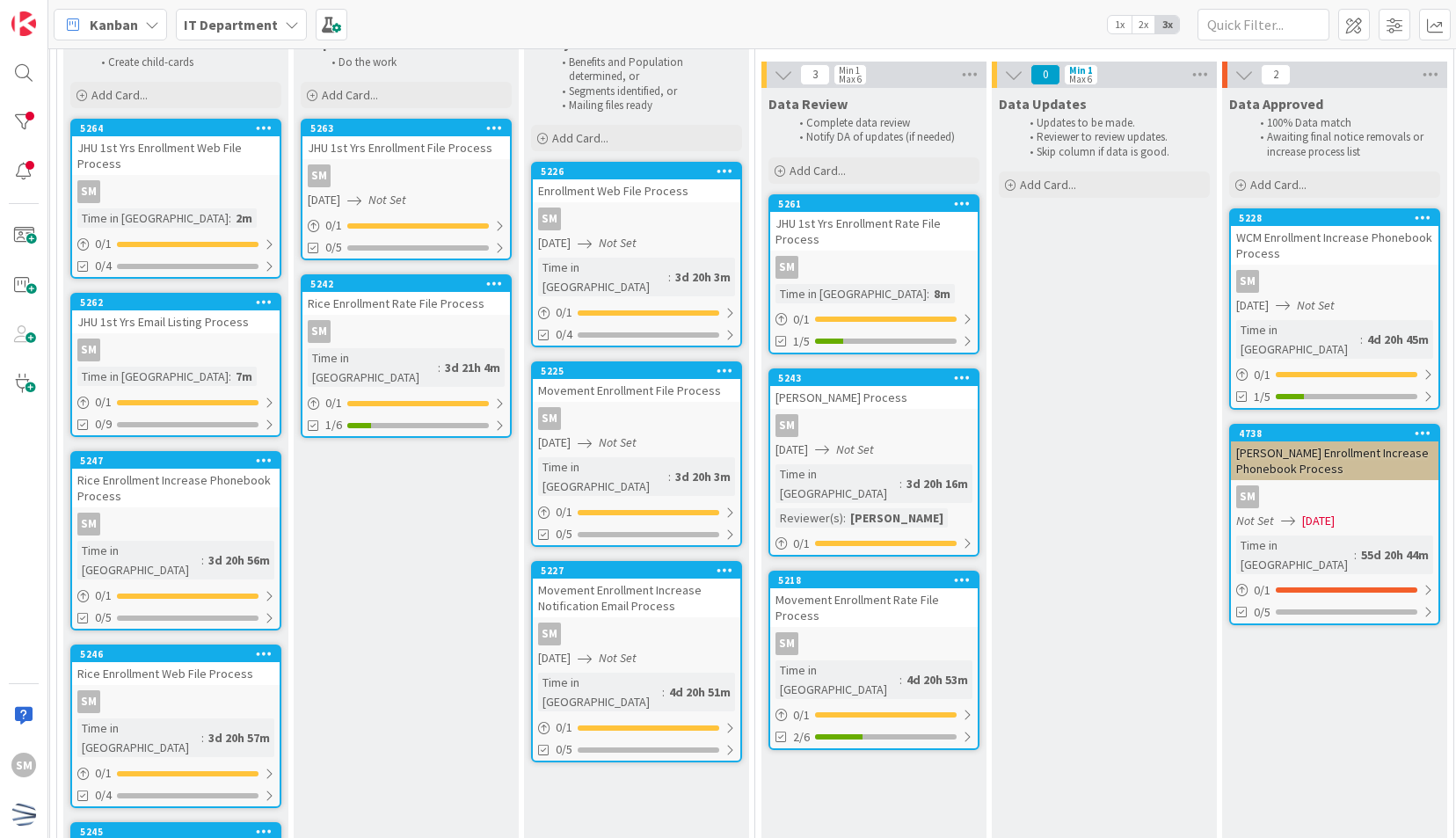
click at [657, 226] on div "SM" at bounding box center [637, 219] width 207 height 22
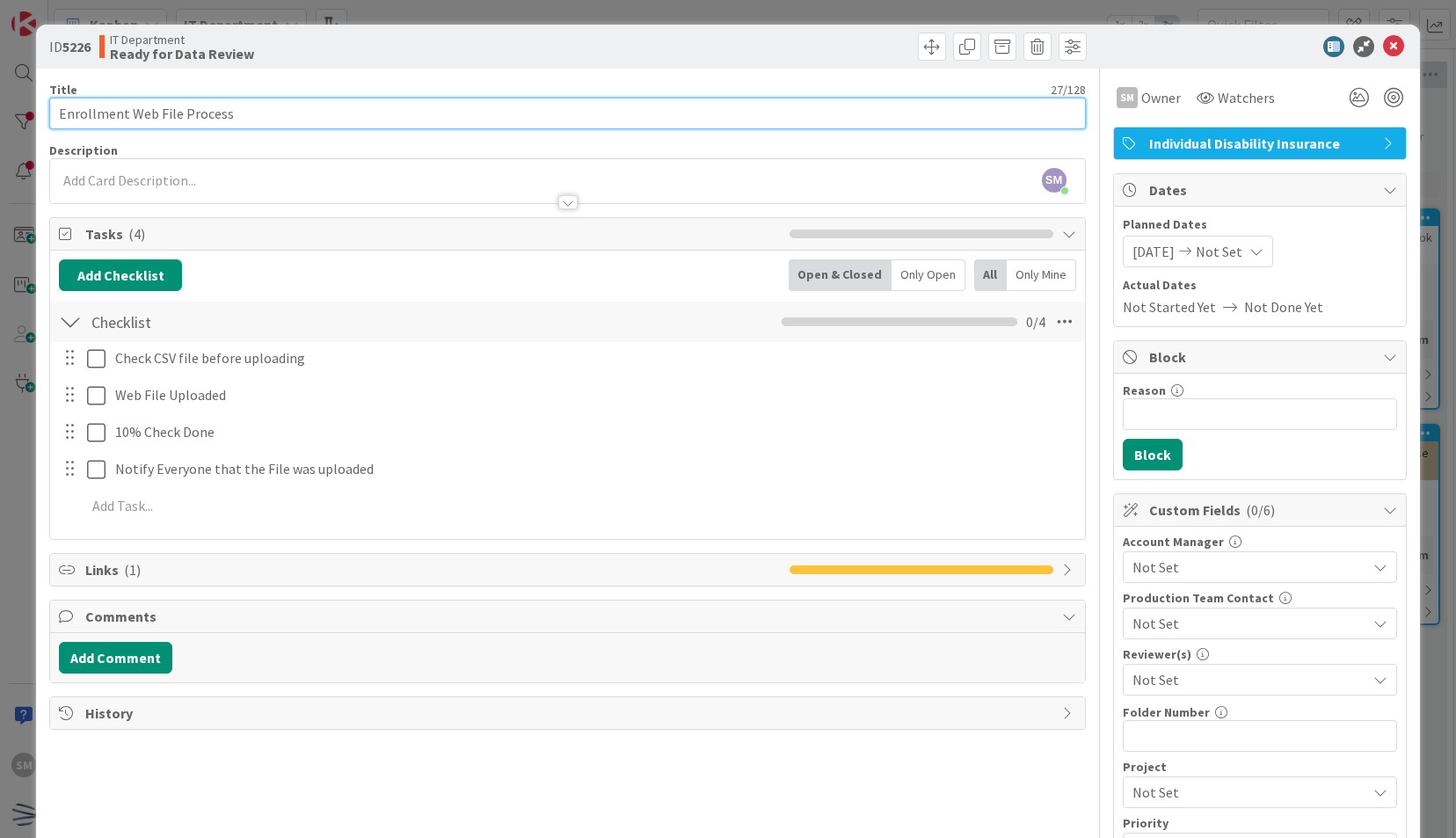
click at [61, 112] on input "Enrollment Web File Process" at bounding box center [567, 114] width 1036 height 32
type input "Movement Enrollment Web File Process"
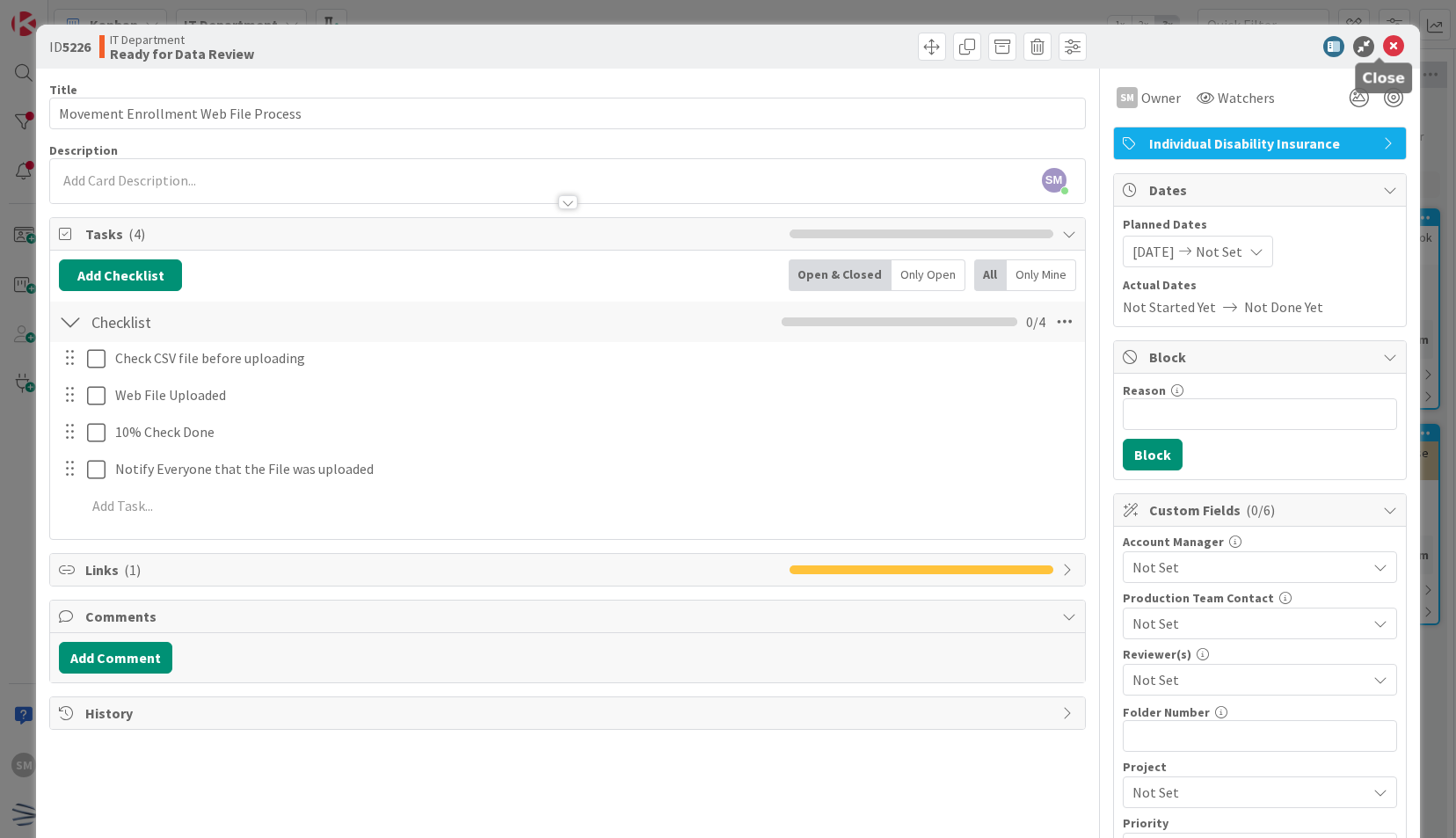
click at [1383, 50] on icon at bounding box center [1393, 47] width 21 height 21
